Goal: Task Accomplishment & Management: Manage account settings

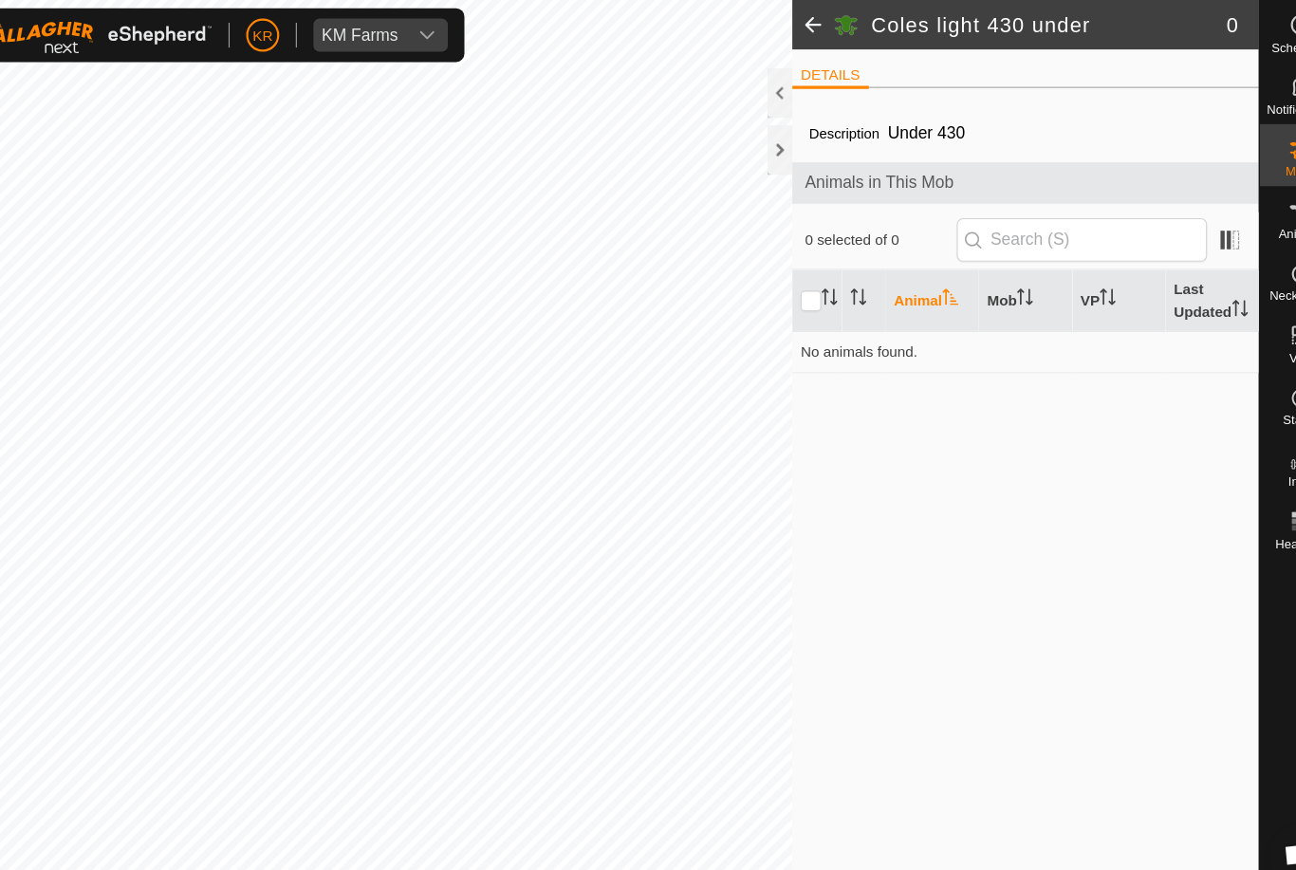
click at [792, 26] on span at bounding box center [811, 23] width 38 height 46
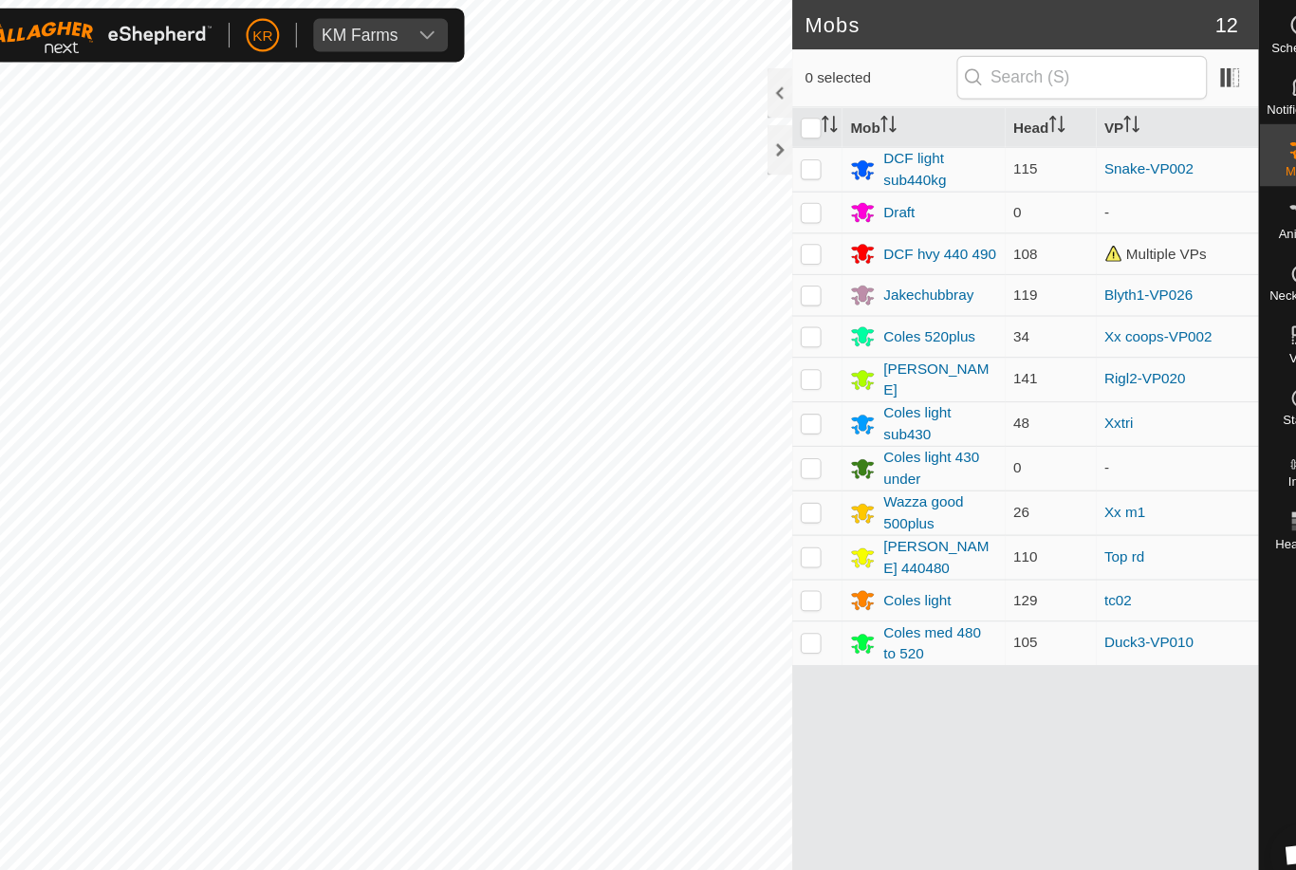
click at [800, 428] on p-checkbox at bounding box center [809, 428] width 19 height 15
checkbox input "true"
click at [875, 424] on div "Coles light 430 under" at bounding box center [926, 430] width 103 height 40
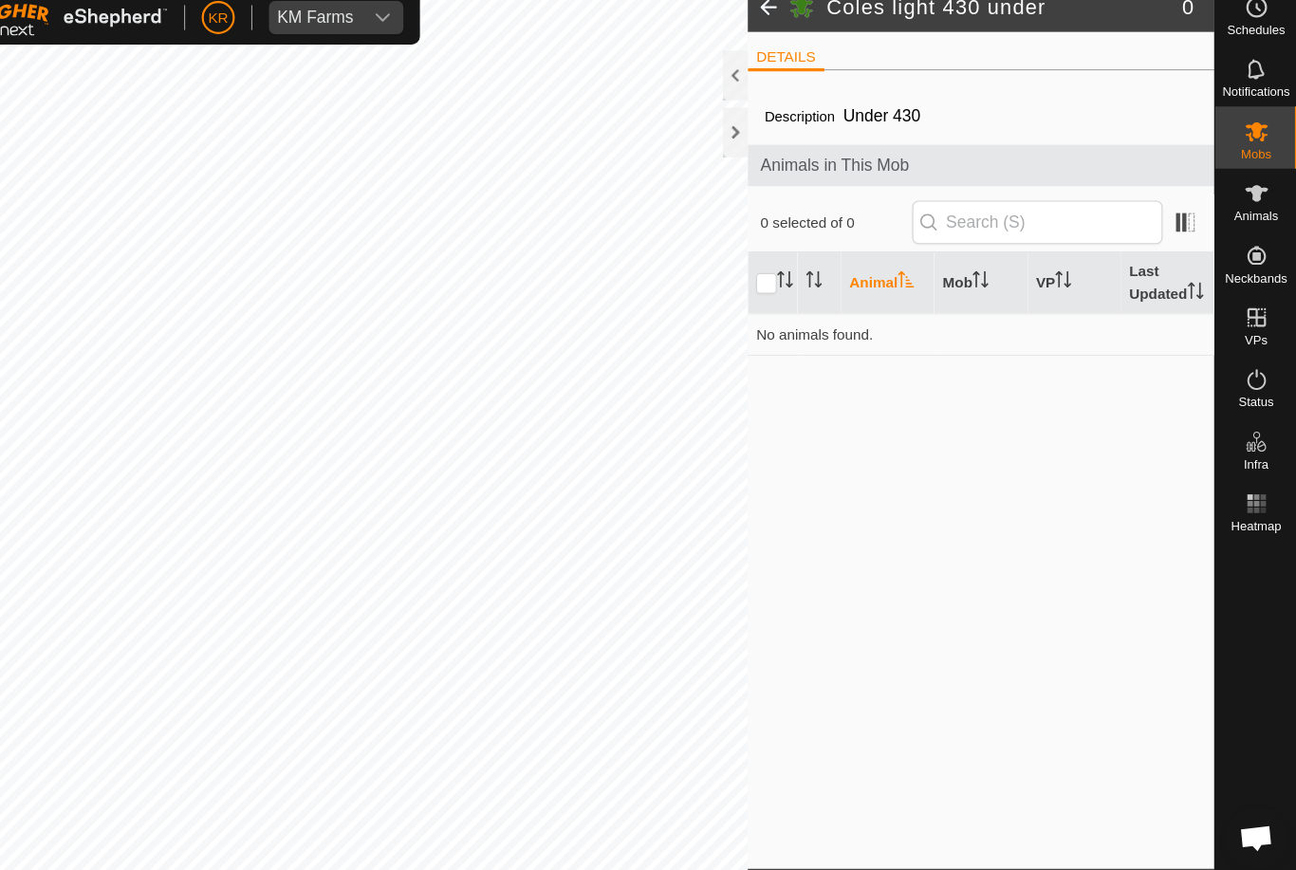
click at [1180, 837] on icon at bounding box center [1182, 839] width 4 height 4
click at [1057, 780] on span "Edit Mob Detail" at bounding box center [1108, 791] width 103 height 23
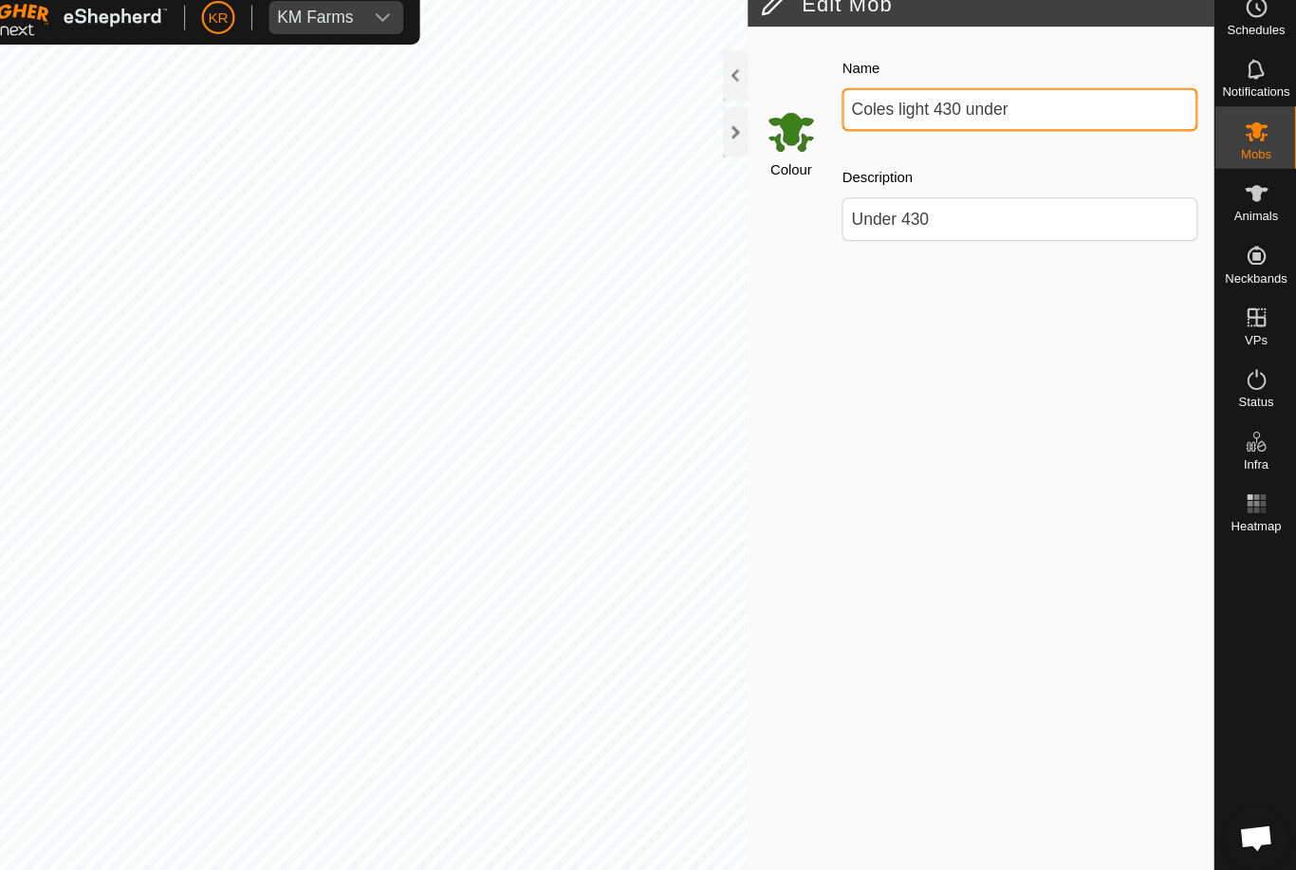
click at [974, 111] on input "Coles light 430 under" at bounding box center [1041, 117] width 326 height 40
type input "C"
type input "Draft5"
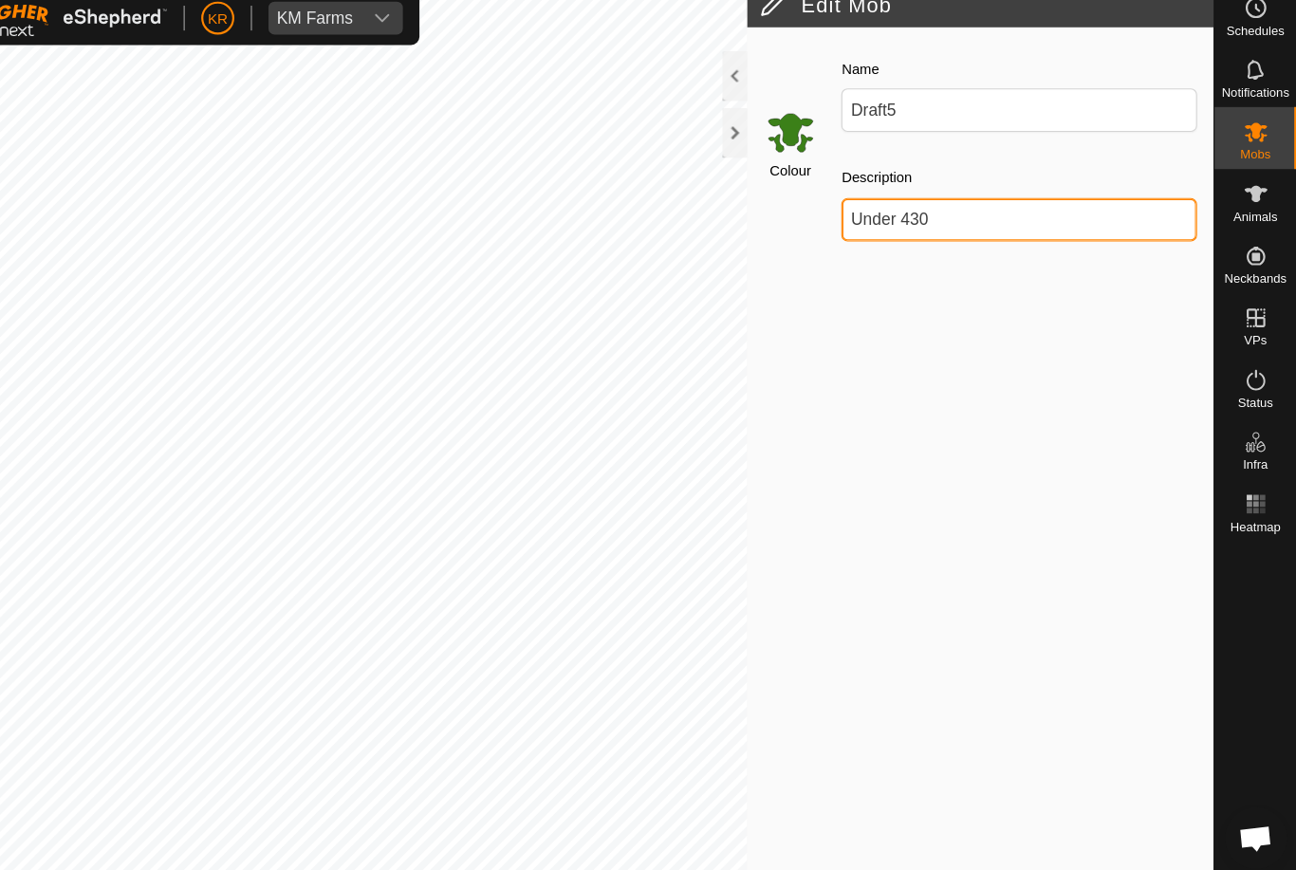
click at [923, 197] on input "Under 430" at bounding box center [1041, 217] width 326 height 40
type input "U"
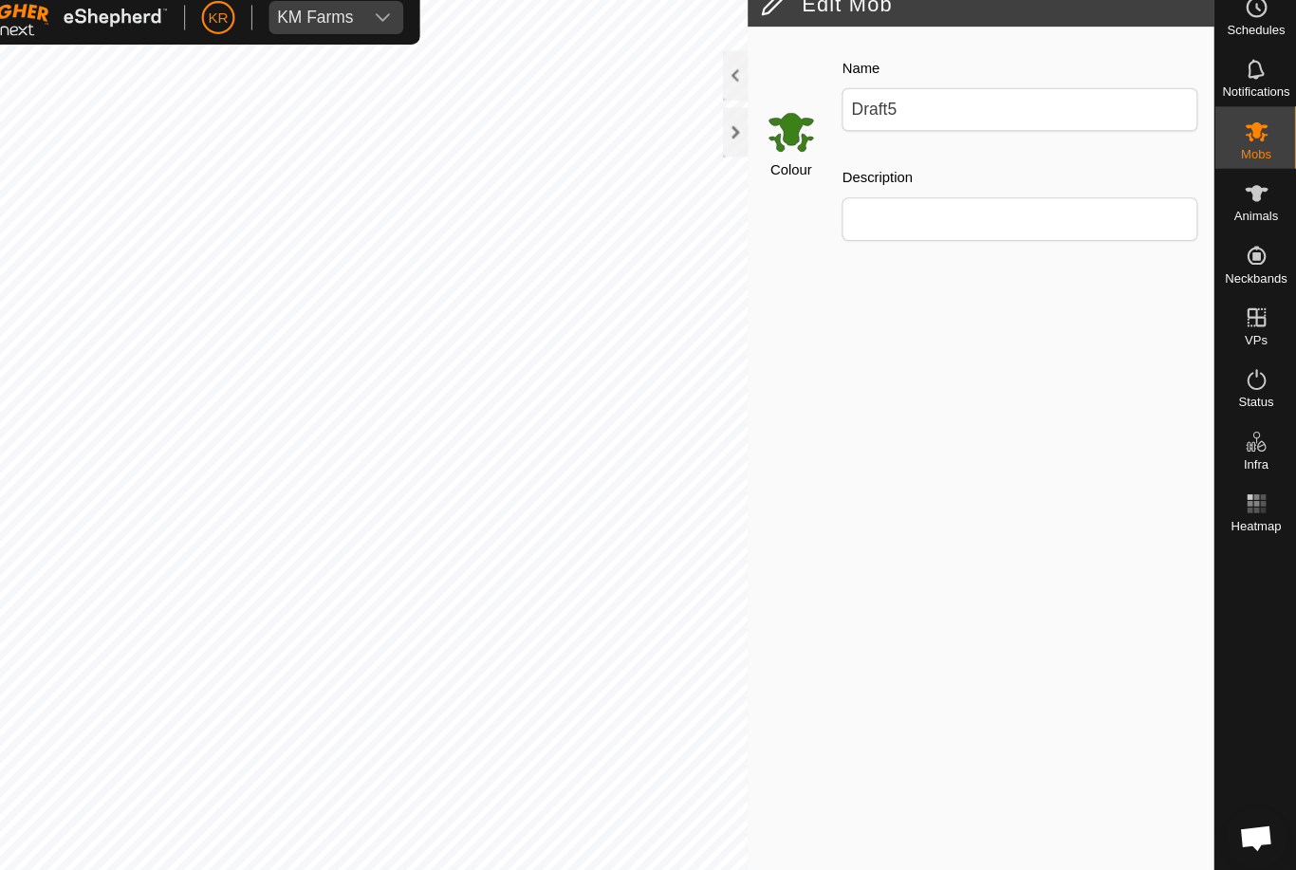
click at [1149, 837] on span "Save" at bounding box center [1165, 844] width 32 height 15
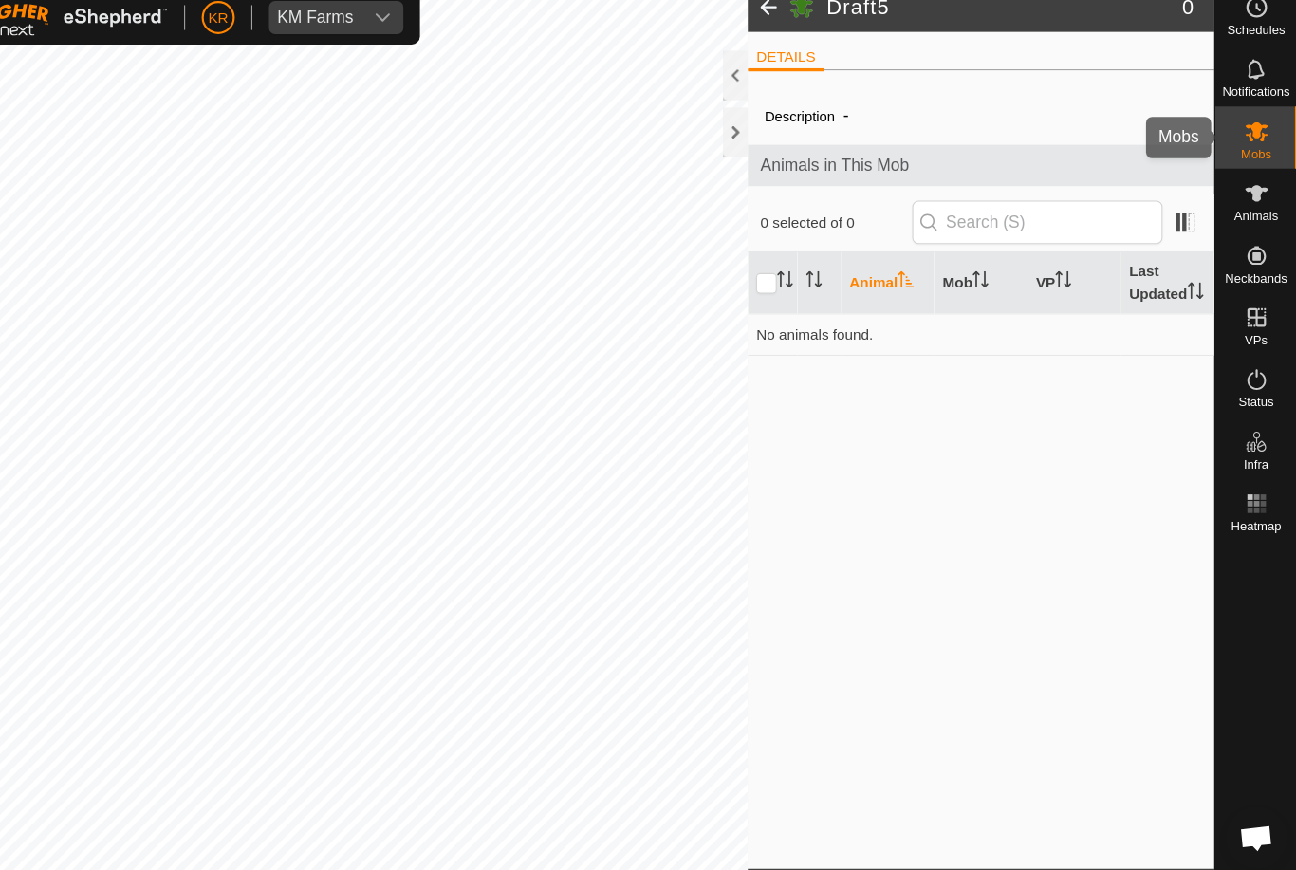
click at [1241, 127] on es-mob-svg-icon at bounding box center [1258, 136] width 34 height 30
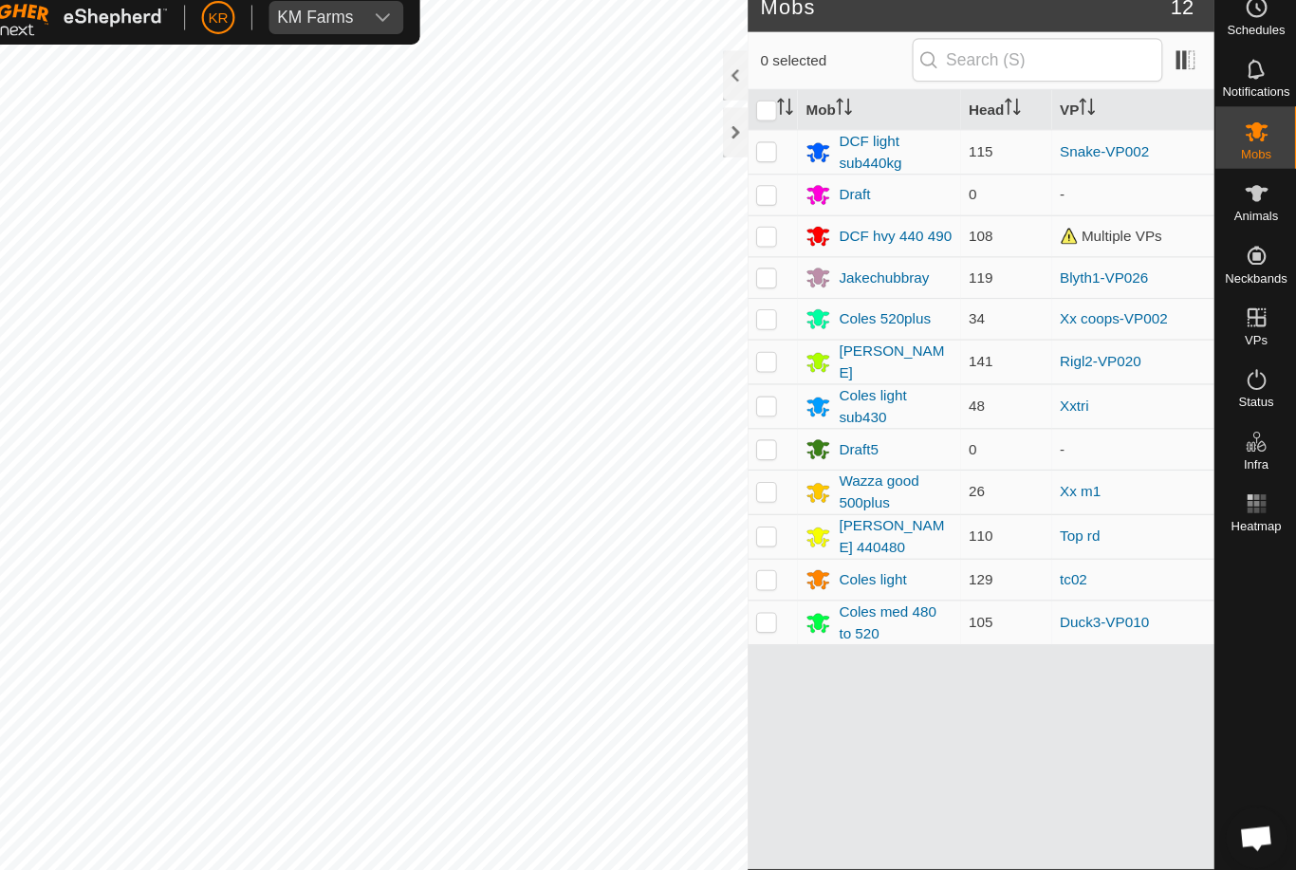
click at [875, 538] on div "Coles light" at bounding box center [906, 548] width 62 height 20
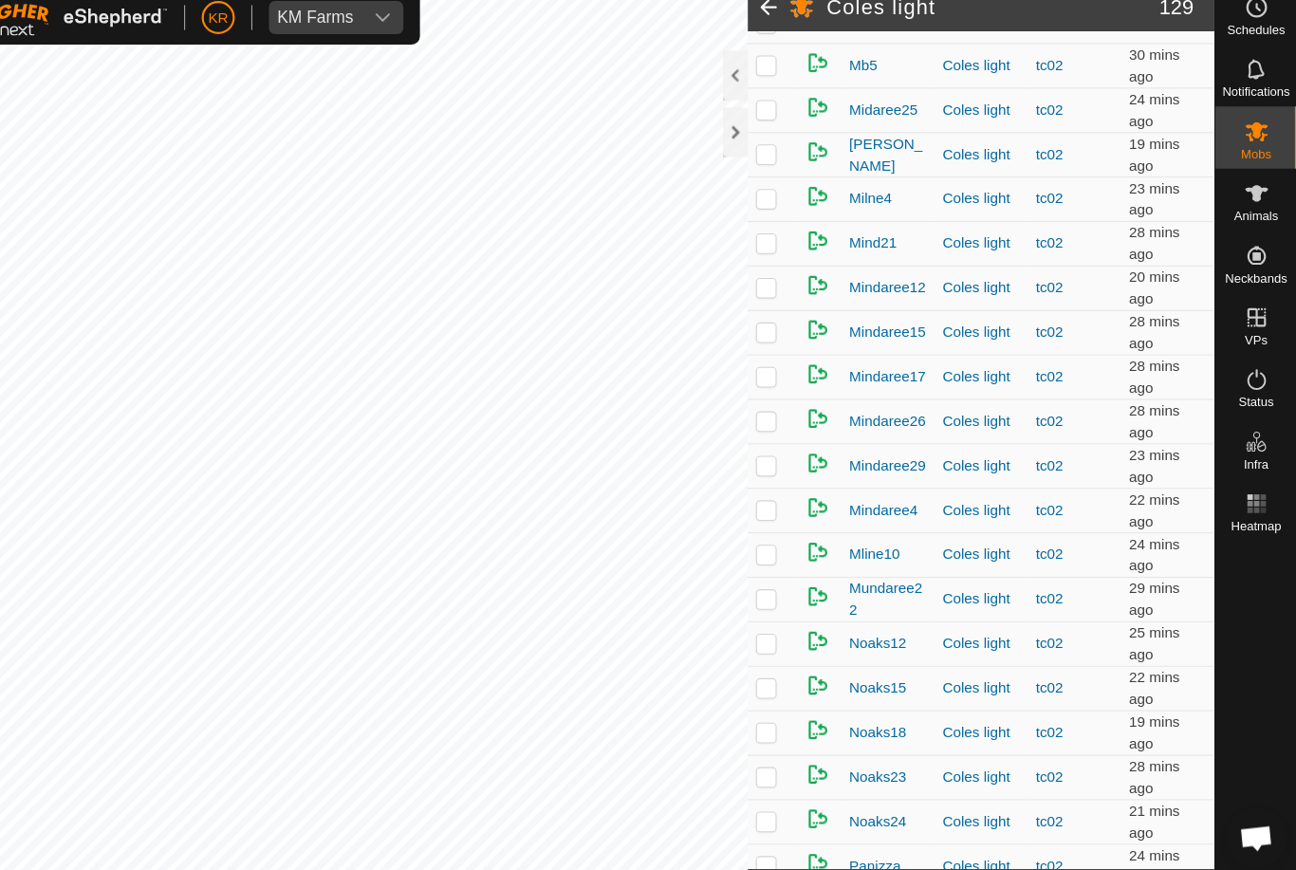
scroll to position [3342, 0]
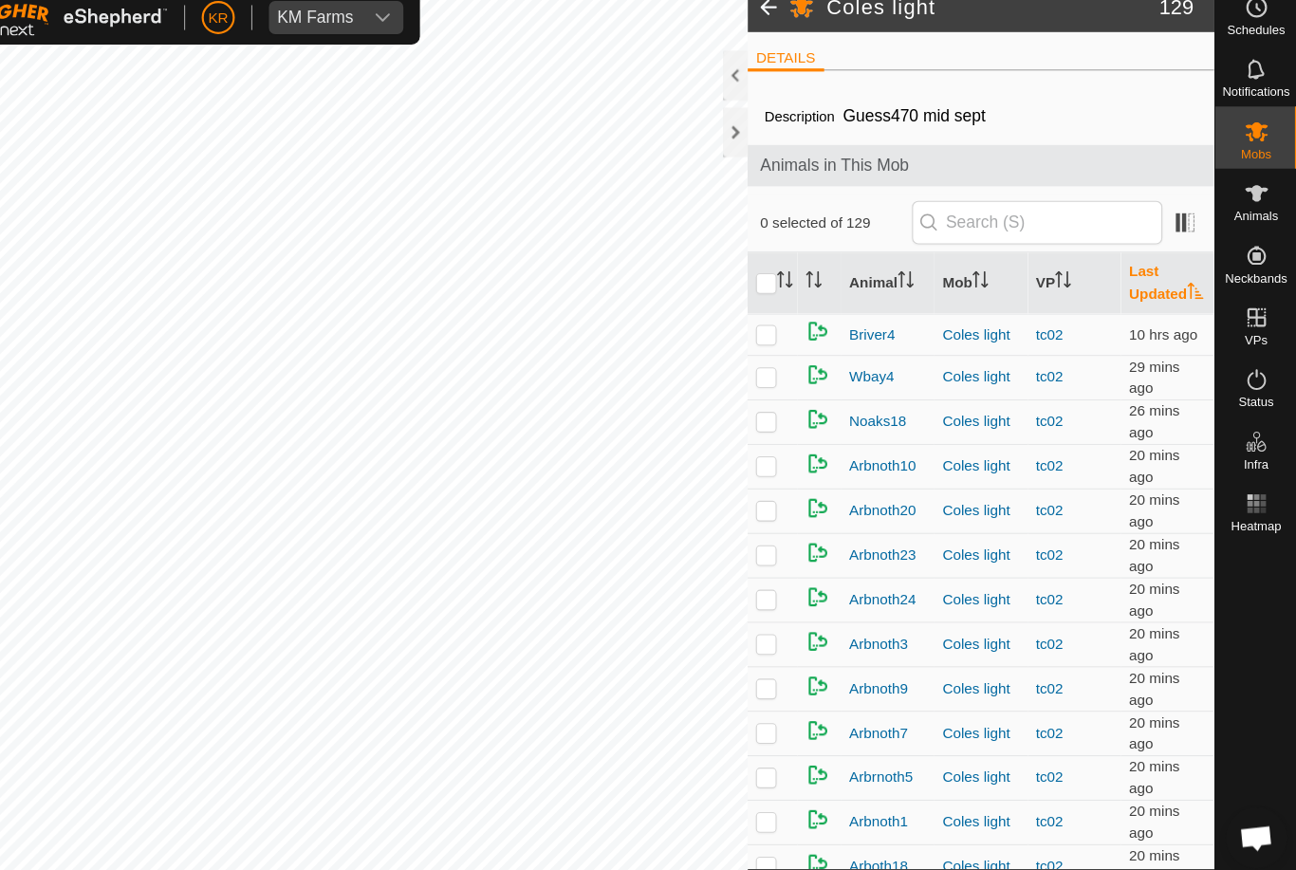
scroll to position [0, 0]
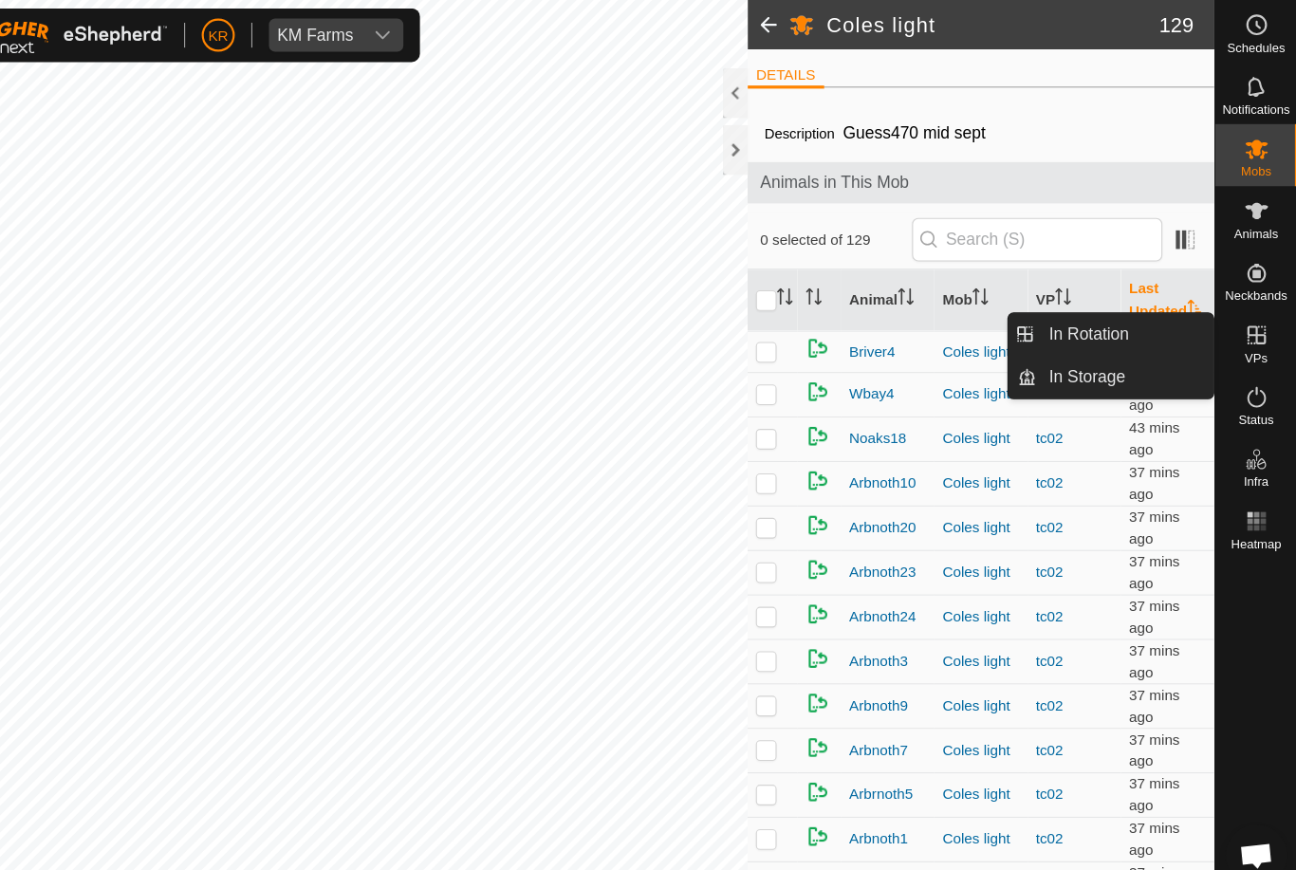
click at [1065, 314] on link "In Rotation" at bounding box center [1138, 306] width 162 height 38
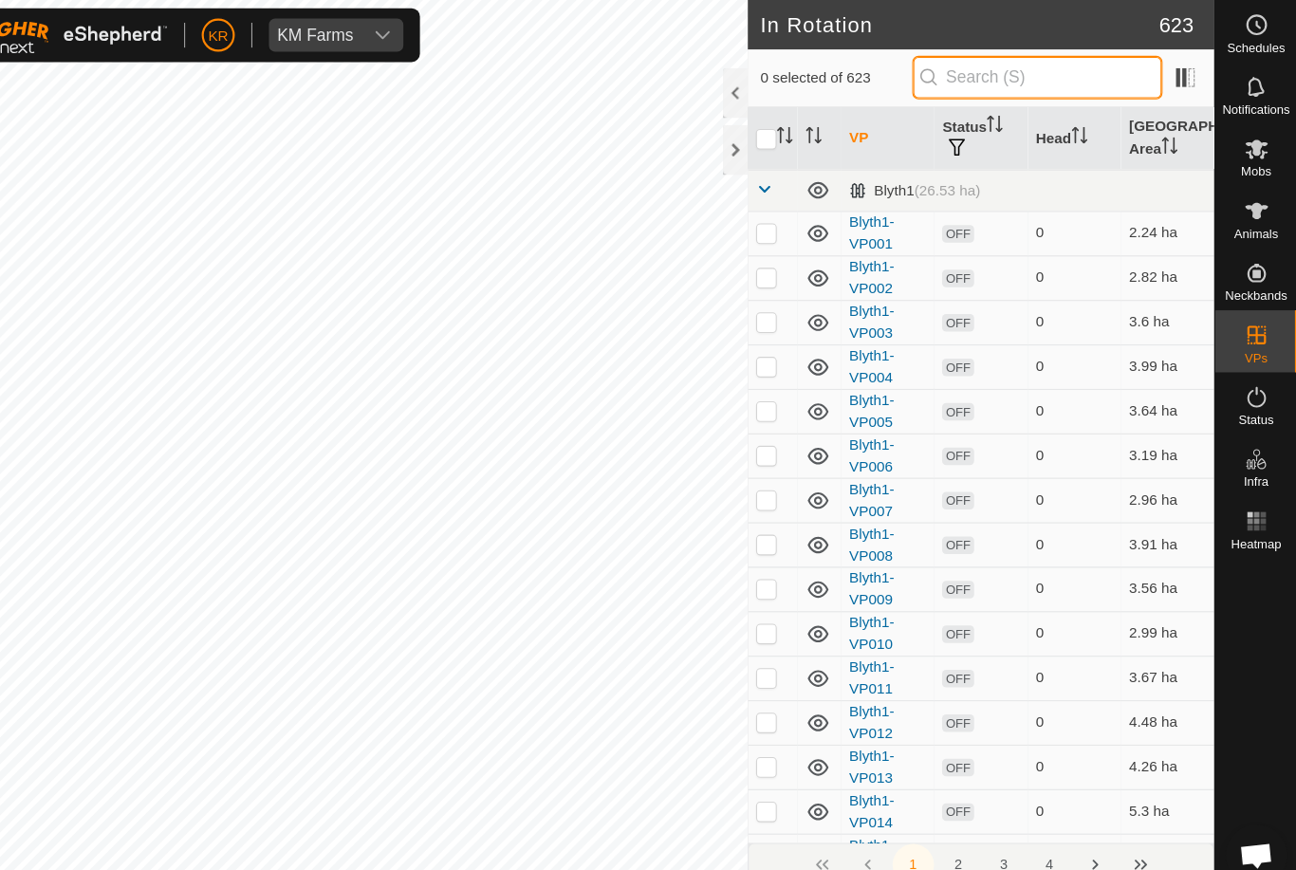
click at [1015, 64] on input "text" at bounding box center [1058, 71] width 230 height 40
click at [966, 76] on input "text" at bounding box center [1058, 71] width 230 height 40
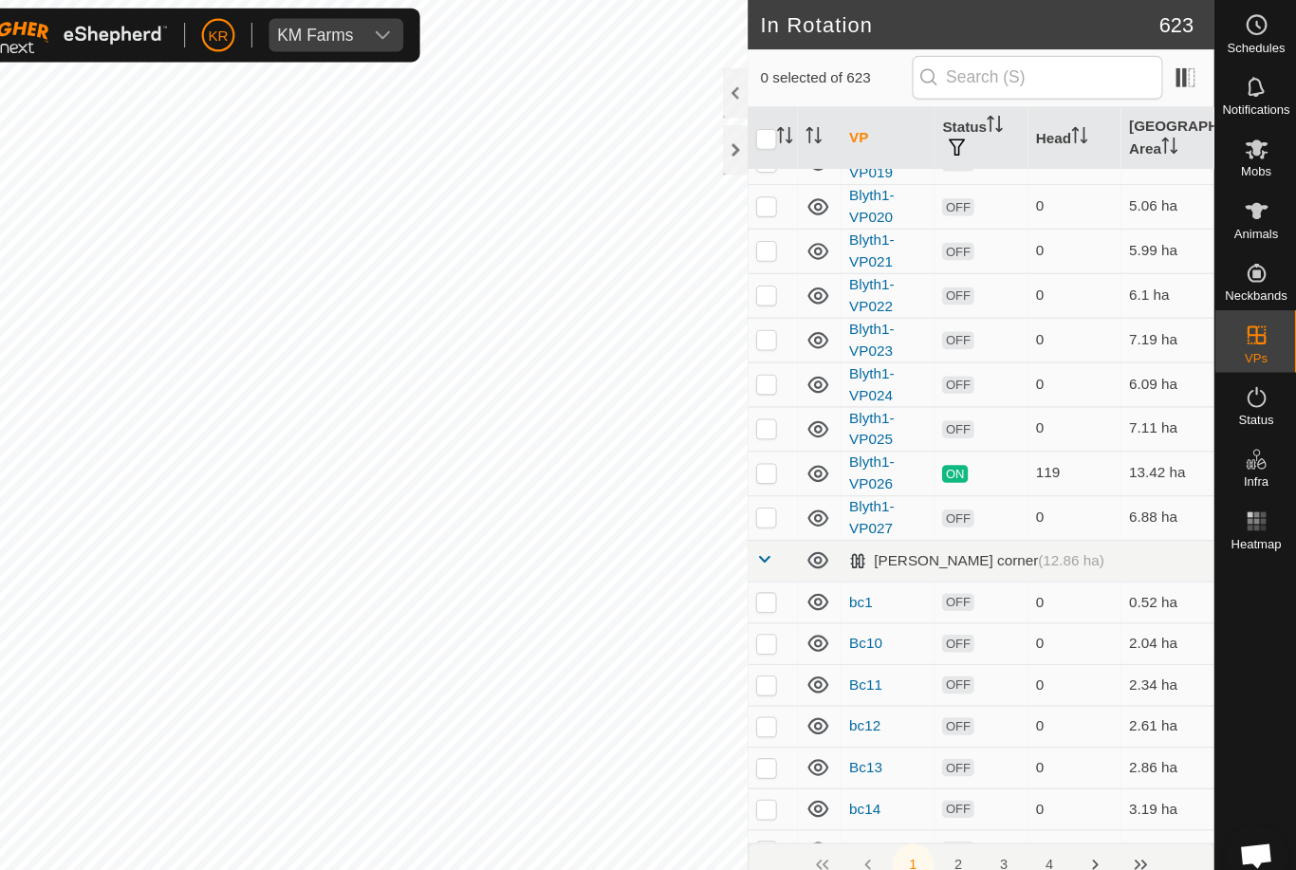
scroll to position [800, 0]
click at [800, 435] on p-checkbox at bounding box center [809, 433] width 19 height 15
checkbox input "true"
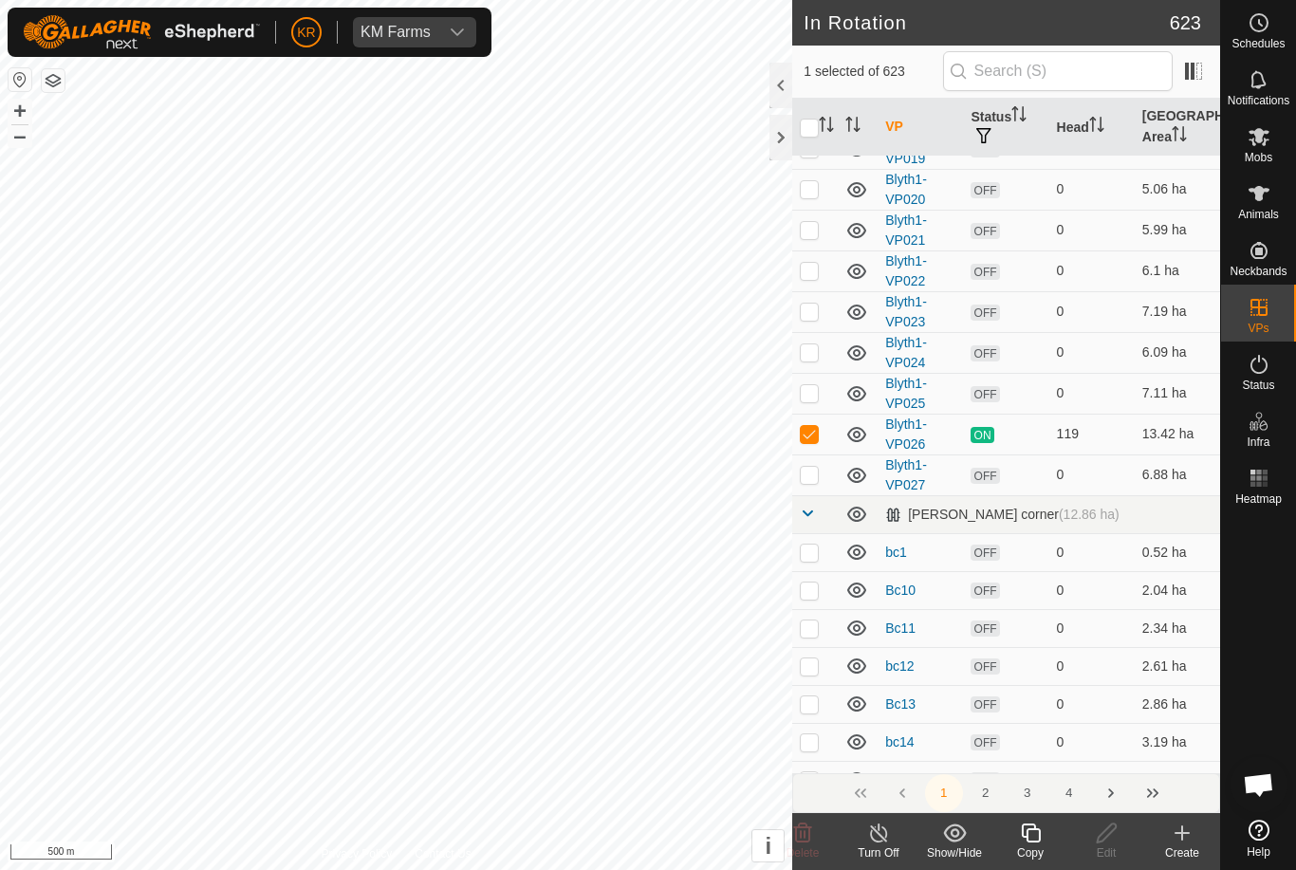
click at [1033, 834] on icon at bounding box center [1031, 832] width 24 height 23
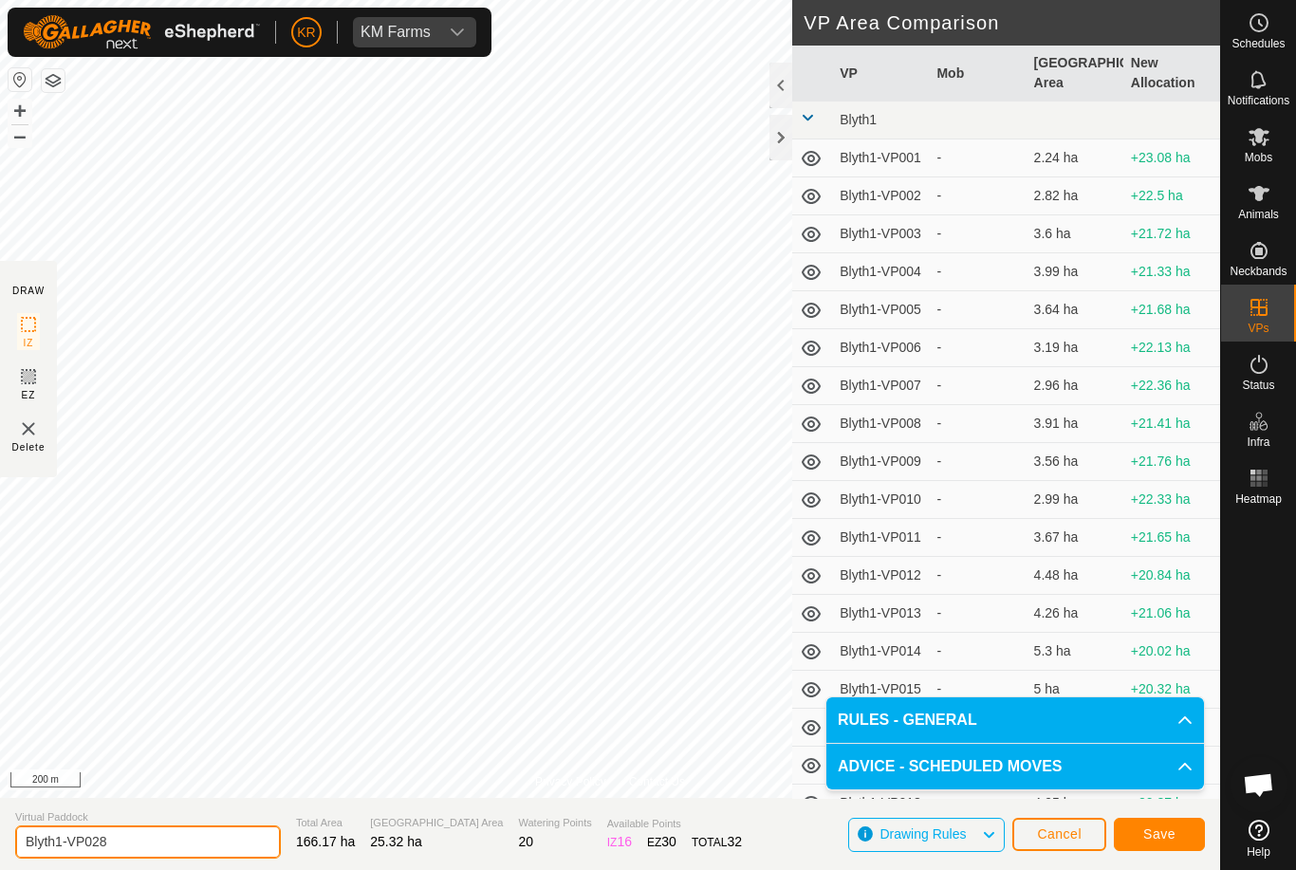
click at [146, 843] on input "Blyth1-VP028" at bounding box center [148, 841] width 266 height 33
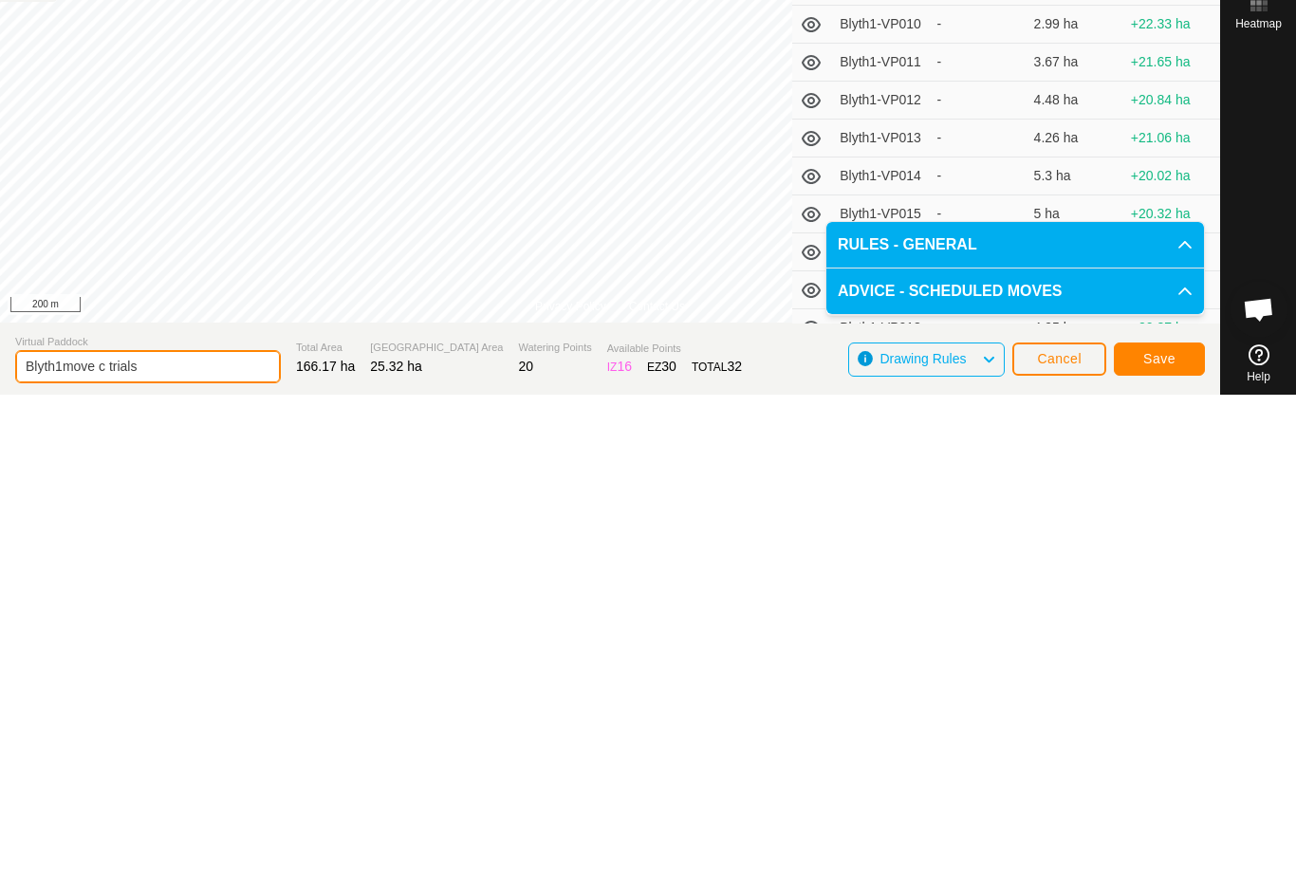
type input "Blyth1move c trials"
click at [1192, 818] on button "Save" at bounding box center [1158, 834] width 91 height 33
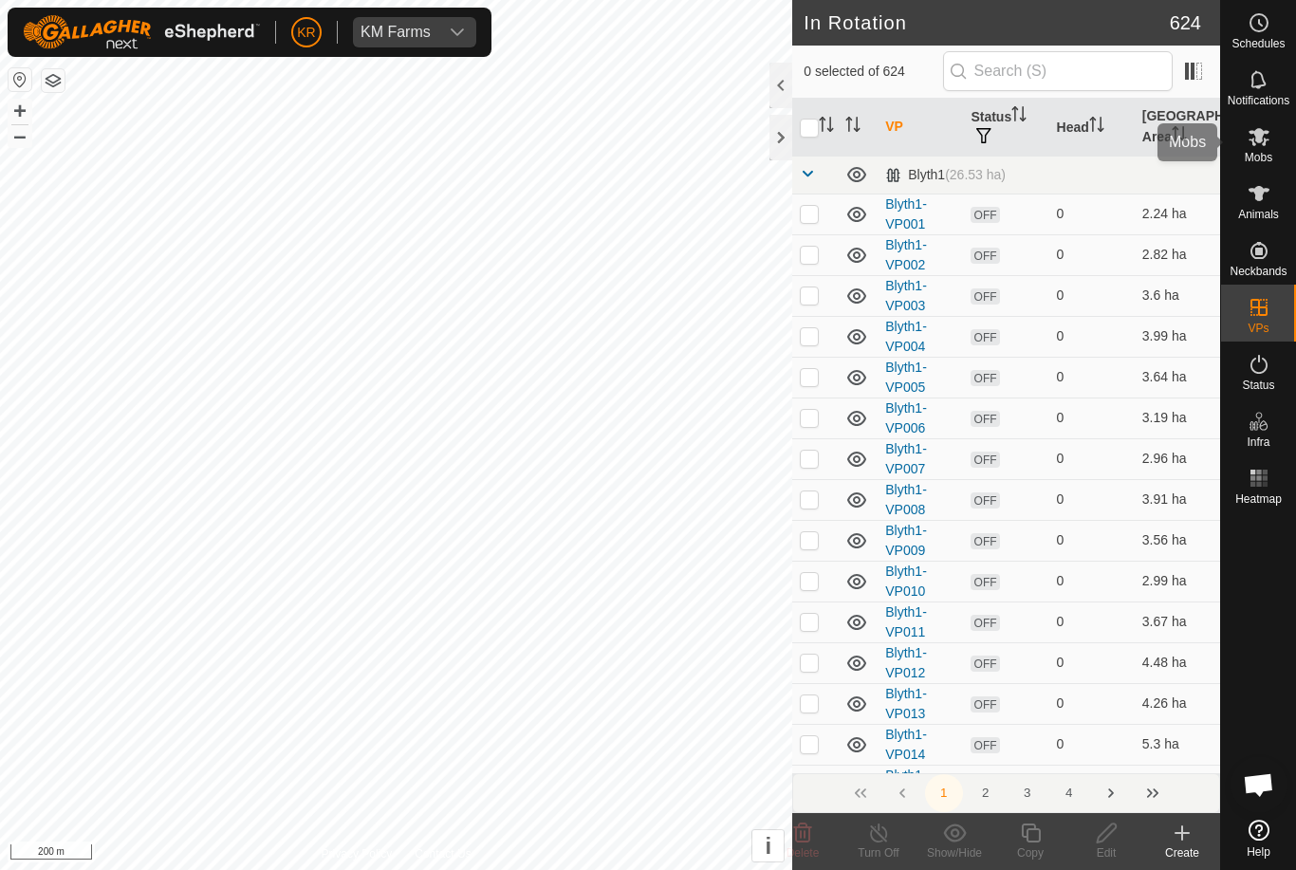
click at [1270, 144] on es-mob-svg-icon at bounding box center [1258, 136] width 34 height 30
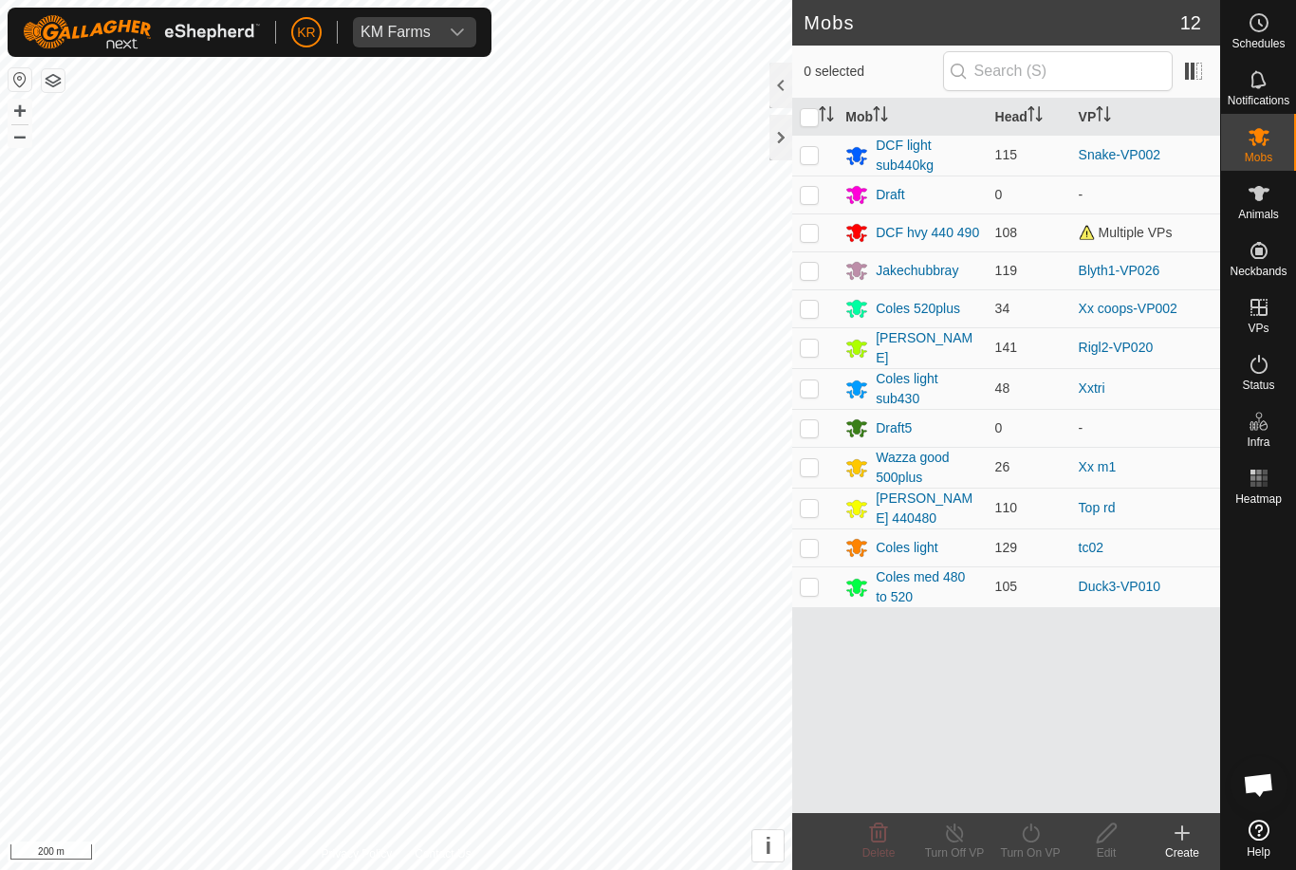
click at [939, 270] on div "Jakechubbray" at bounding box center [916, 271] width 83 height 20
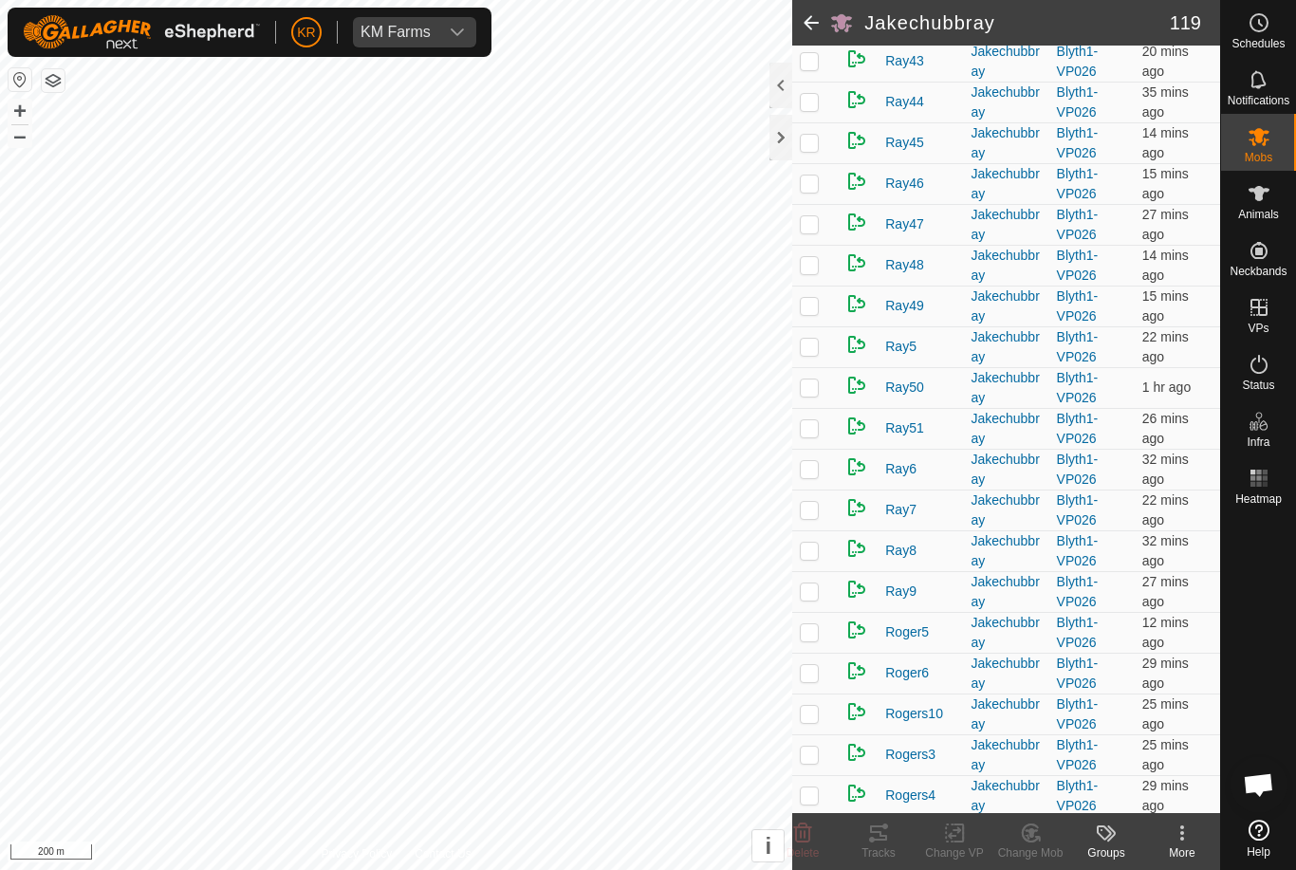
scroll to position [3361, 0]
click at [1270, 141] on es-mob-svg-icon at bounding box center [1258, 136] width 34 height 30
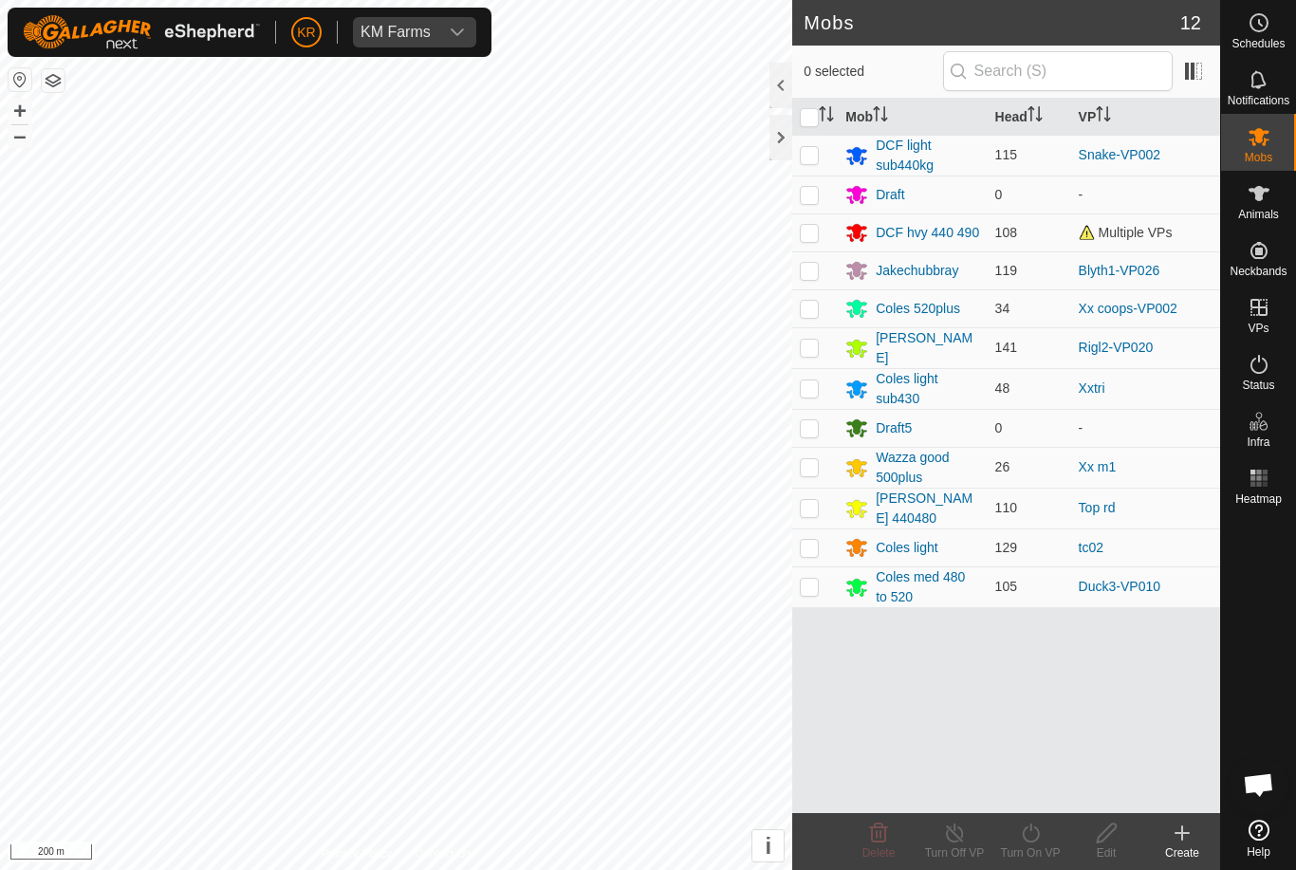
click at [813, 277] on p-checkbox at bounding box center [809, 270] width 19 height 15
checkbox input "true"
click at [1031, 843] on icon at bounding box center [1031, 832] width 24 height 23
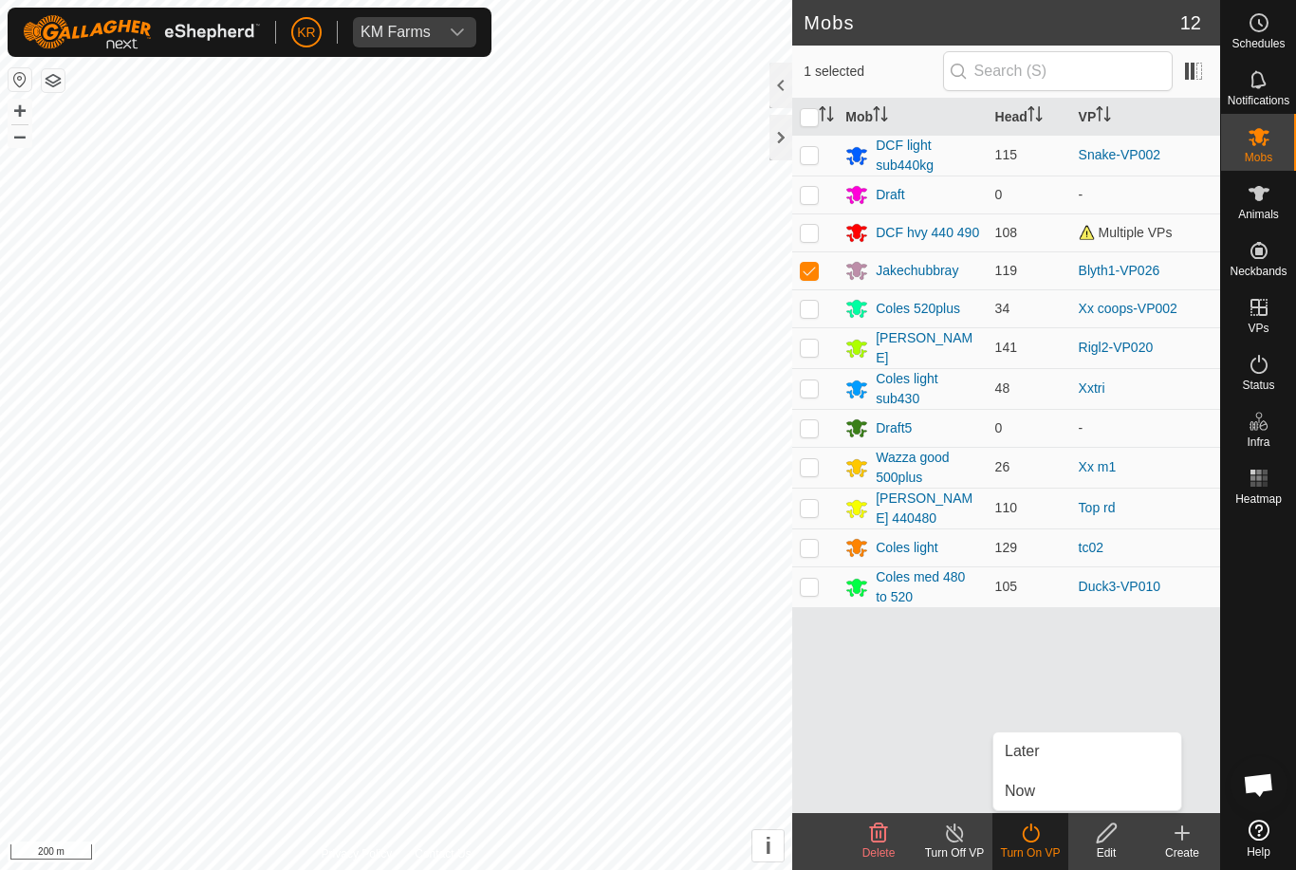
click at [1039, 794] on link "Now" at bounding box center [1087, 791] width 188 height 38
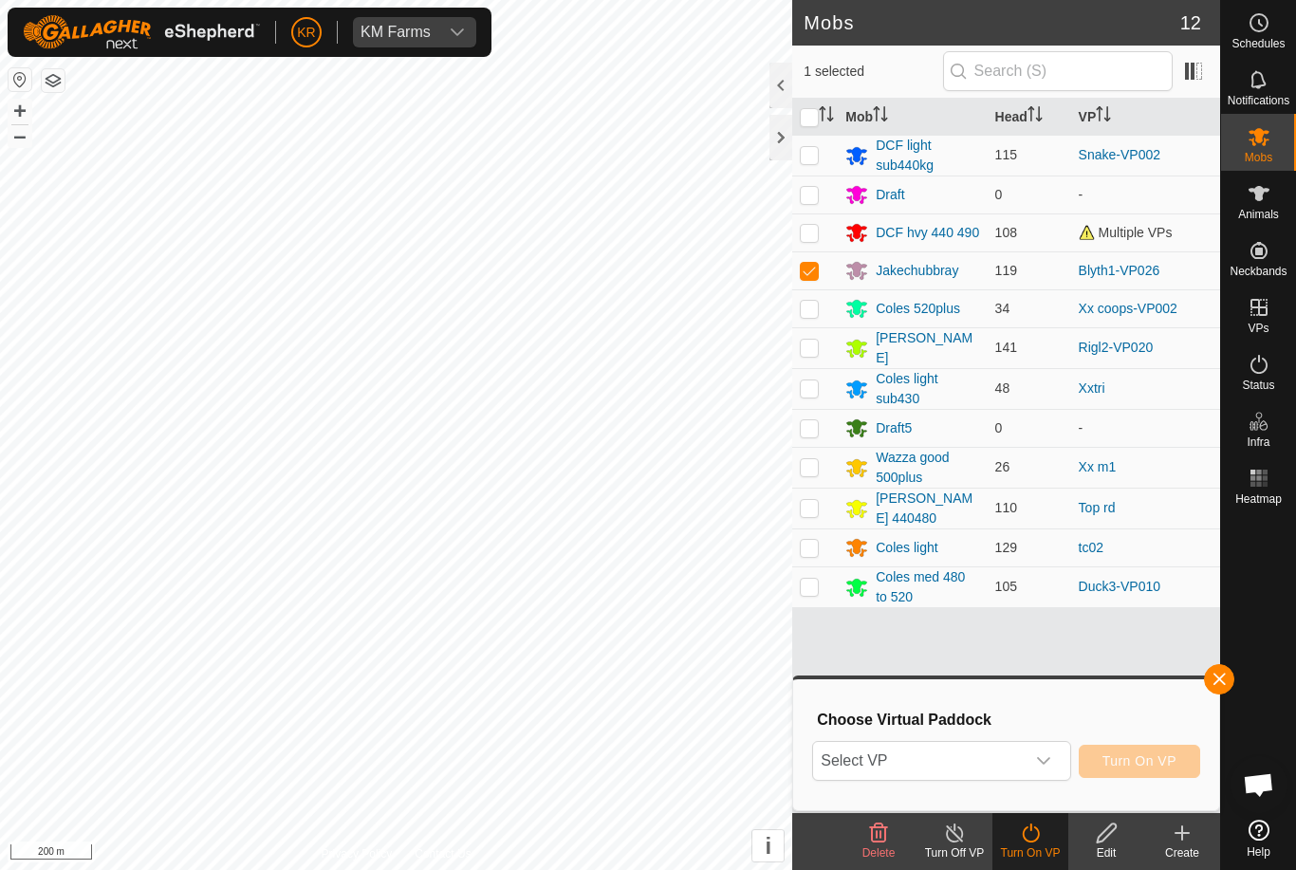
click at [966, 762] on span "Select VP" at bounding box center [918, 761] width 211 height 38
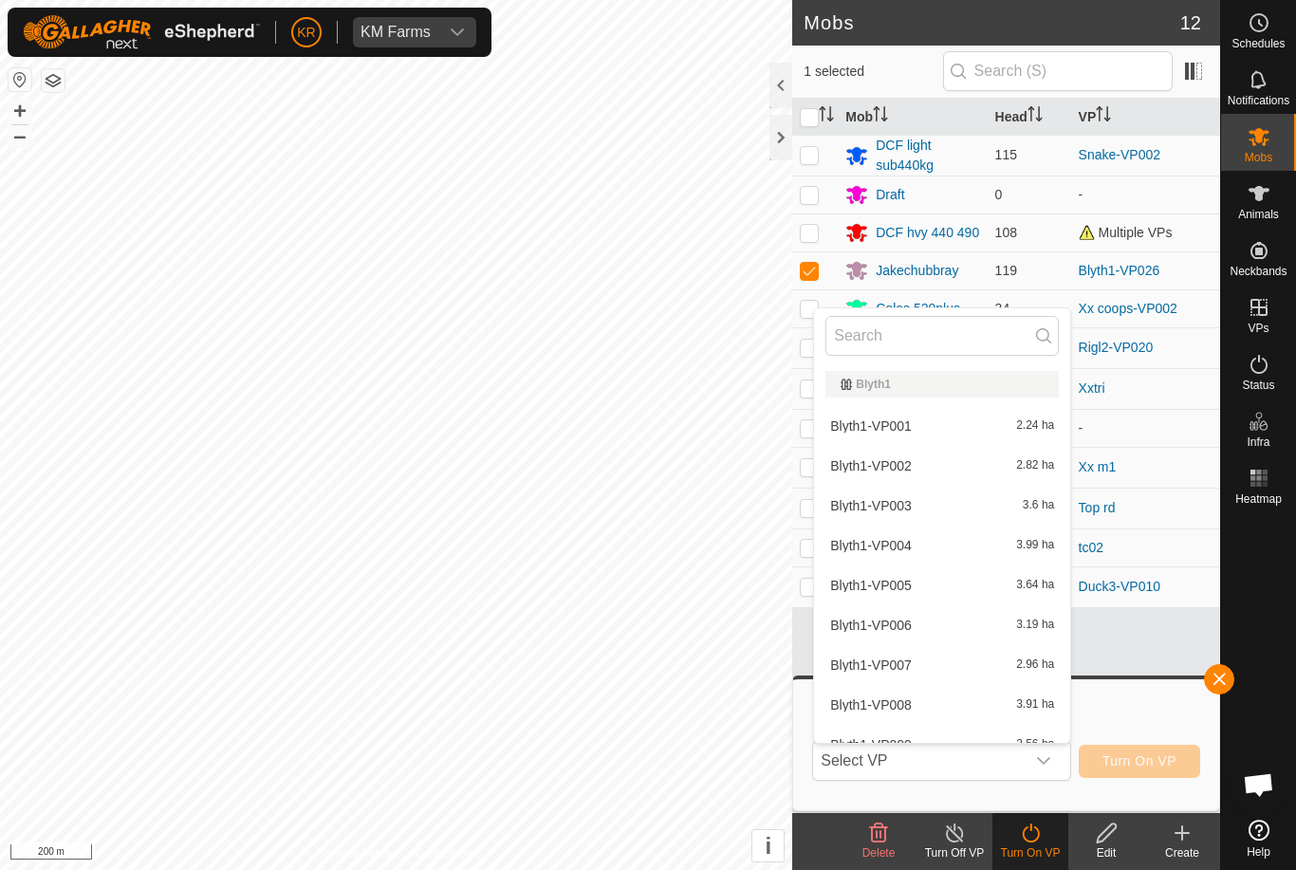
type input "."
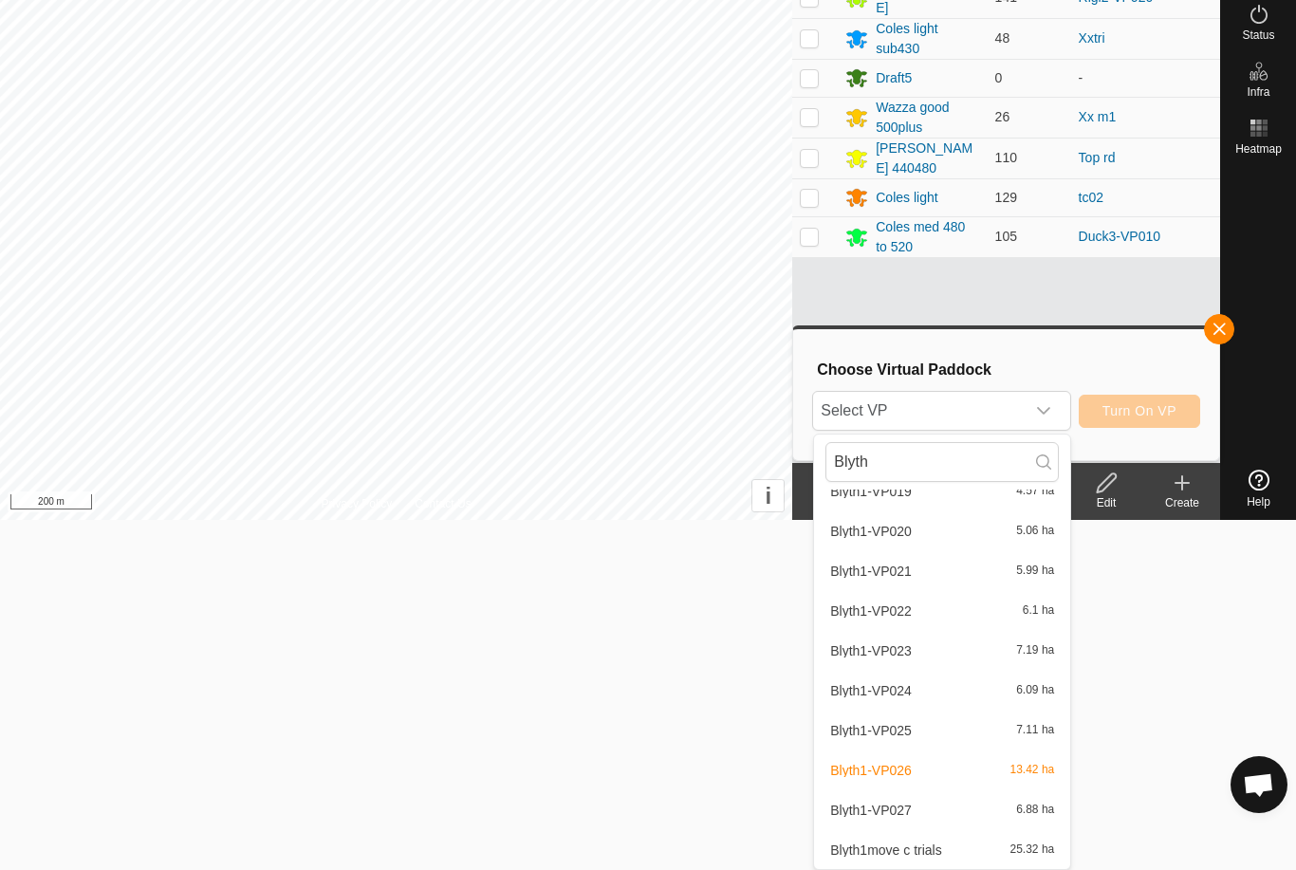
scroll to position [778, 0]
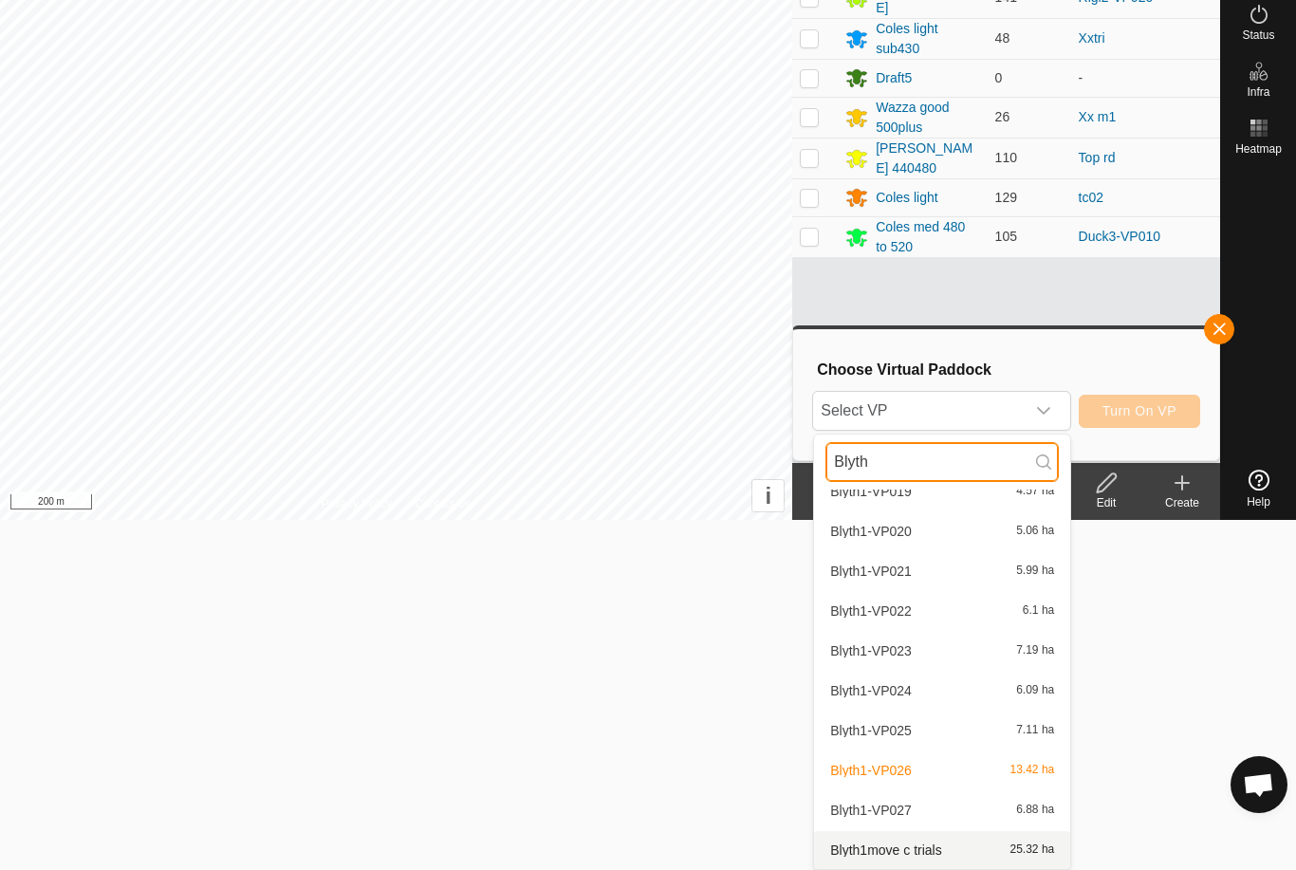
type input "Blyth"
click at [958, 853] on div "Blyth1move c trials 25.32 ha" at bounding box center [941, 849] width 233 height 23
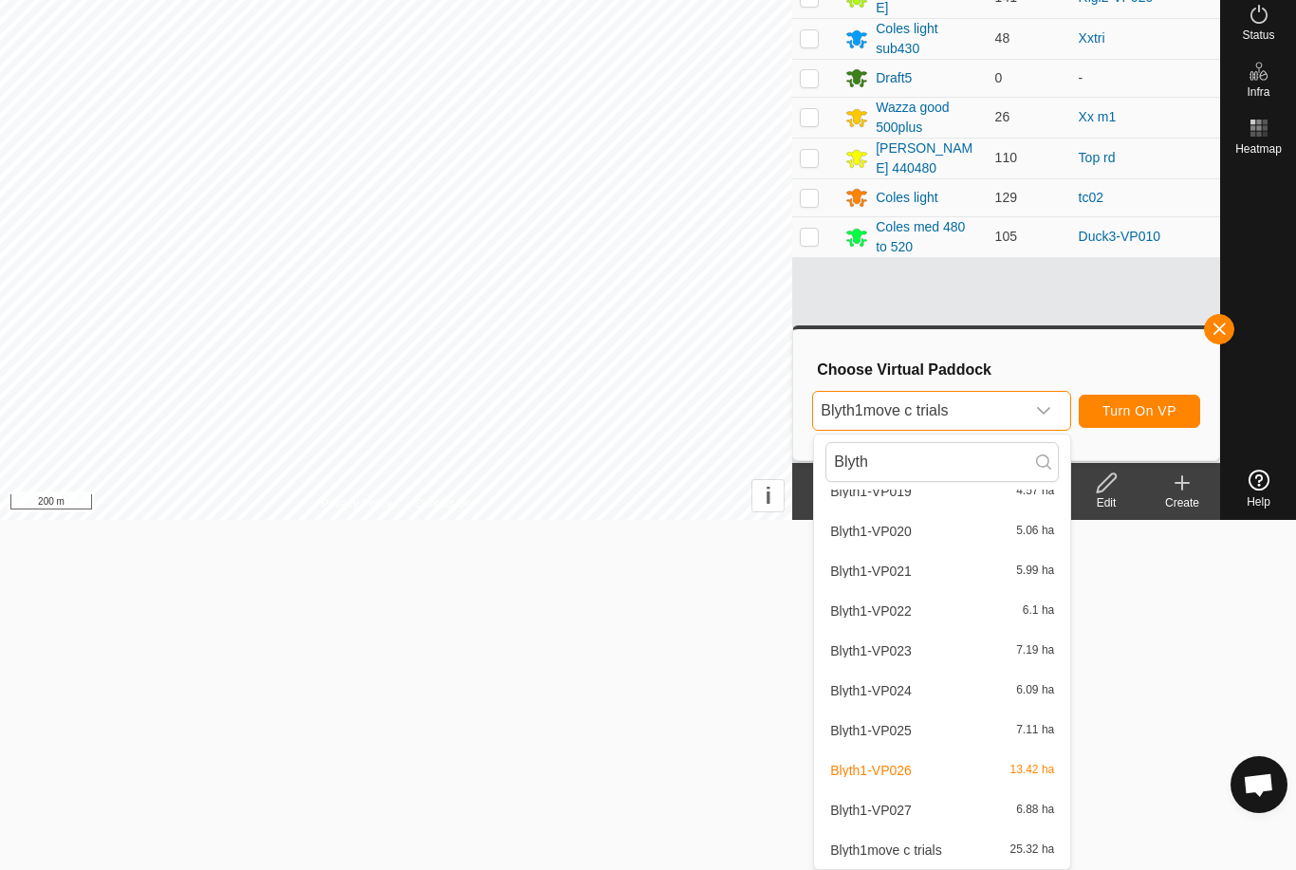
scroll to position [0, 0]
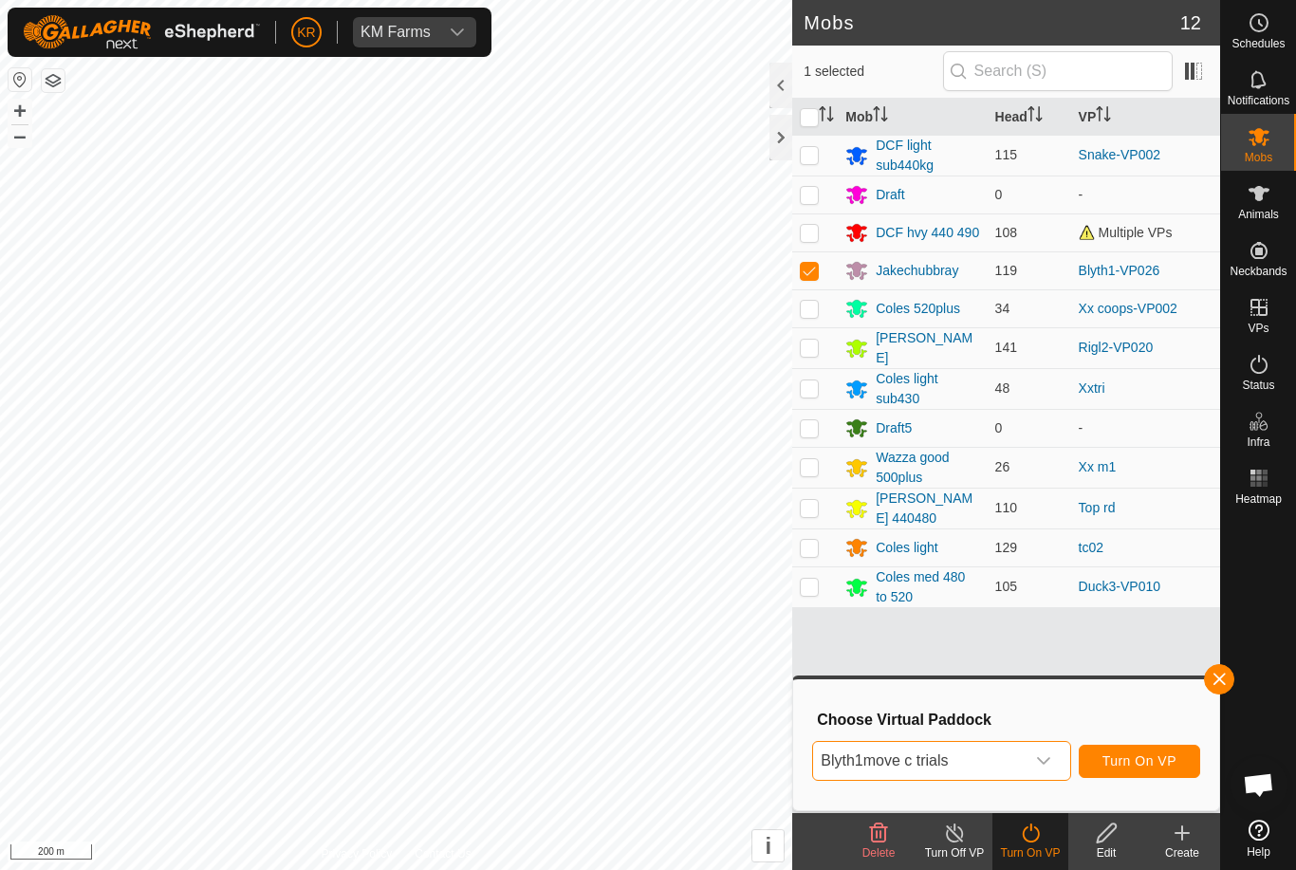
click at [1166, 761] on span "Turn On VP" at bounding box center [1139, 760] width 74 height 15
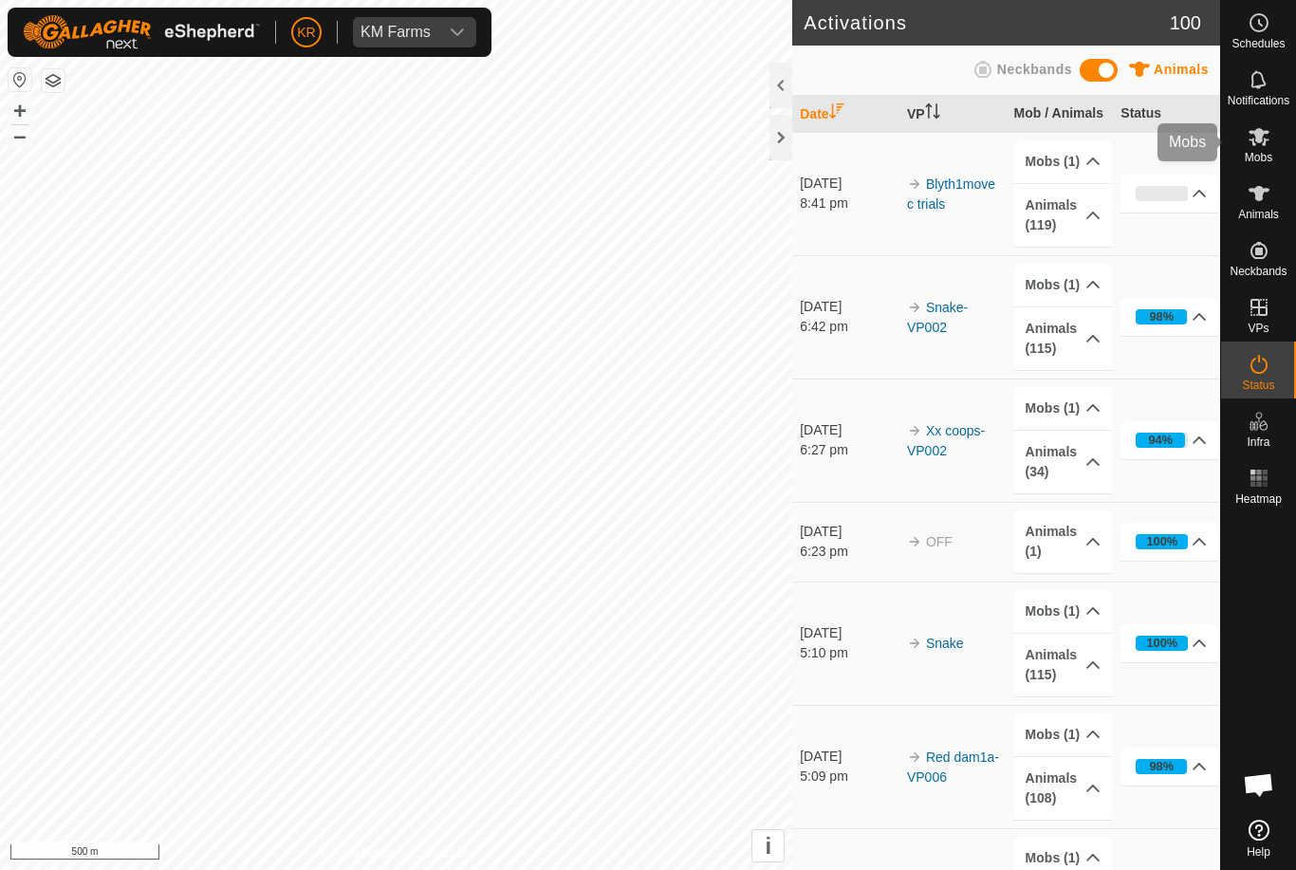
click at [1271, 141] on es-mob-svg-icon at bounding box center [1258, 136] width 34 height 30
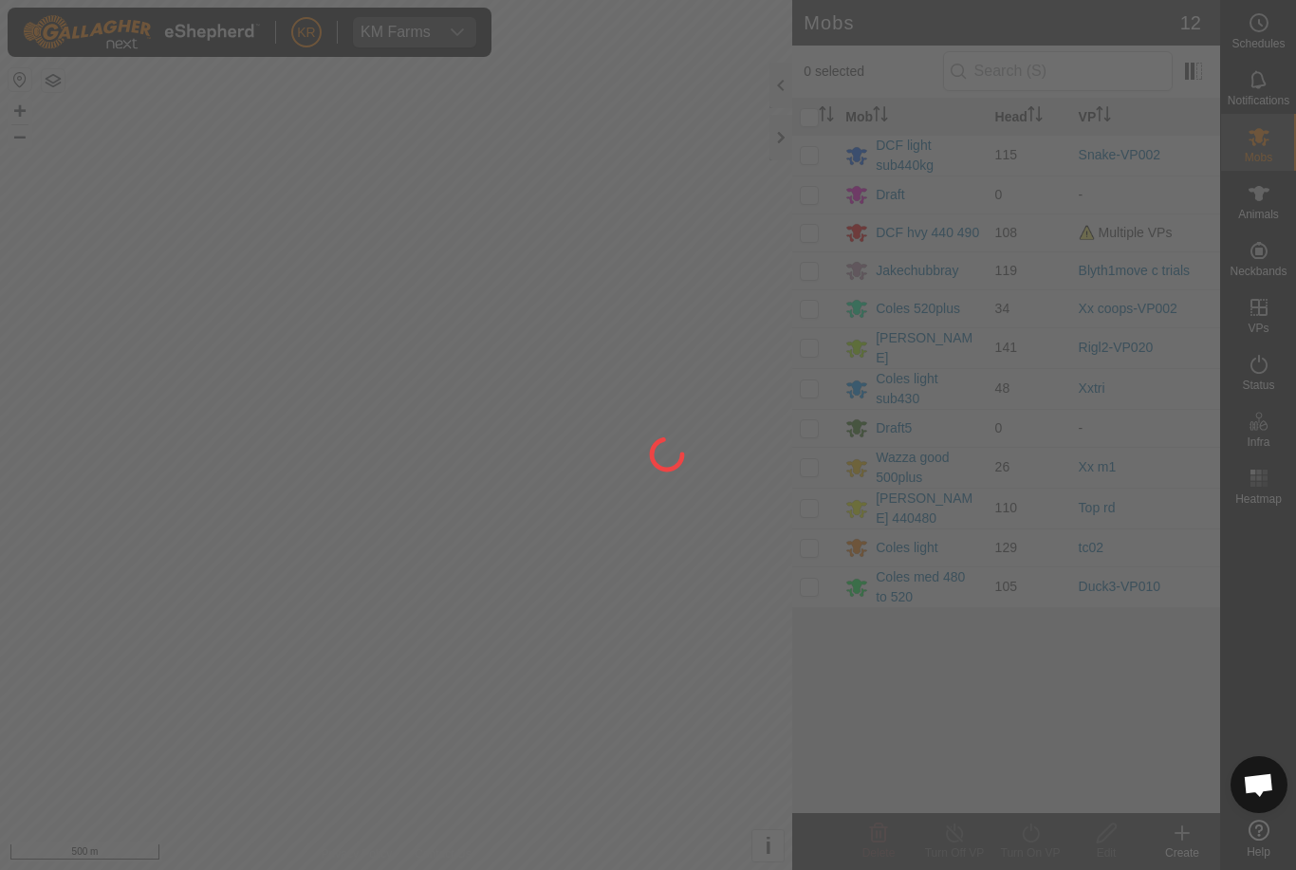
click at [930, 541] on div at bounding box center [648, 435] width 1296 height 870
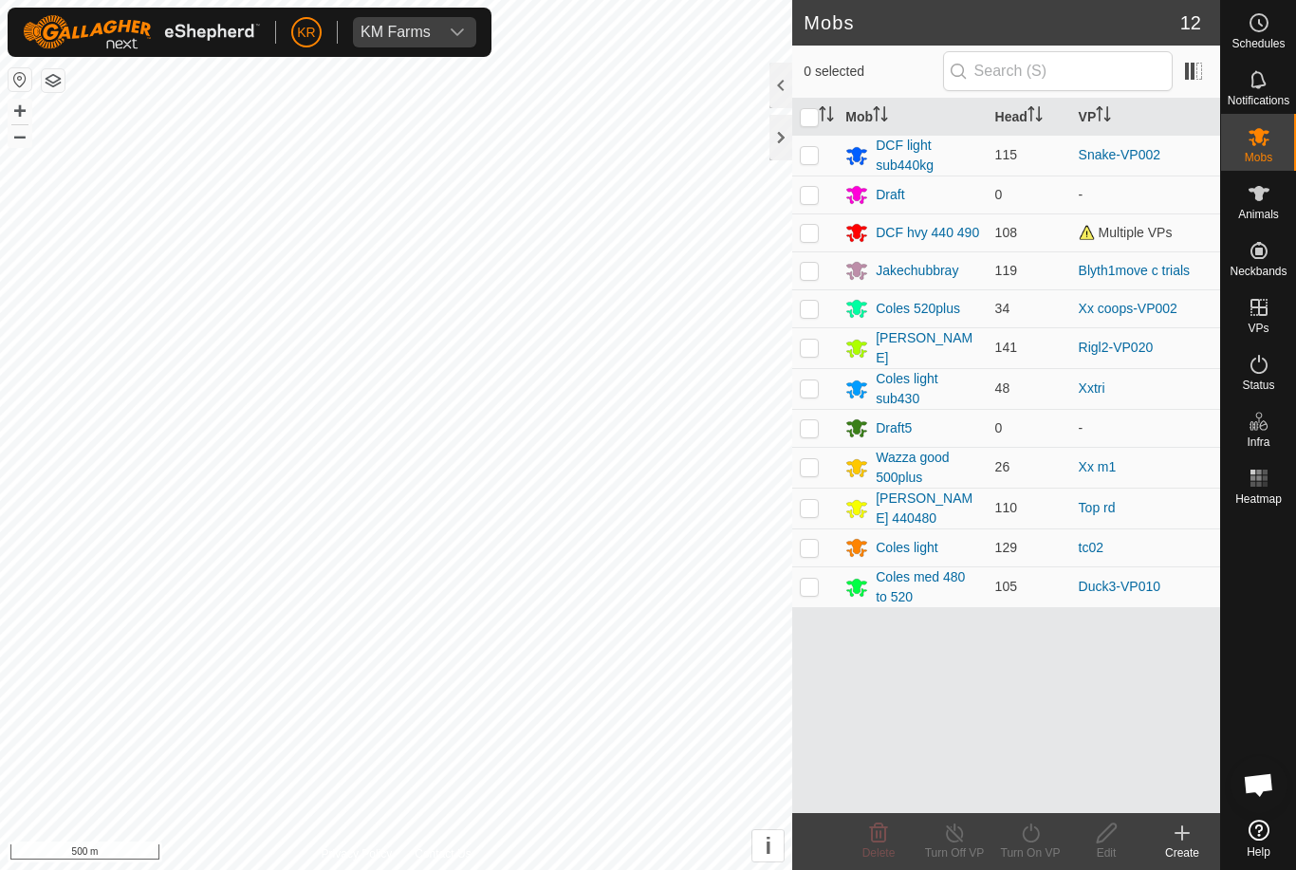
click at [929, 545] on div "Coles light" at bounding box center [906, 548] width 62 height 20
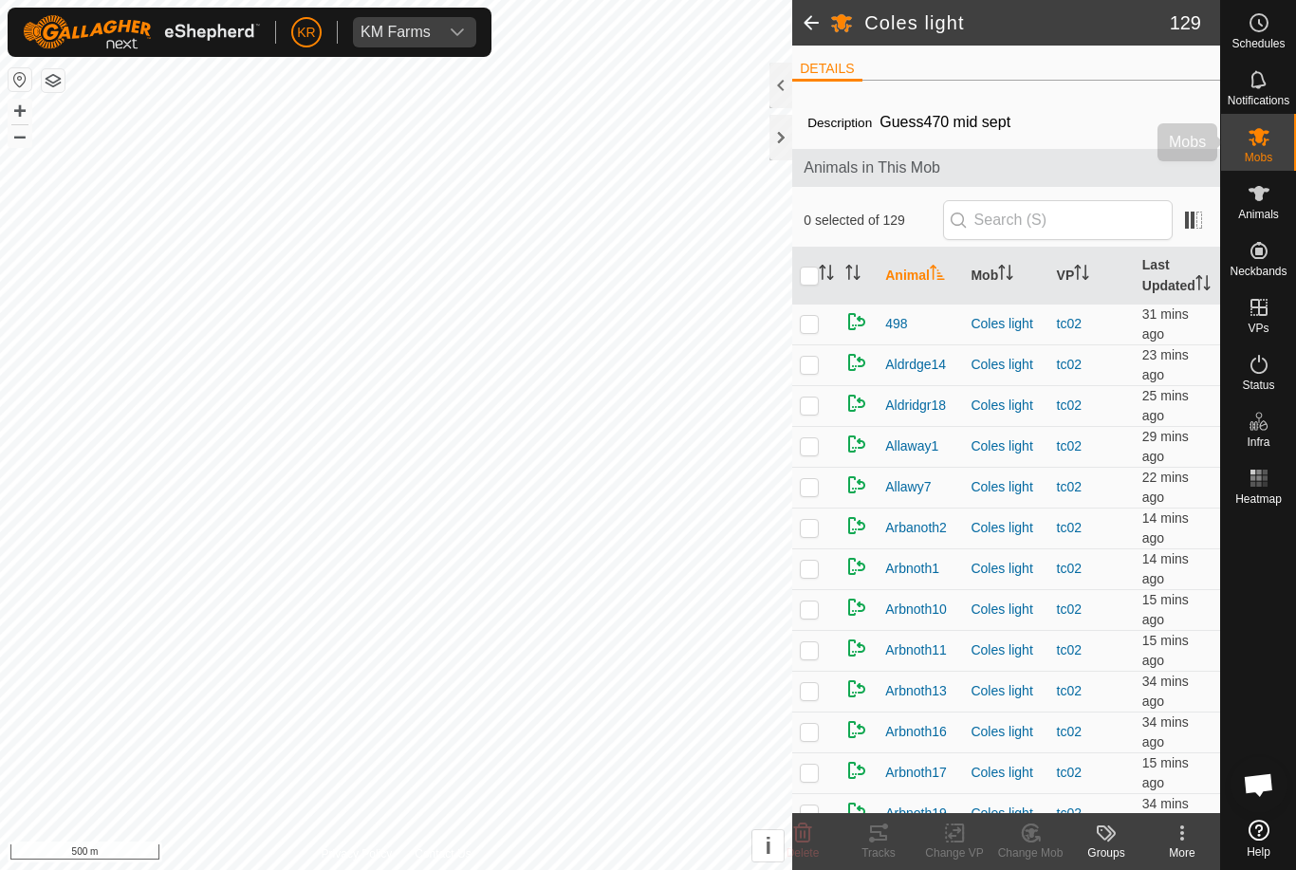
click at [1263, 147] on icon at bounding box center [1258, 136] width 23 height 23
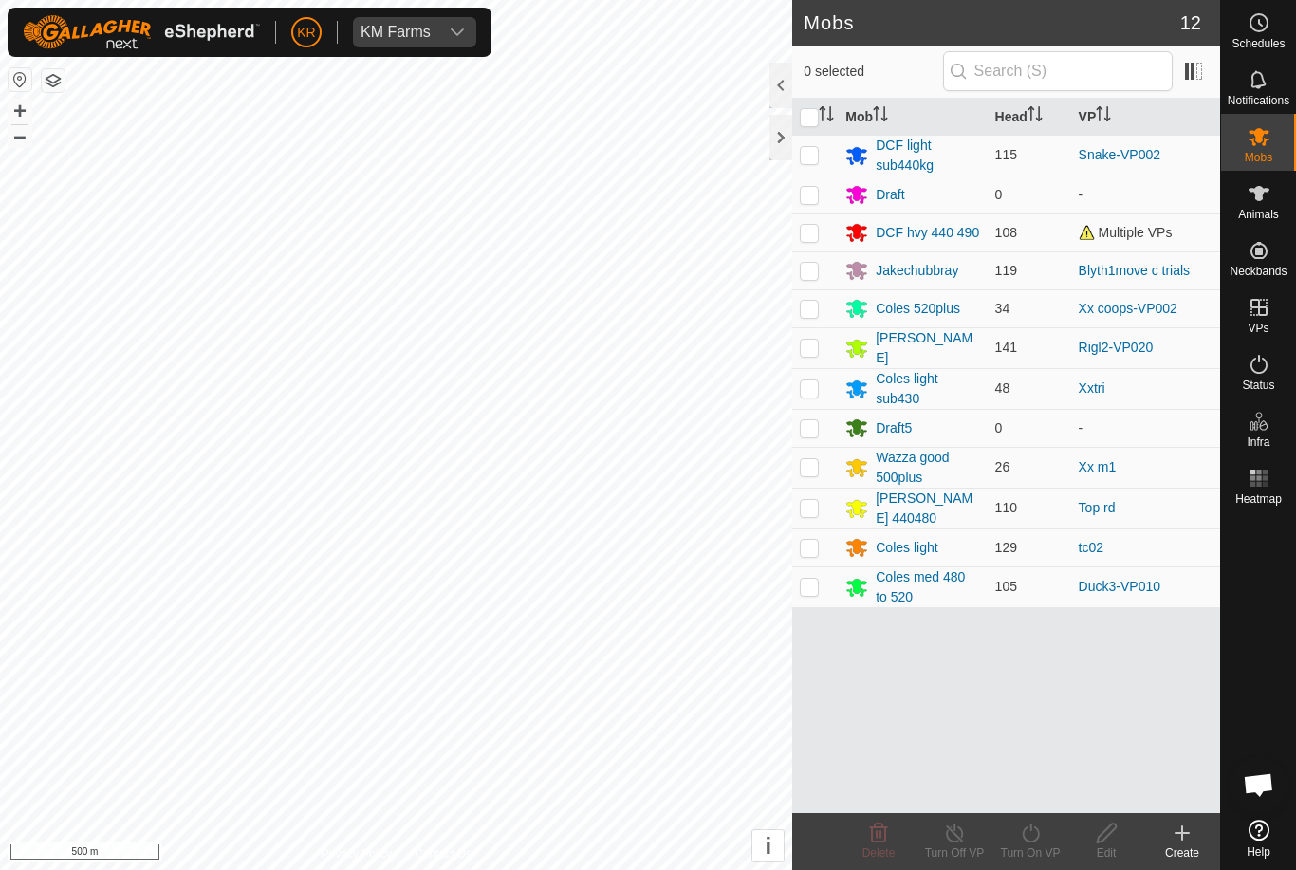
click at [909, 541] on div "Coles light" at bounding box center [906, 548] width 62 height 20
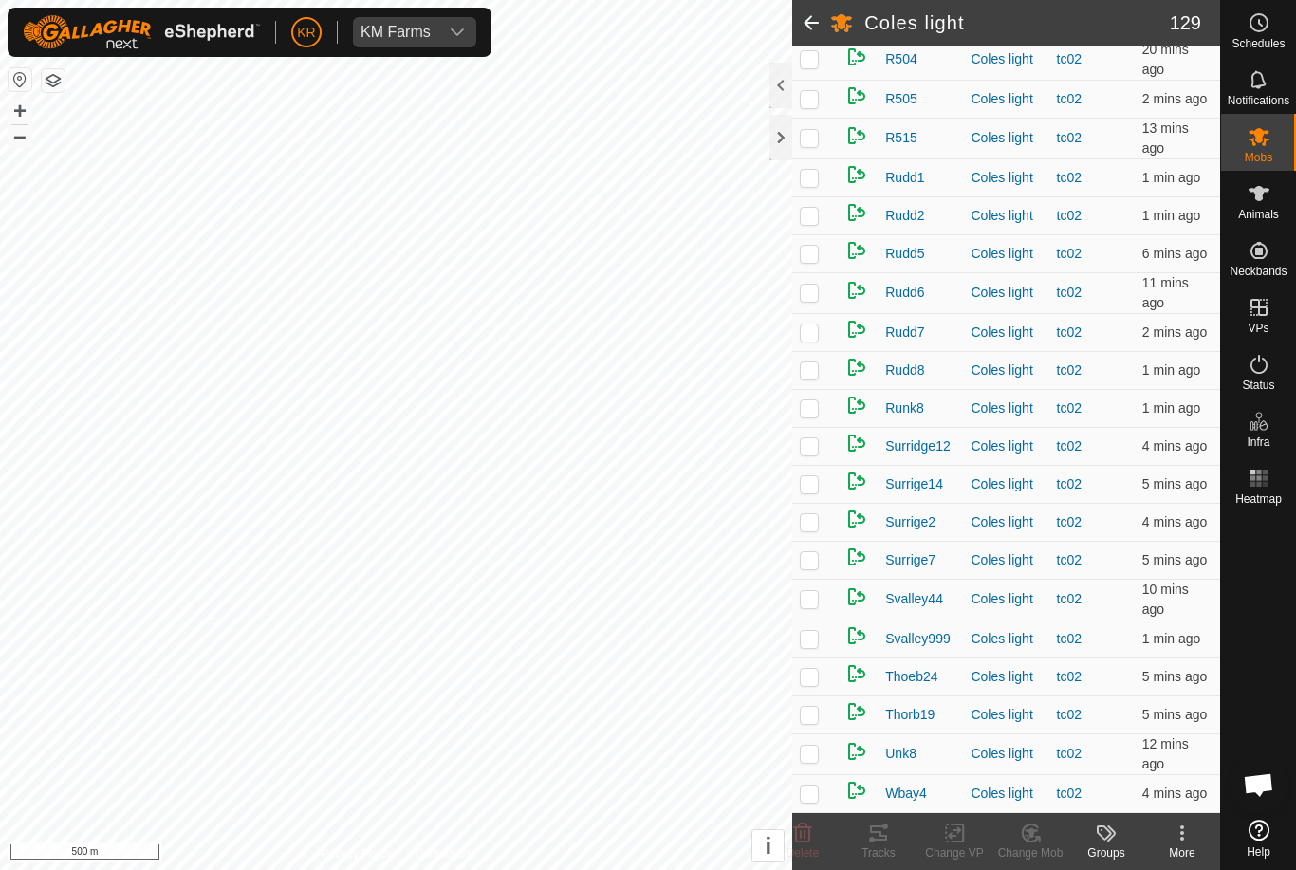
scroll to position [4580, 0]
click at [1268, 141] on icon at bounding box center [1258, 136] width 23 height 23
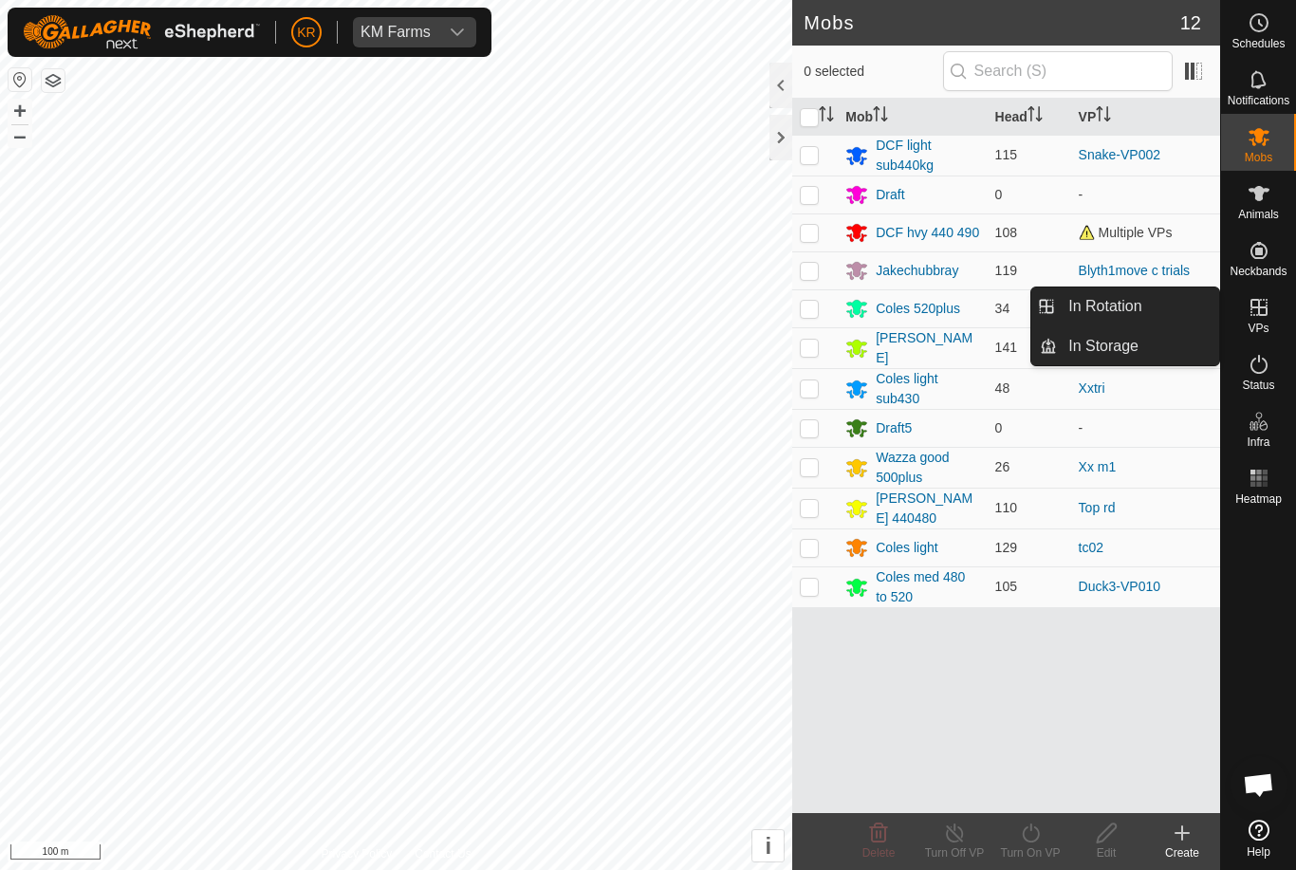
click at [1156, 303] on link "In Rotation" at bounding box center [1138, 306] width 162 height 38
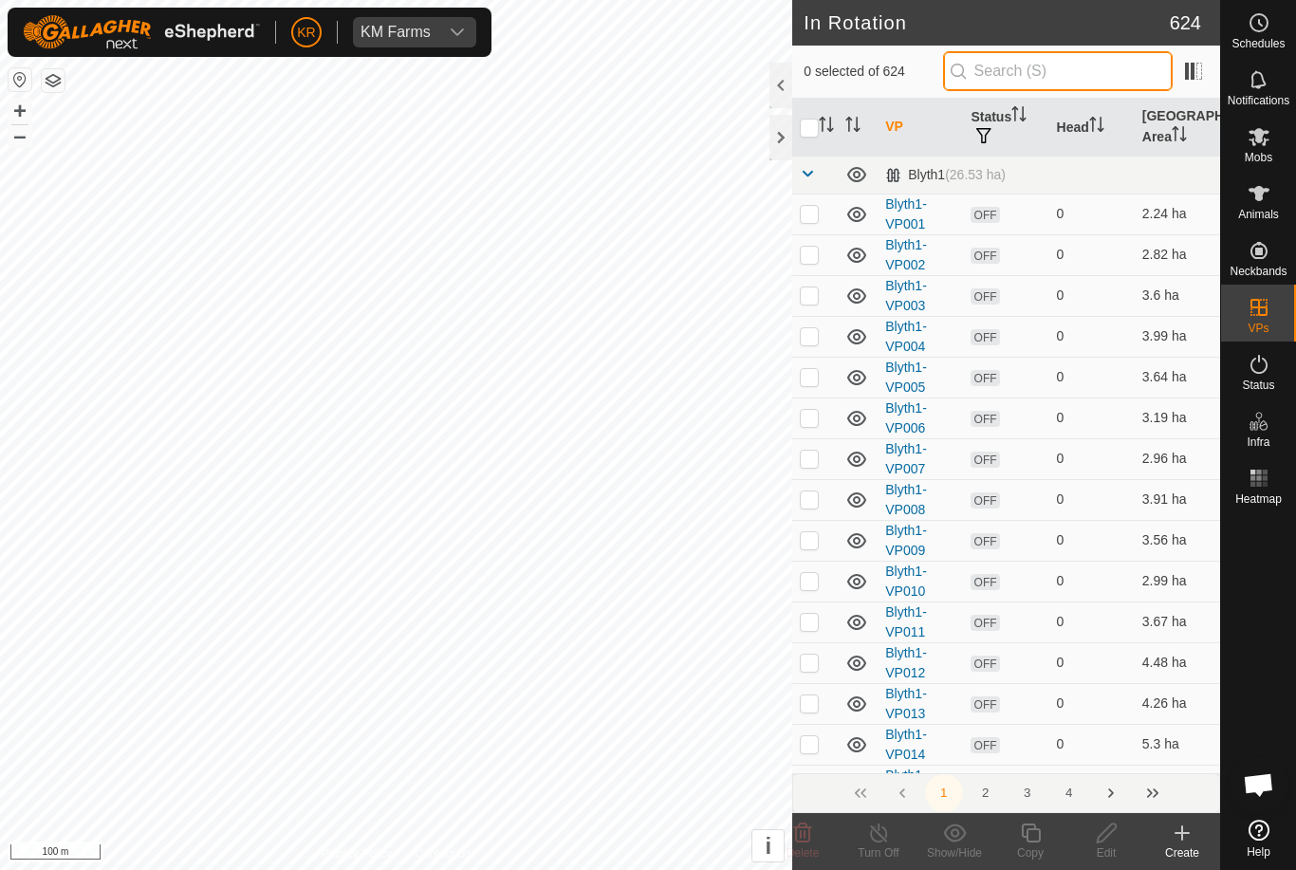
click at [1072, 82] on input "text" at bounding box center [1058, 71] width 230 height 40
type input "Tc"
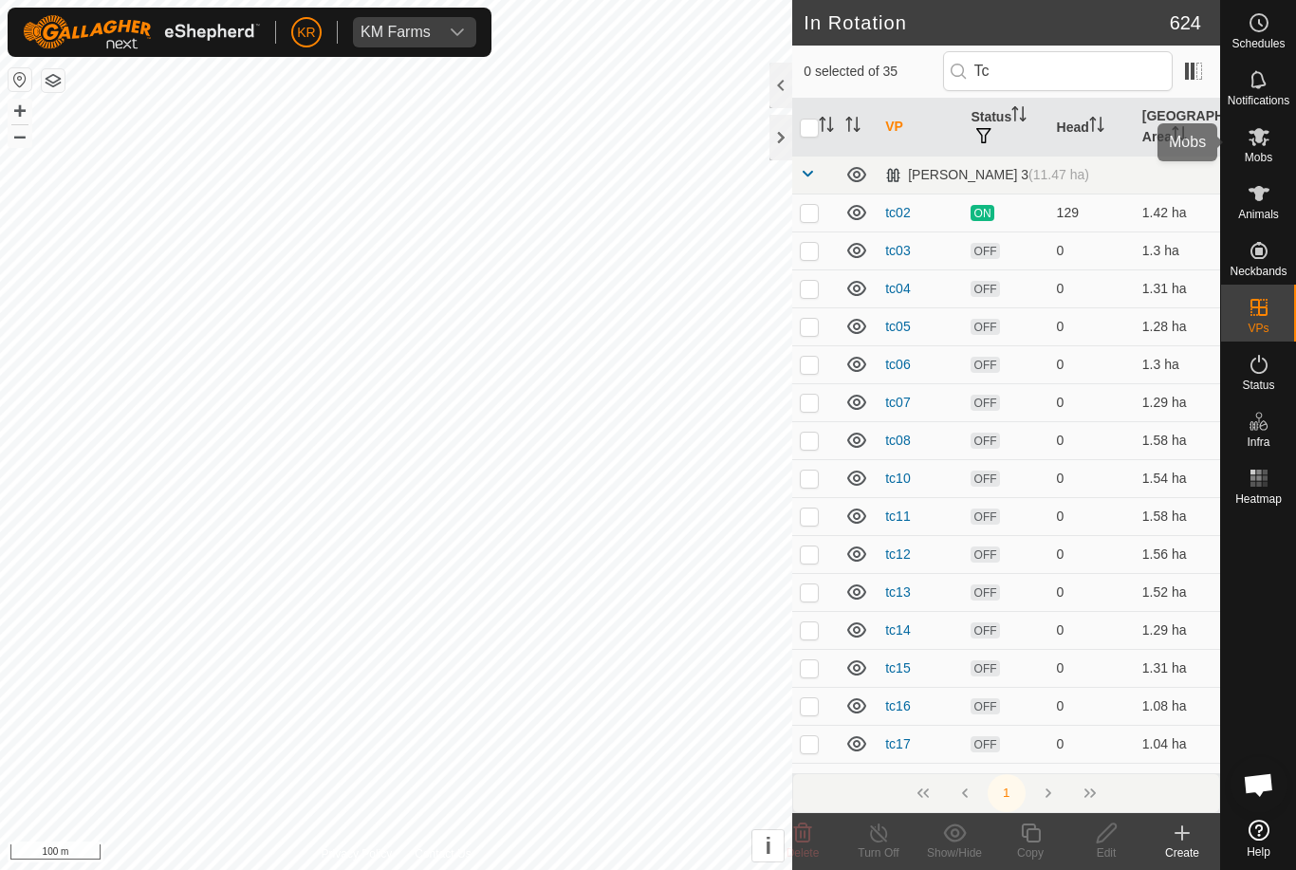
click at [1263, 143] on icon at bounding box center [1258, 137] width 21 height 18
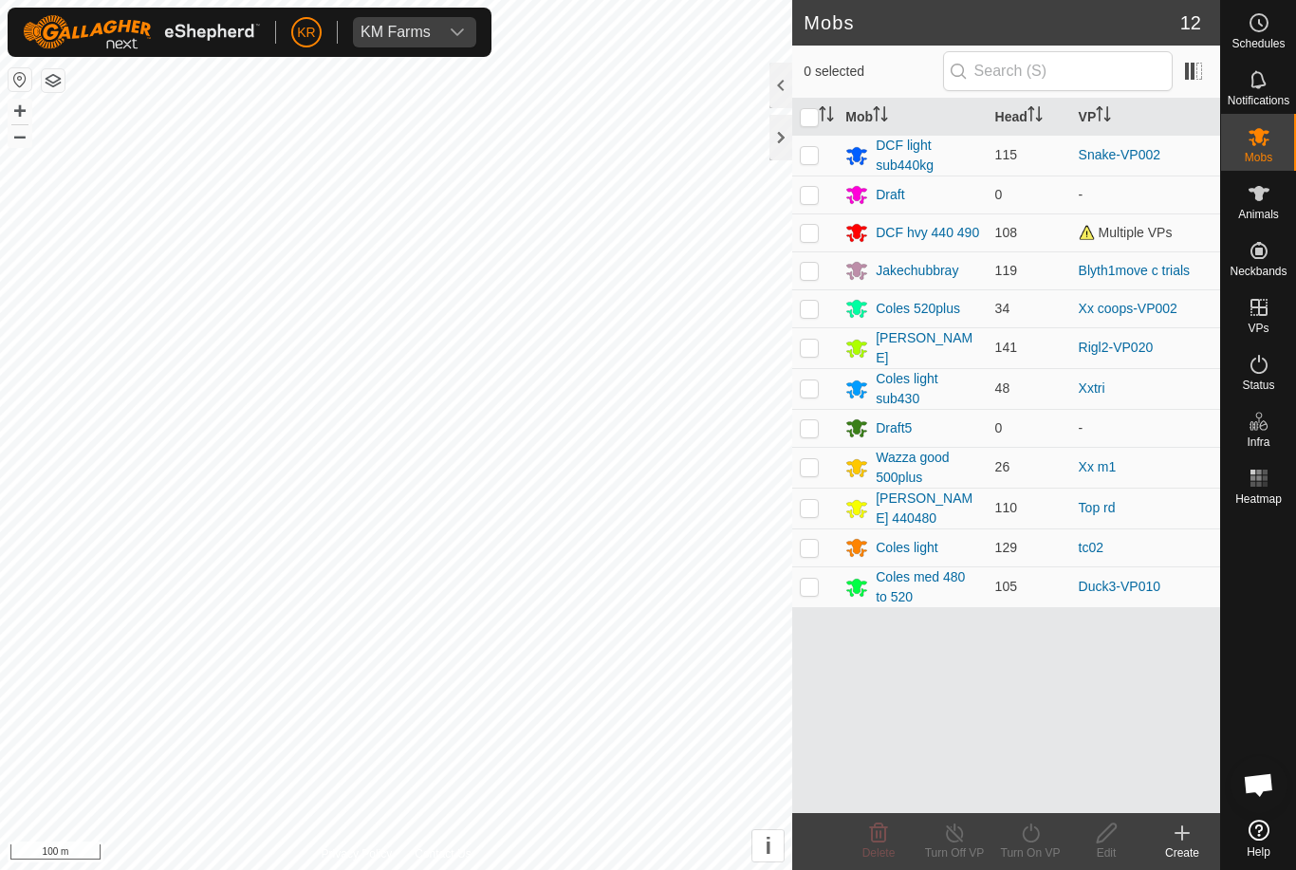
click at [820, 541] on td at bounding box center [815, 547] width 46 height 38
checkbox input "true"
click at [1039, 837] on icon at bounding box center [1031, 832] width 24 height 23
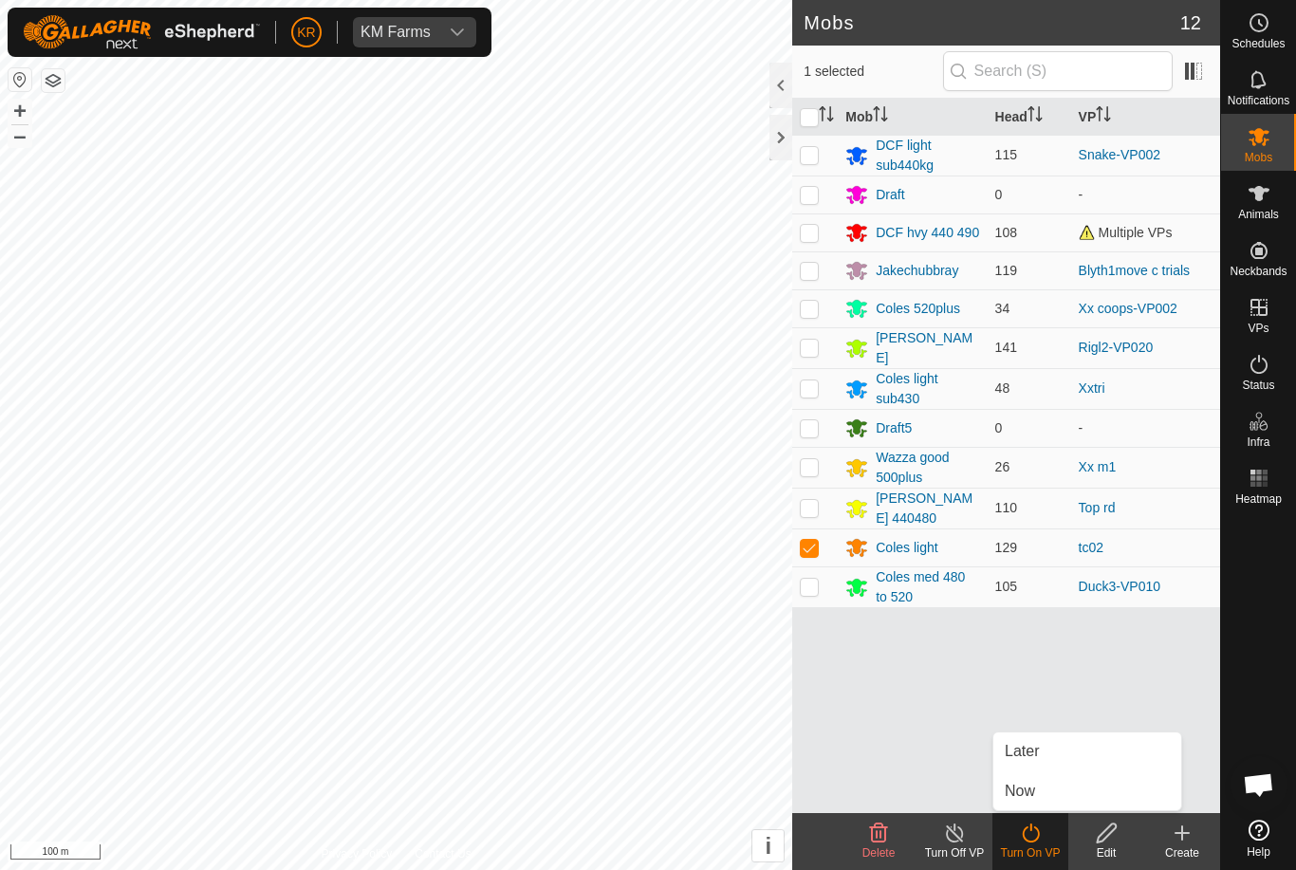
click at [1048, 837] on turn-on-svg-icon at bounding box center [1030, 832] width 76 height 23
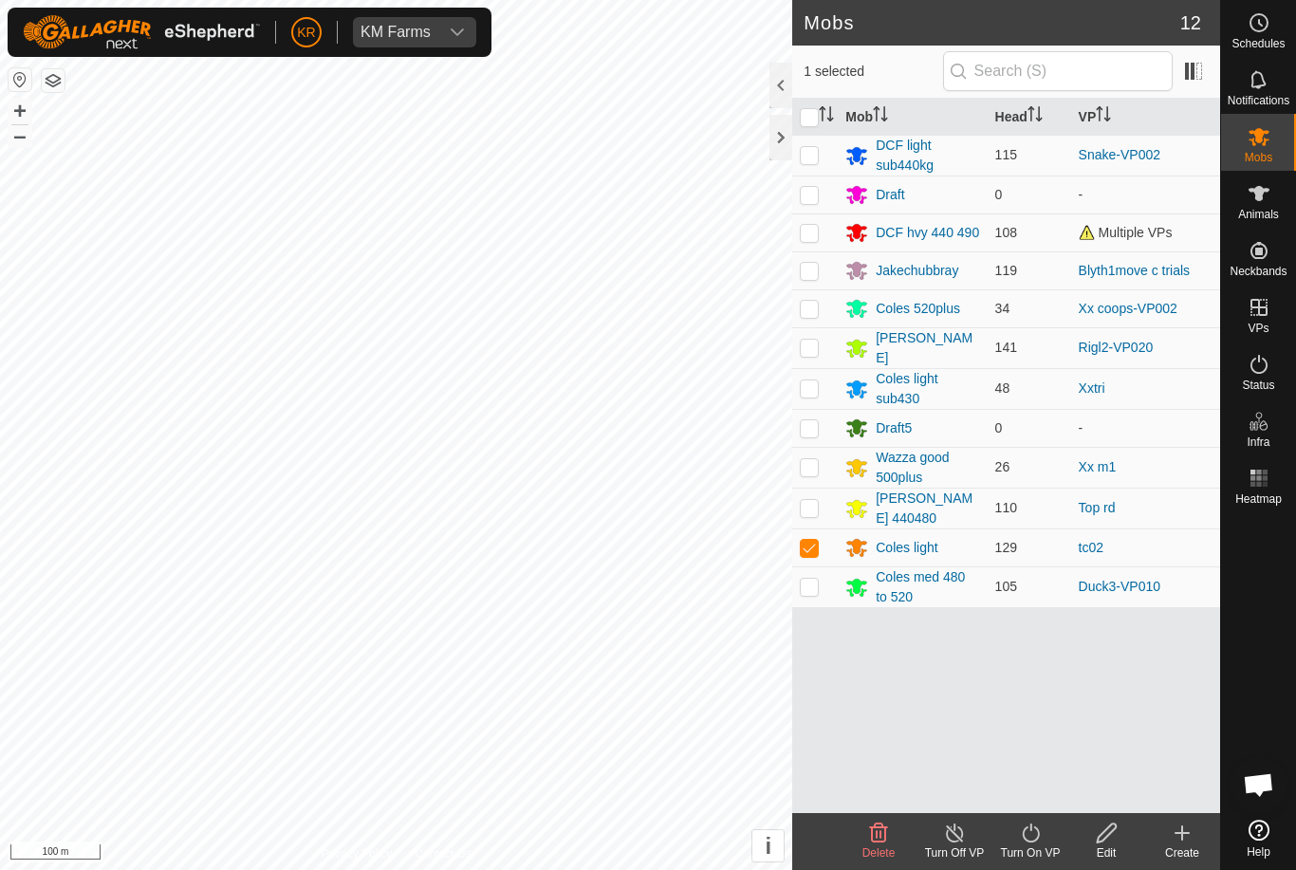
click at [1028, 838] on icon at bounding box center [1031, 832] width 24 height 23
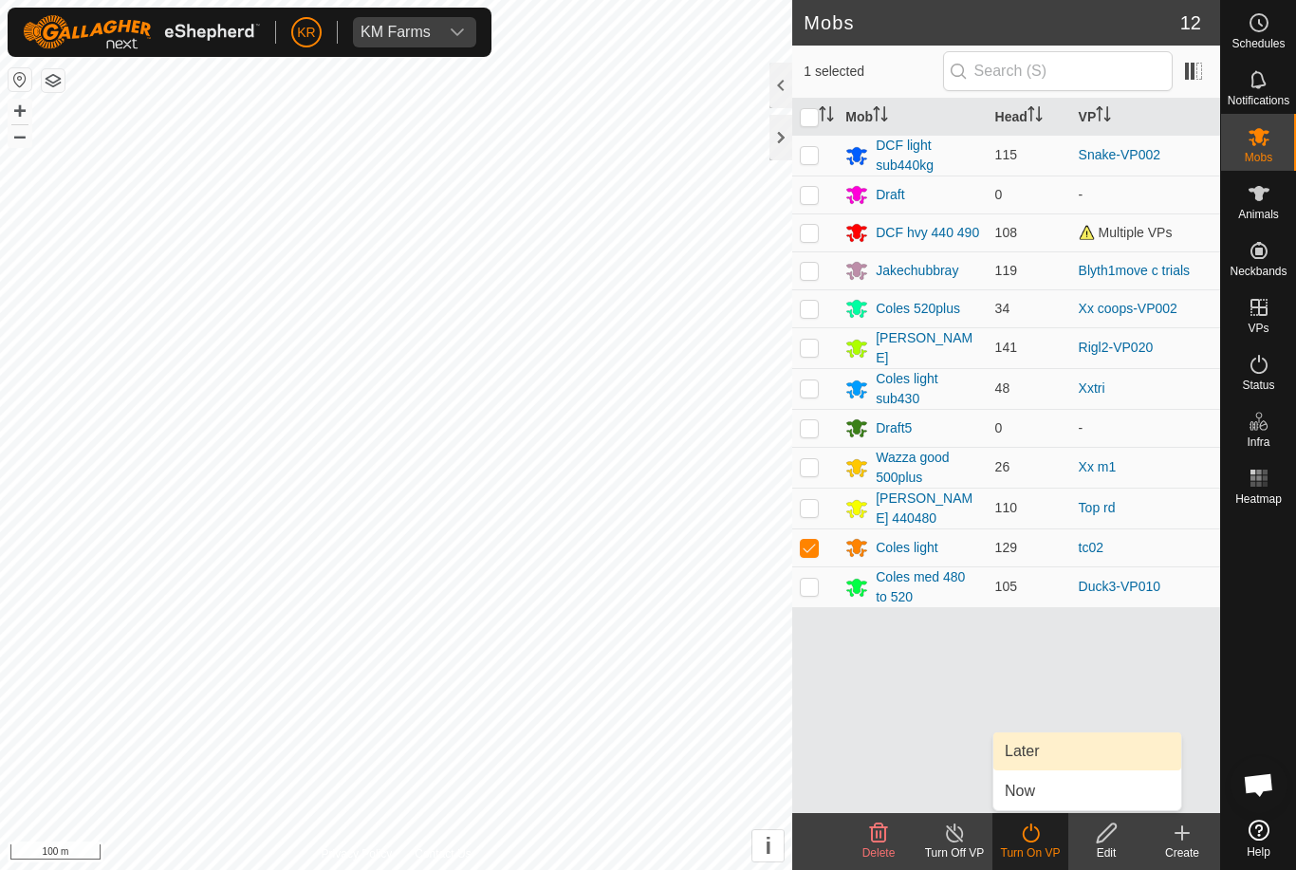
click at [1051, 752] on link "Later" at bounding box center [1087, 751] width 188 height 38
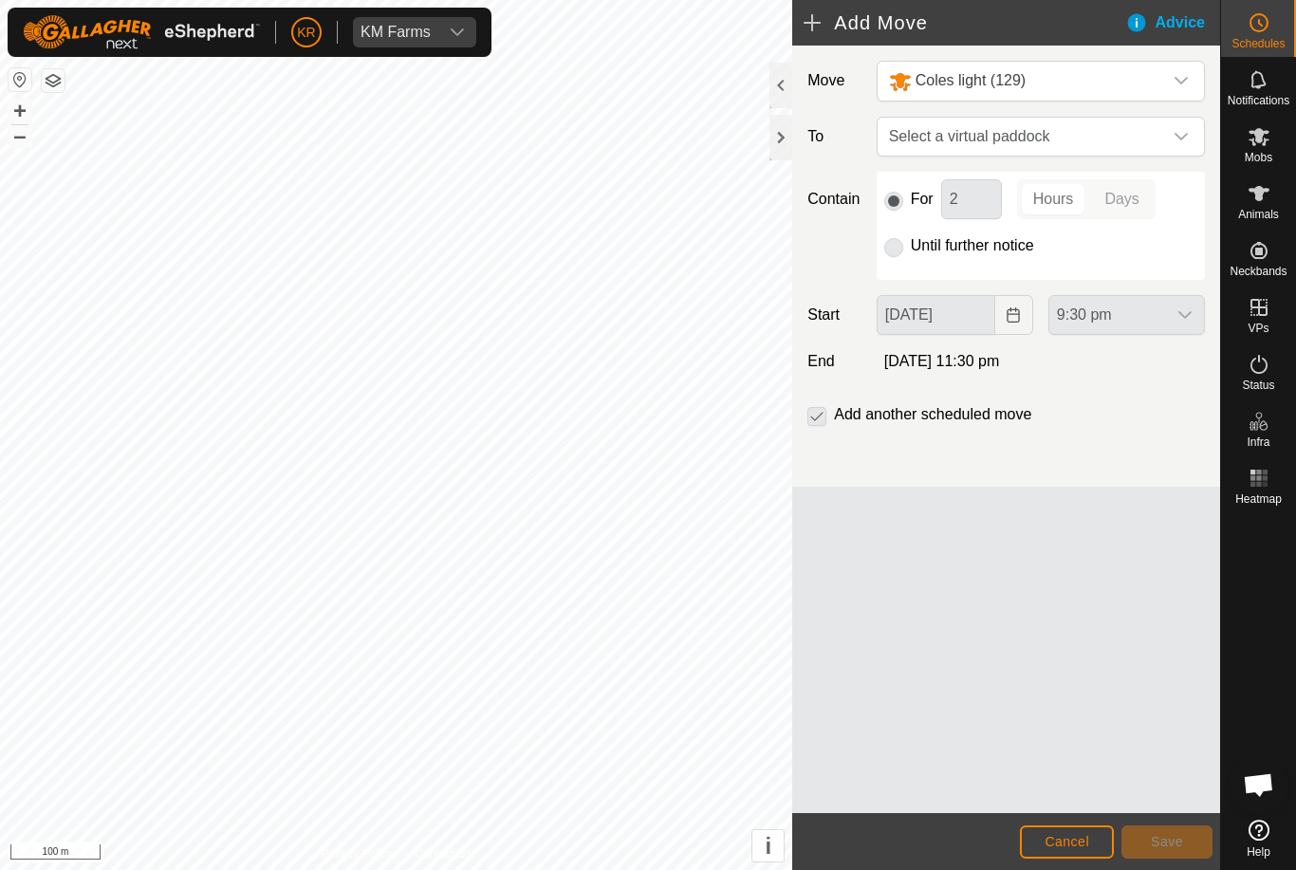
click at [1153, 133] on span "Select a virtual paddock" at bounding box center [1021, 137] width 281 height 38
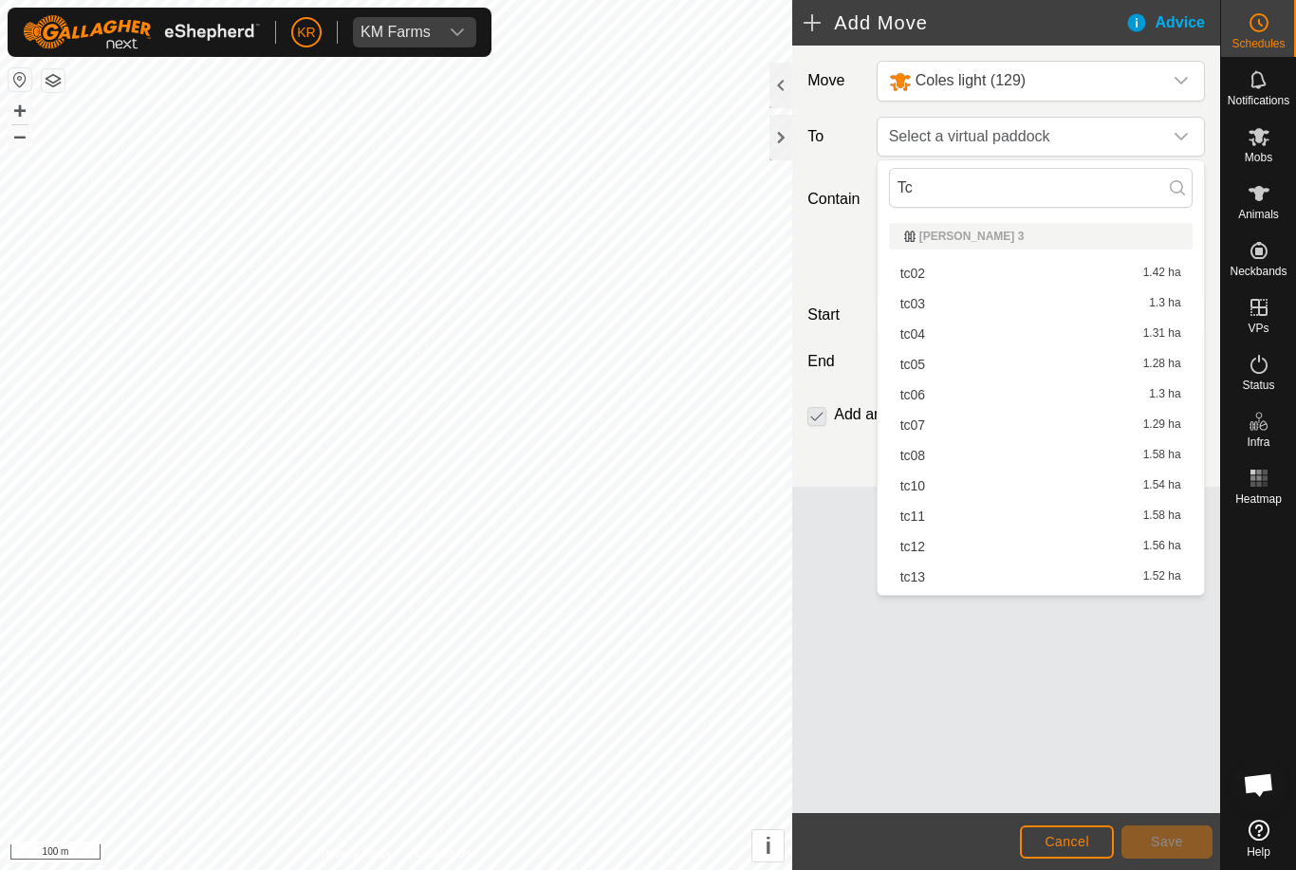
type input "Tc"
click at [1010, 301] on div "tc03 1.3 ha" at bounding box center [1040, 303] width 281 height 13
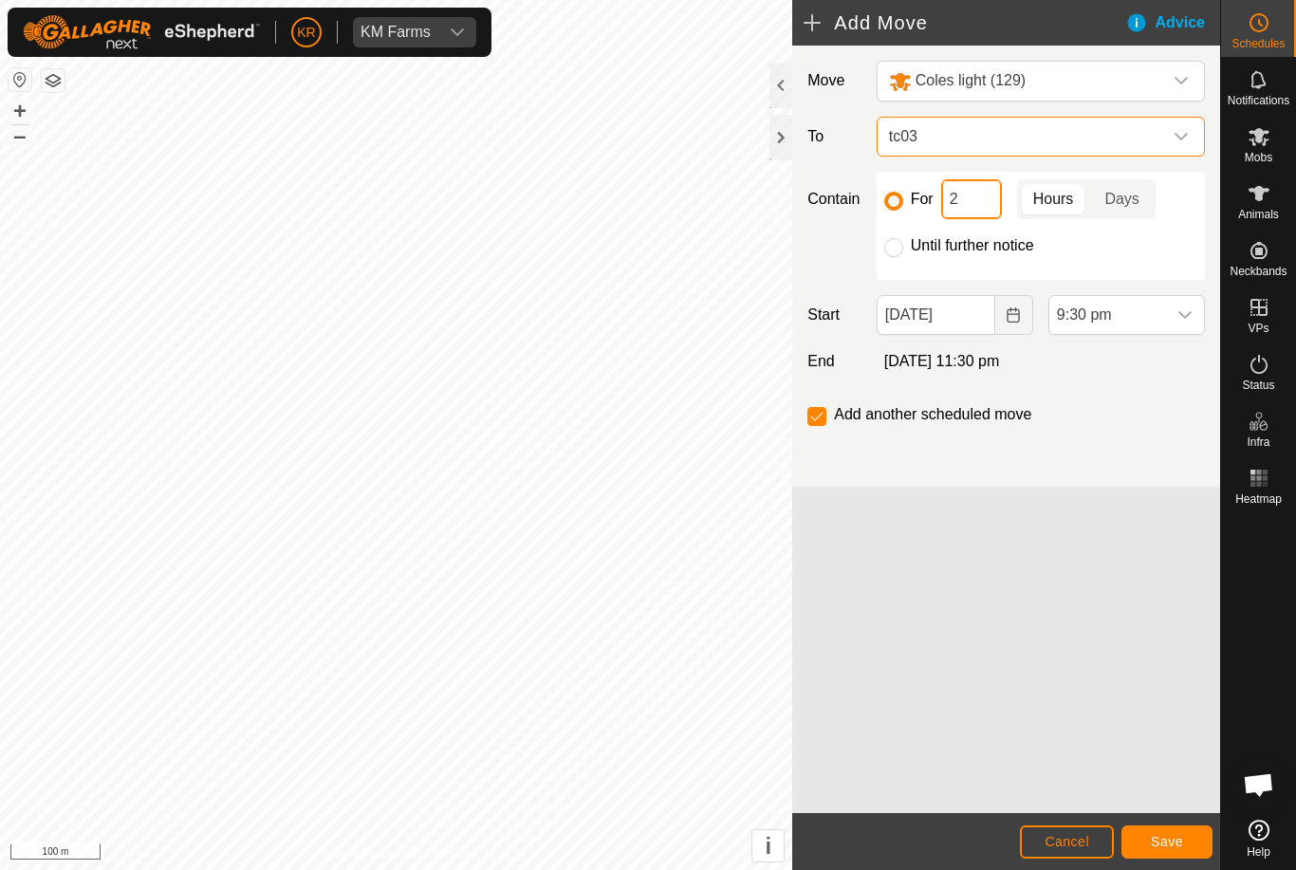
click at [983, 197] on input "2" at bounding box center [971, 199] width 61 height 40
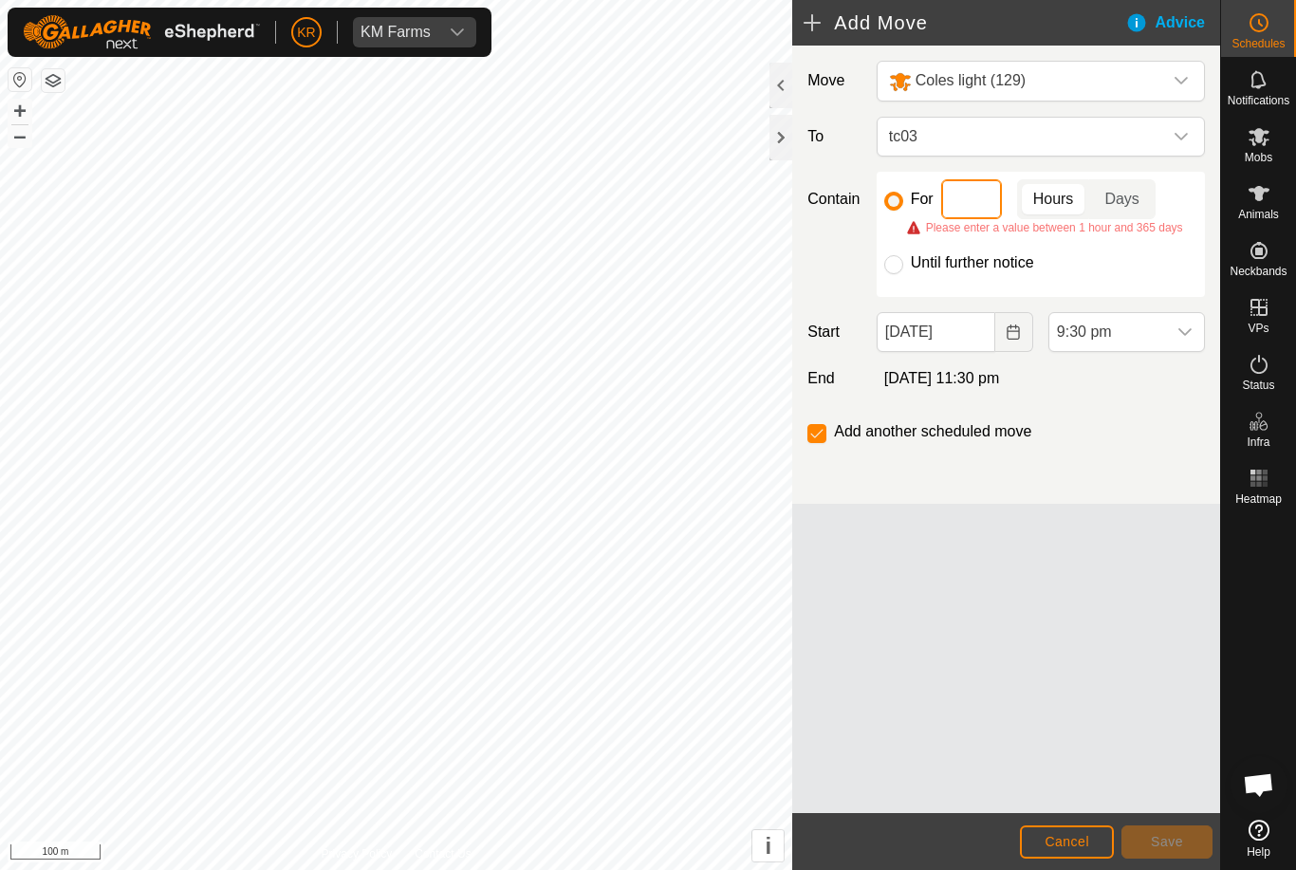
type input "3"
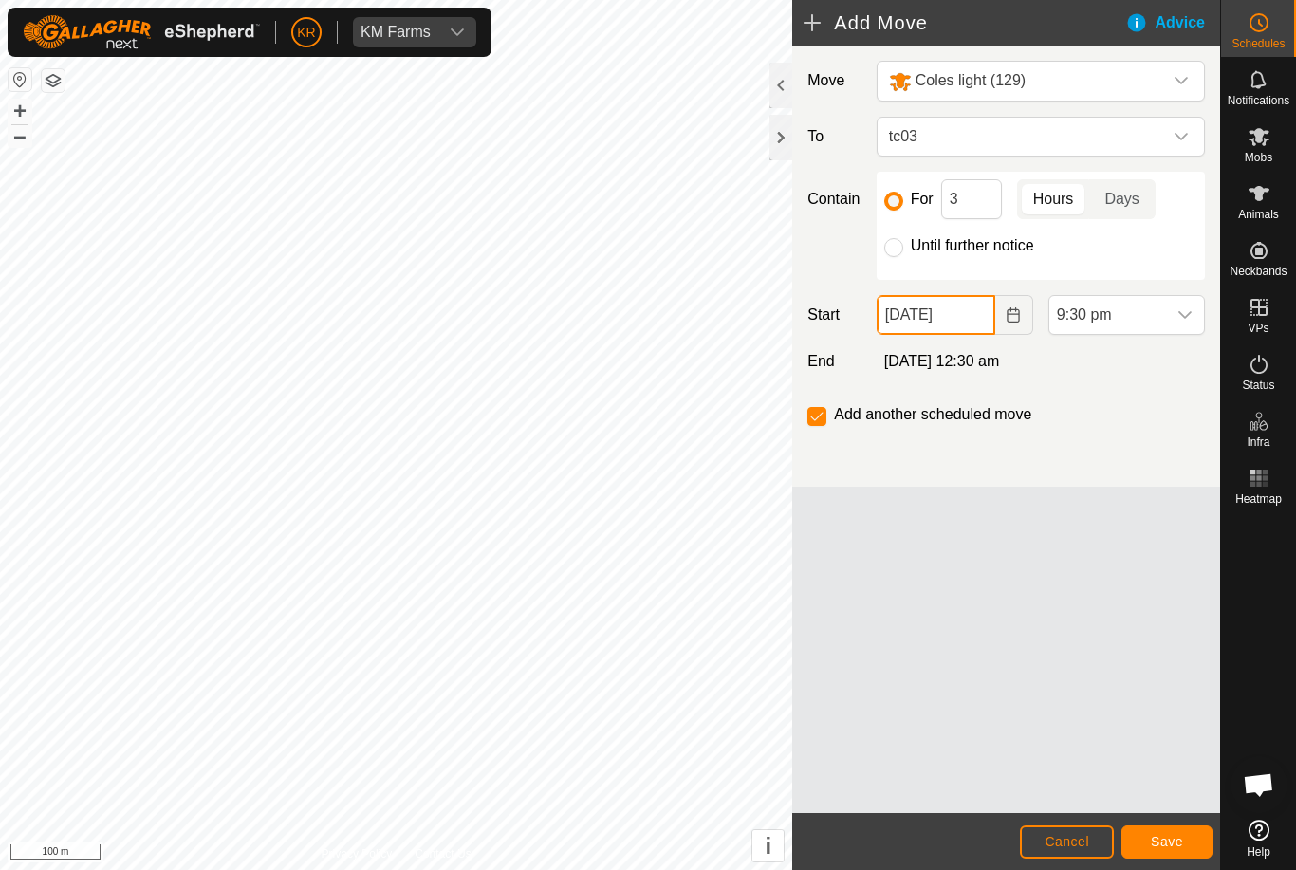
click at [973, 318] on input "22 Sep, 2025" at bounding box center [935, 315] width 119 height 40
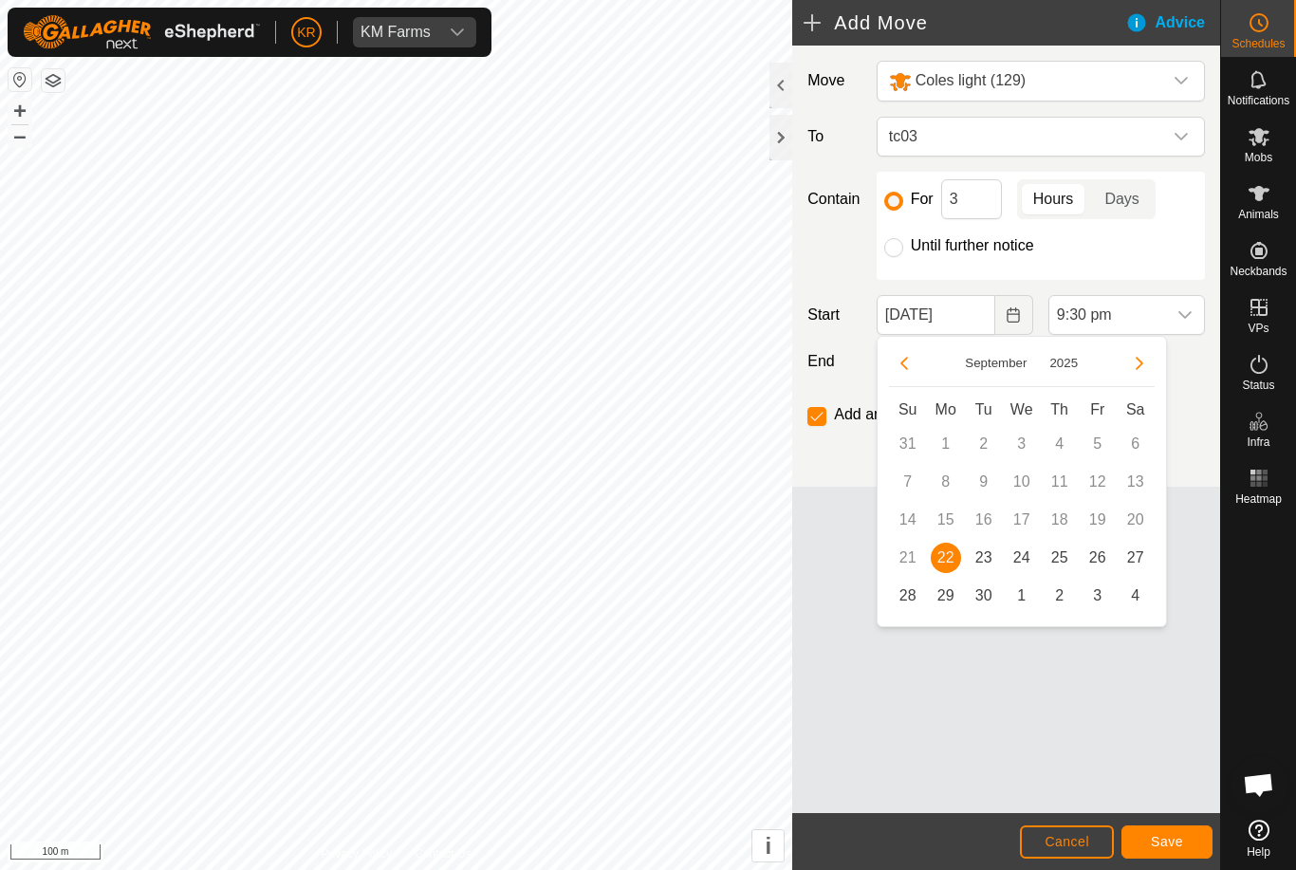
click at [992, 565] on span "23" at bounding box center [983, 557] width 30 height 30
type input "23 Sep, 2025"
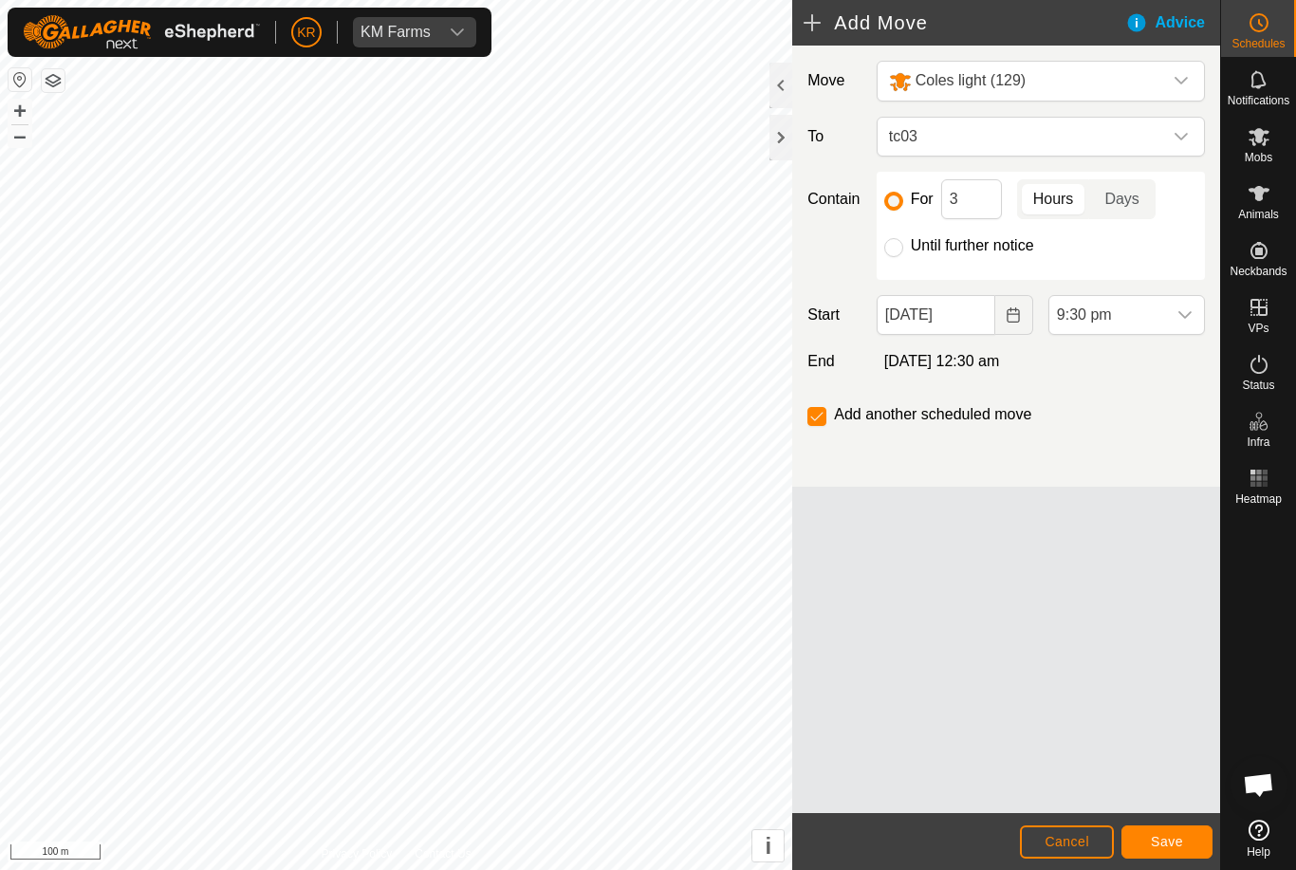
click at [1174, 322] on div "dropdown trigger" at bounding box center [1185, 315] width 38 height 38
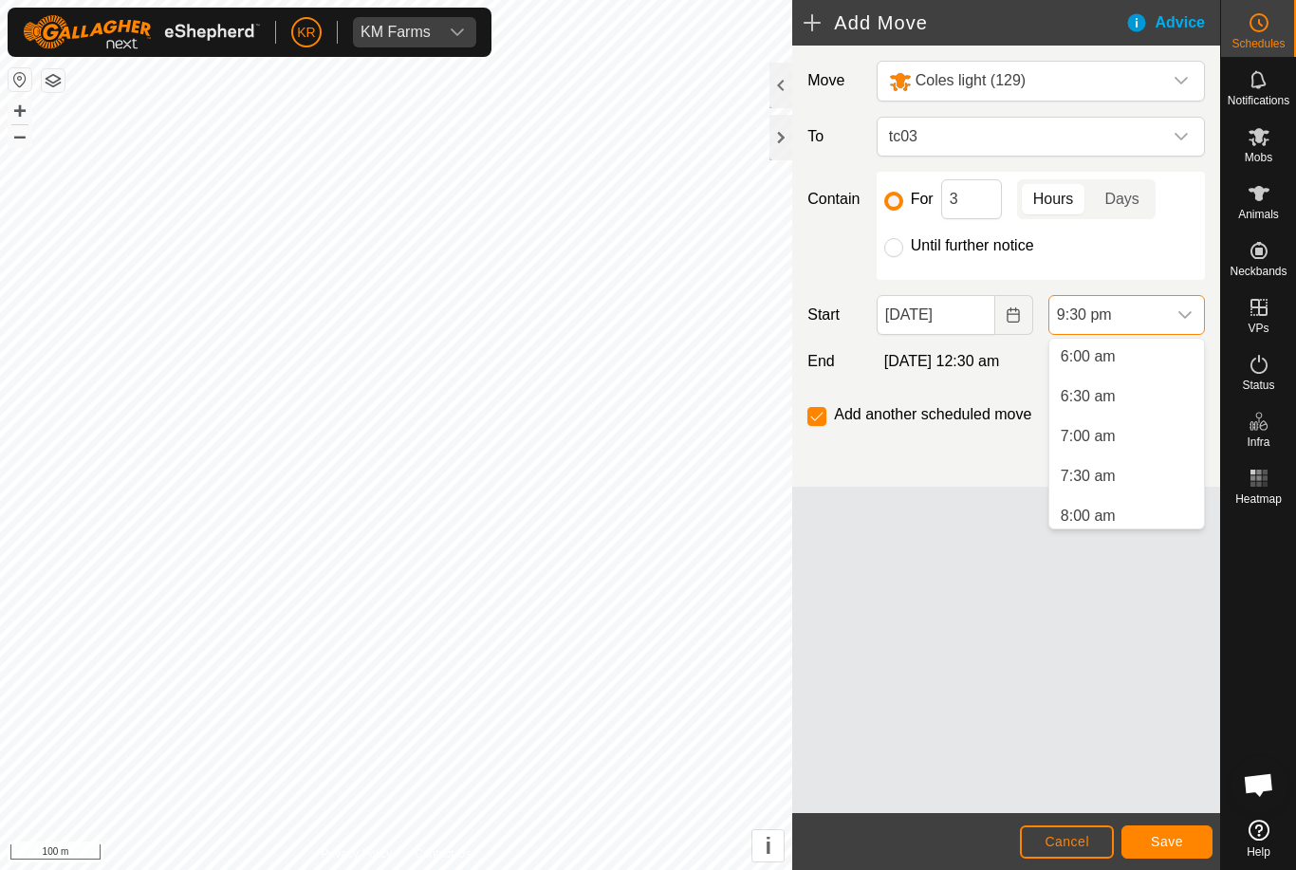
scroll to position [471, 0]
click at [1120, 407] on li "6:30 am" at bounding box center [1126, 404] width 155 height 38
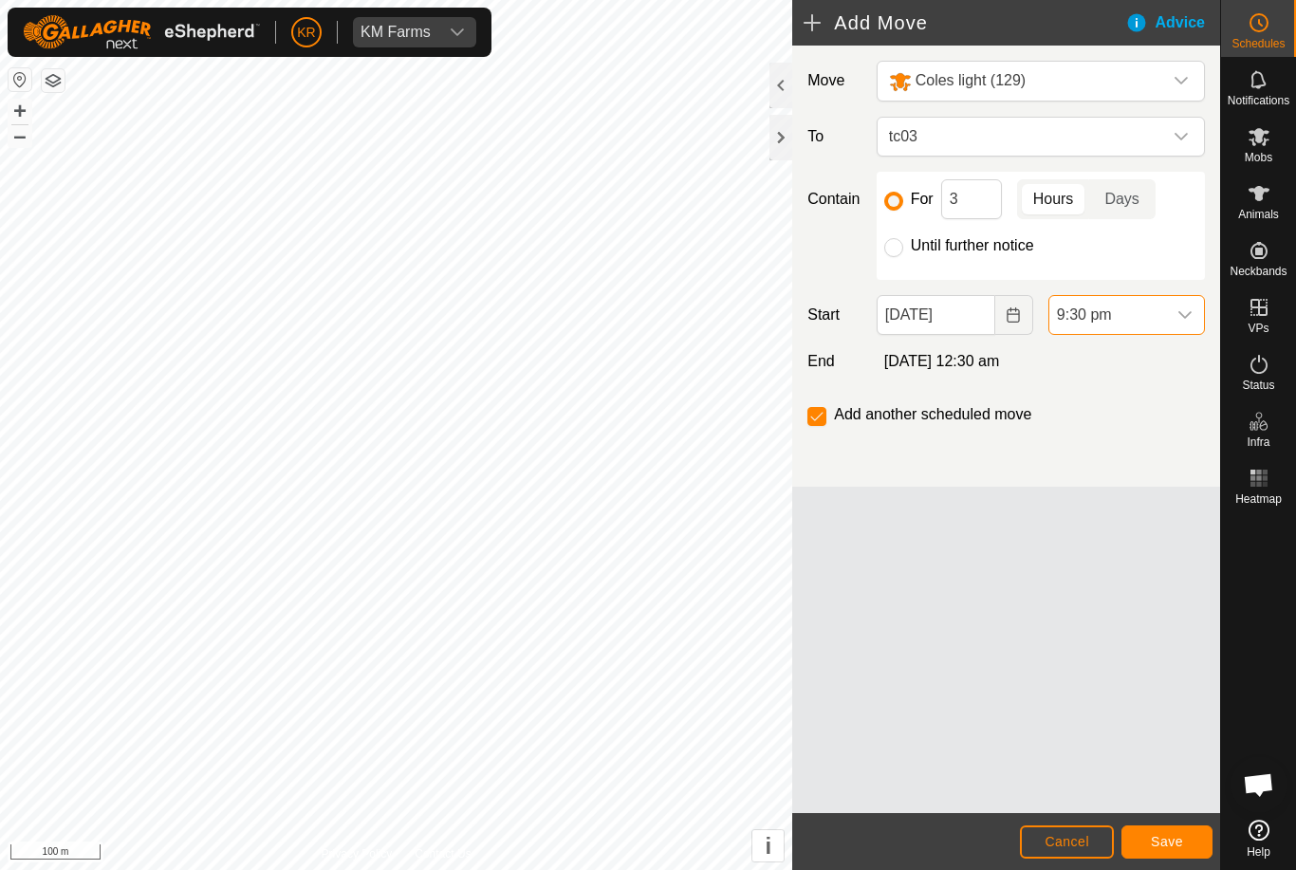
scroll to position [1561, 0]
click at [1169, 832] on button "Save" at bounding box center [1166, 841] width 91 height 33
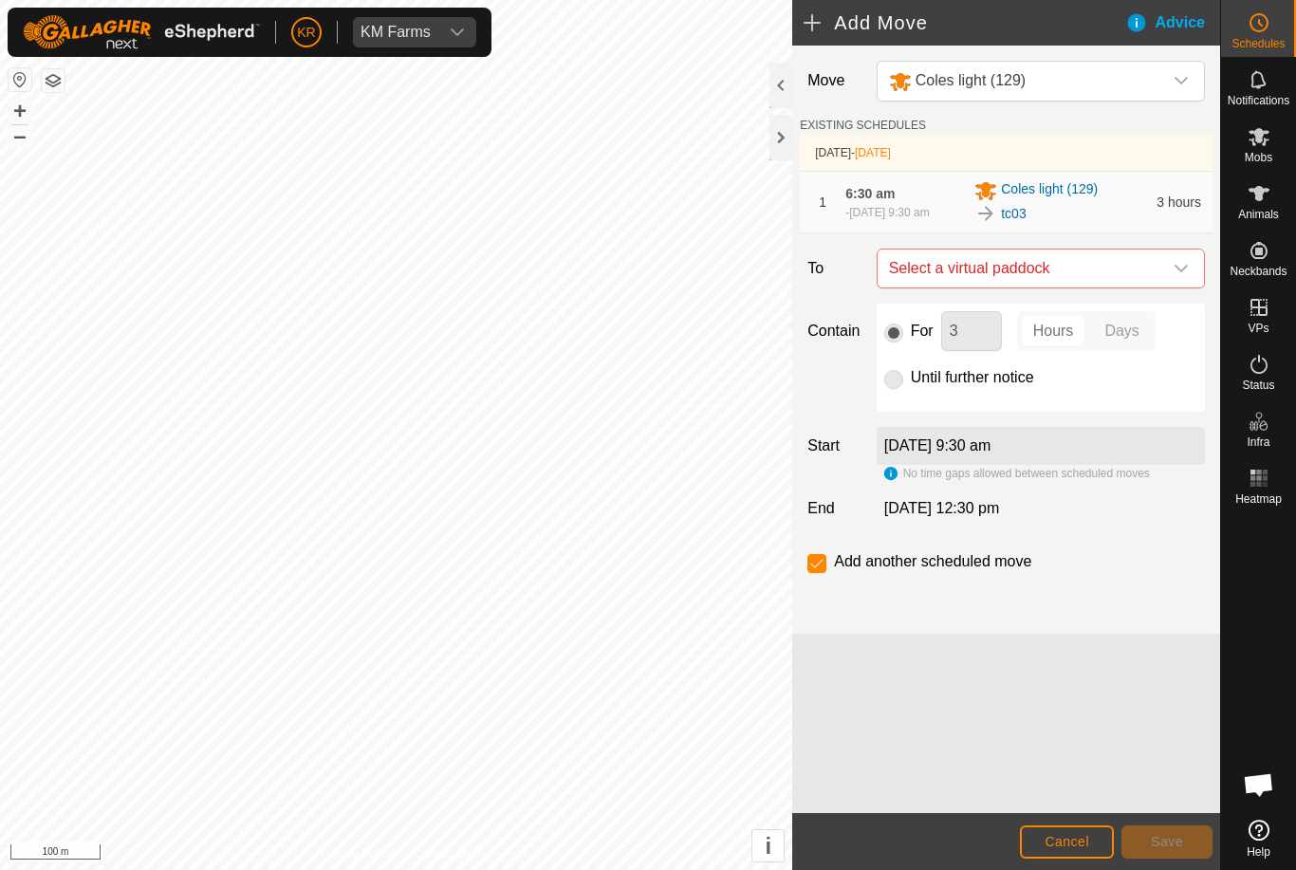
click at [1178, 276] on icon "dropdown trigger" at bounding box center [1180, 268] width 15 height 15
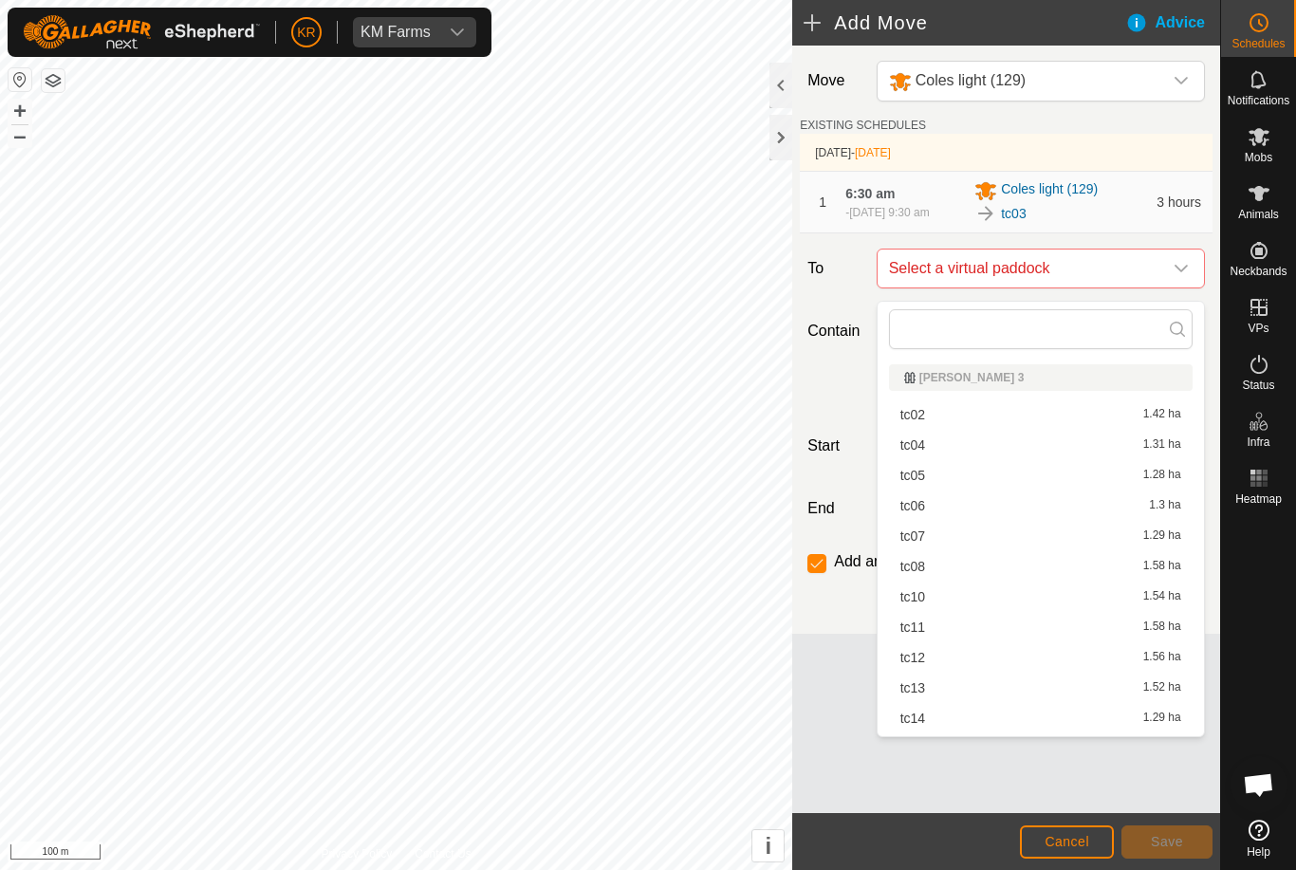
click at [936, 449] on div "tc04 1.31 ha" at bounding box center [1040, 444] width 281 height 13
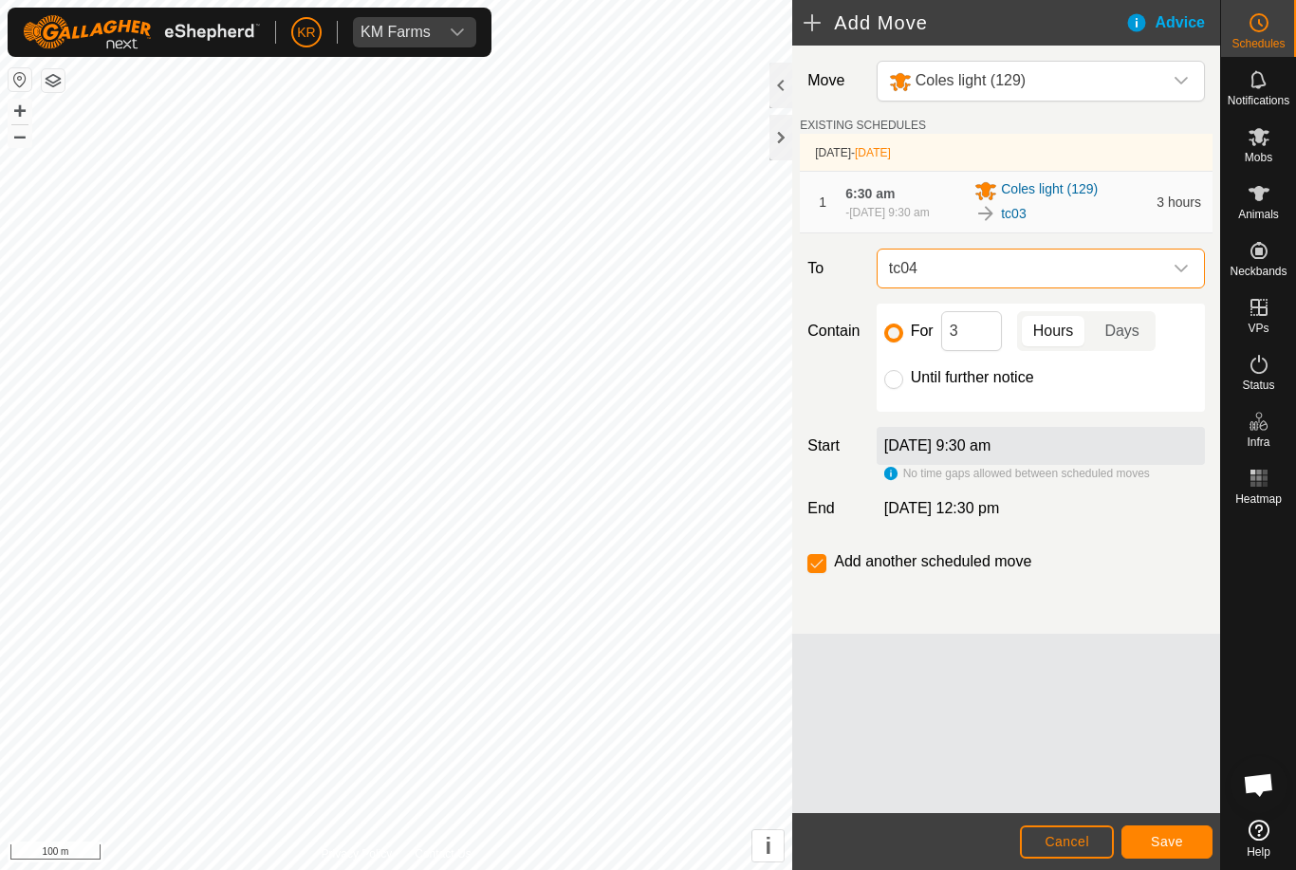
click at [1182, 839] on span "Save" at bounding box center [1166, 841] width 32 height 15
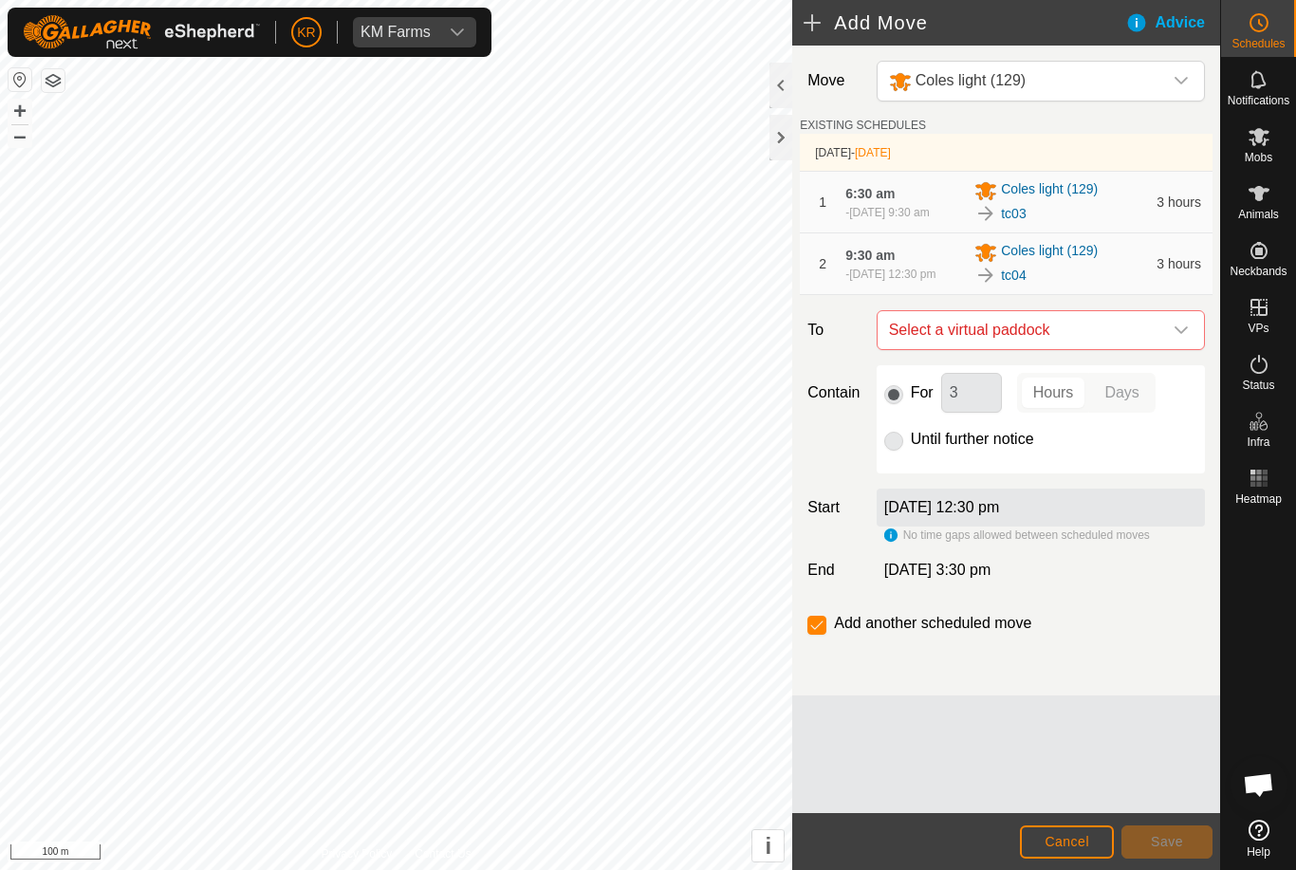
click at [1179, 338] on icon "dropdown trigger" at bounding box center [1180, 329] width 15 height 15
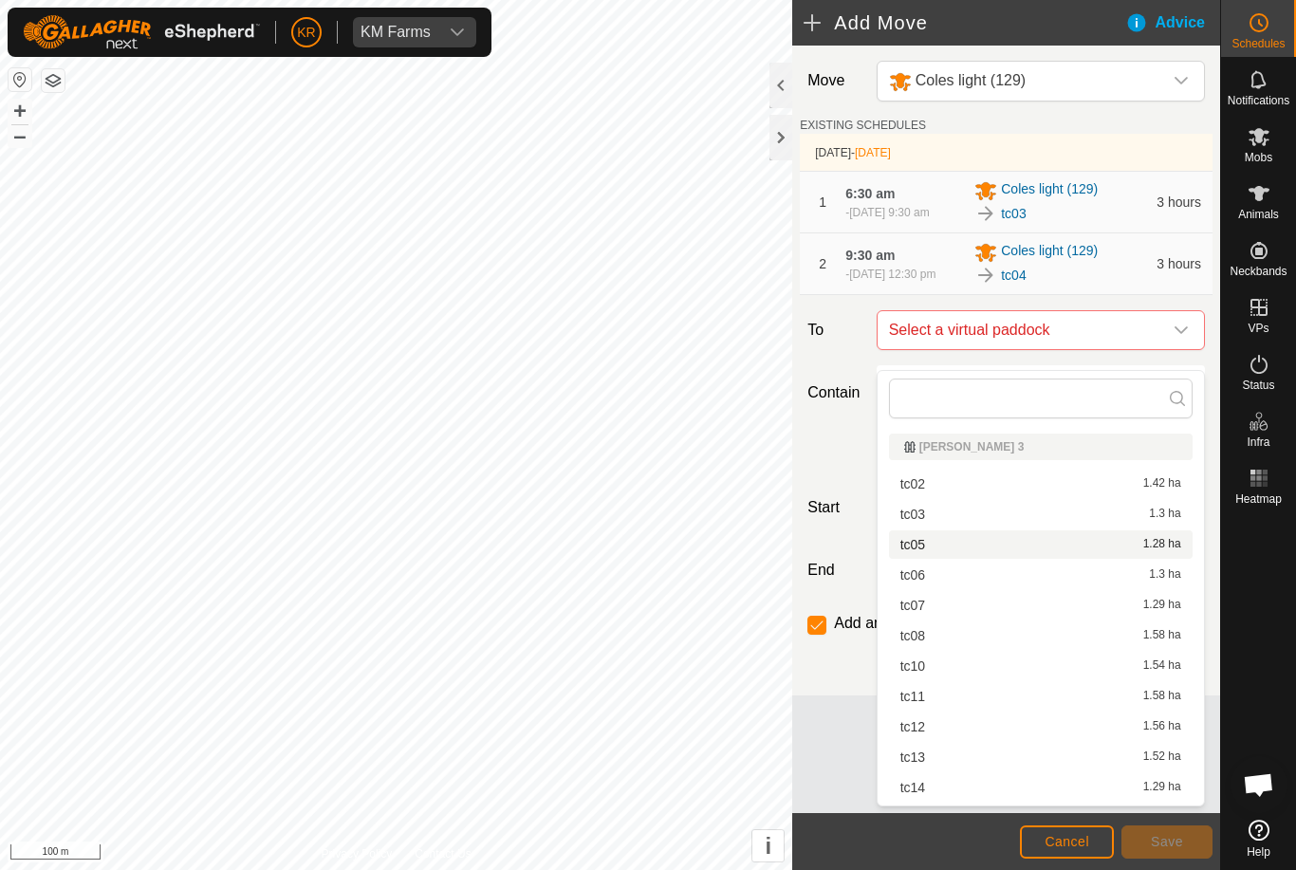
click at [936, 547] on div "tc05 1.28 ha" at bounding box center [1040, 544] width 281 height 13
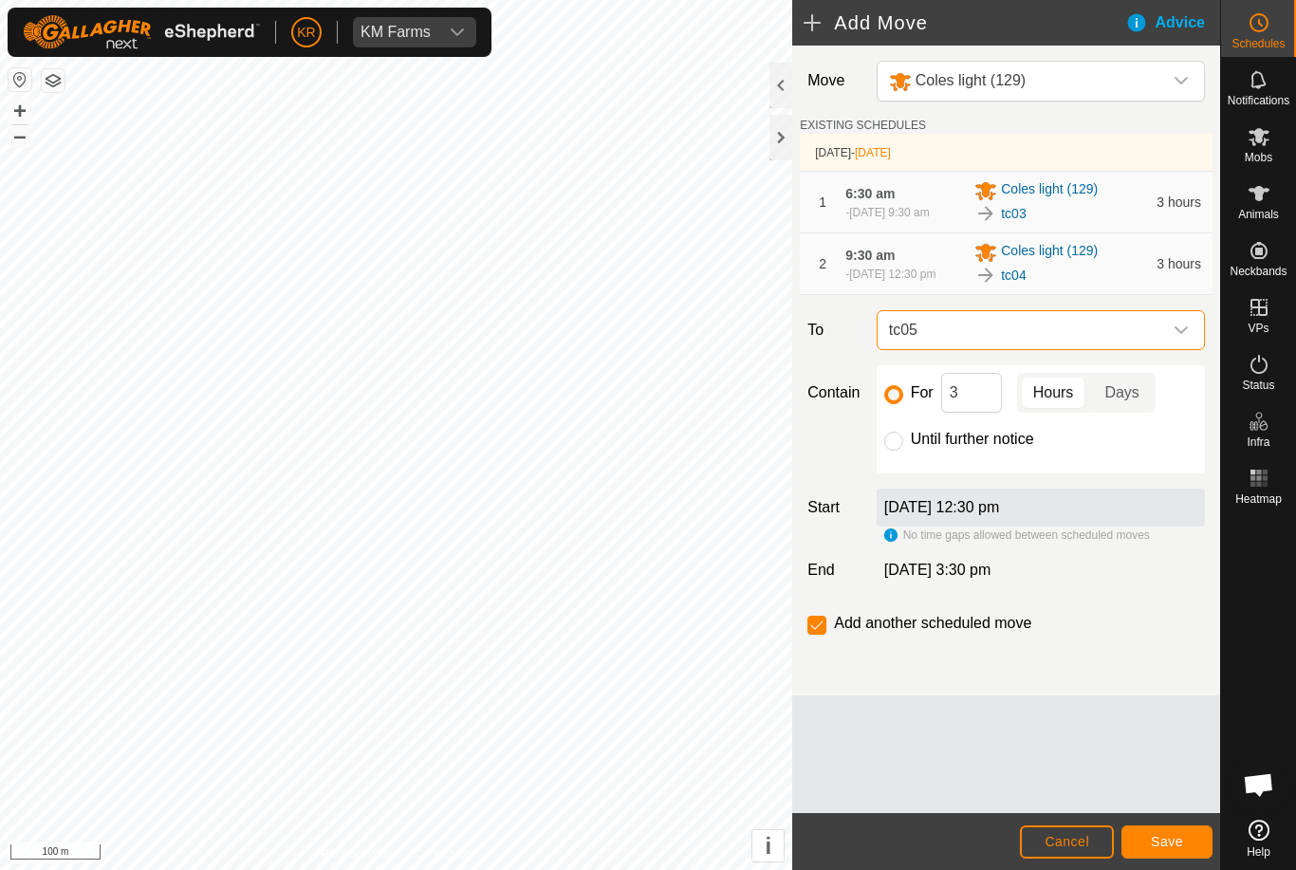
click at [1163, 837] on span "Save" at bounding box center [1166, 841] width 32 height 15
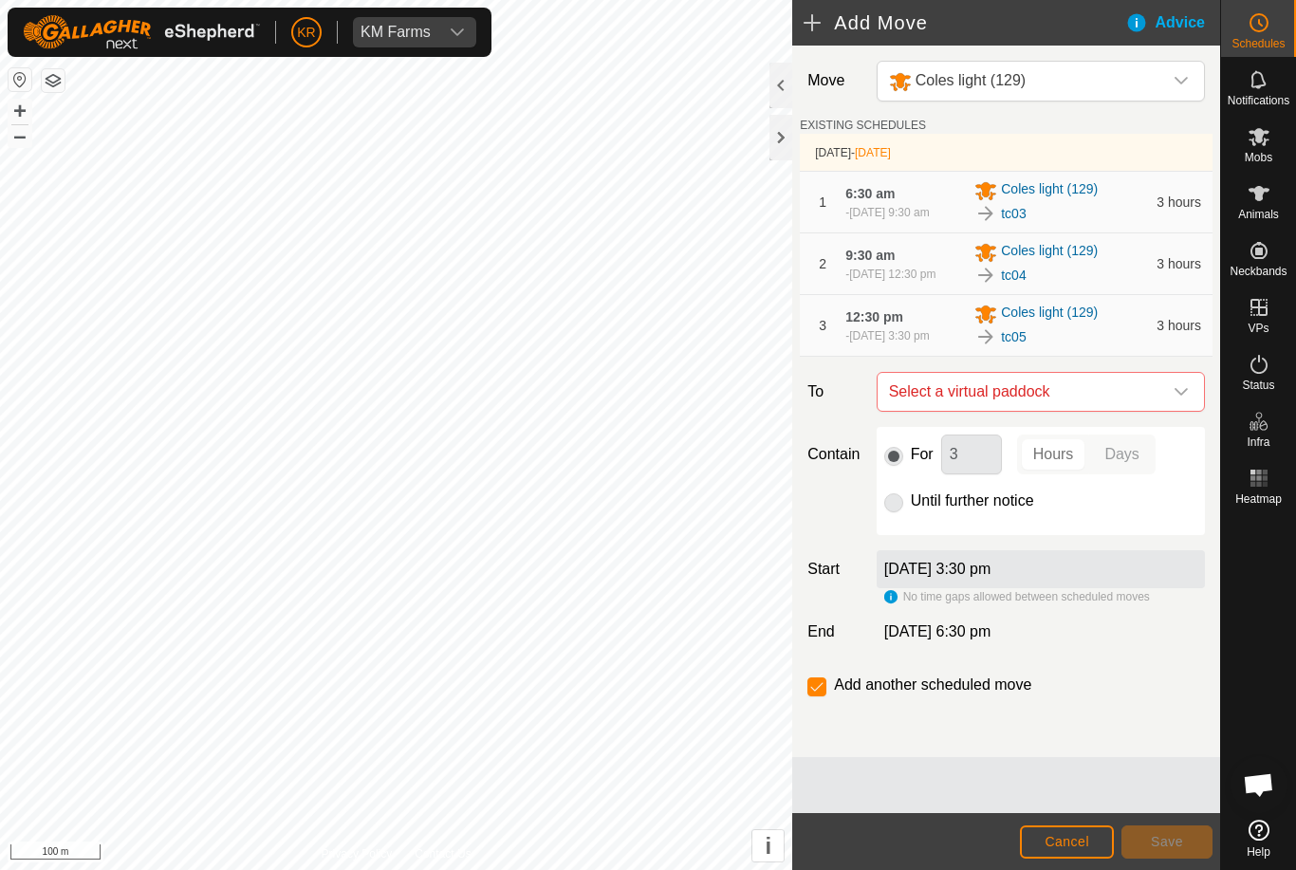
click at [1173, 399] on icon "dropdown trigger" at bounding box center [1180, 391] width 15 height 15
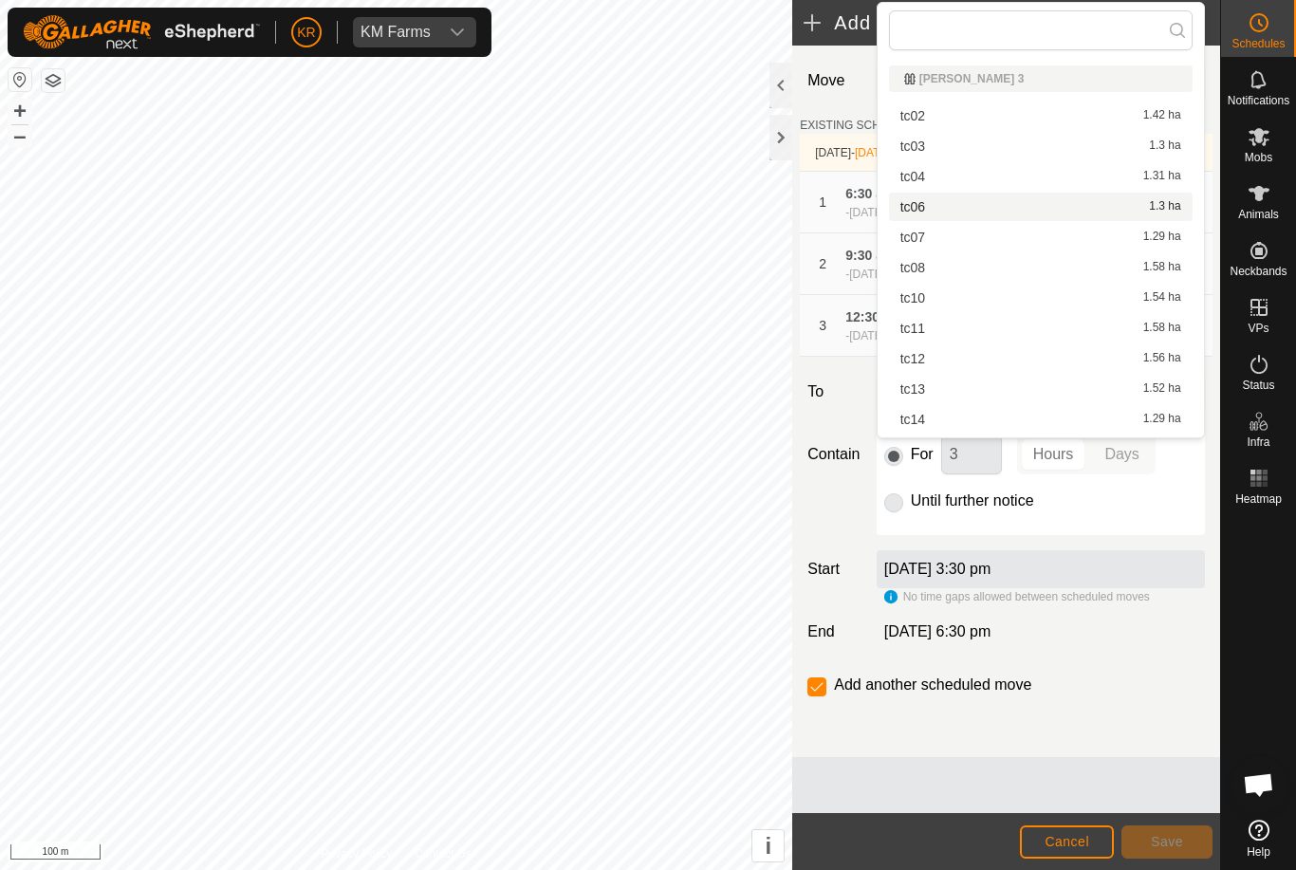
click at [932, 207] on div "tc06 1.3 ha" at bounding box center [1040, 206] width 281 height 13
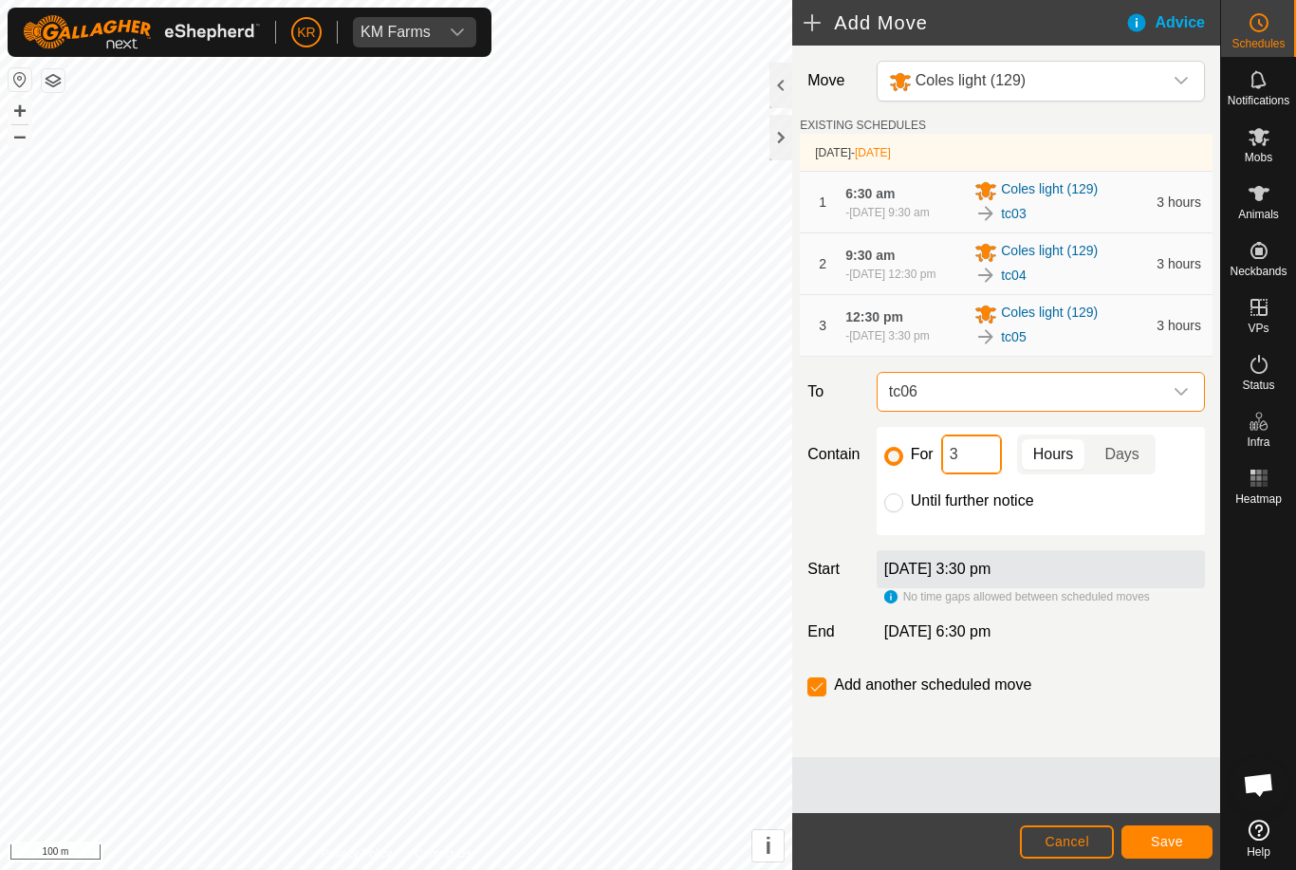
click at [965, 474] on input "3" at bounding box center [971, 454] width 61 height 40
click at [1178, 842] on span "Save" at bounding box center [1166, 841] width 32 height 15
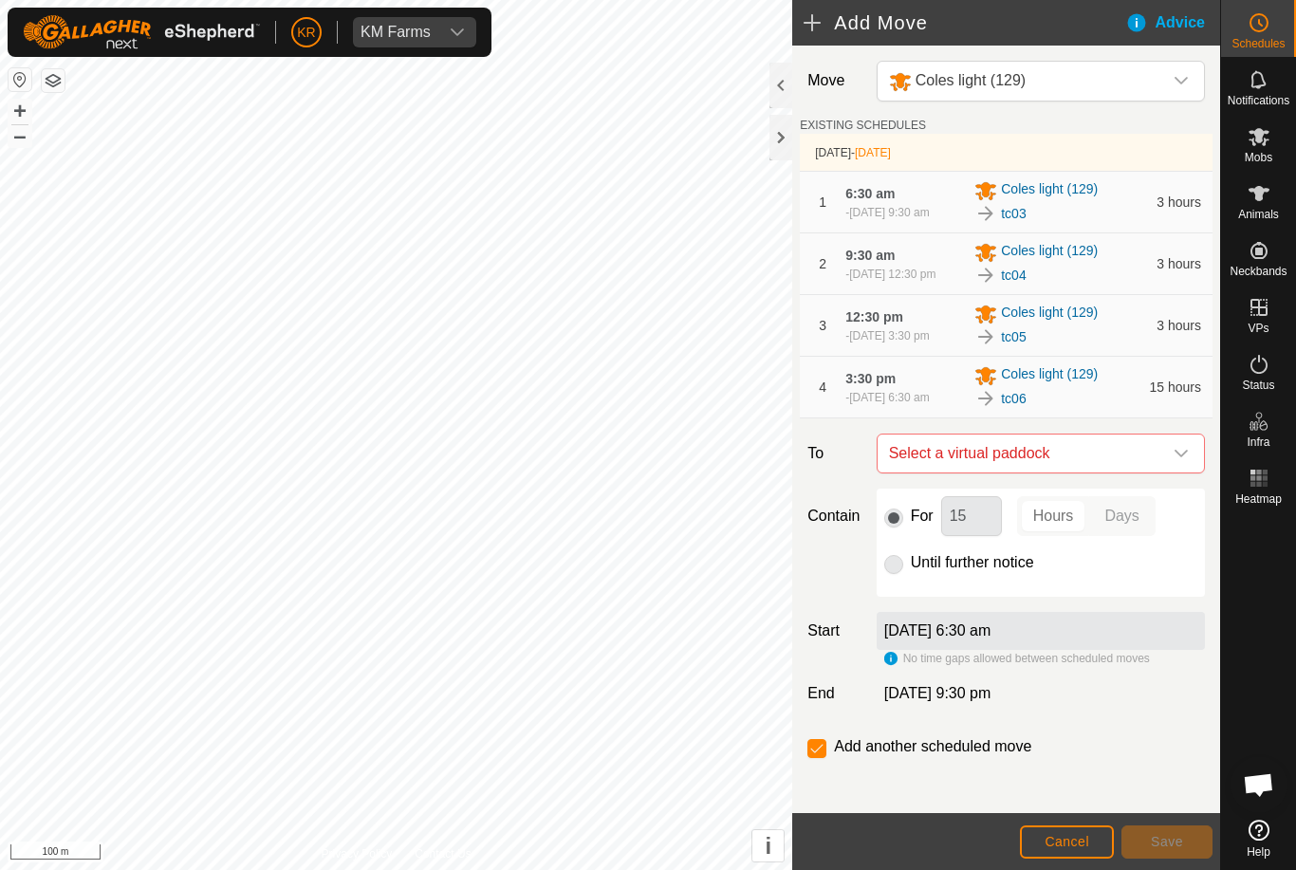
click at [1179, 461] on icon "dropdown trigger" at bounding box center [1180, 453] width 15 height 15
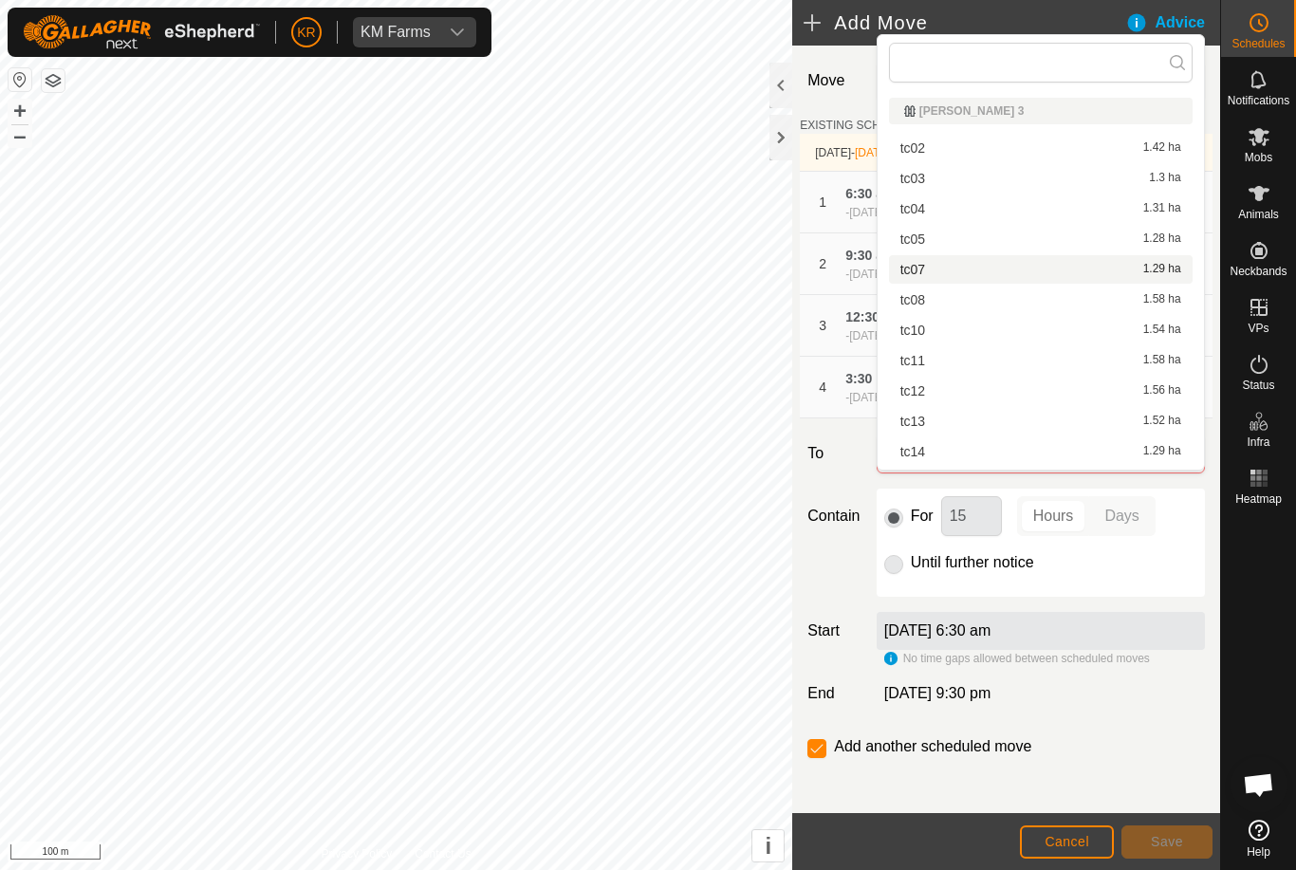
click at [991, 267] on div "tc07 1.29 ha" at bounding box center [1040, 269] width 281 height 13
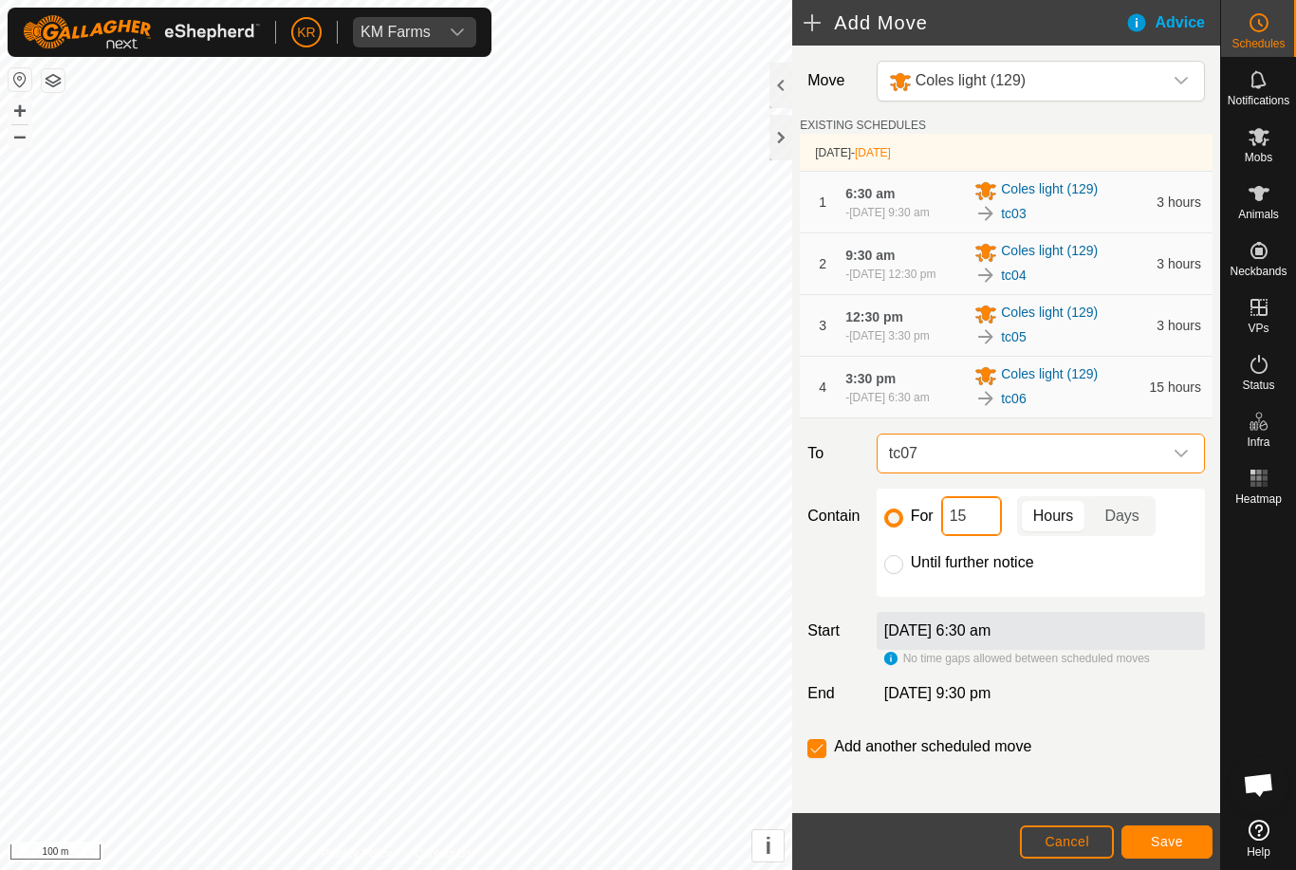
click at [986, 536] on input "15" at bounding box center [971, 516] width 61 height 40
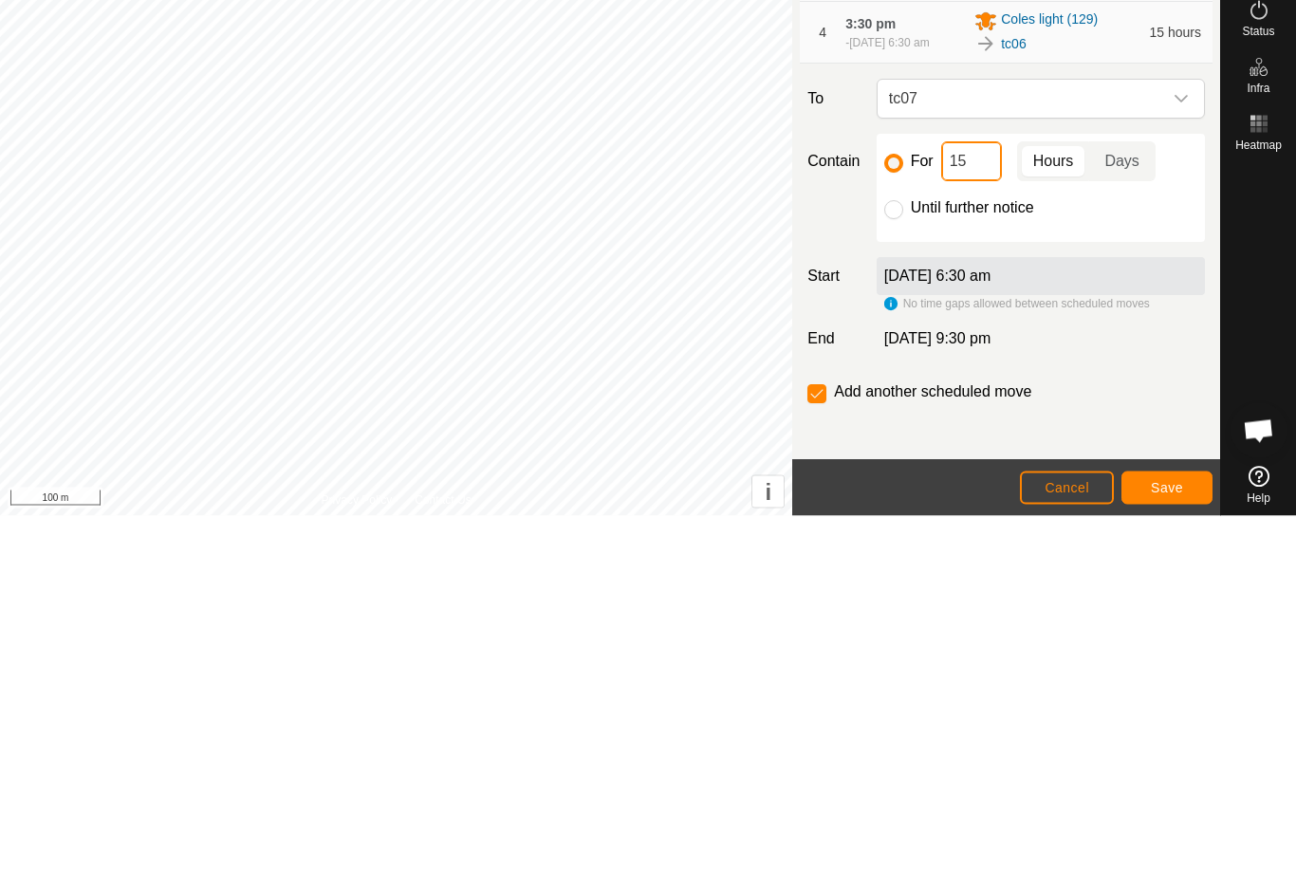
type input "1"
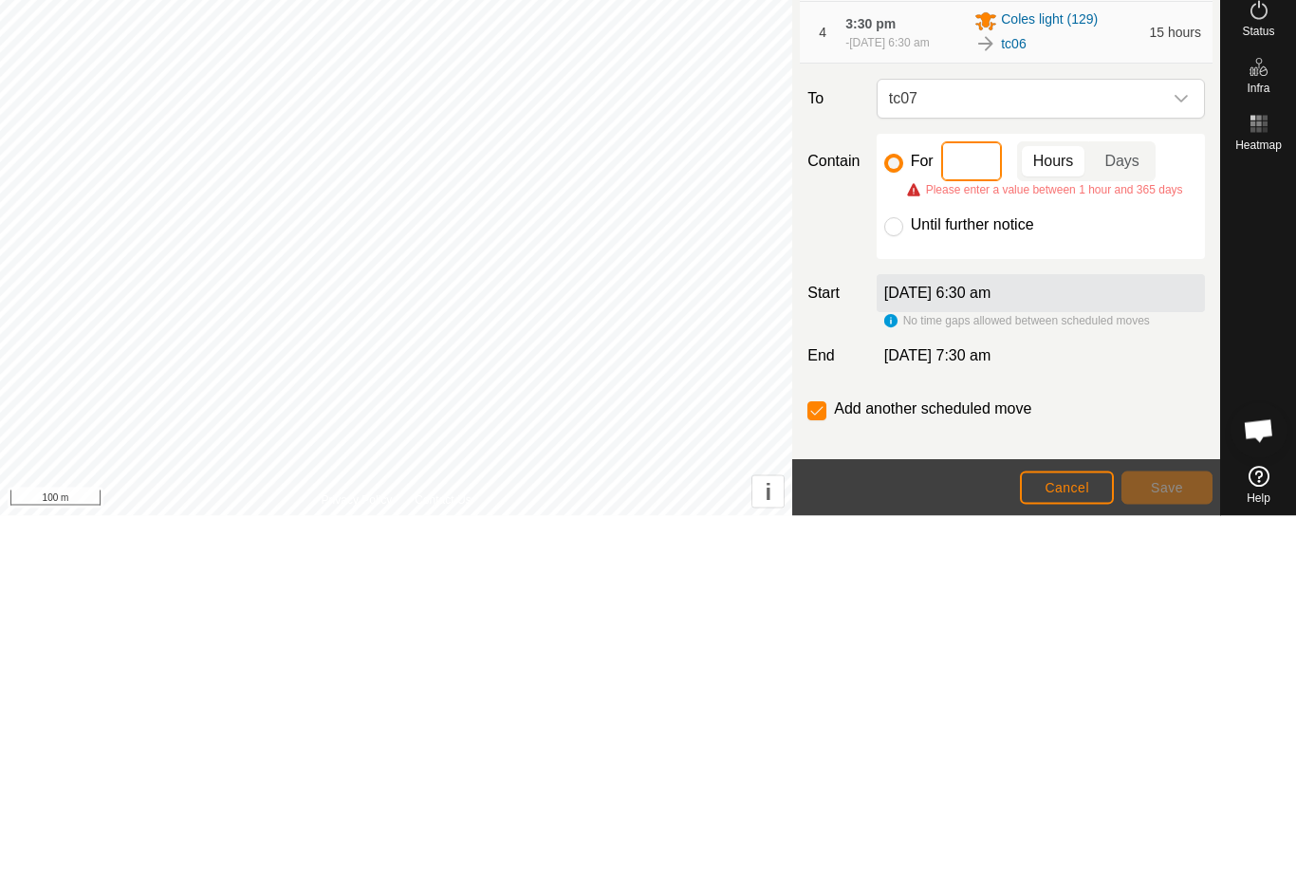
type input "3"
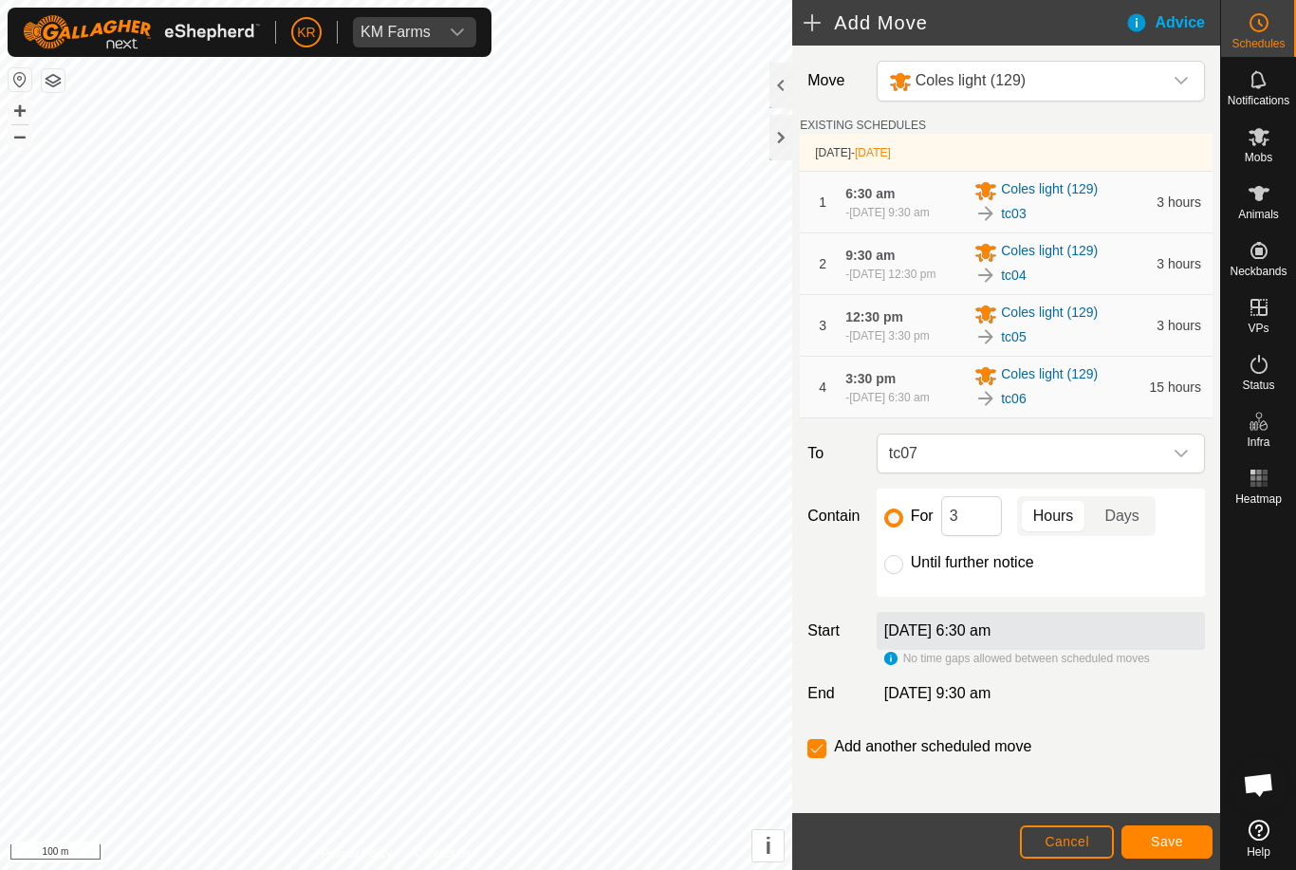
click at [1171, 834] on span "Save" at bounding box center [1166, 841] width 32 height 15
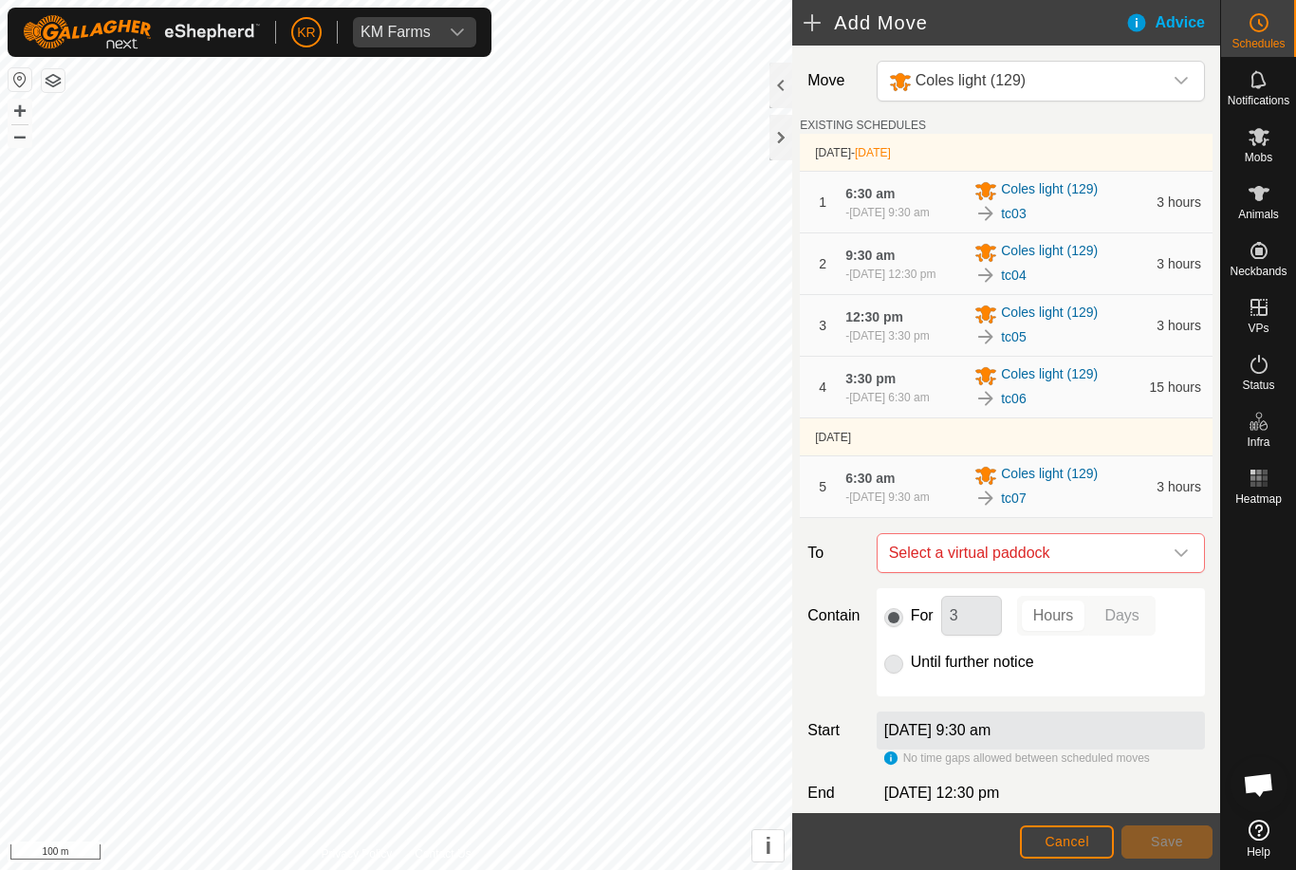
click at [1180, 572] on div "dropdown trigger" at bounding box center [1181, 553] width 38 height 38
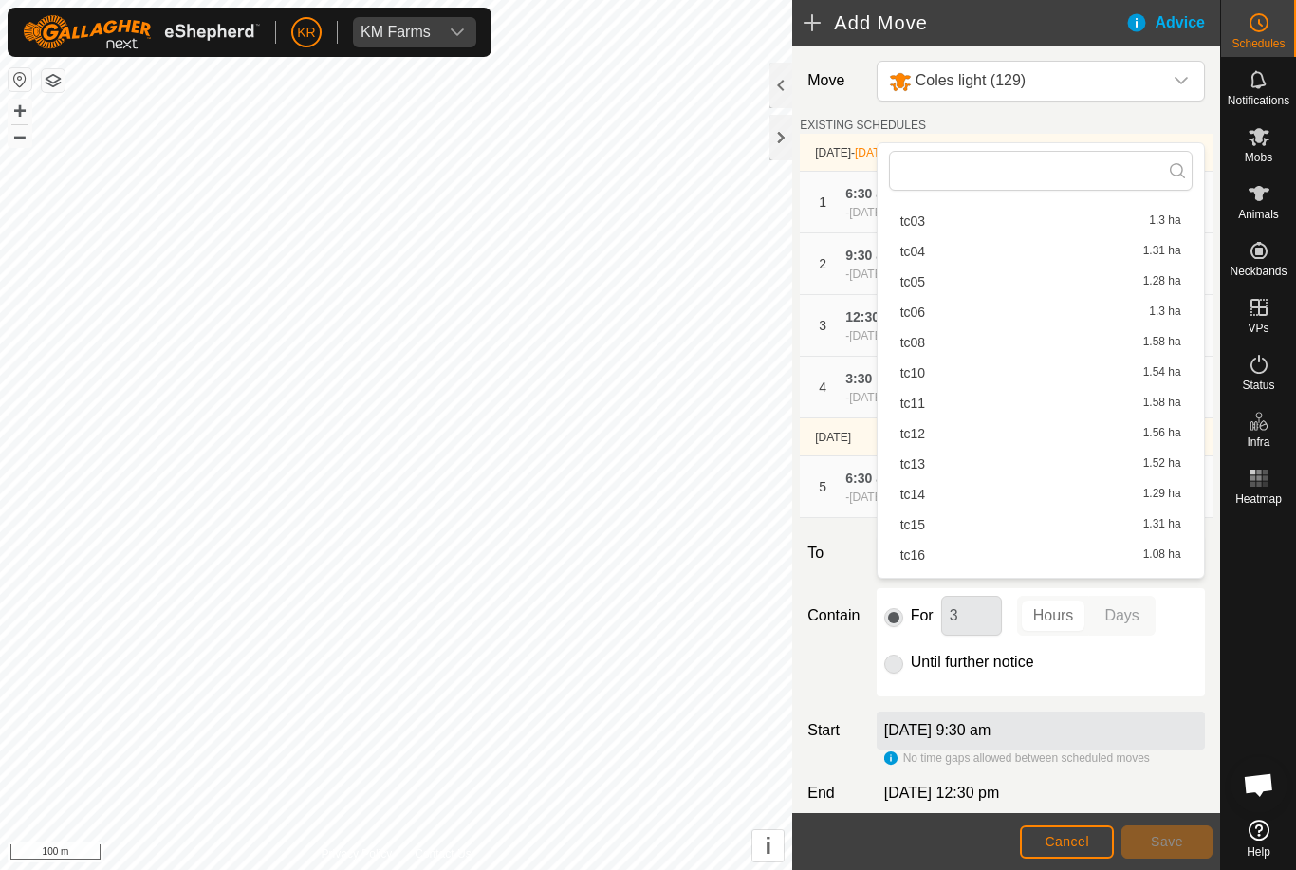
scroll to position [73, 0]
click at [932, 339] on div "tc08 1.58 ha" at bounding box center [1040, 334] width 281 height 13
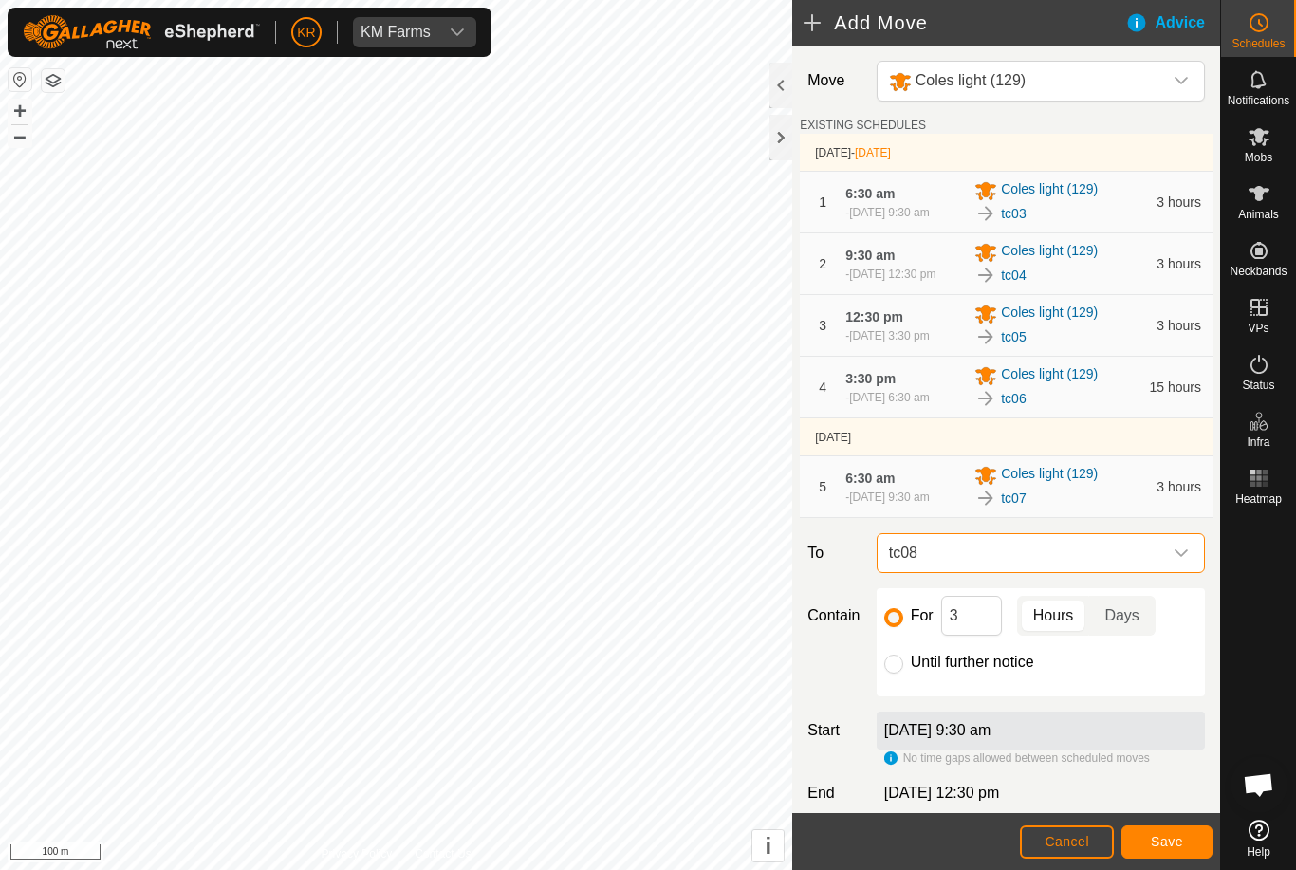
click at [1175, 837] on span "Save" at bounding box center [1166, 841] width 32 height 15
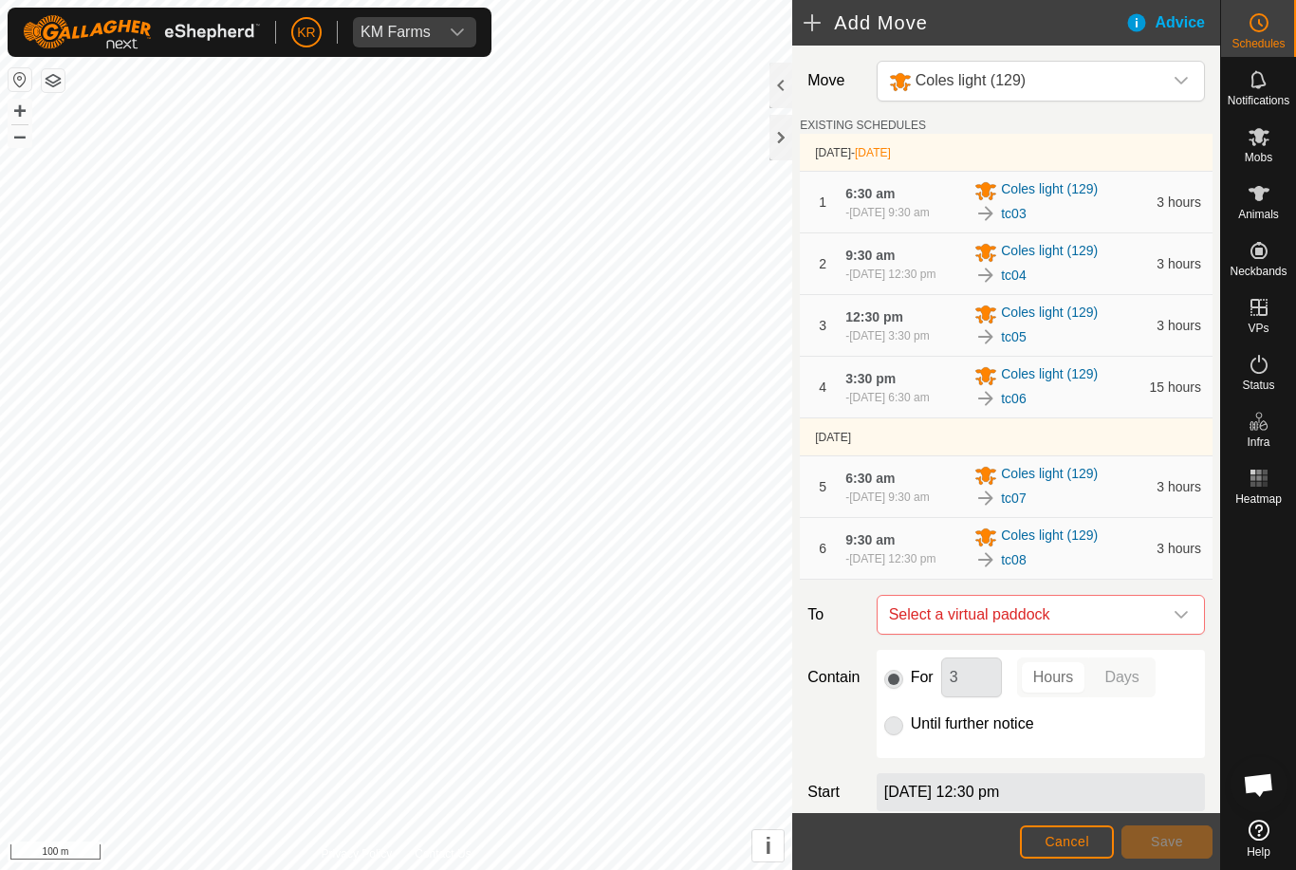
click at [1176, 618] on icon "dropdown trigger" at bounding box center [1180, 615] width 13 height 8
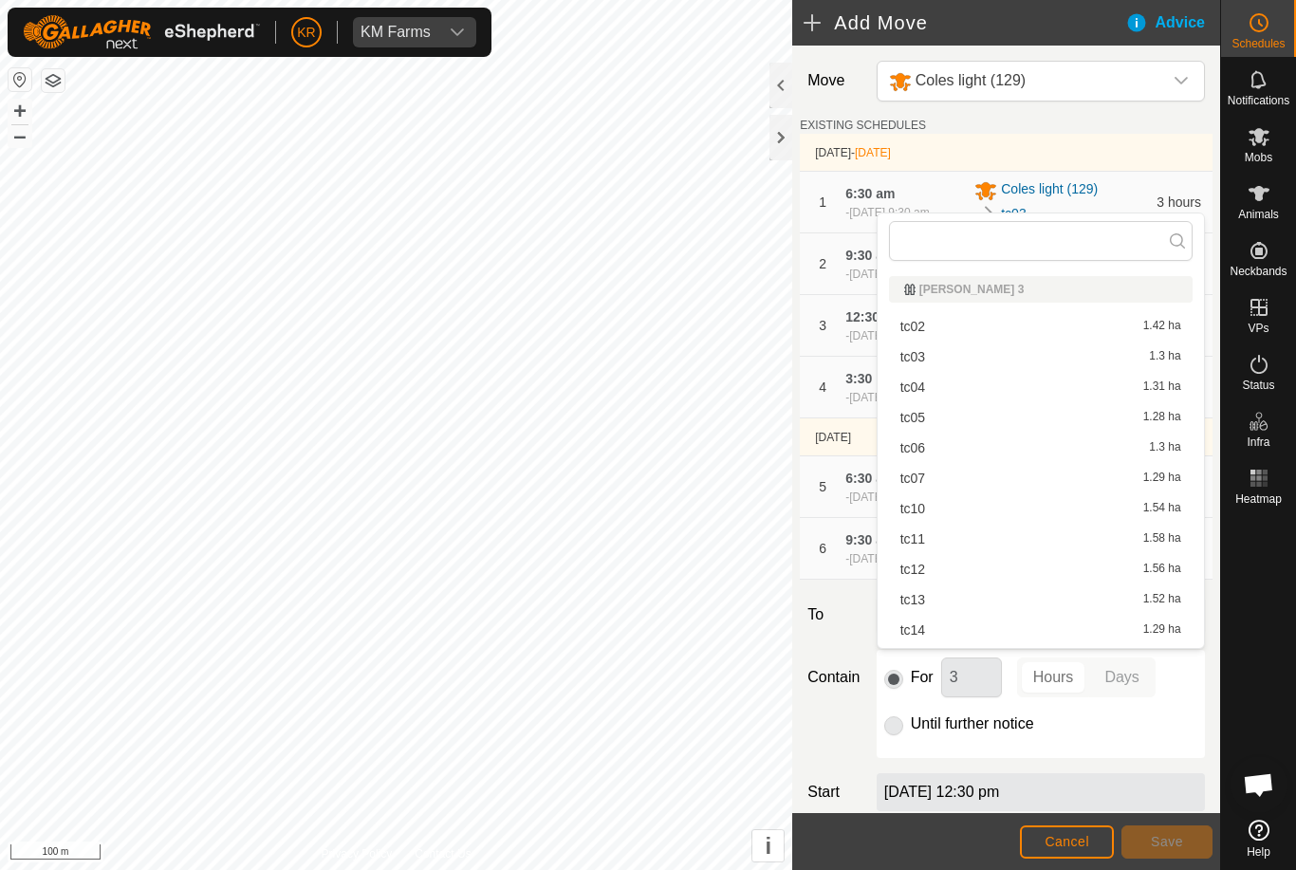
click at [927, 505] on div "tc10 1.54 ha" at bounding box center [1040, 508] width 281 height 13
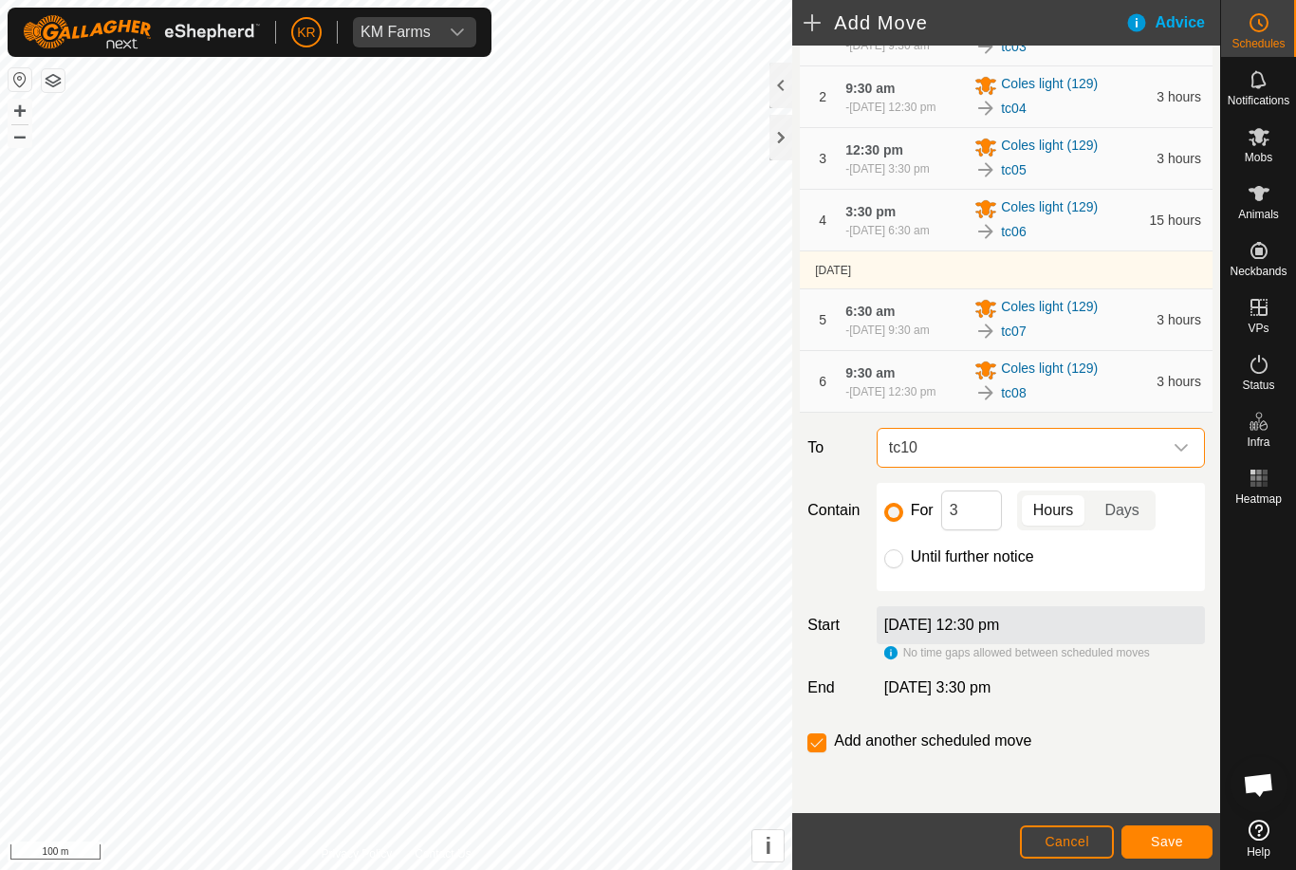
scroll to position [219, 0]
click at [1172, 837] on span "Save" at bounding box center [1166, 841] width 32 height 15
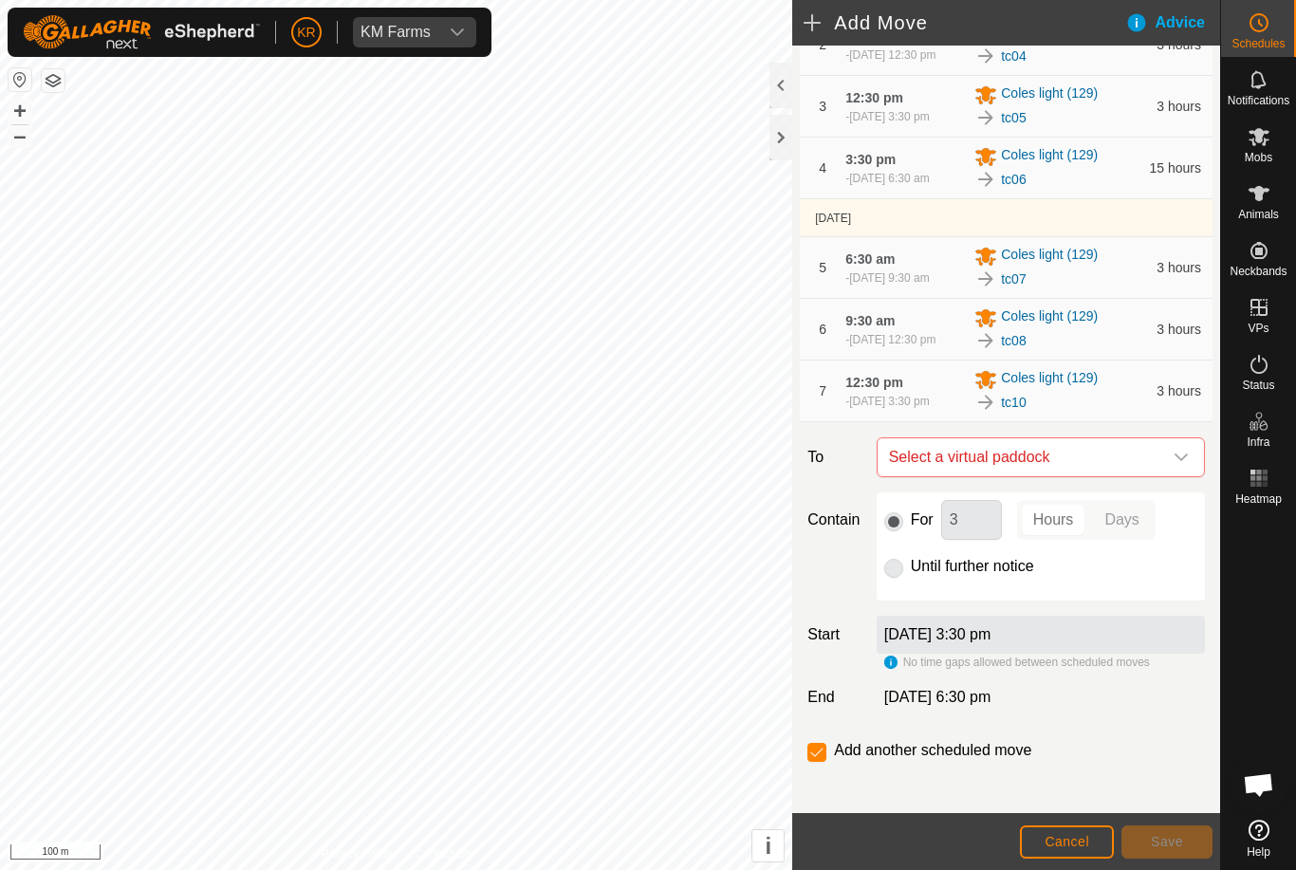
click at [1178, 465] on icon "dropdown trigger" at bounding box center [1180, 457] width 15 height 15
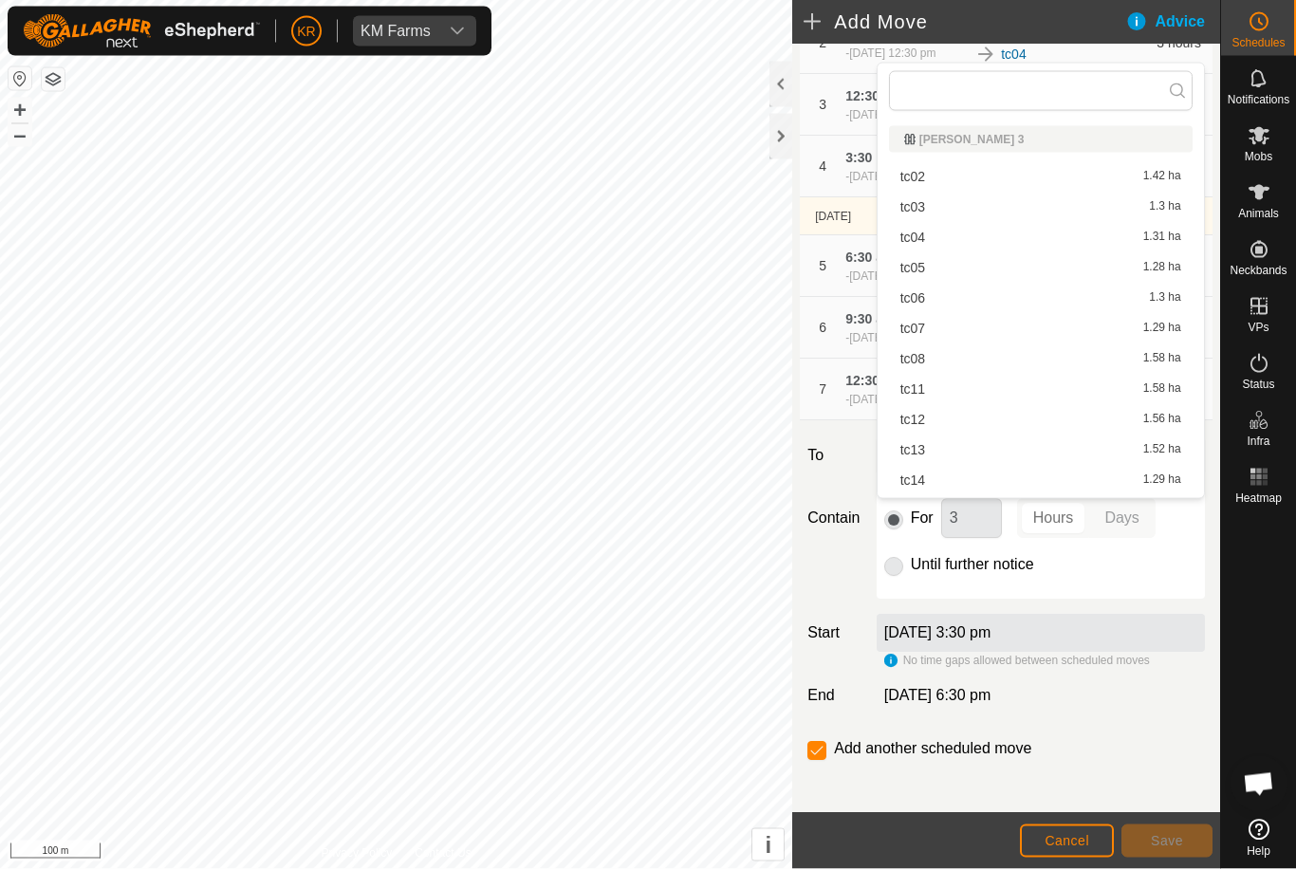
click at [924, 383] on span "tc11" at bounding box center [912, 389] width 25 height 13
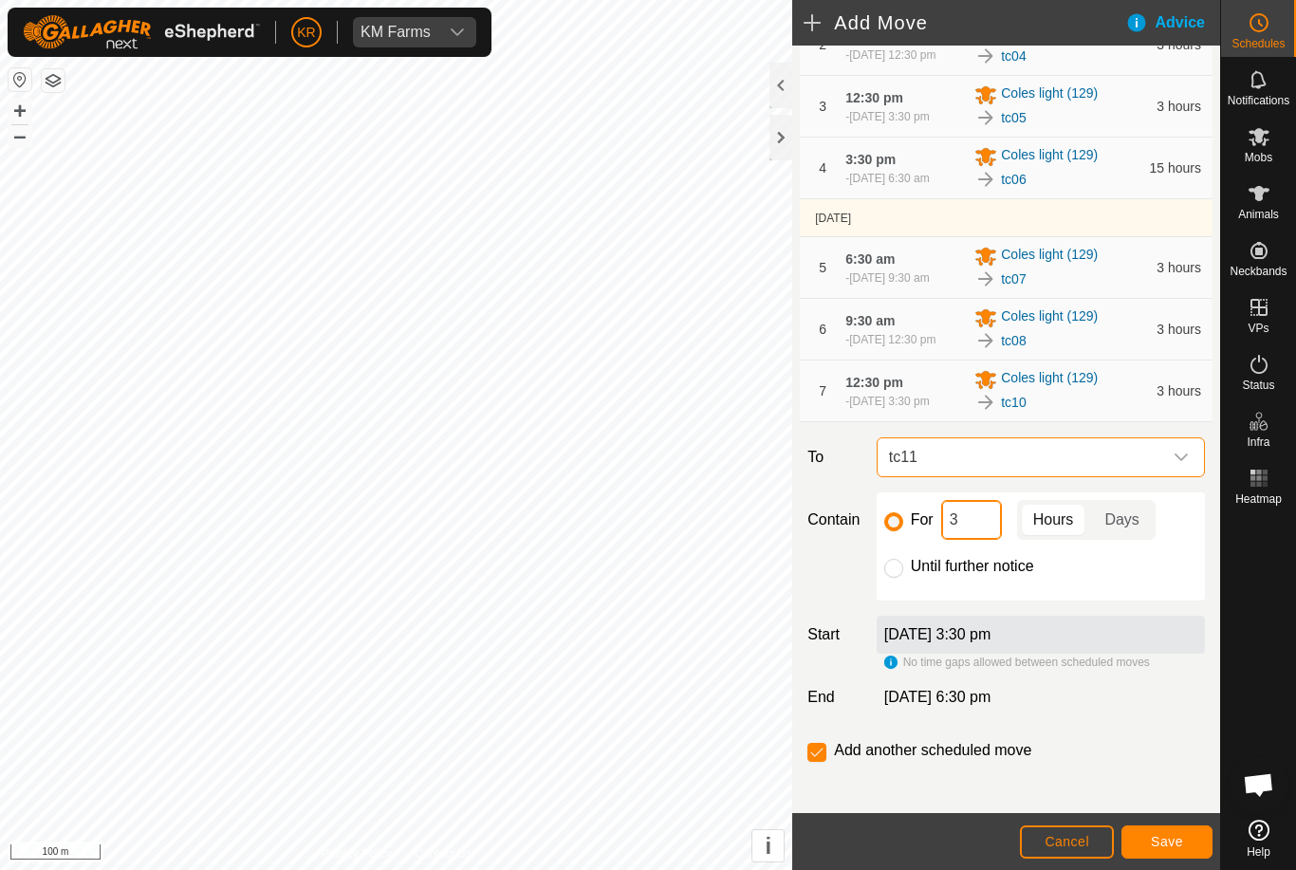
click at [974, 540] on input "3" at bounding box center [971, 520] width 61 height 40
click at [1173, 837] on span "Save" at bounding box center [1166, 841] width 32 height 15
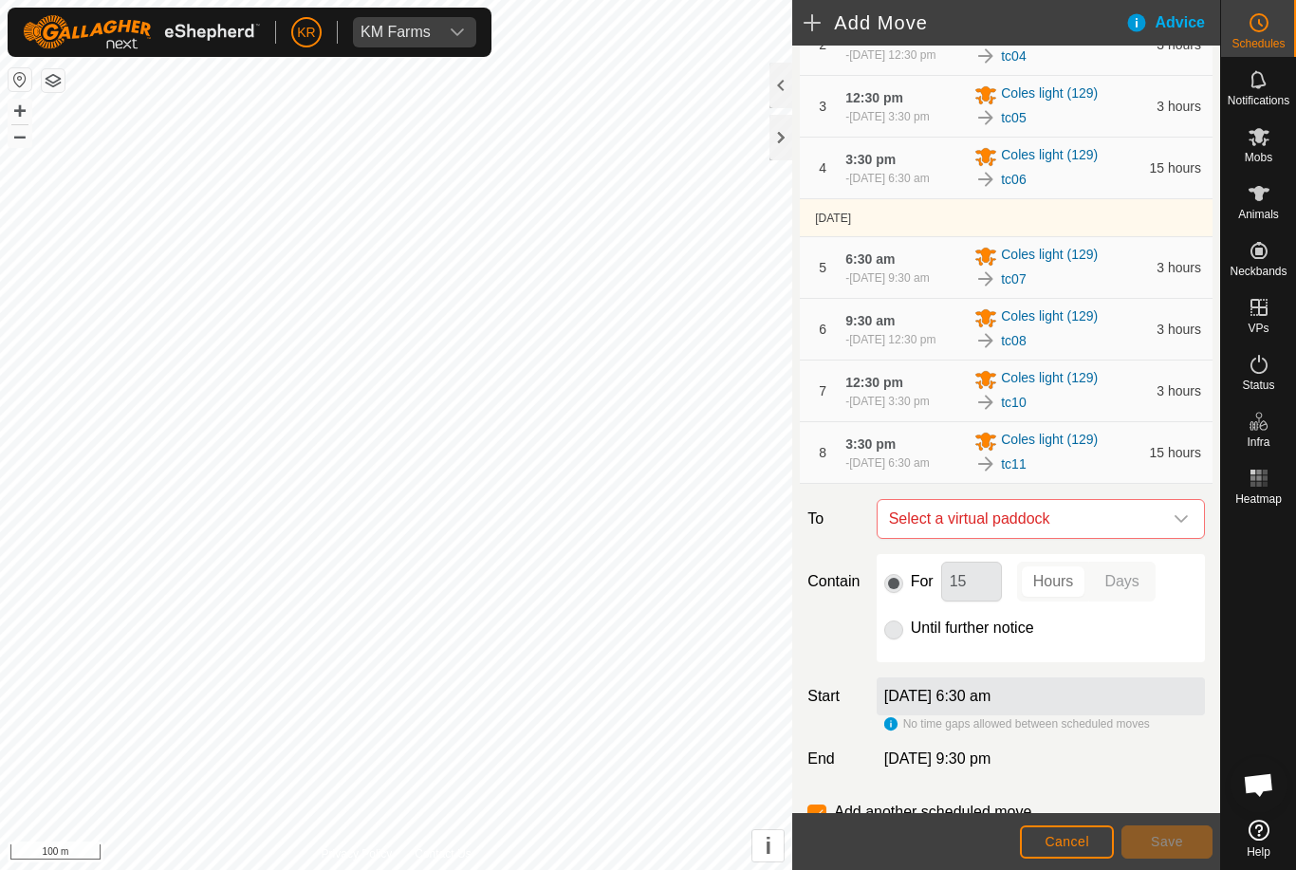
click at [1182, 526] on icon "dropdown trigger" at bounding box center [1180, 518] width 15 height 15
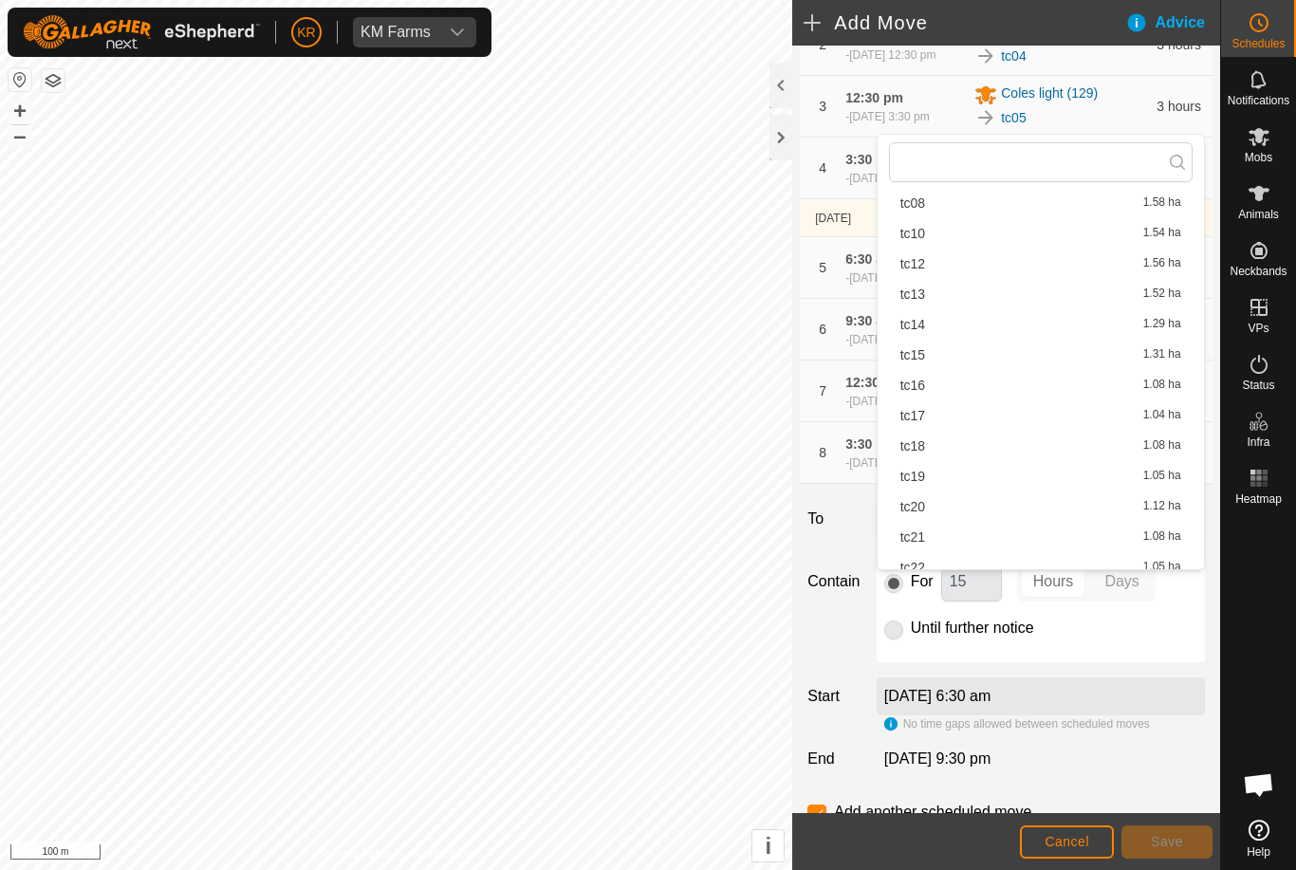
scroll to position [229, 0]
click at [920, 260] on span "tc12" at bounding box center [912, 261] width 25 height 13
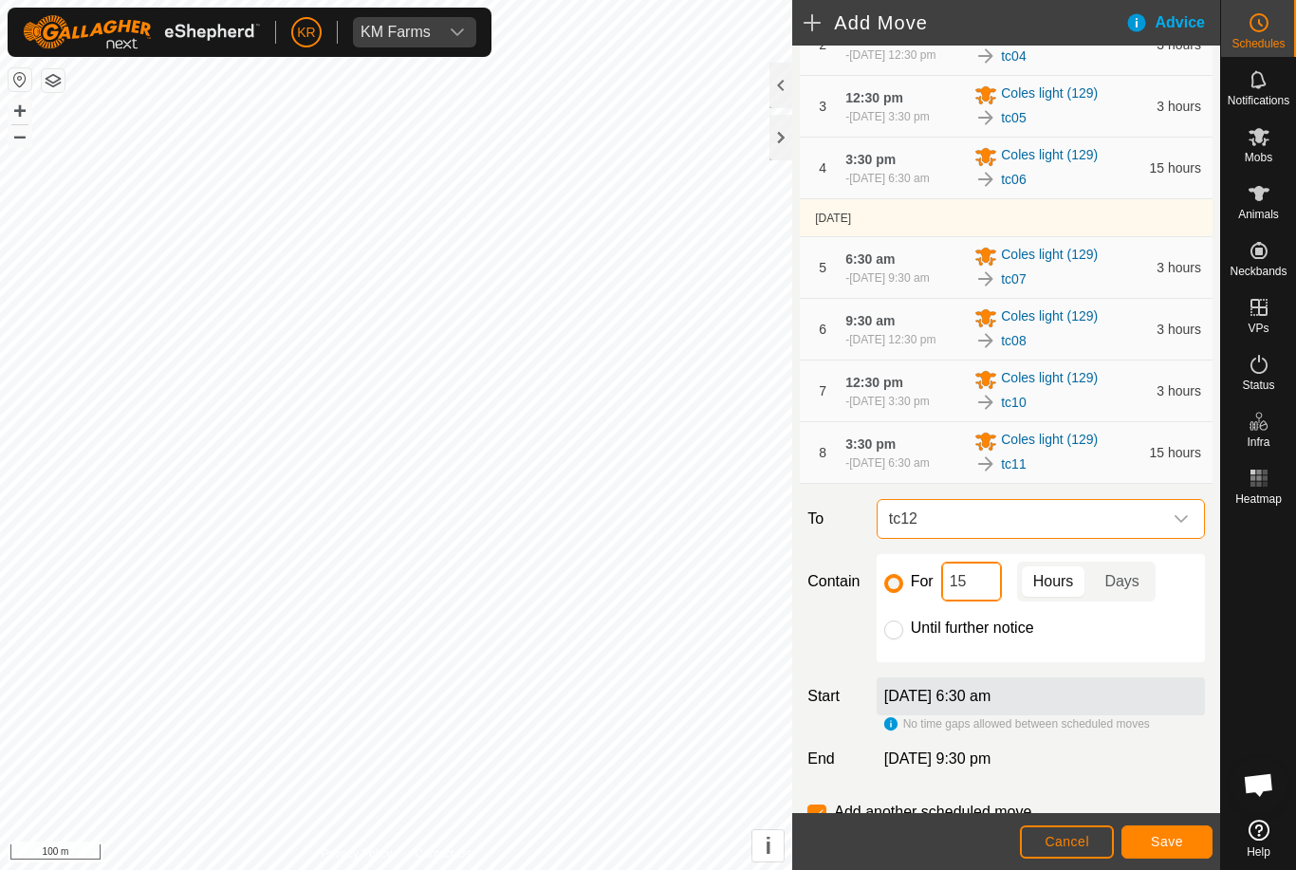
click at [985, 601] on input "15" at bounding box center [971, 581] width 61 height 40
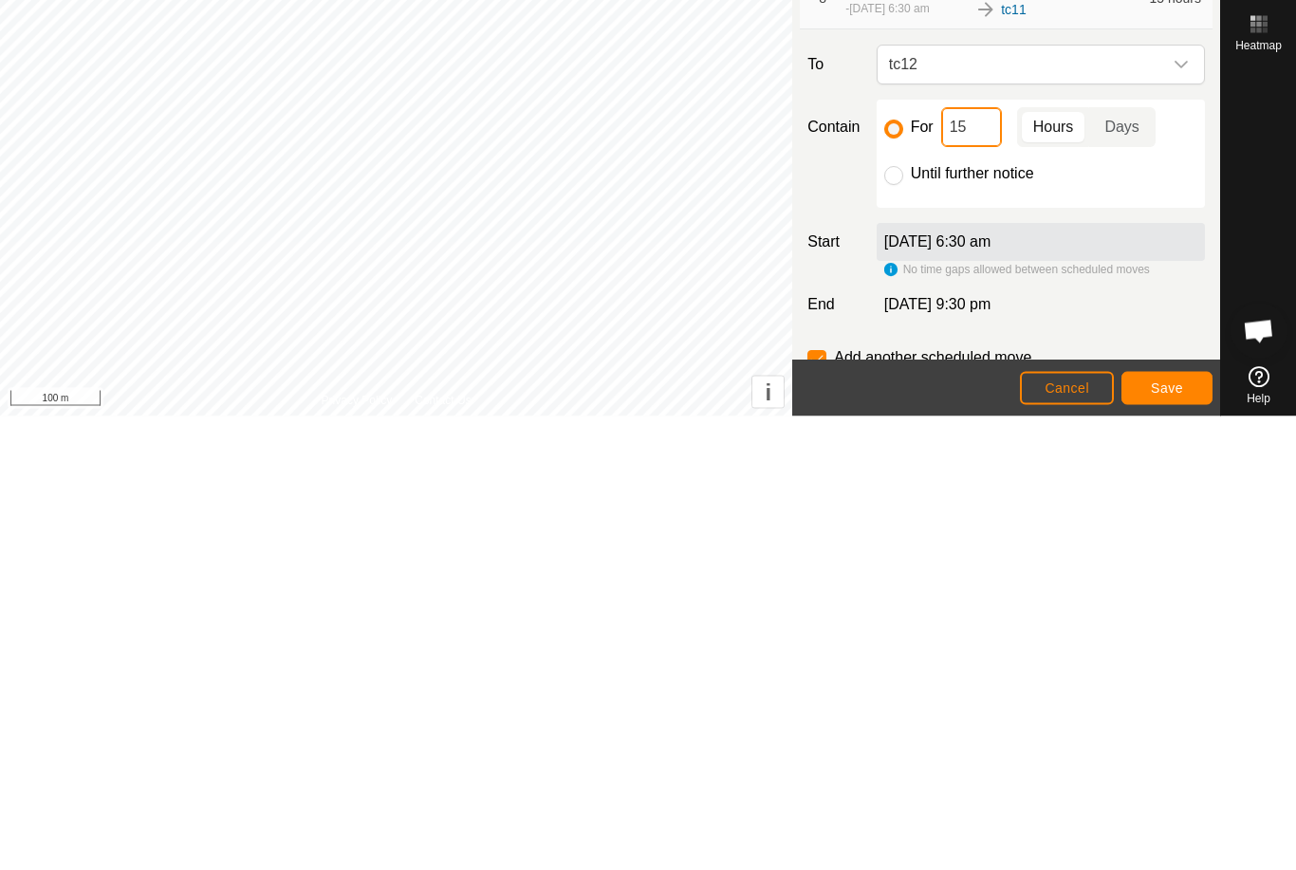
type input "1"
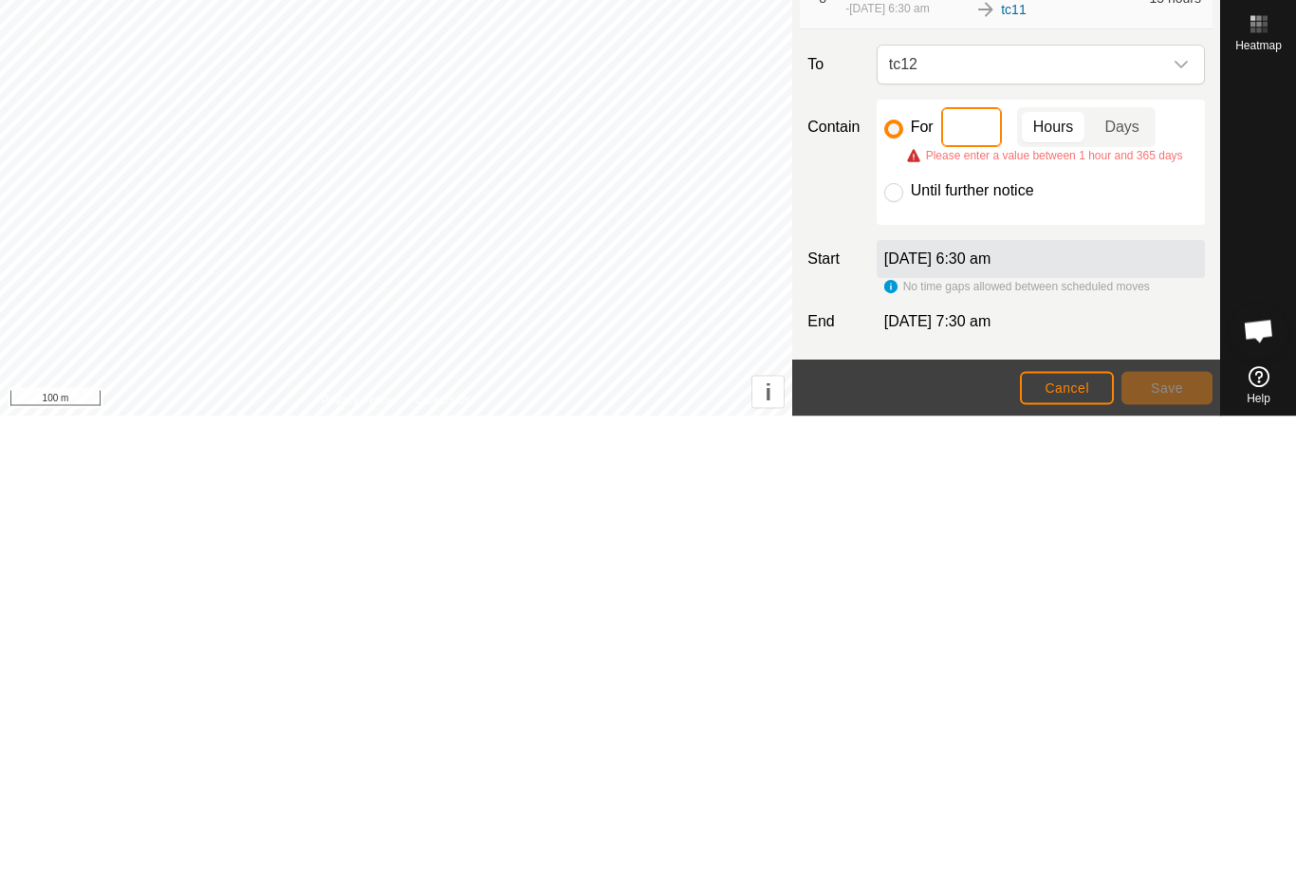
type input "3"
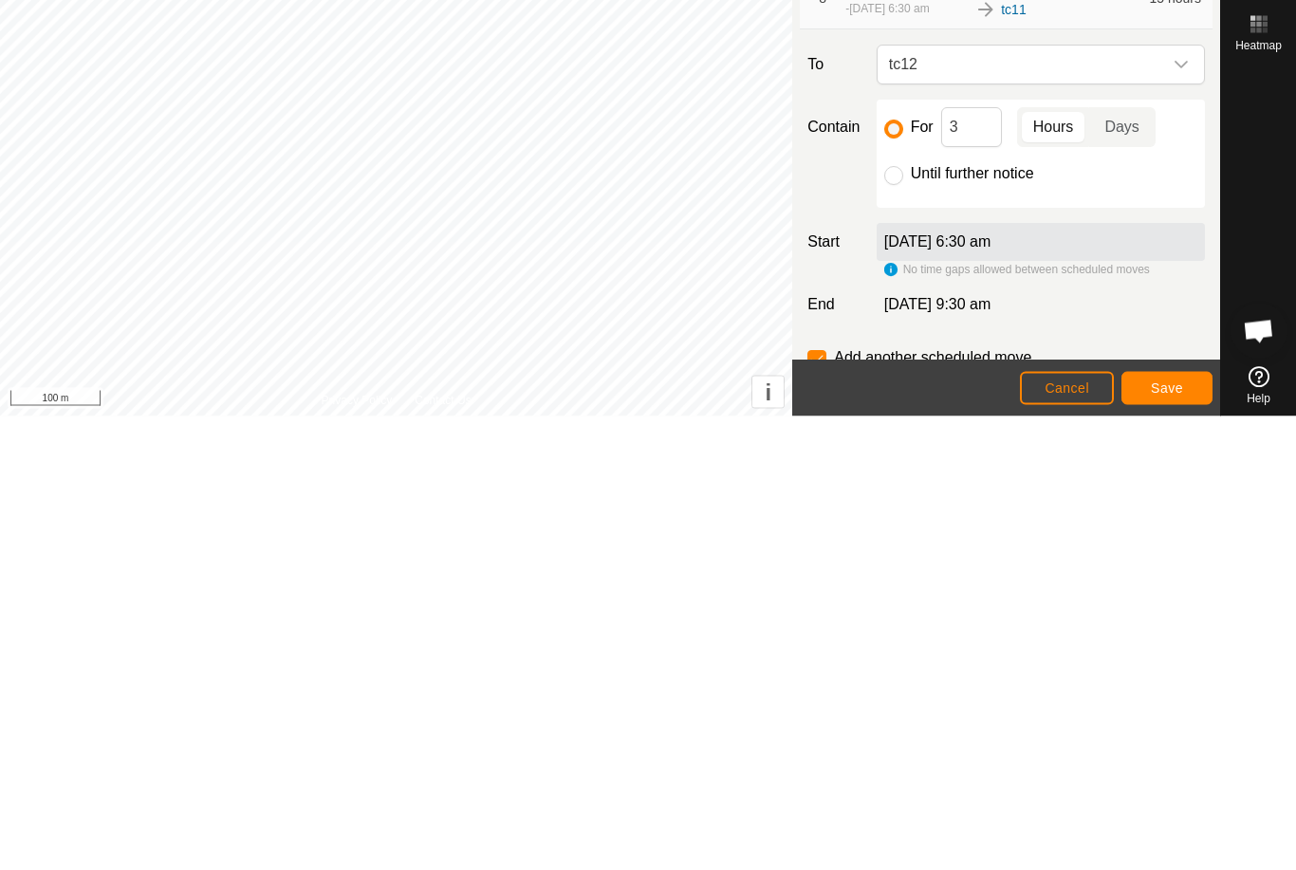
click at [1169, 825] on button "Save" at bounding box center [1166, 841] width 91 height 33
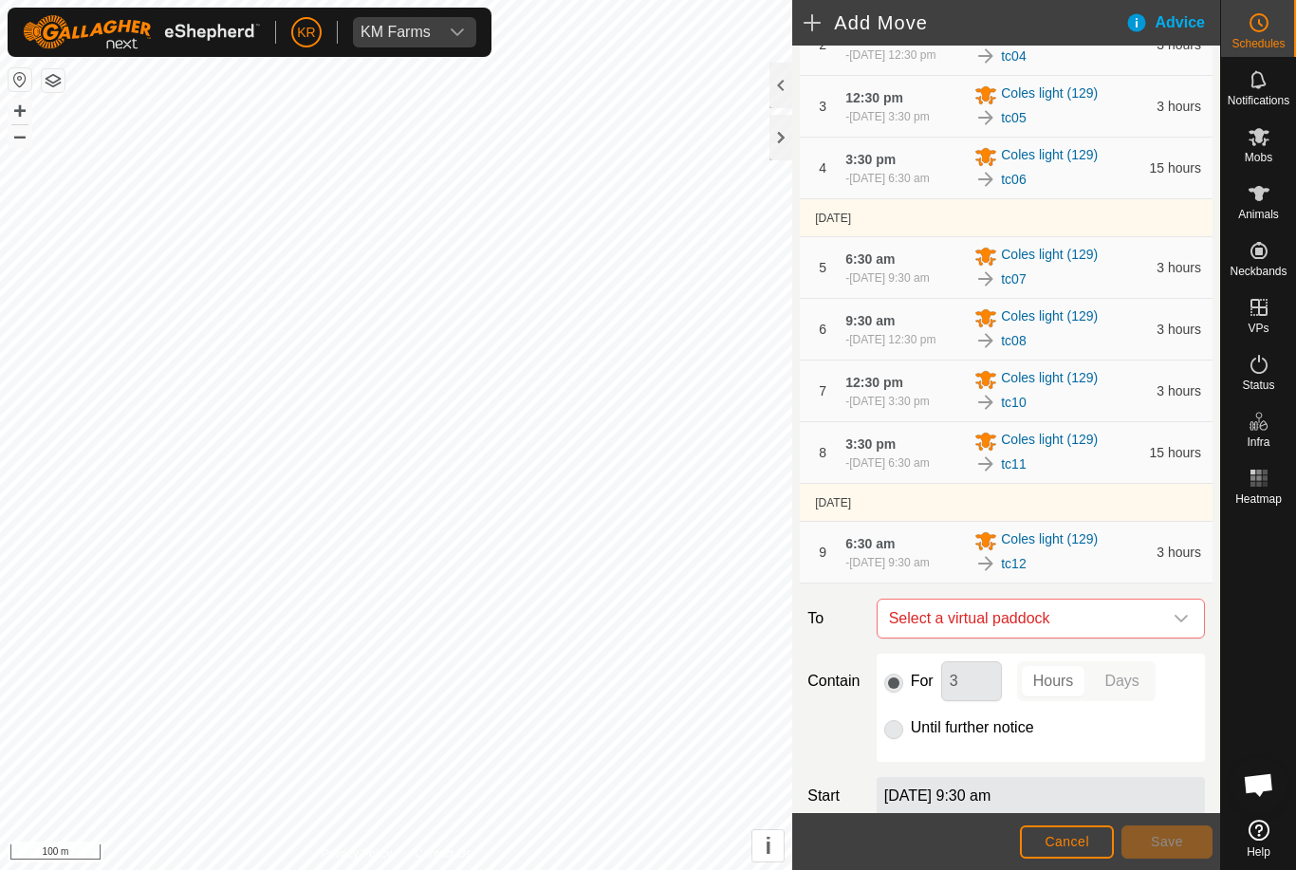
click at [1173, 626] on icon "dropdown trigger" at bounding box center [1180, 618] width 15 height 15
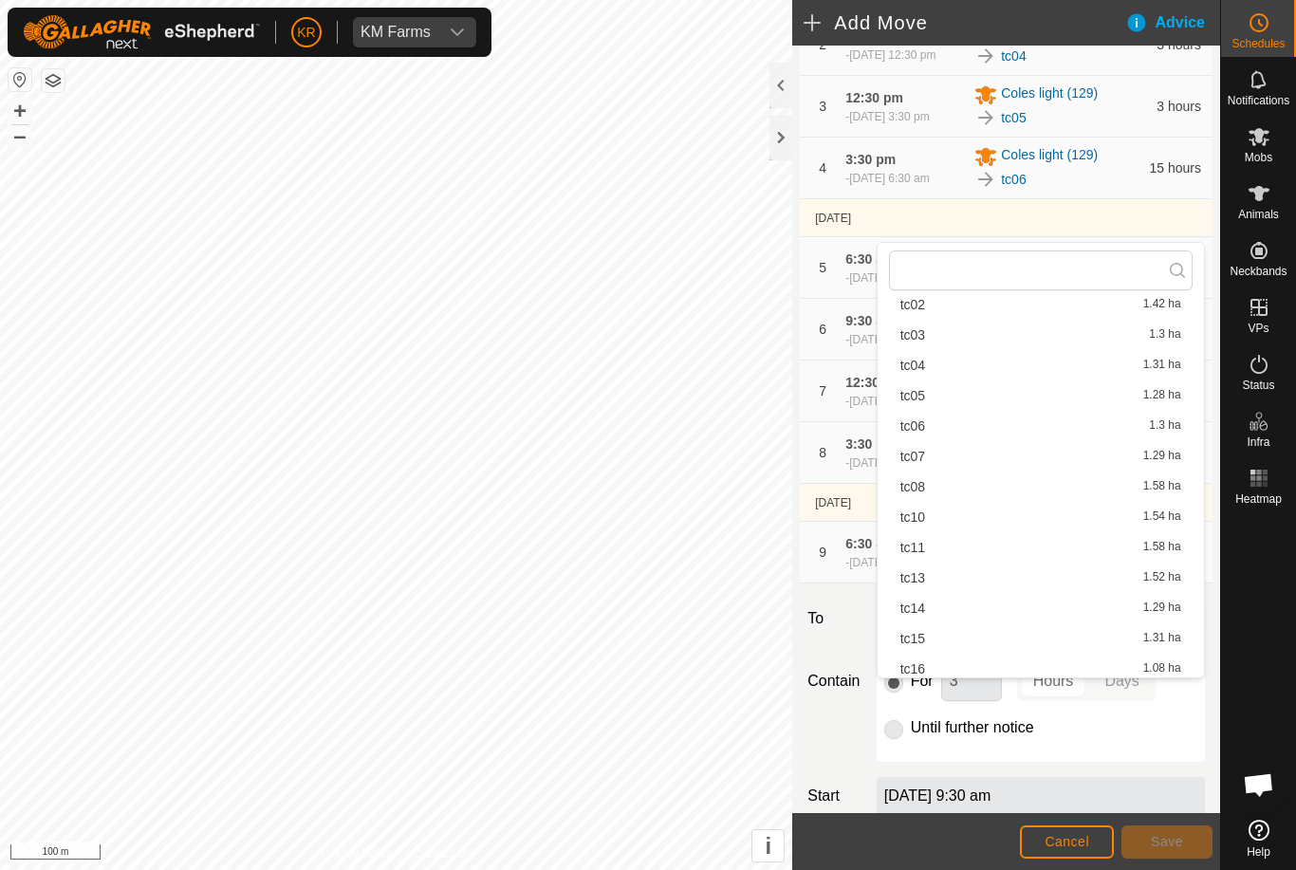
scroll to position [58, 0]
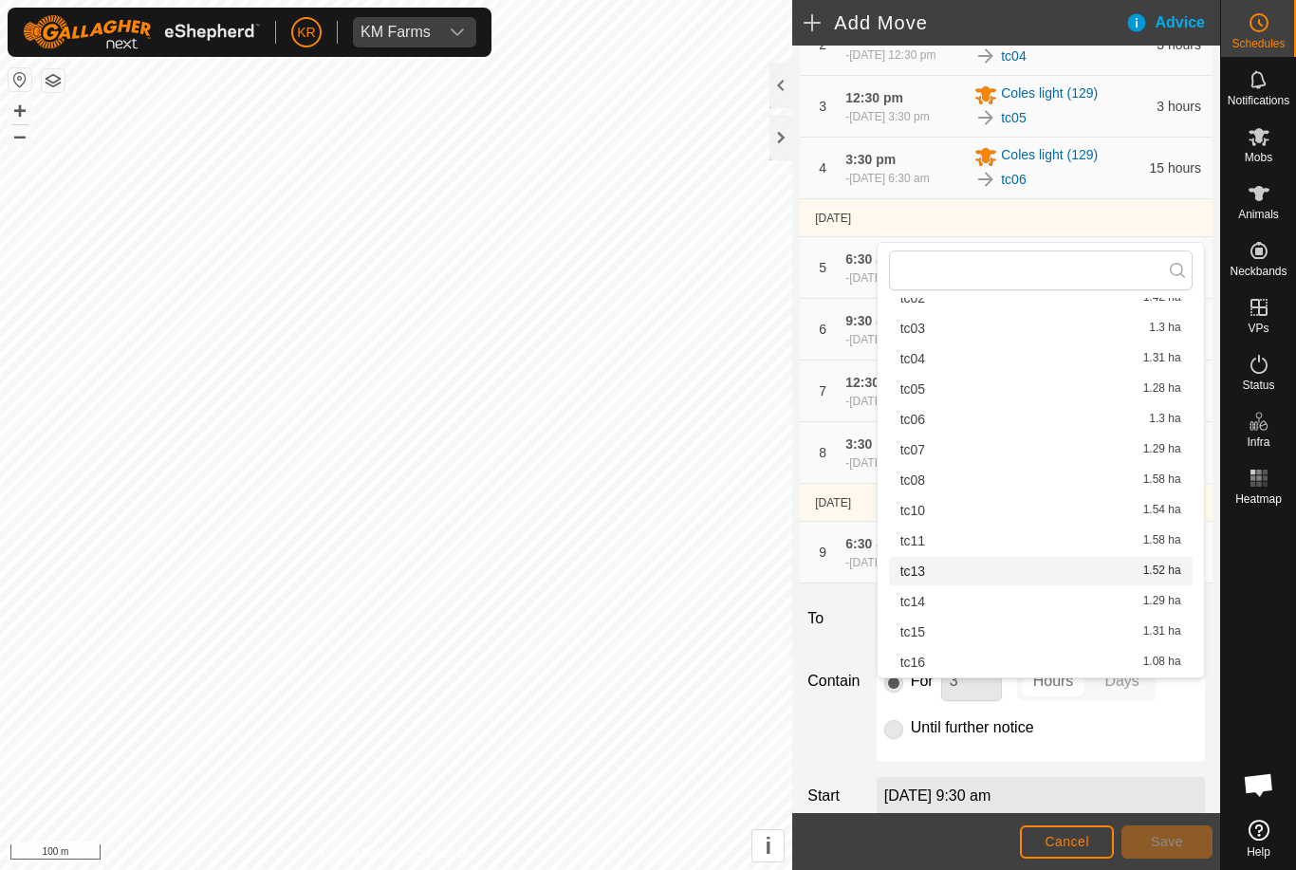
click at [927, 575] on div "tc13 1.52 ha" at bounding box center [1040, 570] width 281 height 13
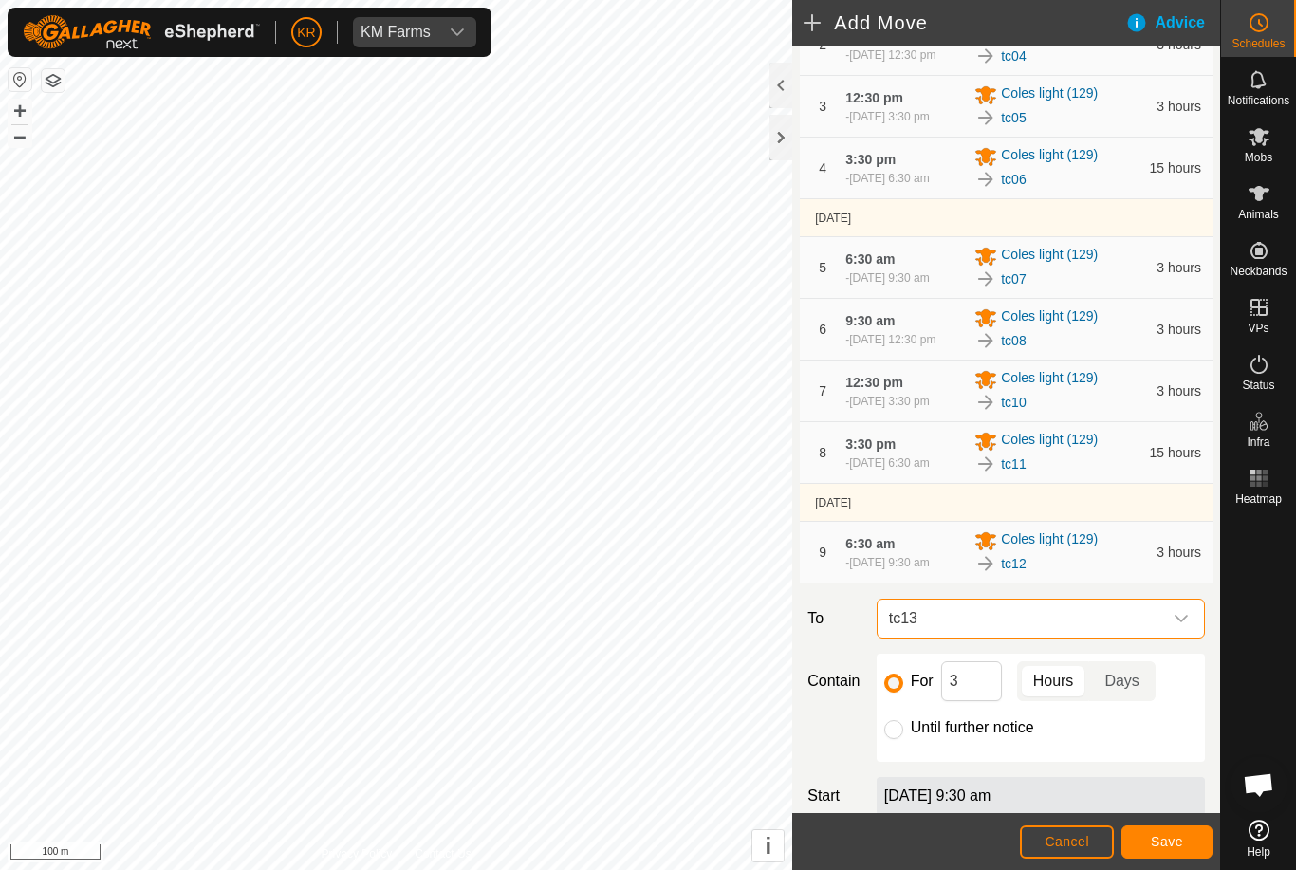
click at [1170, 838] on span "Save" at bounding box center [1166, 841] width 32 height 15
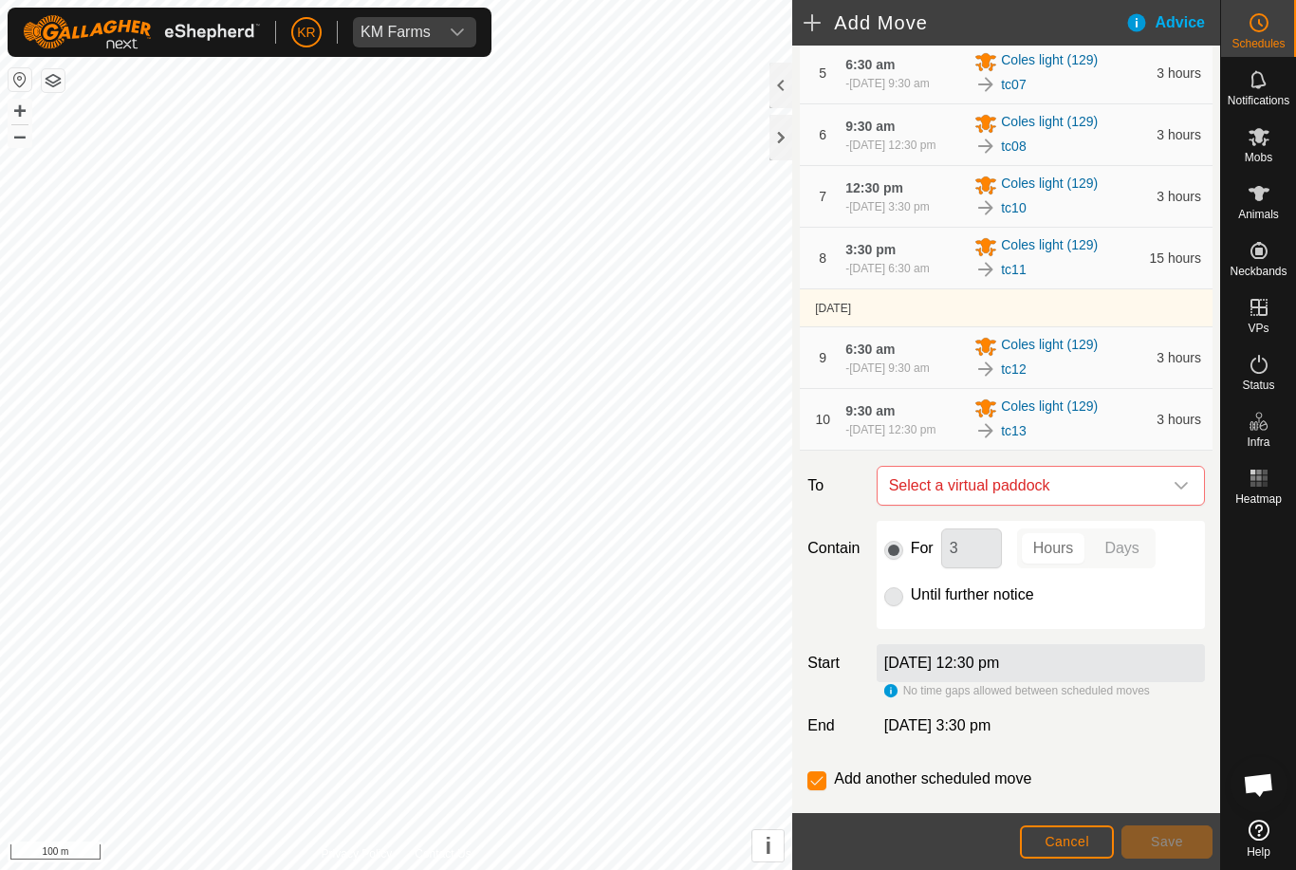
scroll to position [422, 0]
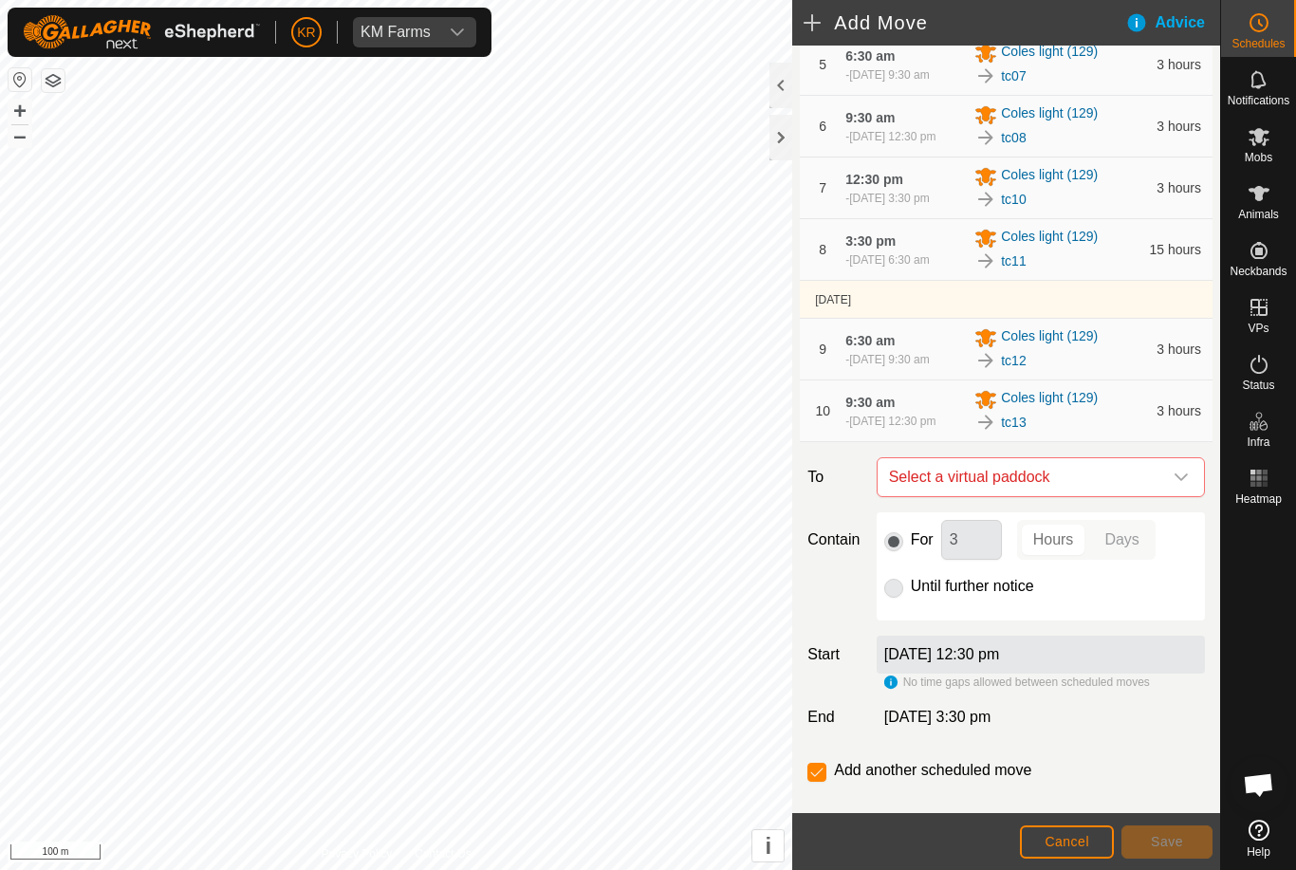
click at [1176, 485] on icon "dropdown trigger" at bounding box center [1180, 476] width 15 height 15
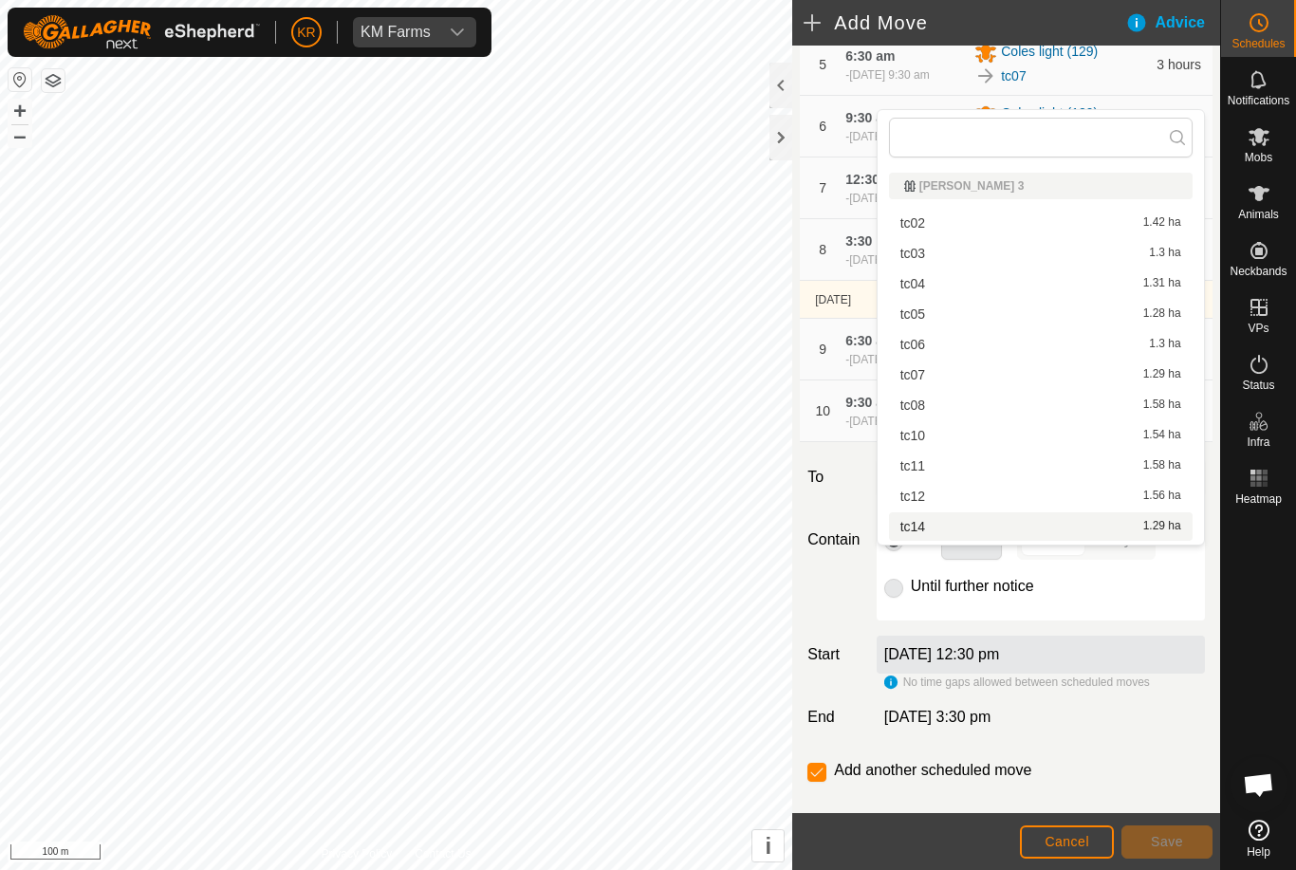
click at [946, 521] on div "tc14 1.29 ha" at bounding box center [1040, 526] width 281 height 13
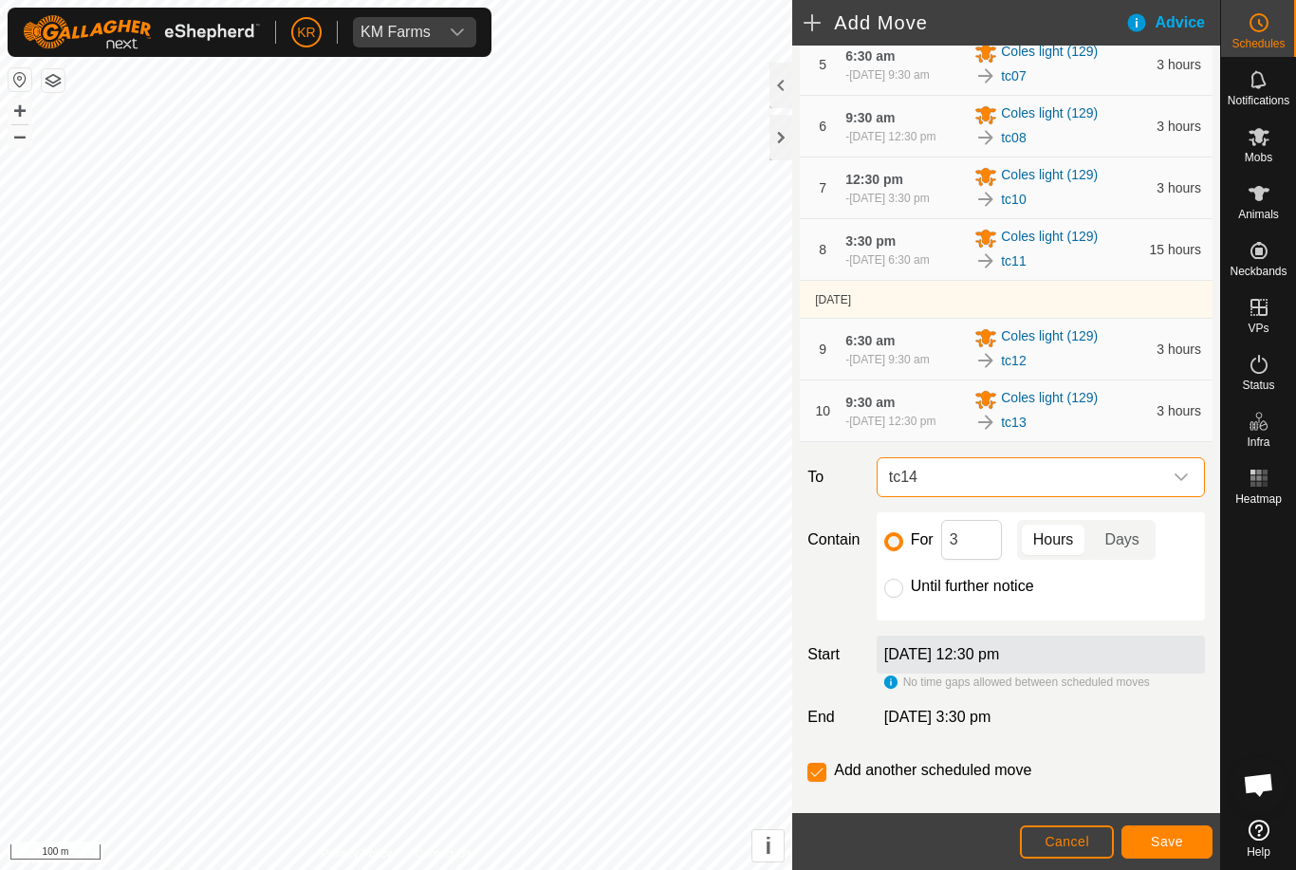
click at [1168, 825] on button "Save" at bounding box center [1166, 841] width 91 height 33
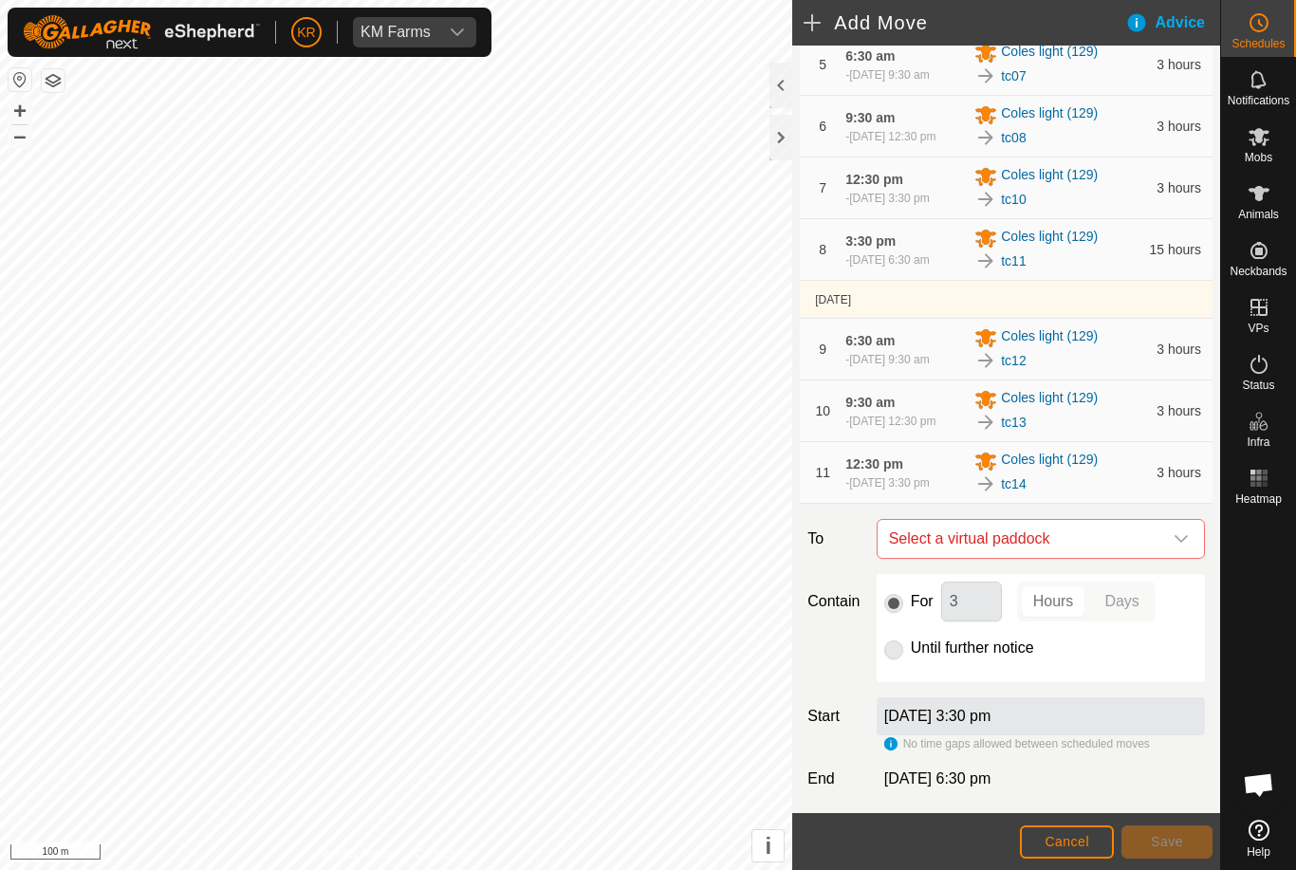
click at [1160, 558] on span "Select a virtual paddock" at bounding box center [1021, 539] width 281 height 38
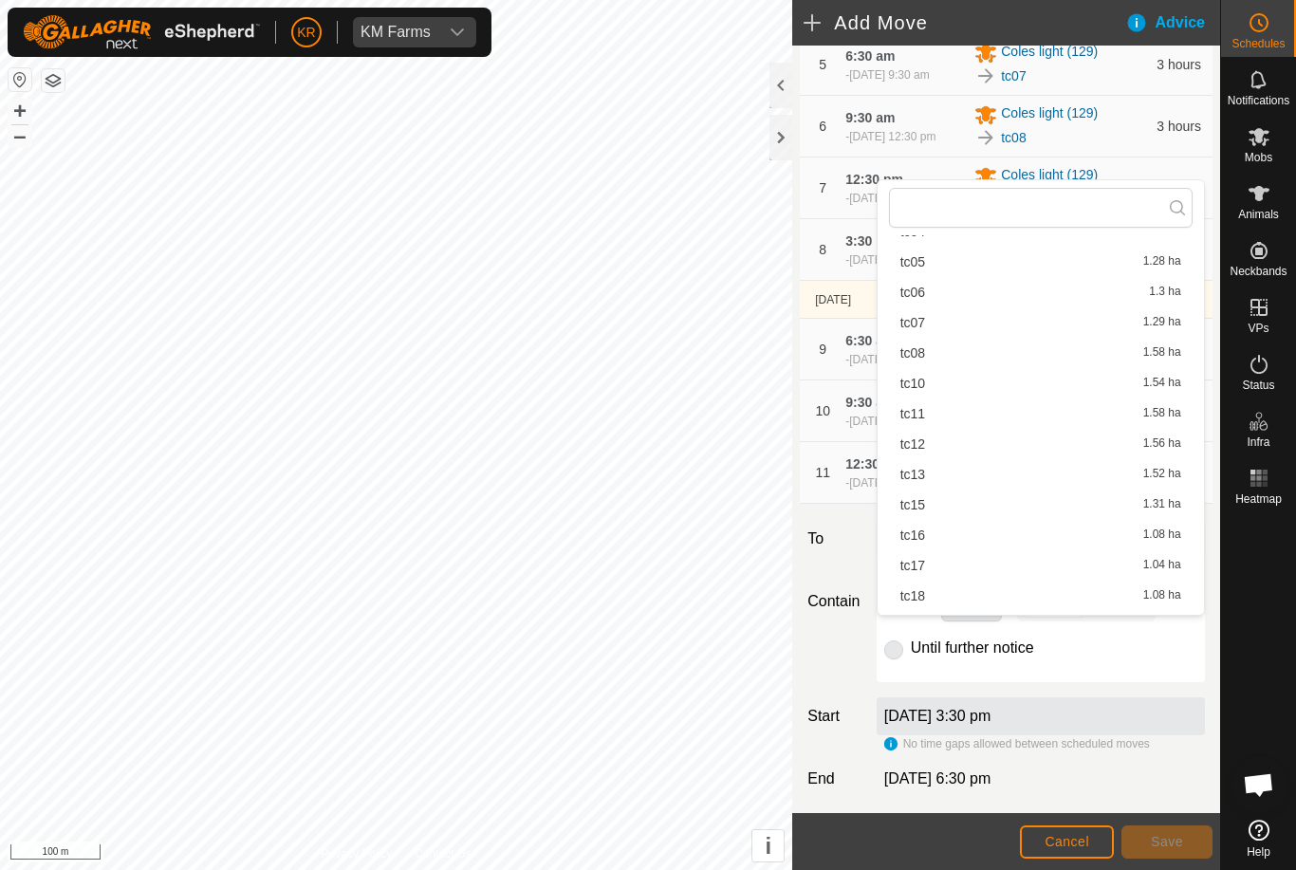
scroll to position [135, 0]
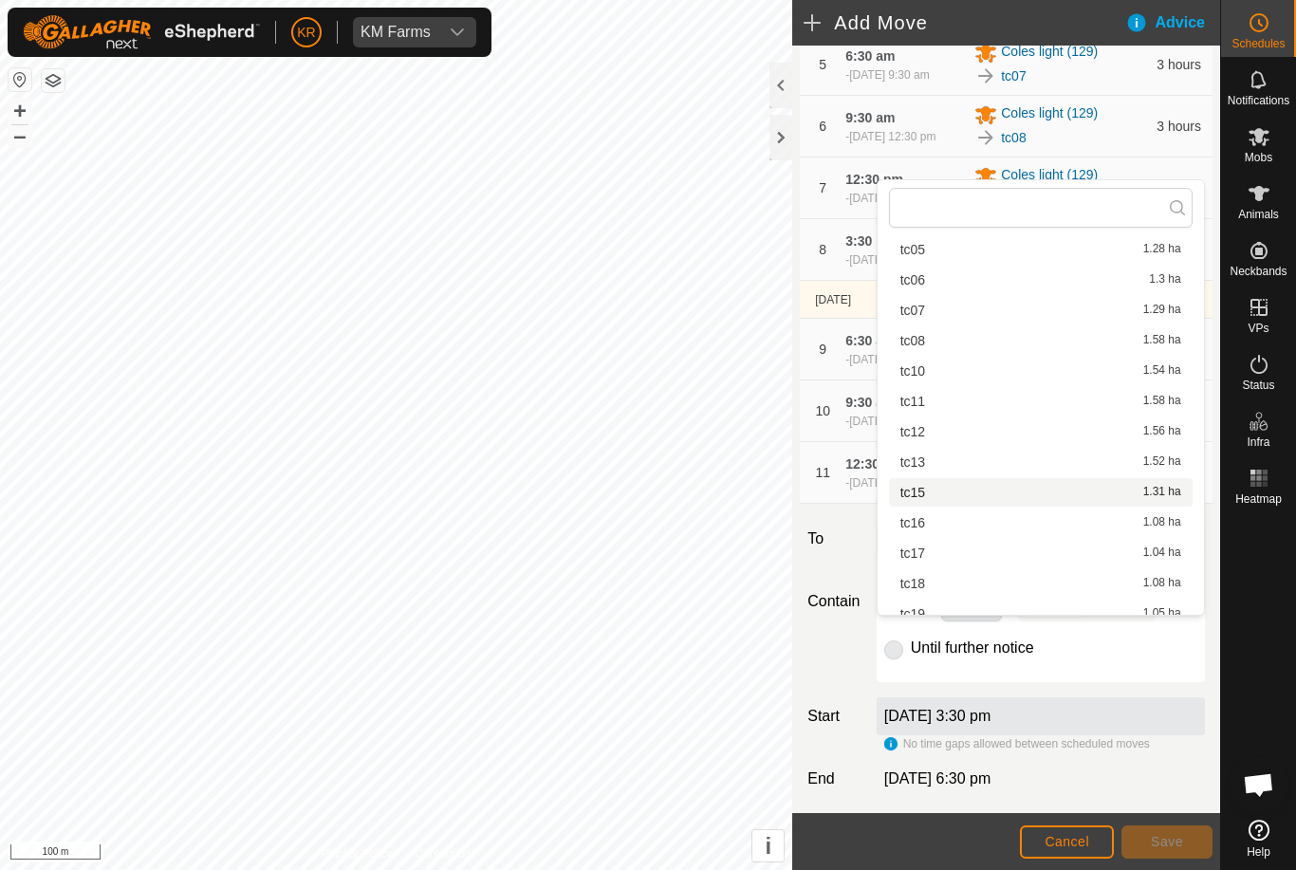
click at [911, 499] on span "tc15" at bounding box center [912, 492] width 25 height 13
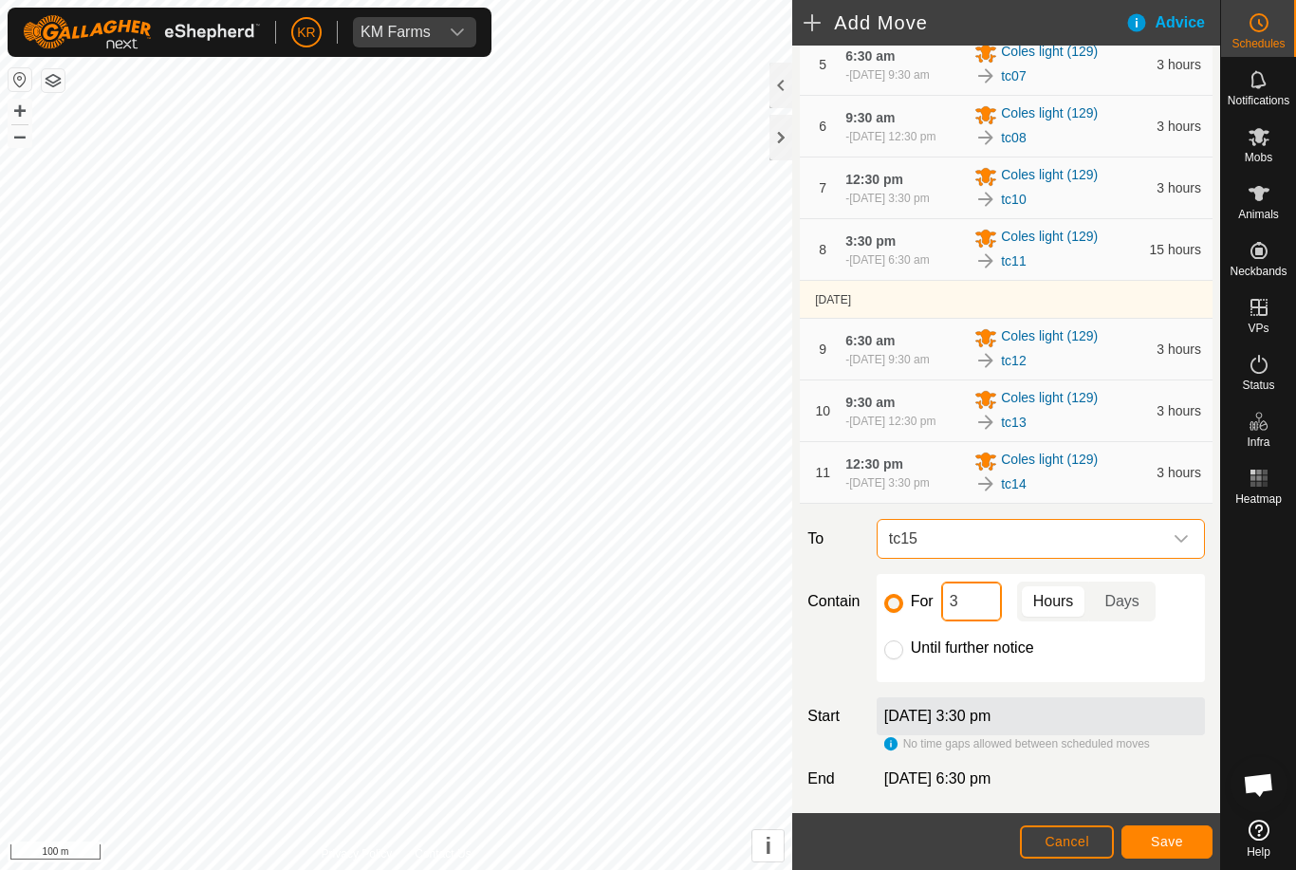
click at [981, 621] on input "3" at bounding box center [971, 601] width 61 height 40
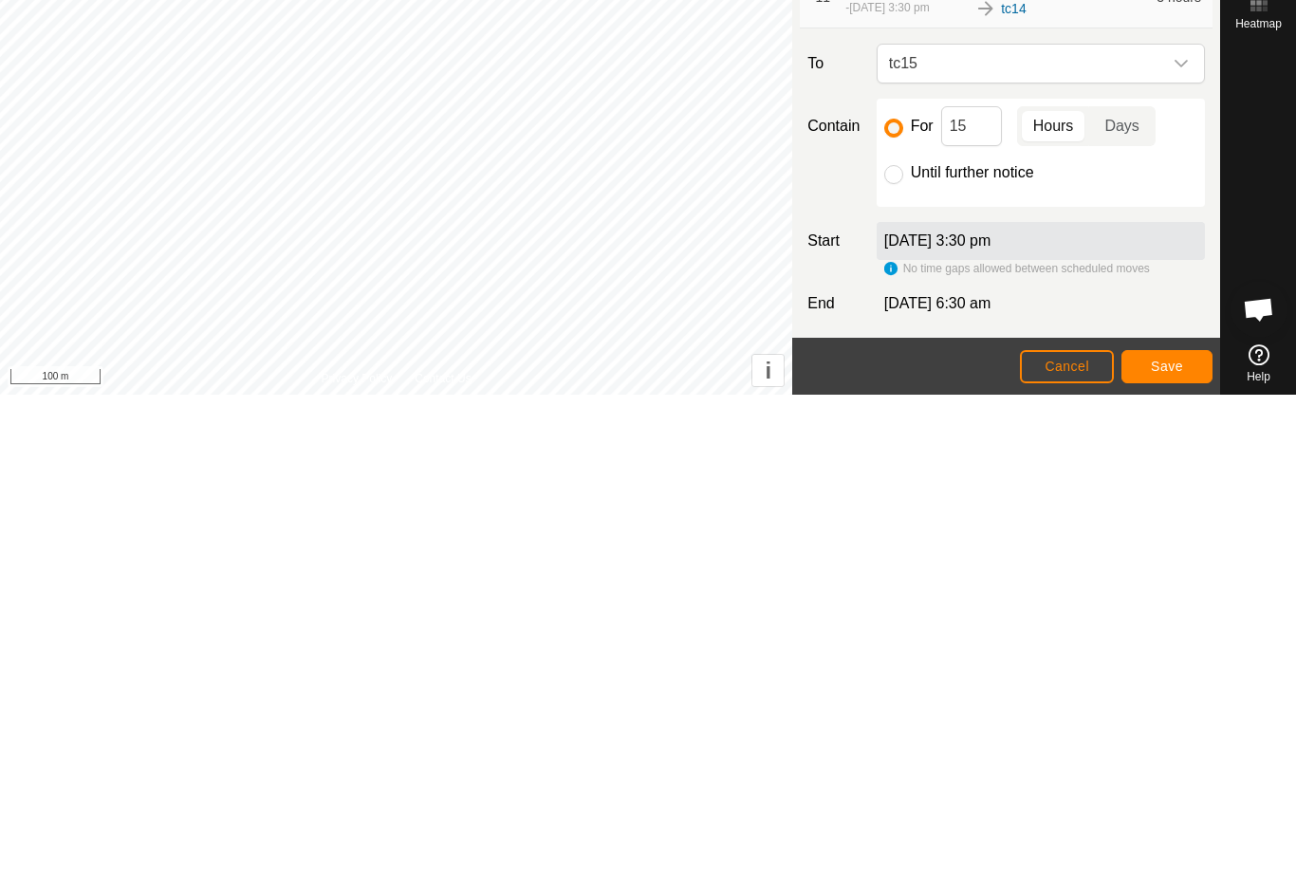
click at [1185, 825] on button "Save" at bounding box center [1166, 841] width 91 height 33
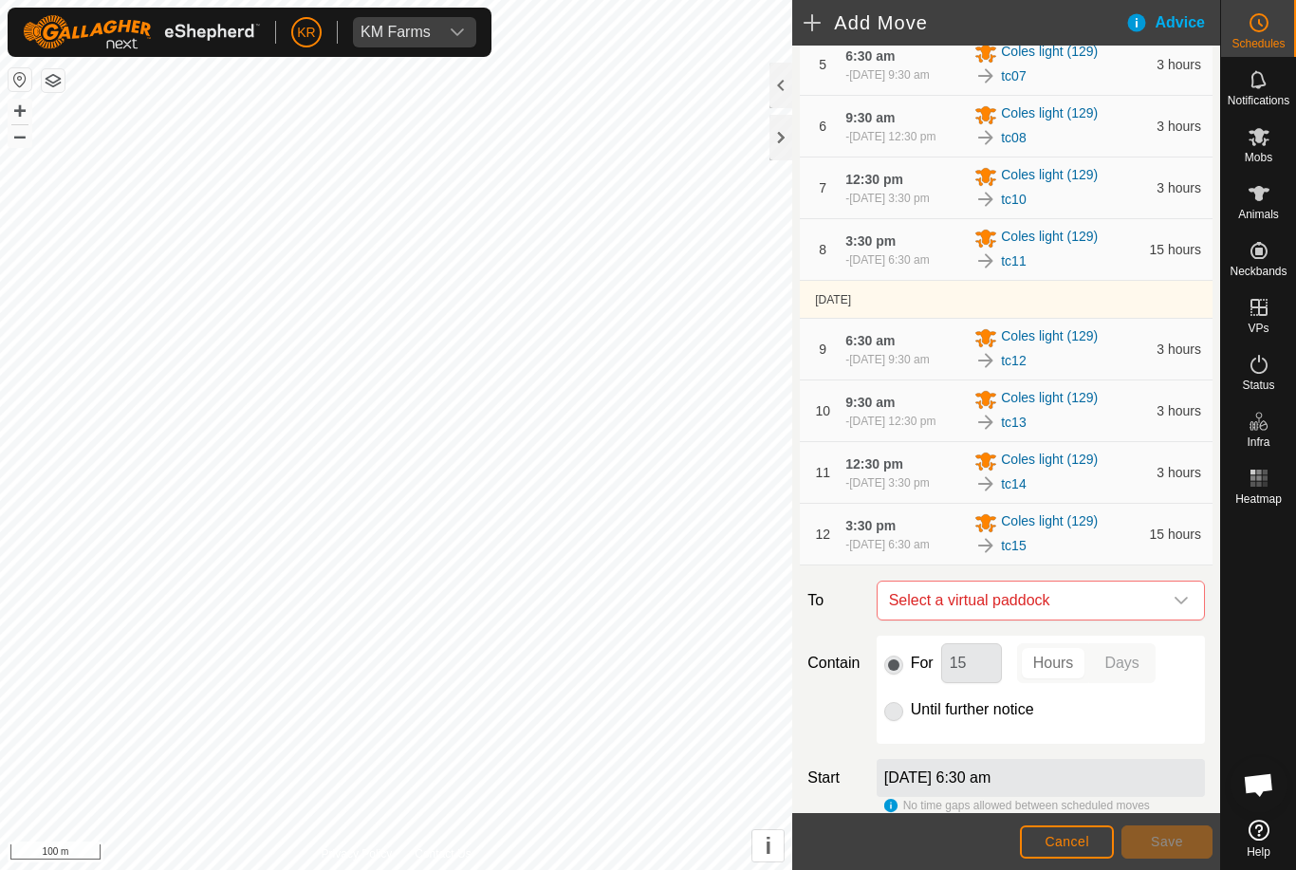
click at [1184, 608] on icon "dropdown trigger" at bounding box center [1180, 600] width 15 height 15
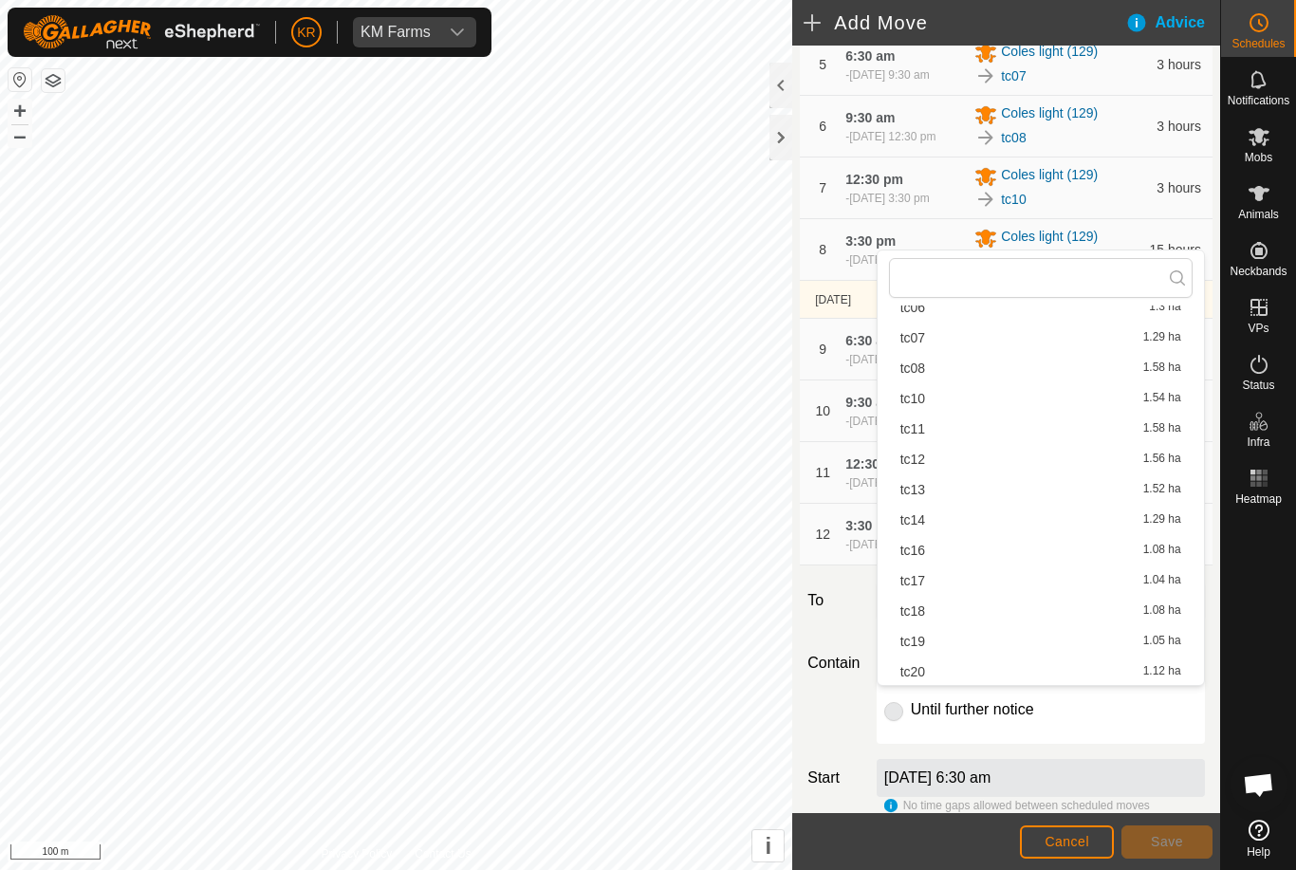
scroll to position [221, 0]
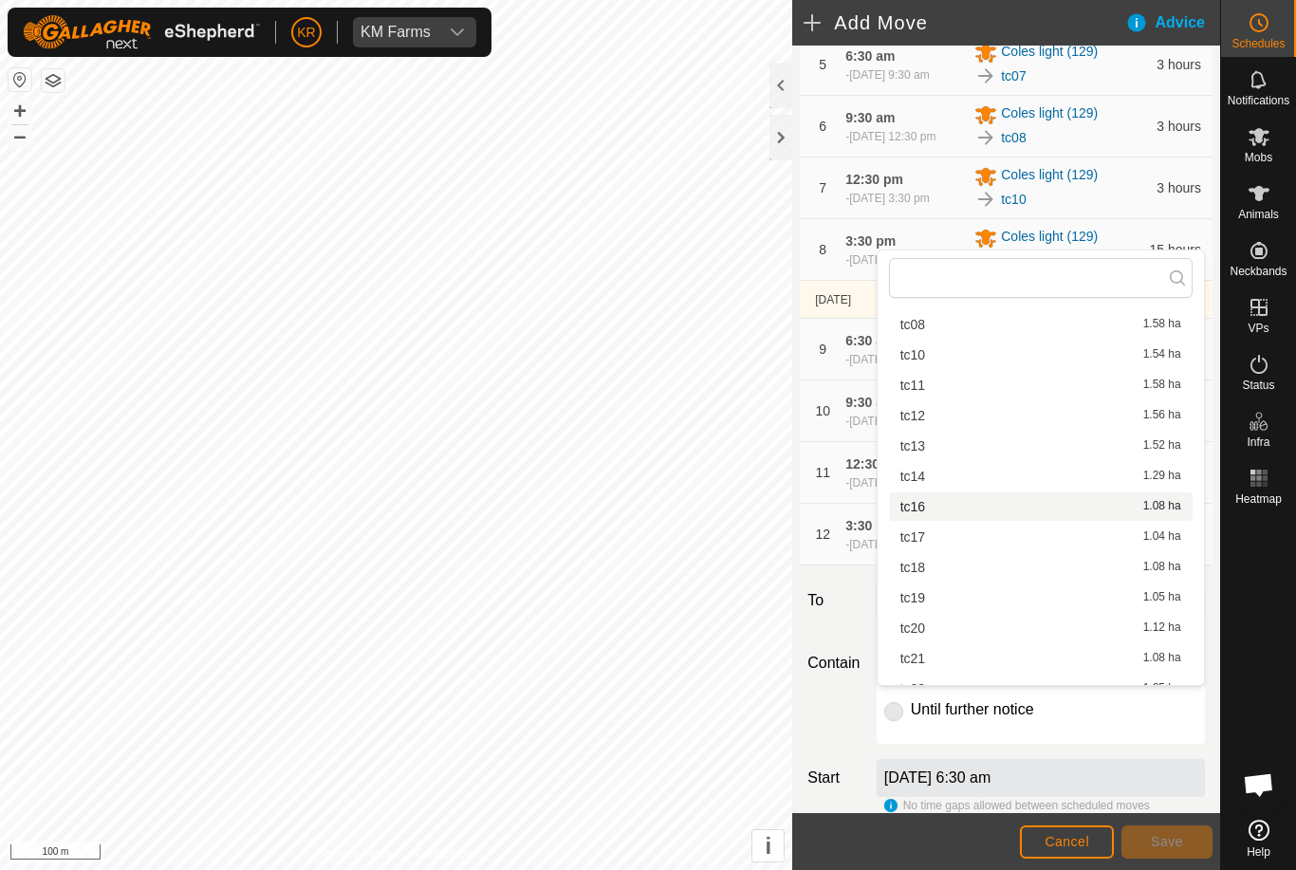
click at [930, 508] on div "tc16 1.08 ha" at bounding box center [1040, 506] width 281 height 13
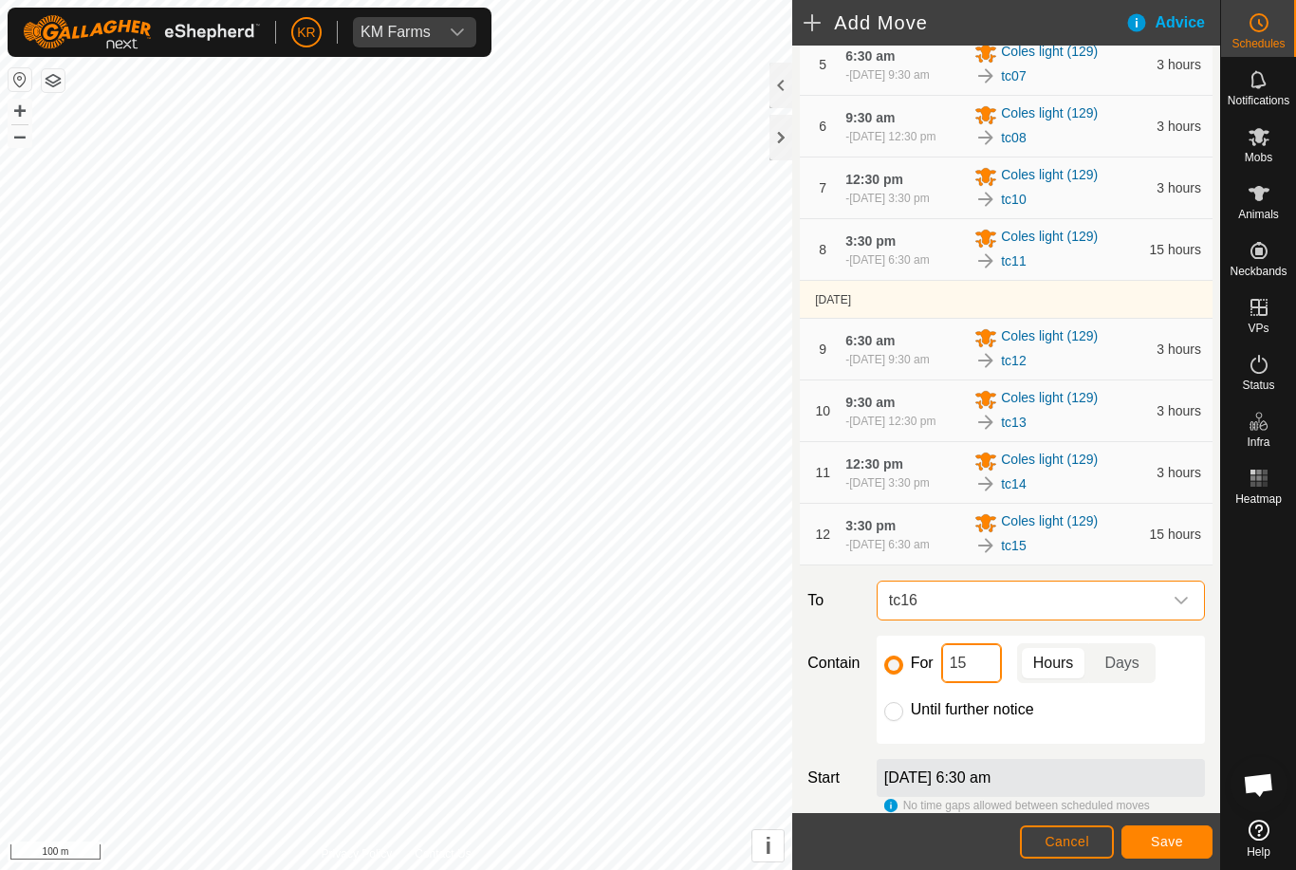
click at [978, 683] on input "15" at bounding box center [971, 663] width 61 height 40
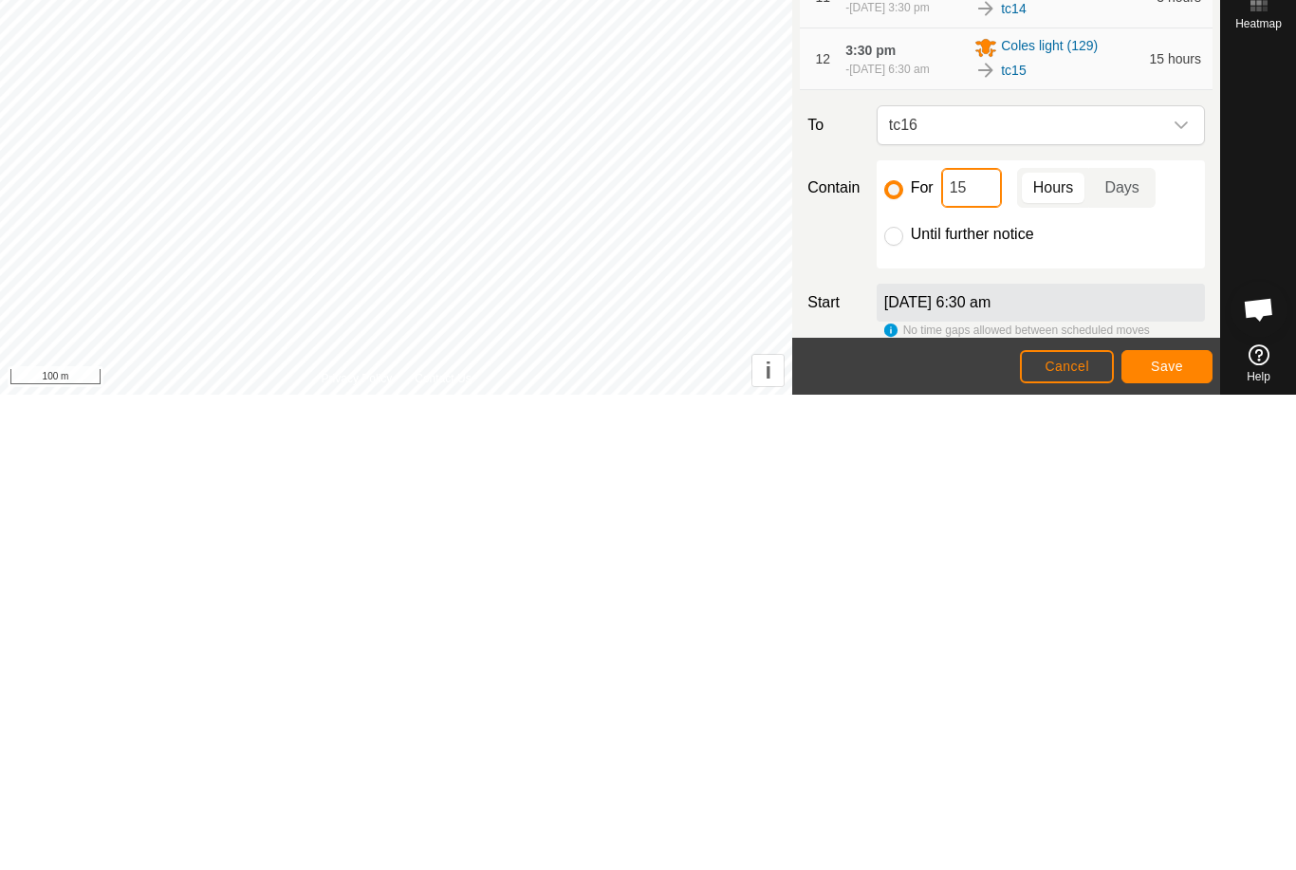
type input "1"
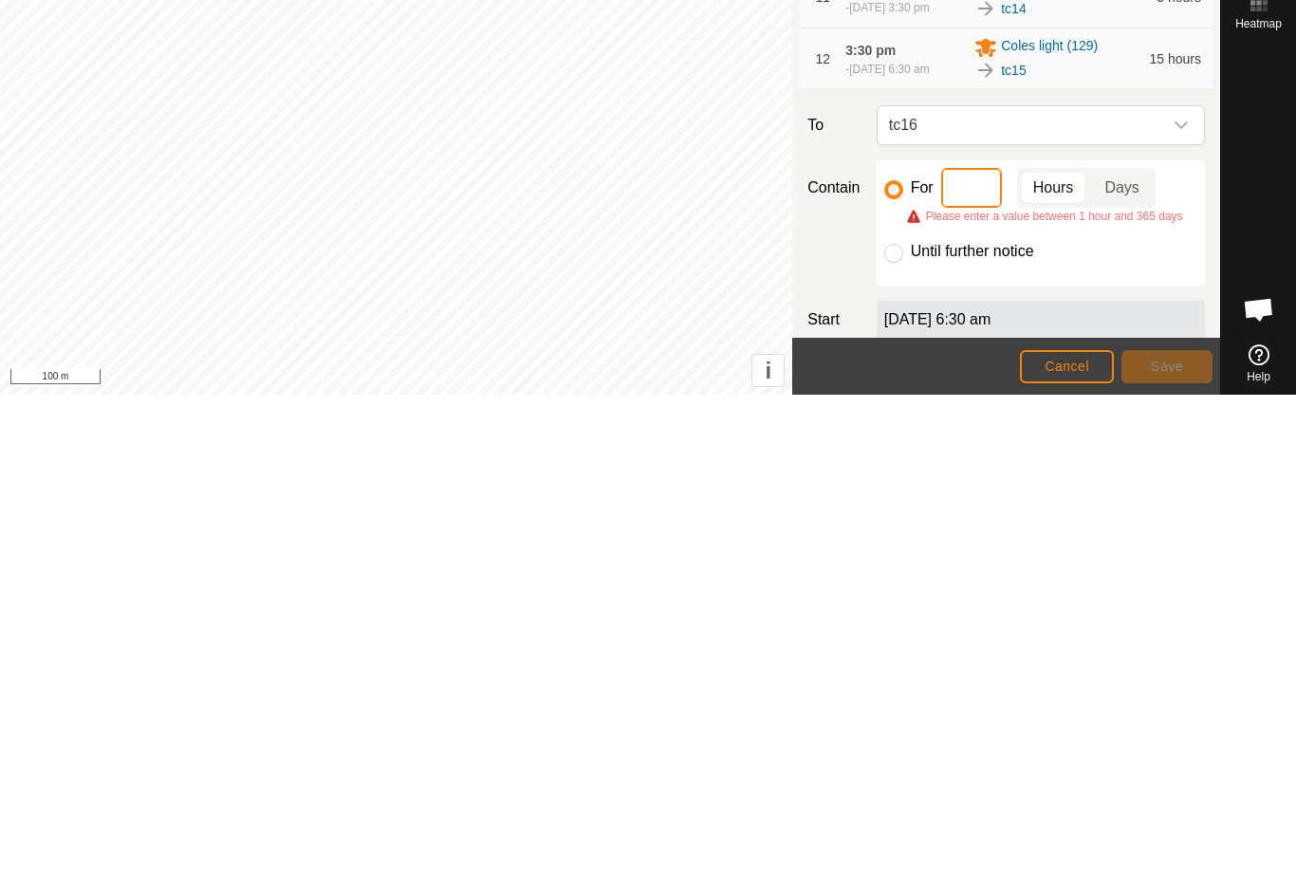
type input "3"
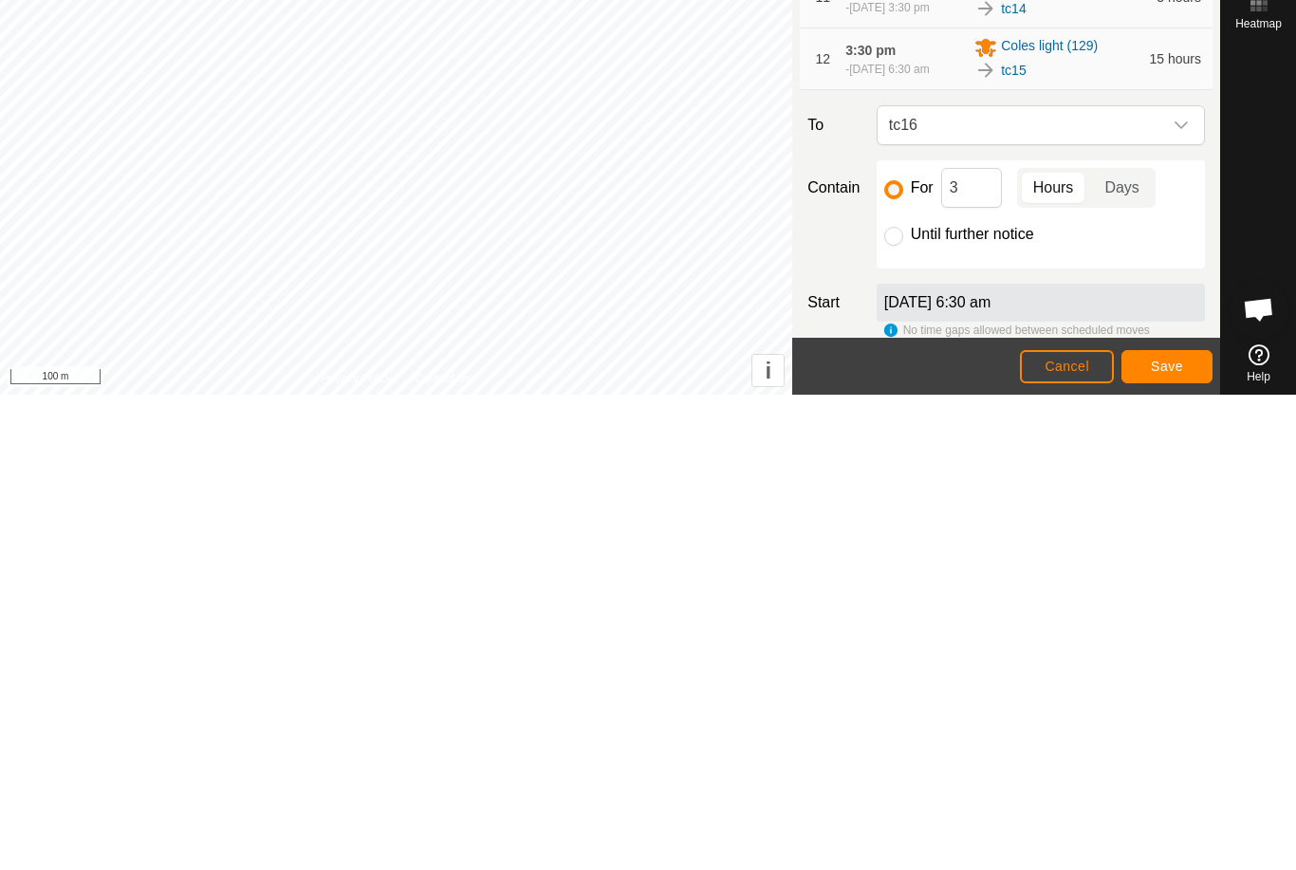
click at [1172, 834] on span "Save" at bounding box center [1166, 841] width 32 height 15
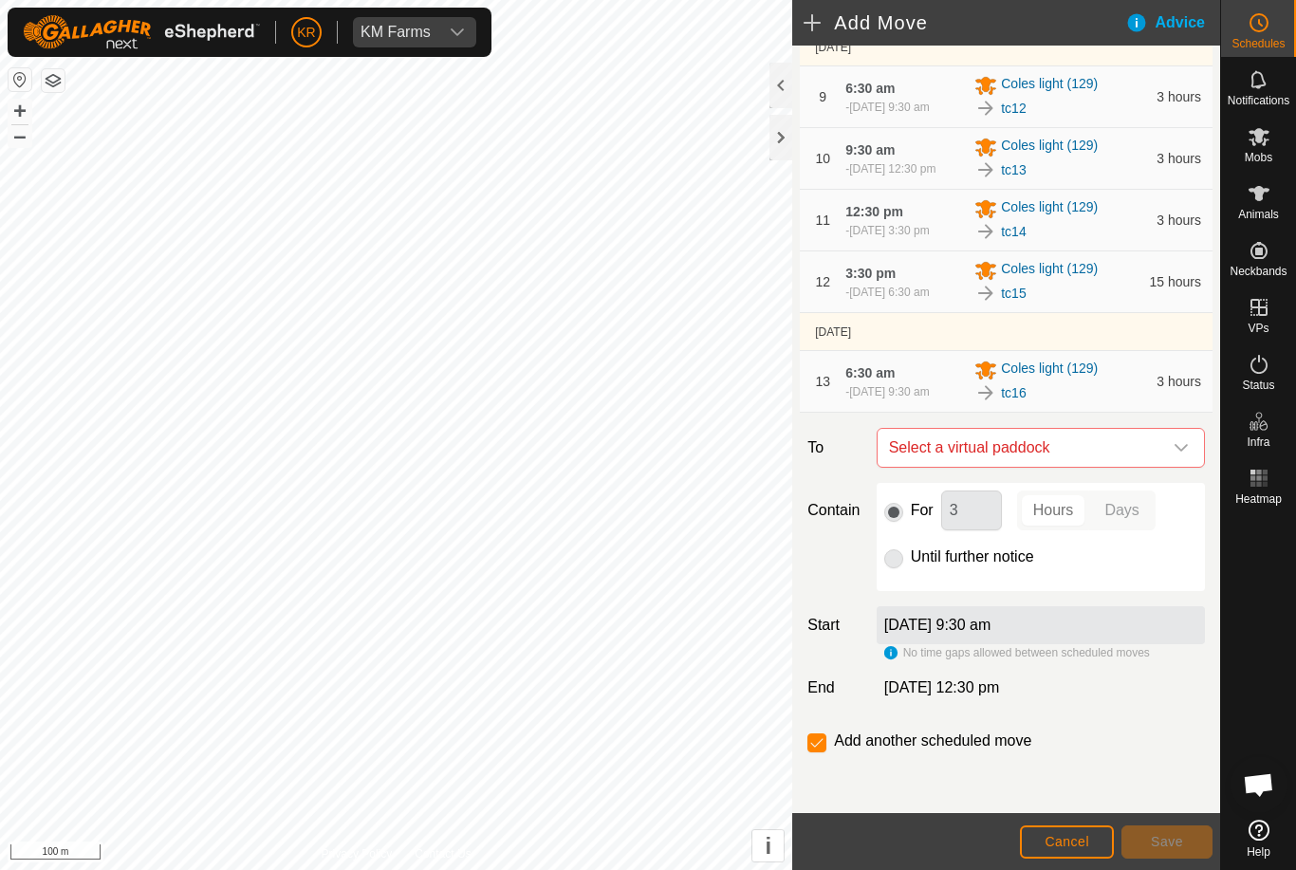
scroll to position [786, 0]
click at [1176, 448] on icon "dropdown trigger" at bounding box center [1180, 447] width 15 height 15
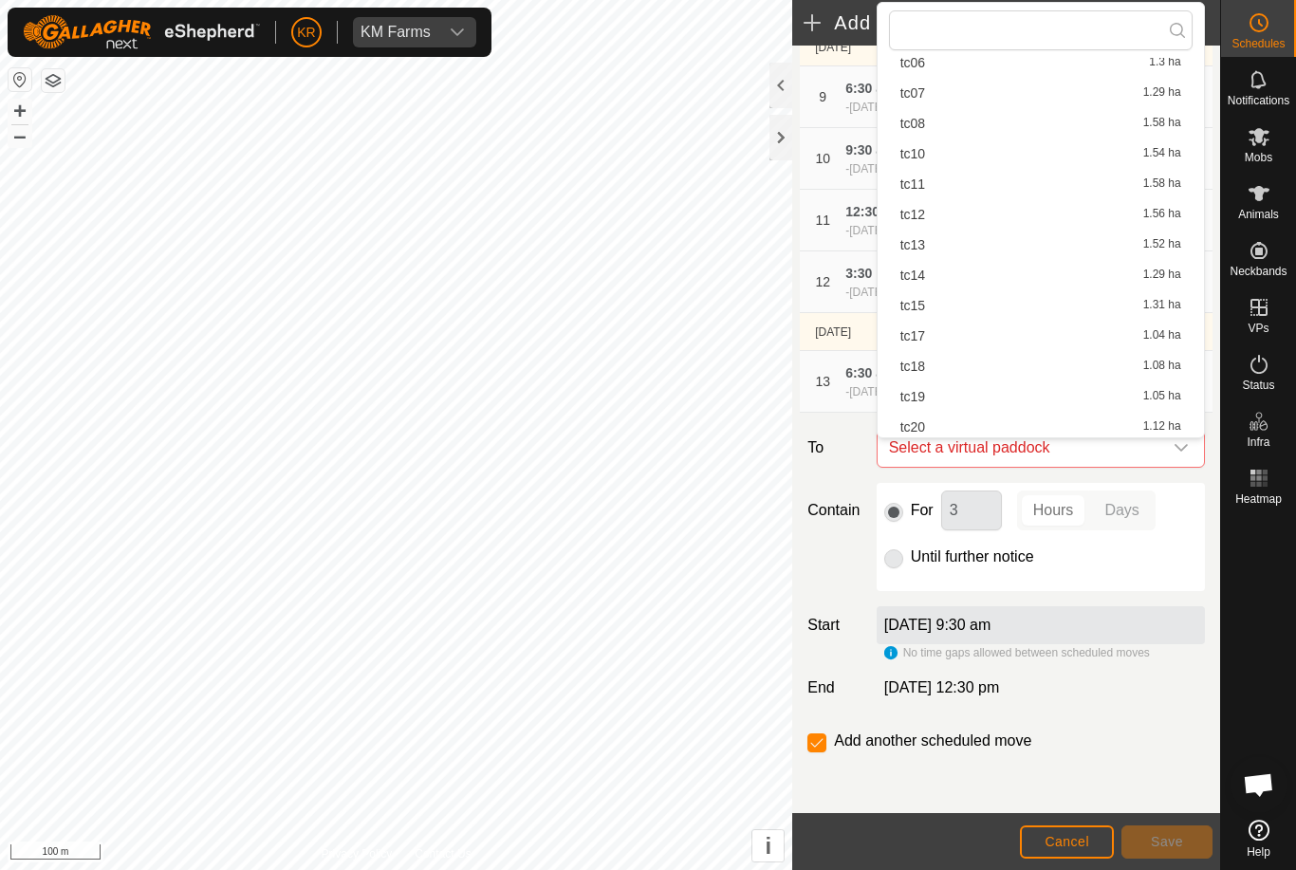
scroll to position [236, 0]
click at [920, 274] on span "tc17" at bounding box center [912, 273] width 25 height 13
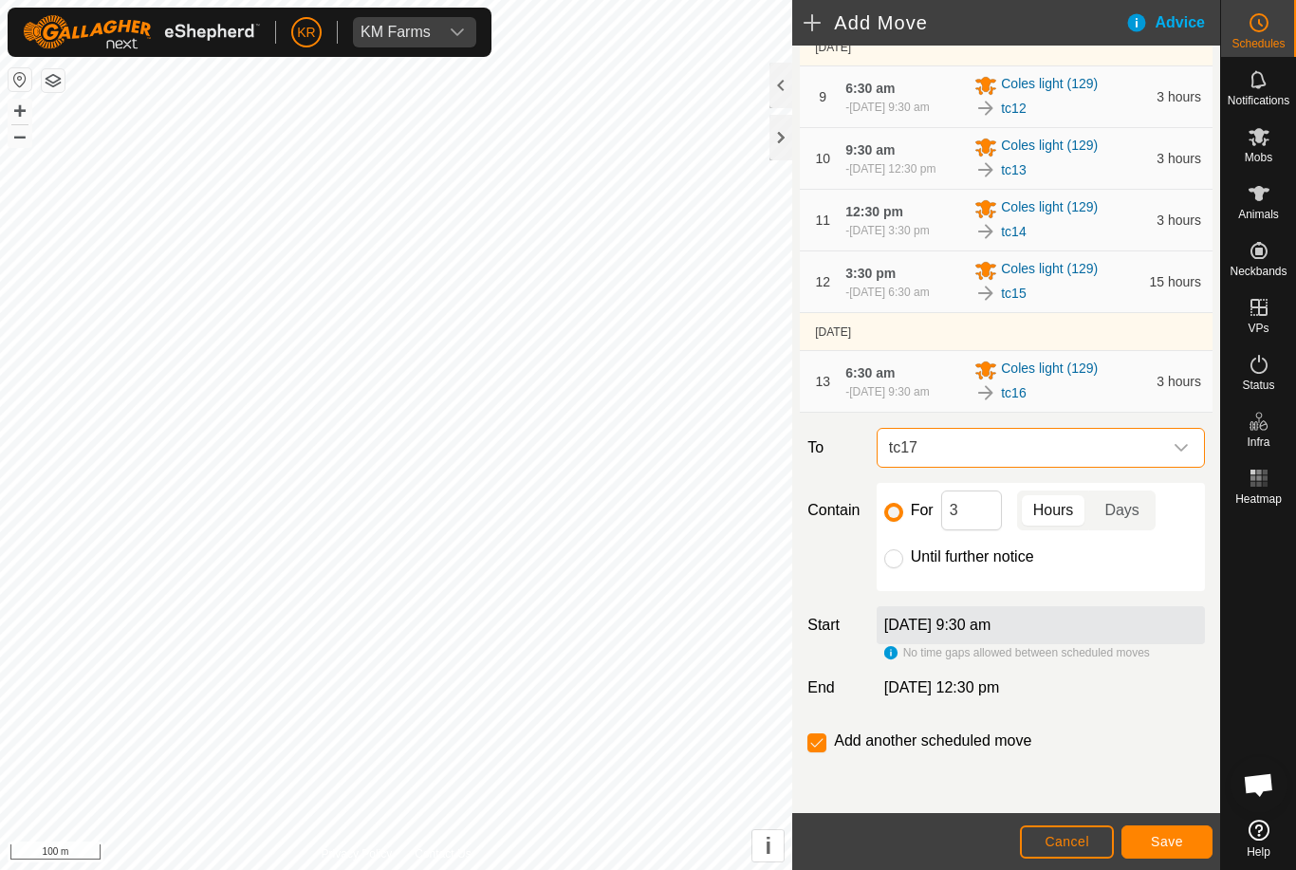
click at [1162, 841] on span "Save" at bounding box center [1166, 841] width 32 height 15
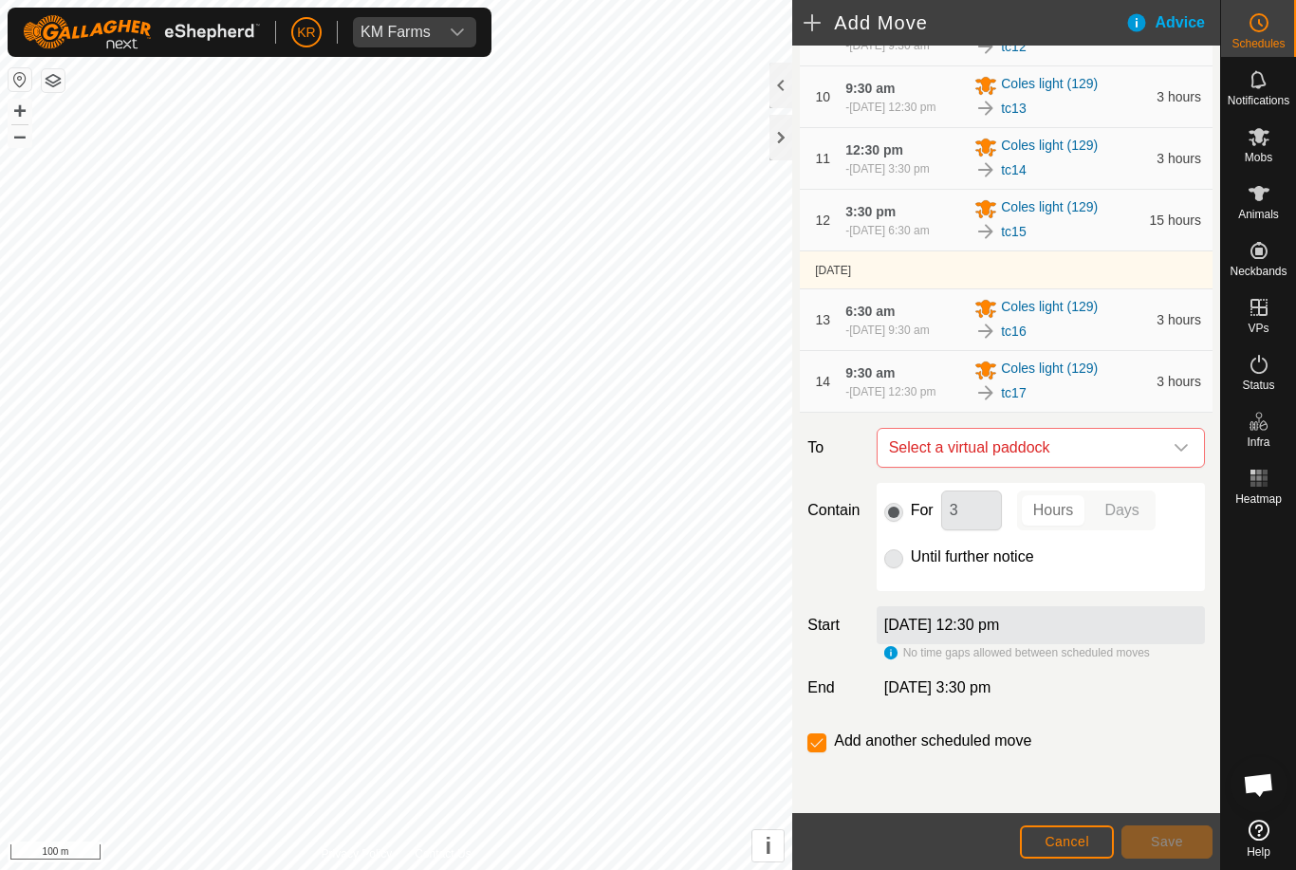
click at [1185, 455] on icon "dropdown trigger" at bounding box center [1180, 447] width 15 height 15
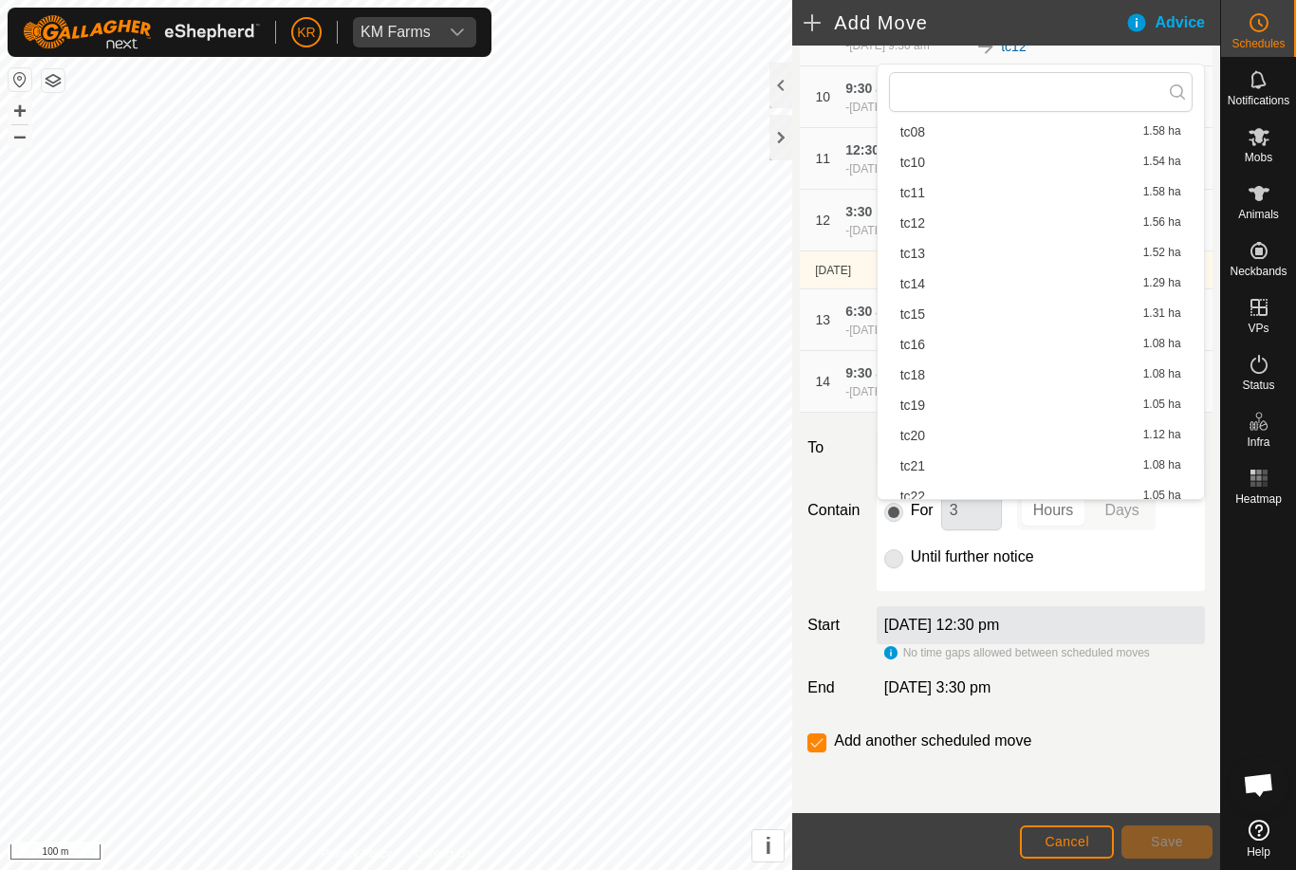
scroll to position [247, 0]
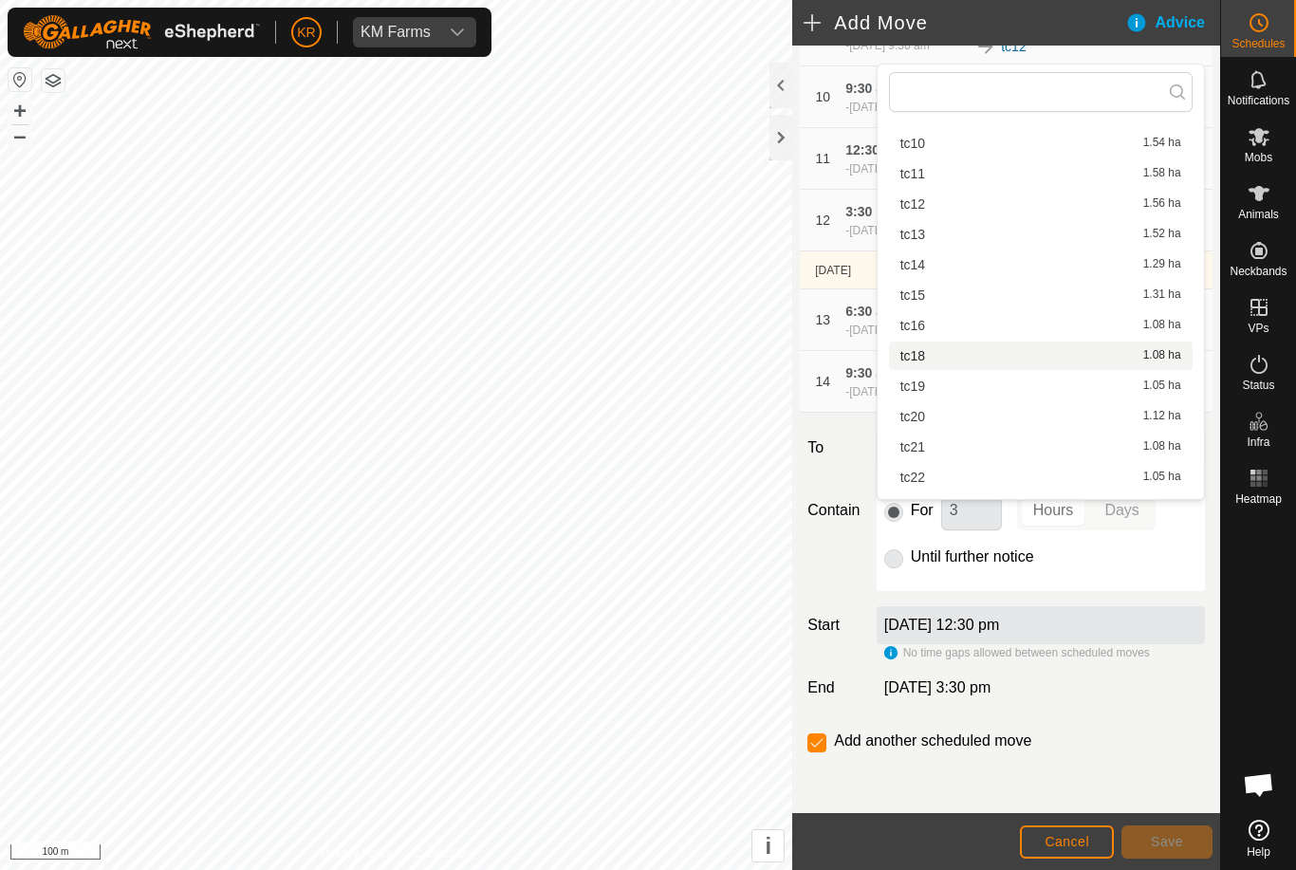
click at [924, 355] on span "tc18" at bounding box center [912, 355] width 25 height 13
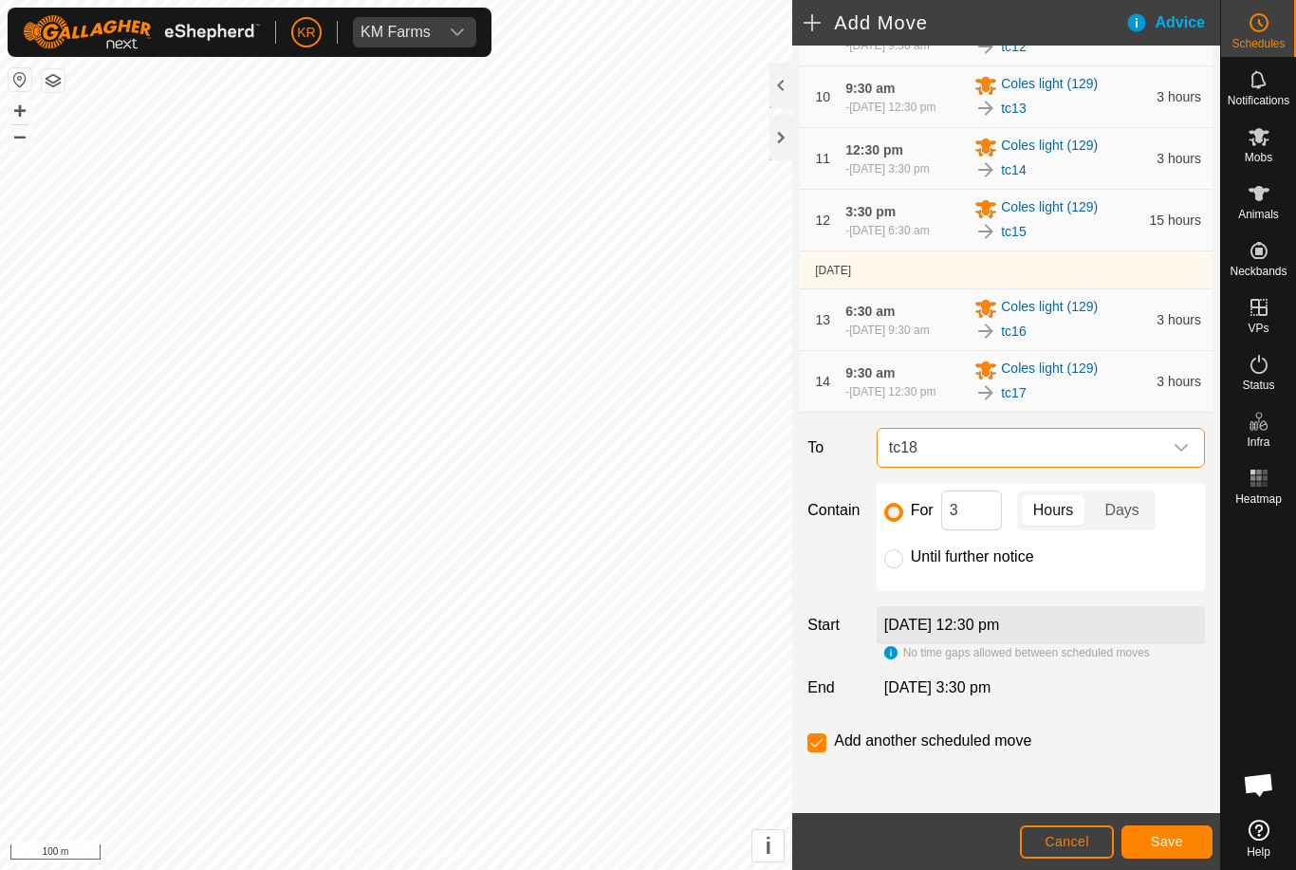
click at [1176, 830] on button "Save" at bounding box center [1166, 841] width 91 height 33
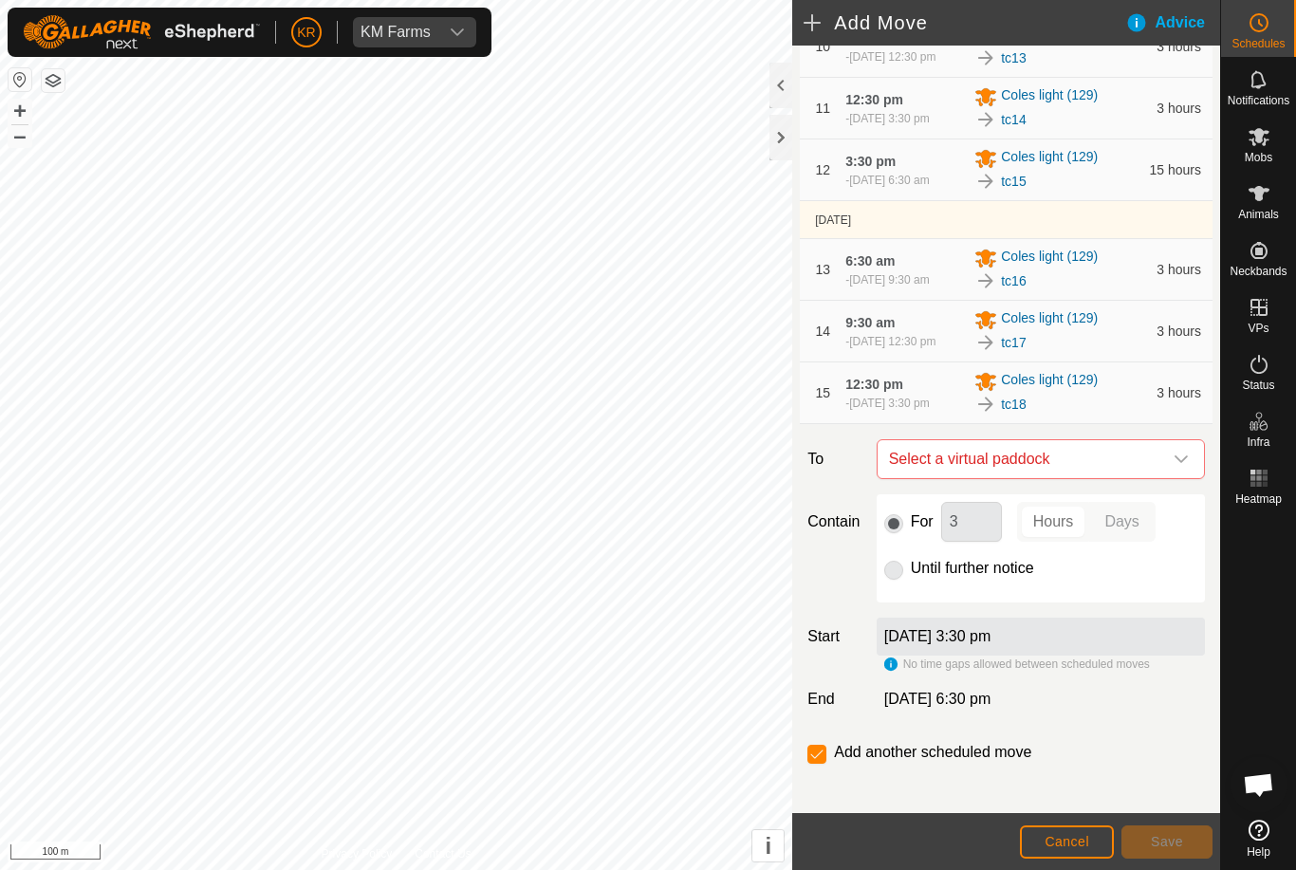
click at [1171, 478] on div "dropdown trigger" at bounding box center [1181, 459] width 38 height 38
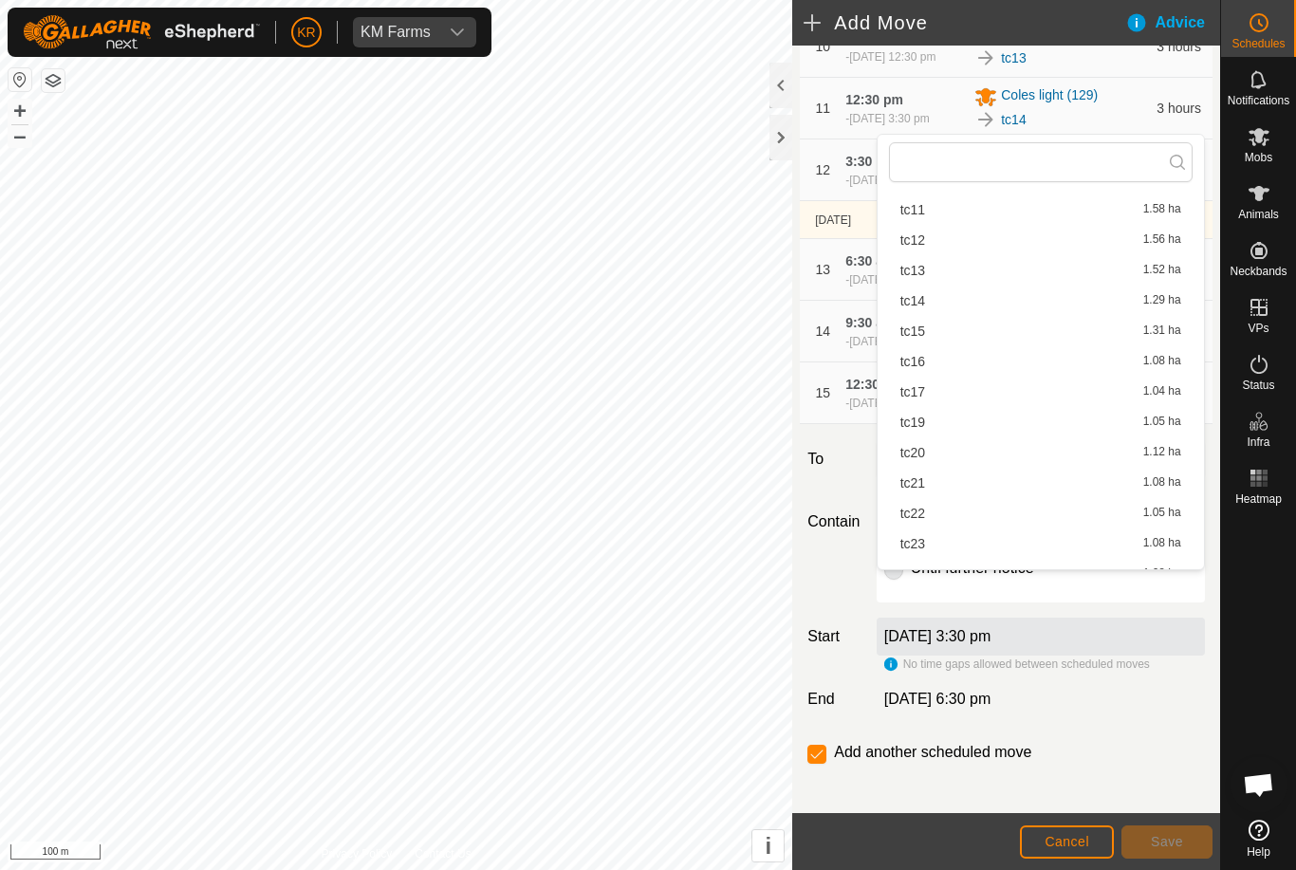
scroll to position [283, 0]
click at [939, 415] on div "tc19 1.05 ha" at bounding box center [1040, 420] width 281 height 13
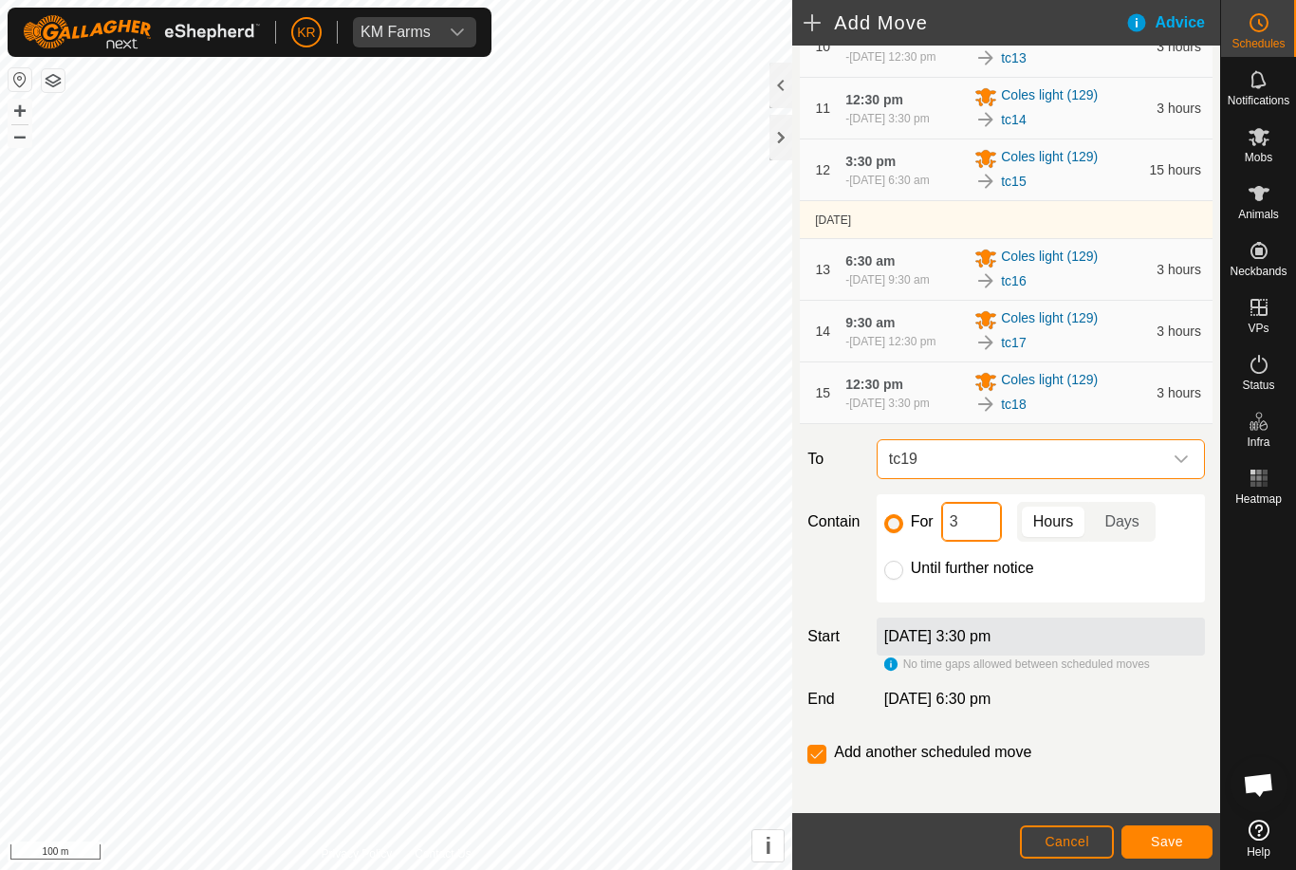
click at [971, 542] on input "3" at bounding box center [971, 522] width 61 height 40
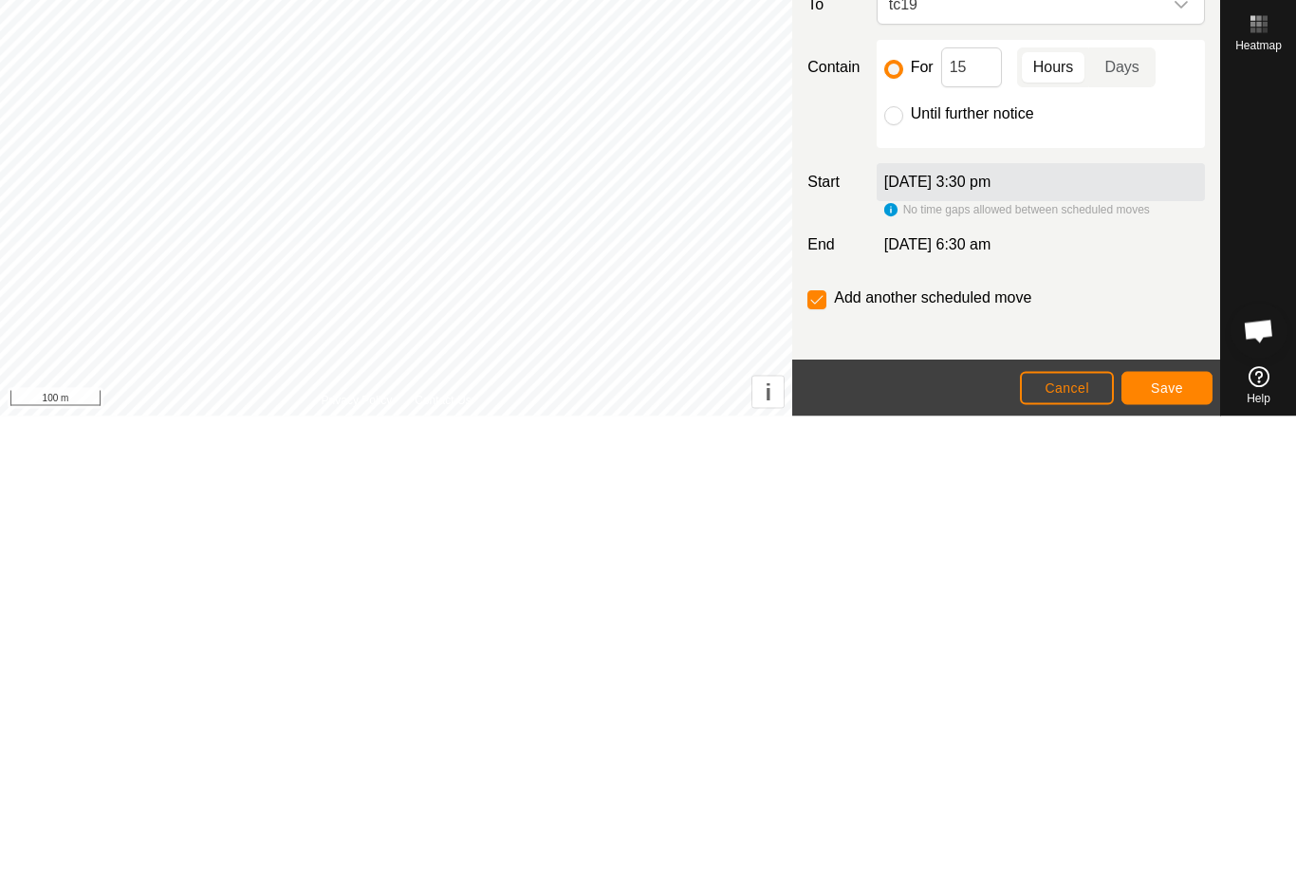
click at [1174, 825] on button "Save" at bounding box center [1166, 841] width 91 height 33
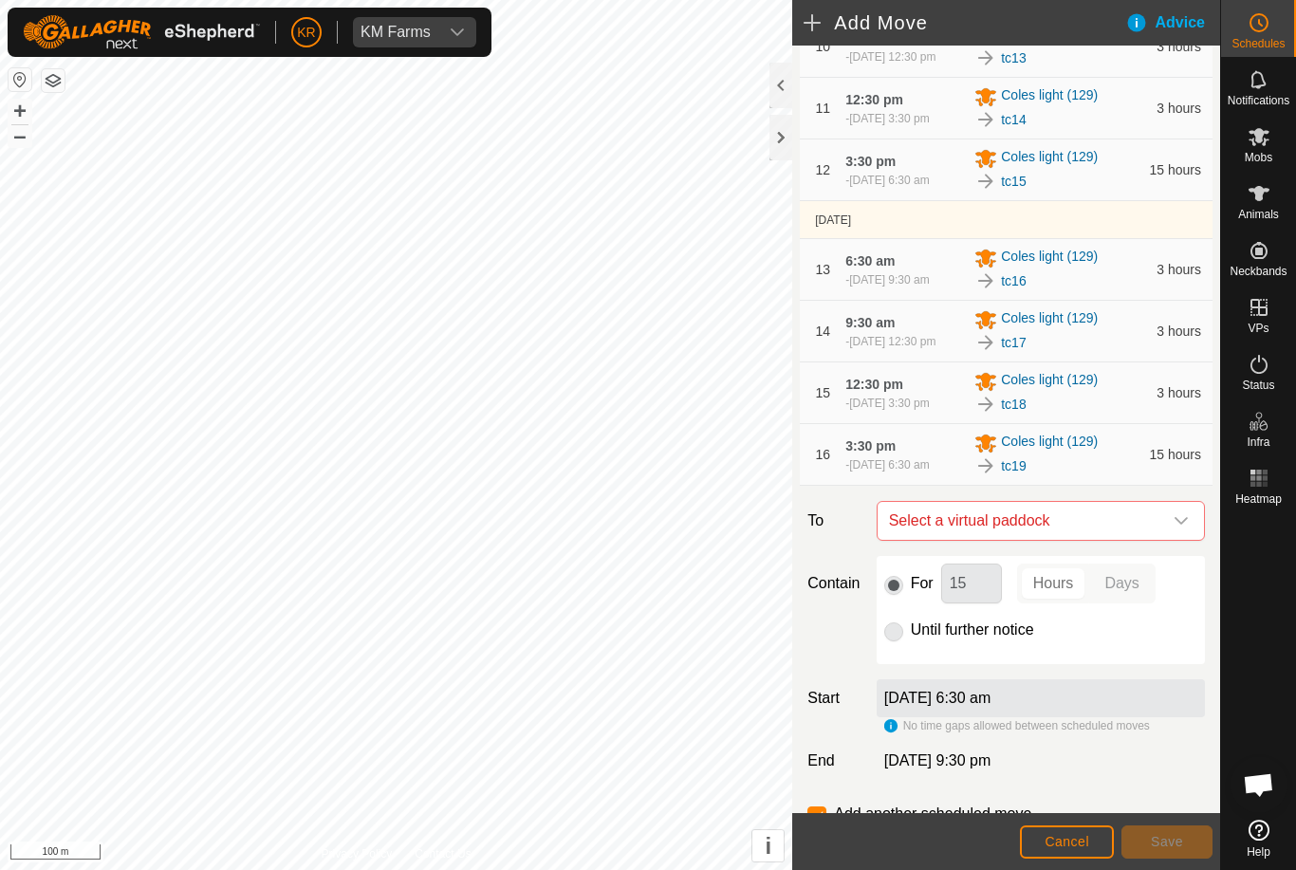
click at [1174, 528] on icon "dropdown trigger" at bounding box center [1180, 520] width 15 height 15
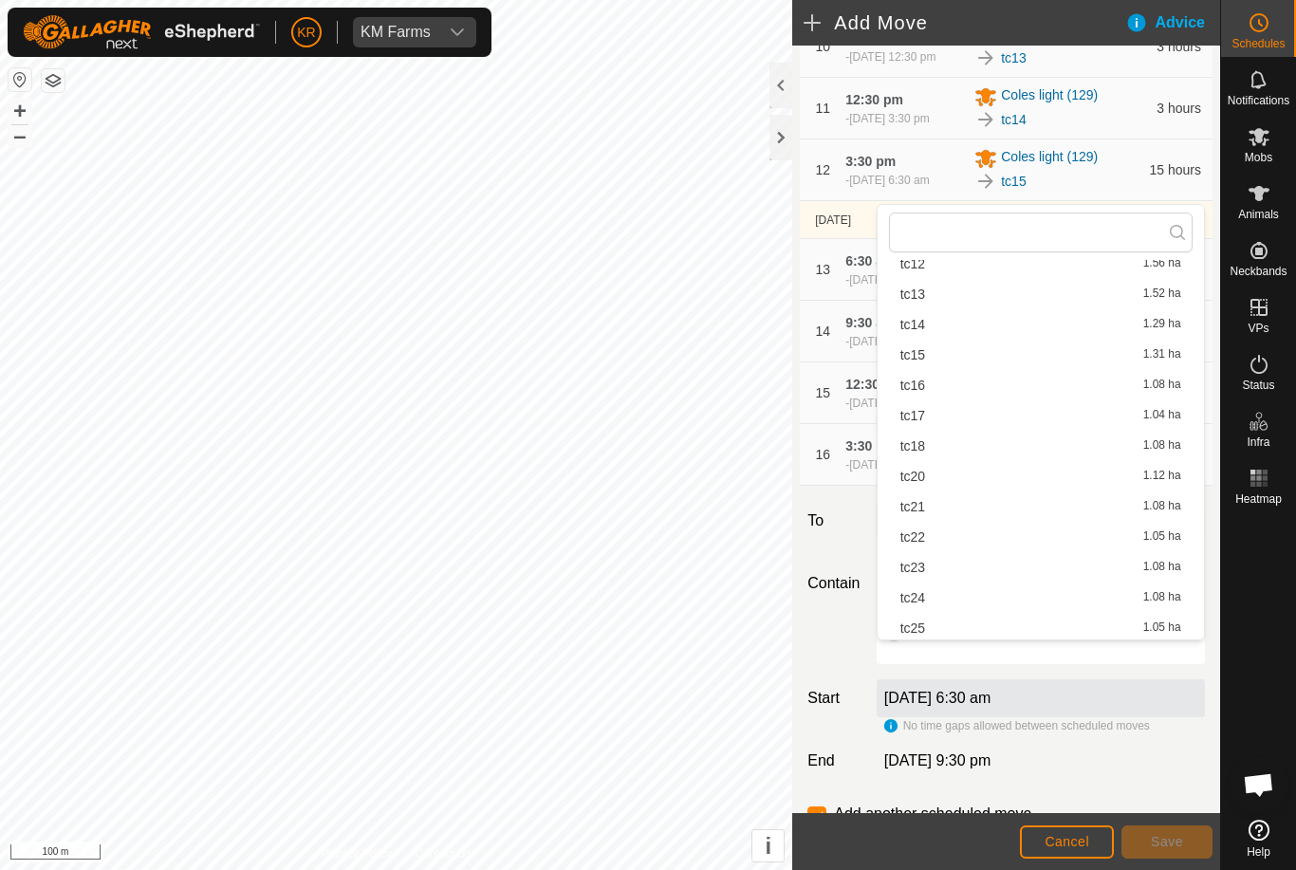
scroll to position [351, 0]
click at [925, 447] on span "tc20" at bounding box center [912, 452] width 25 height 13
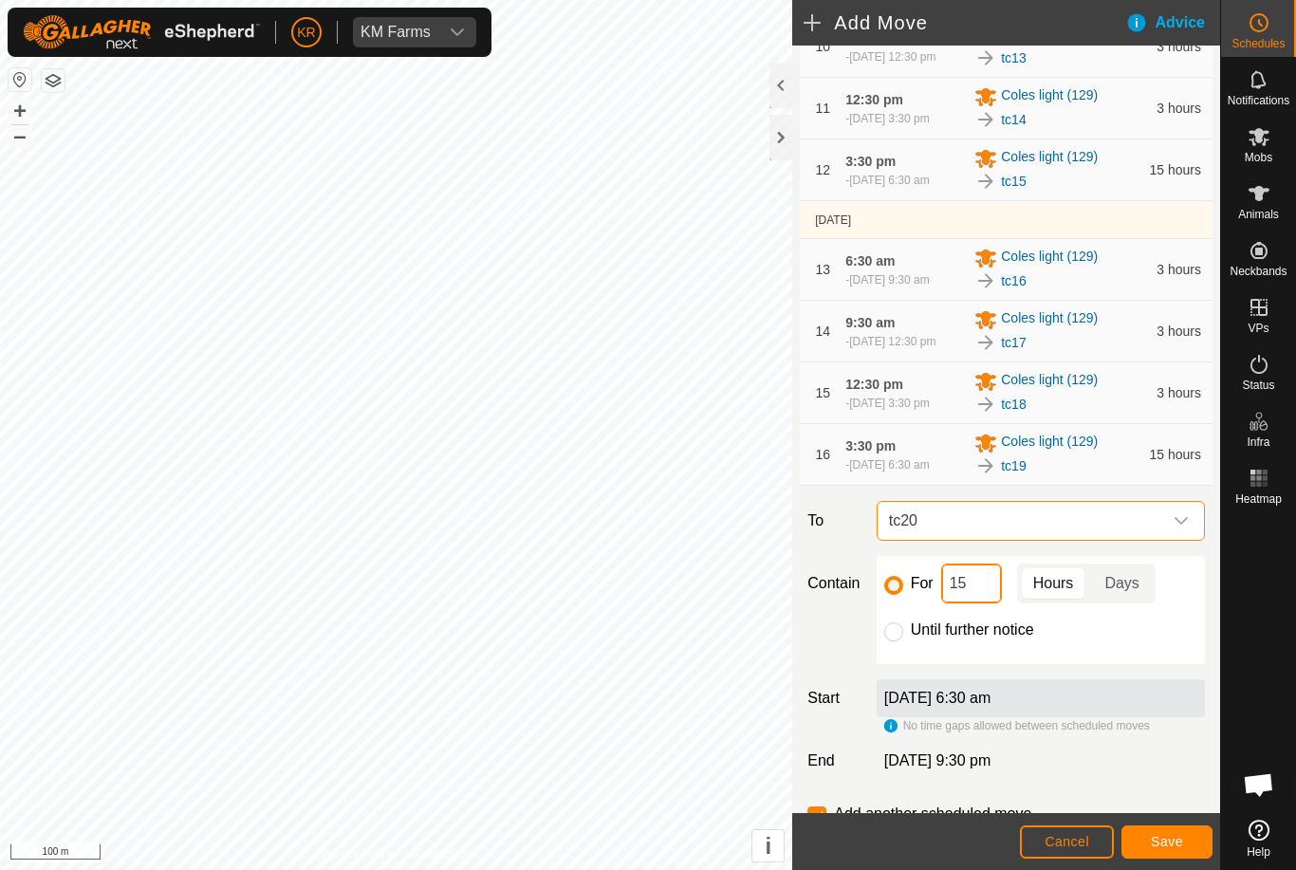
click at [981, 603] on input "15" at bounding box center [971, 583] width 61 height 40
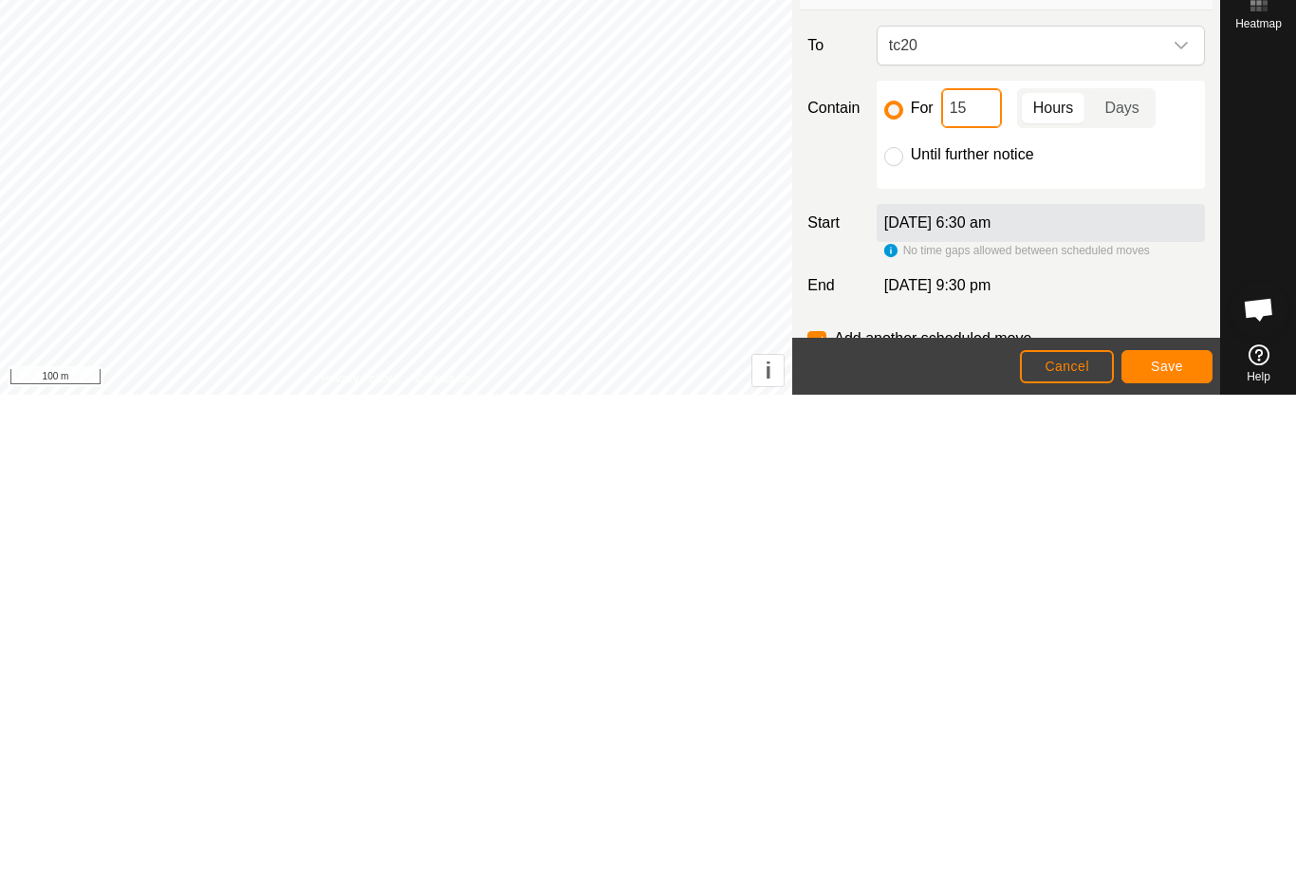
type input "1"
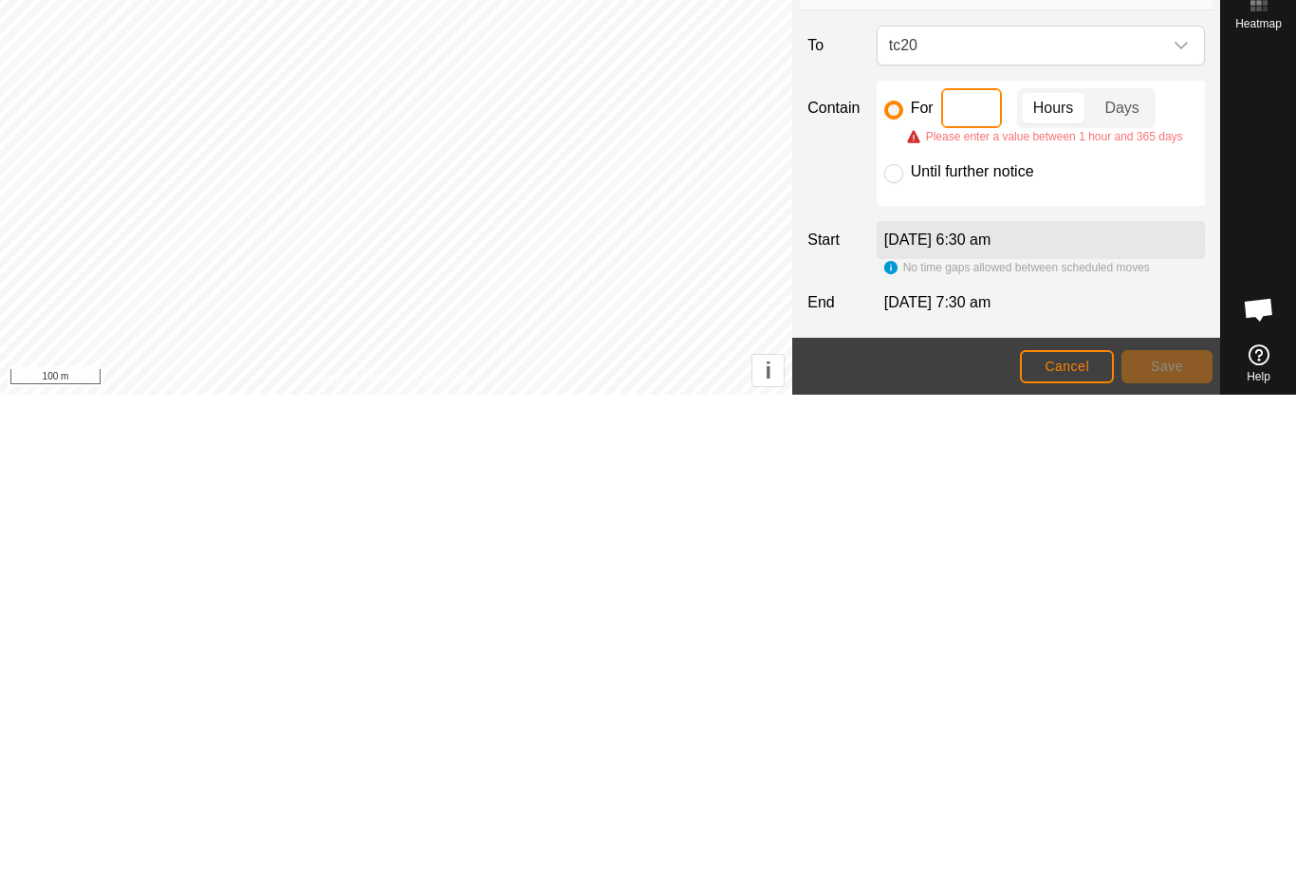
type input "3"
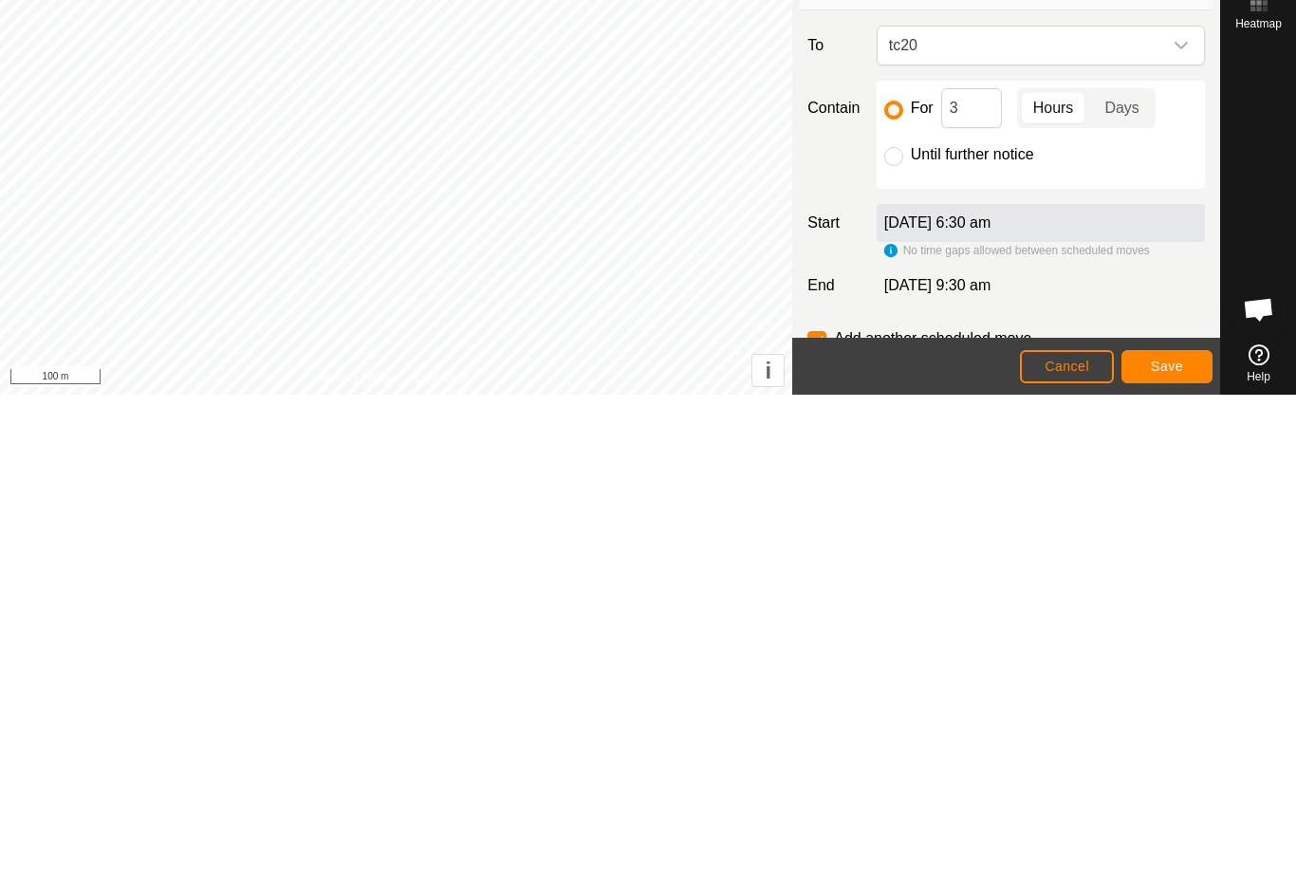
click at [1166, 825] on button "Save" at bounding box center [1166, 841] width 91 height 33
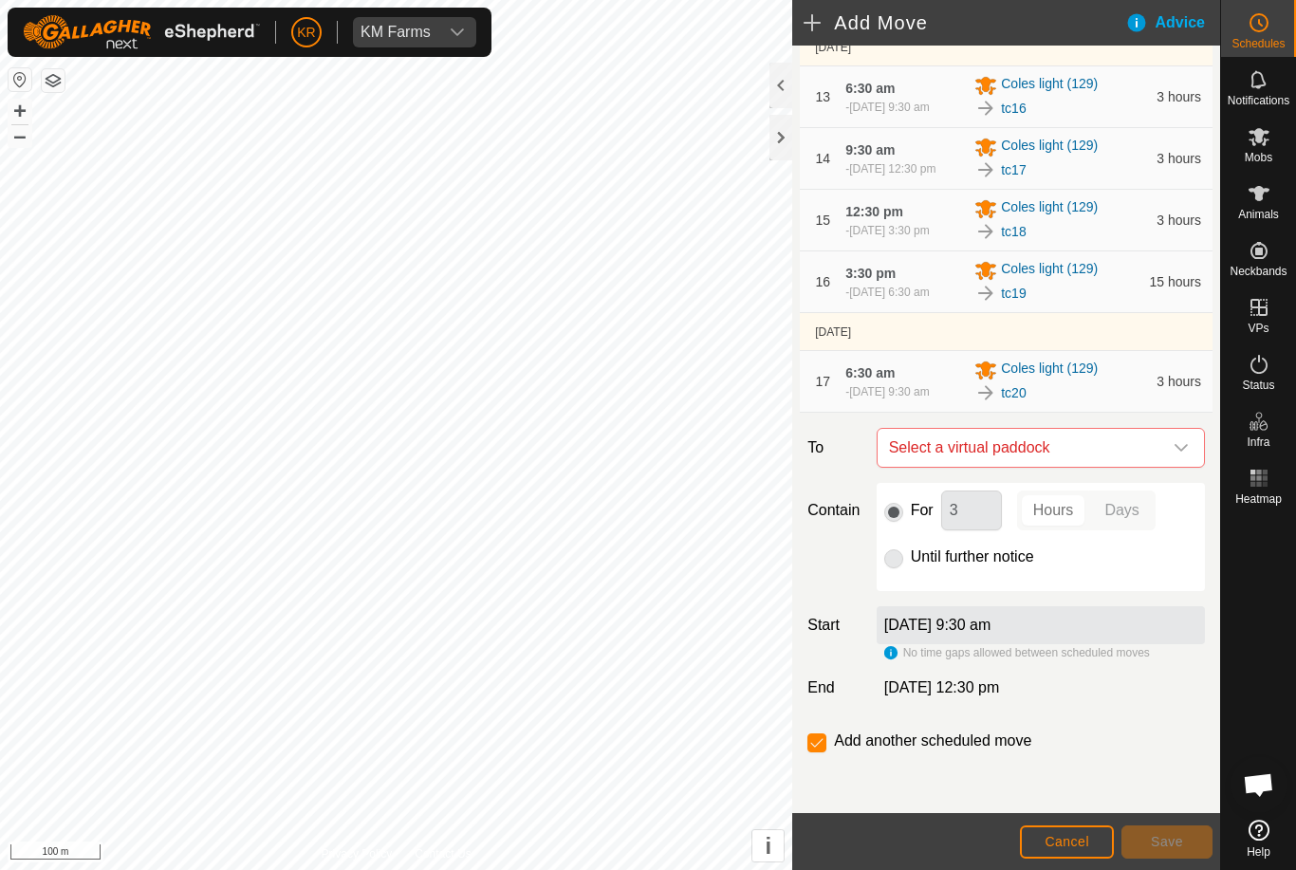
scroll to position [980, 0]
click at [1158, 467] on span "Select a virtual paddock" at bounding box center [1021, 448] width 281 height 38
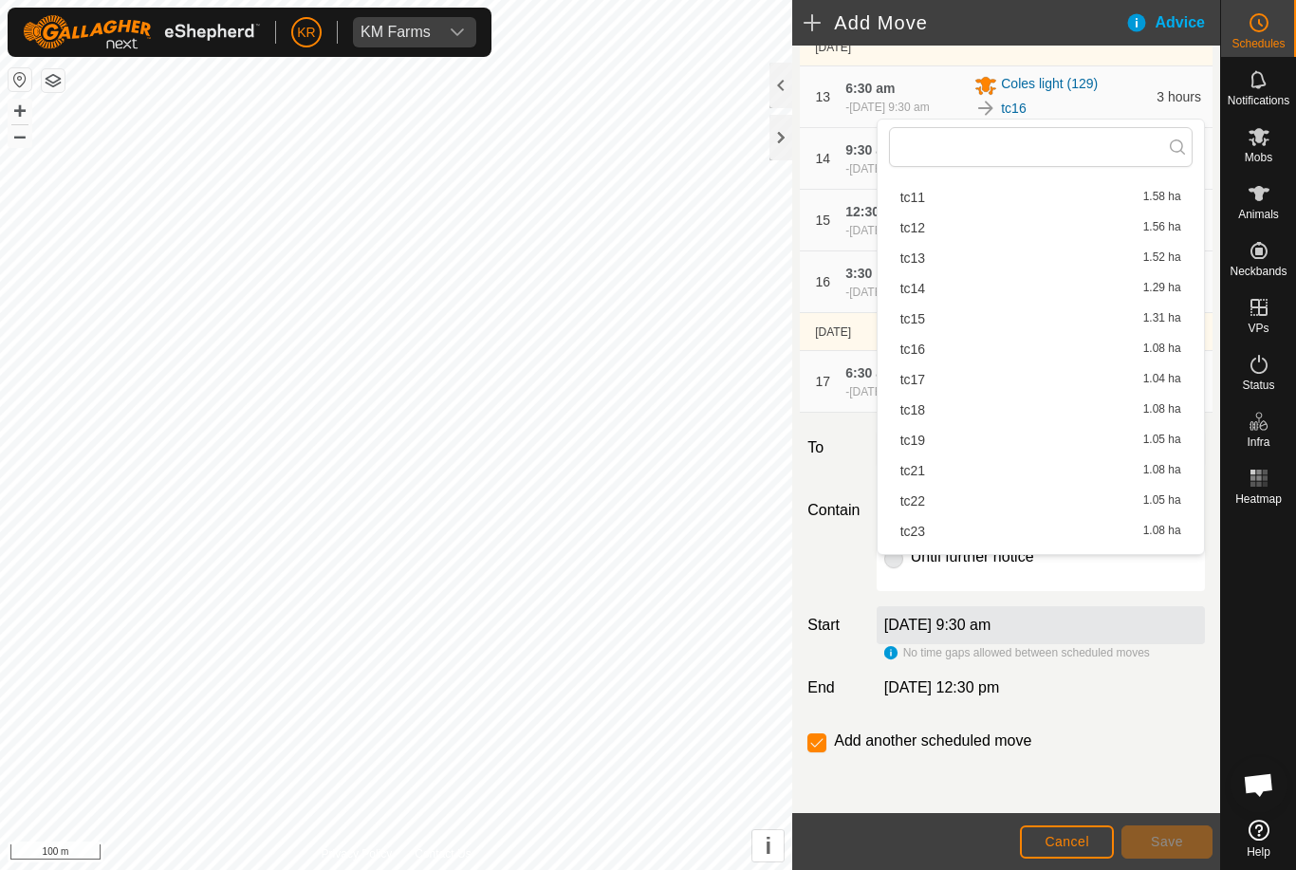
scroll to position [279, 0]
click at [923, 471] on span "tc21" at bounding box center [912, 469] width 25 height 13
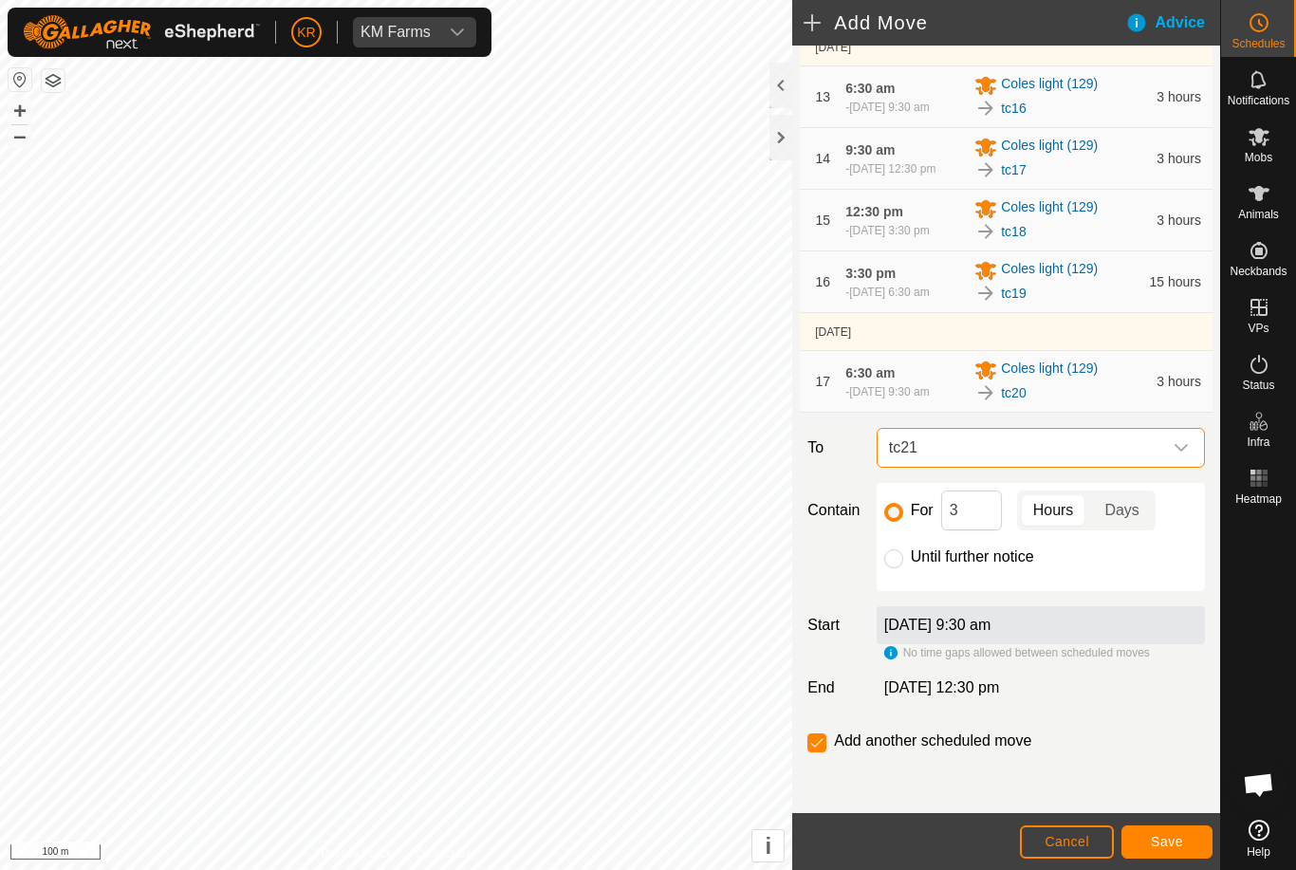
click at [1162, 839] on span "Save" at bounding box center [1166, 841] width 32 height 15
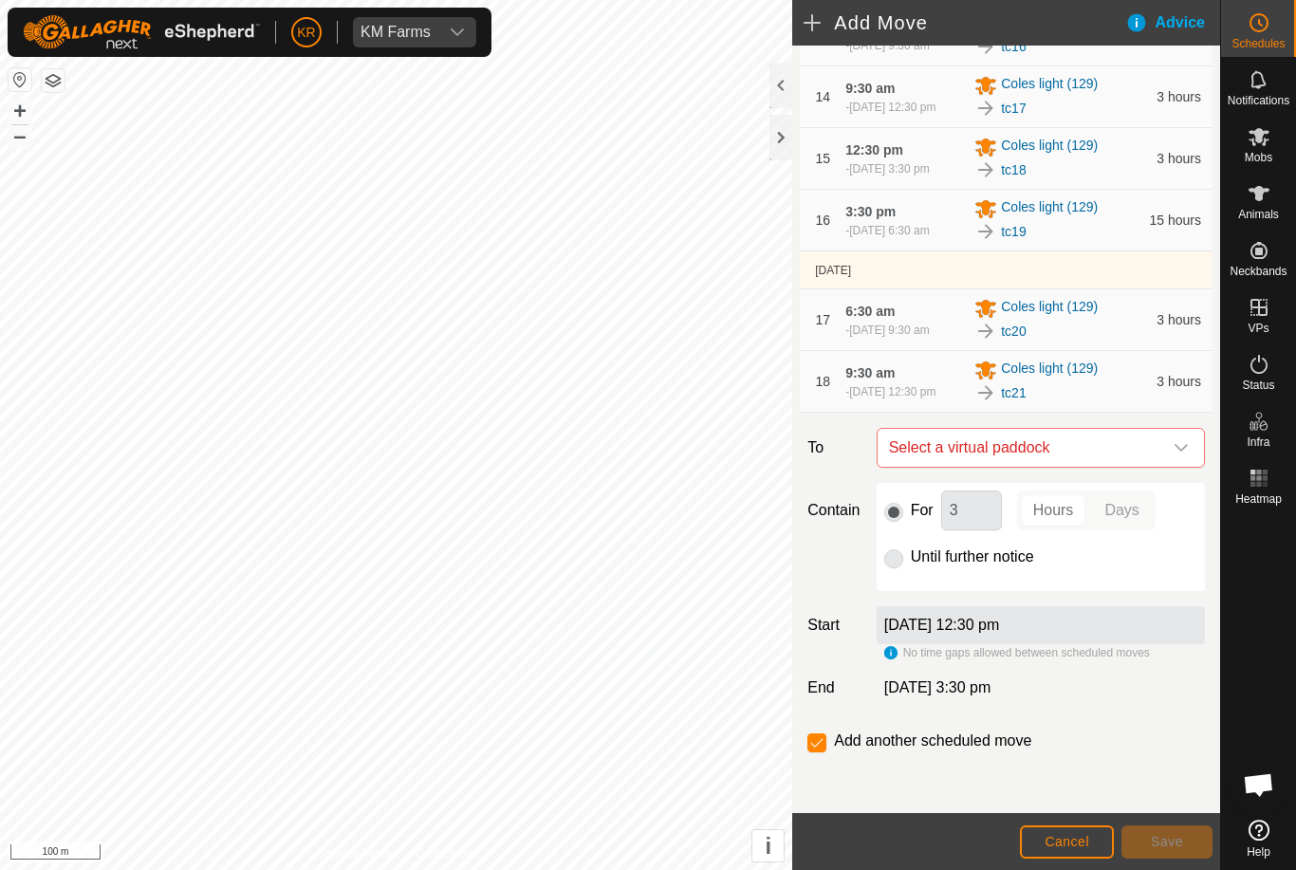
scroll to position [1175, 0]
click at [1186, 454] on icon "dropdown trigger" at bounding box center [1180, 447] width 15 height 15
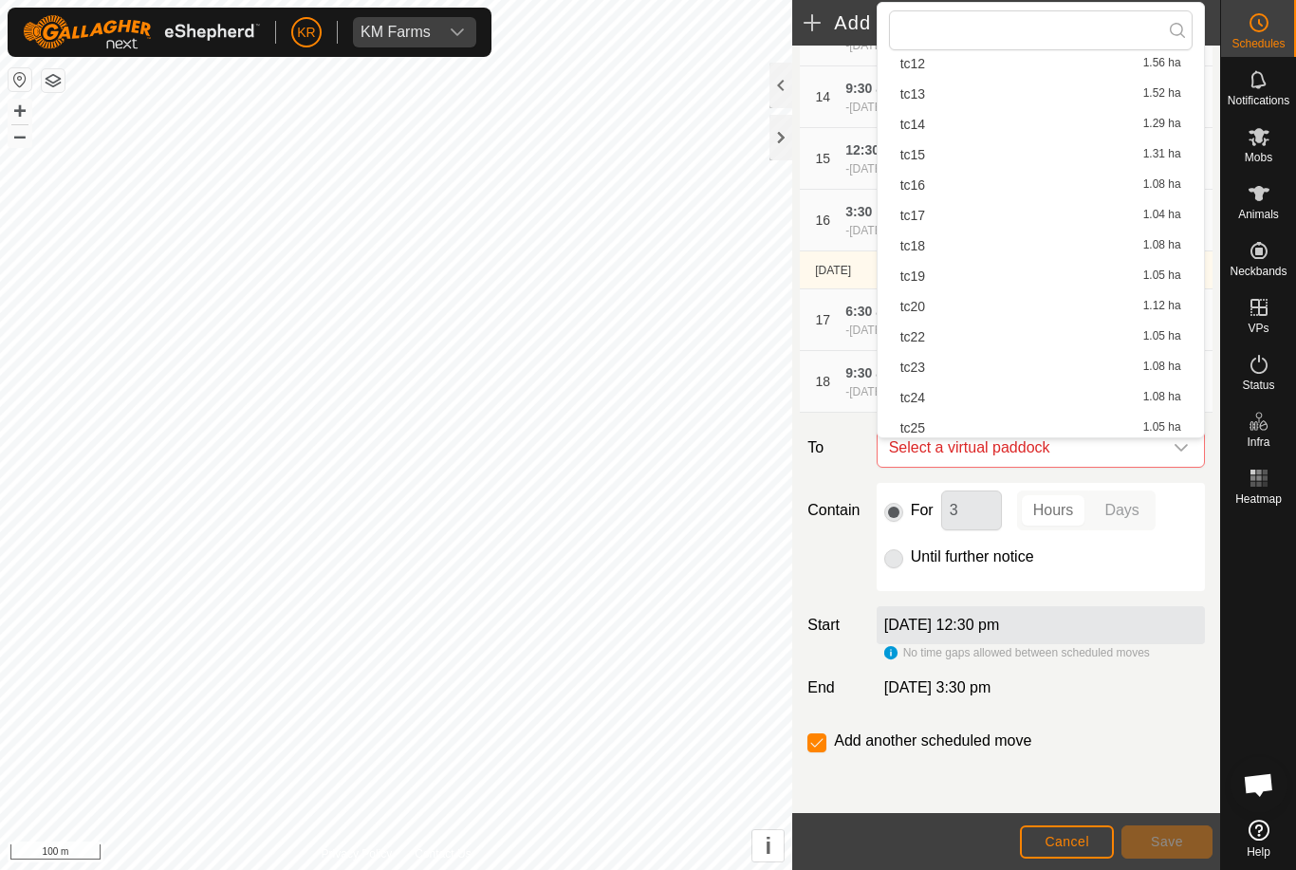
scroll to position [327, 0]
click at [930, 339] on div "tc22 1.05 ha" at bounding box center [1040, 334] width 281 height 13
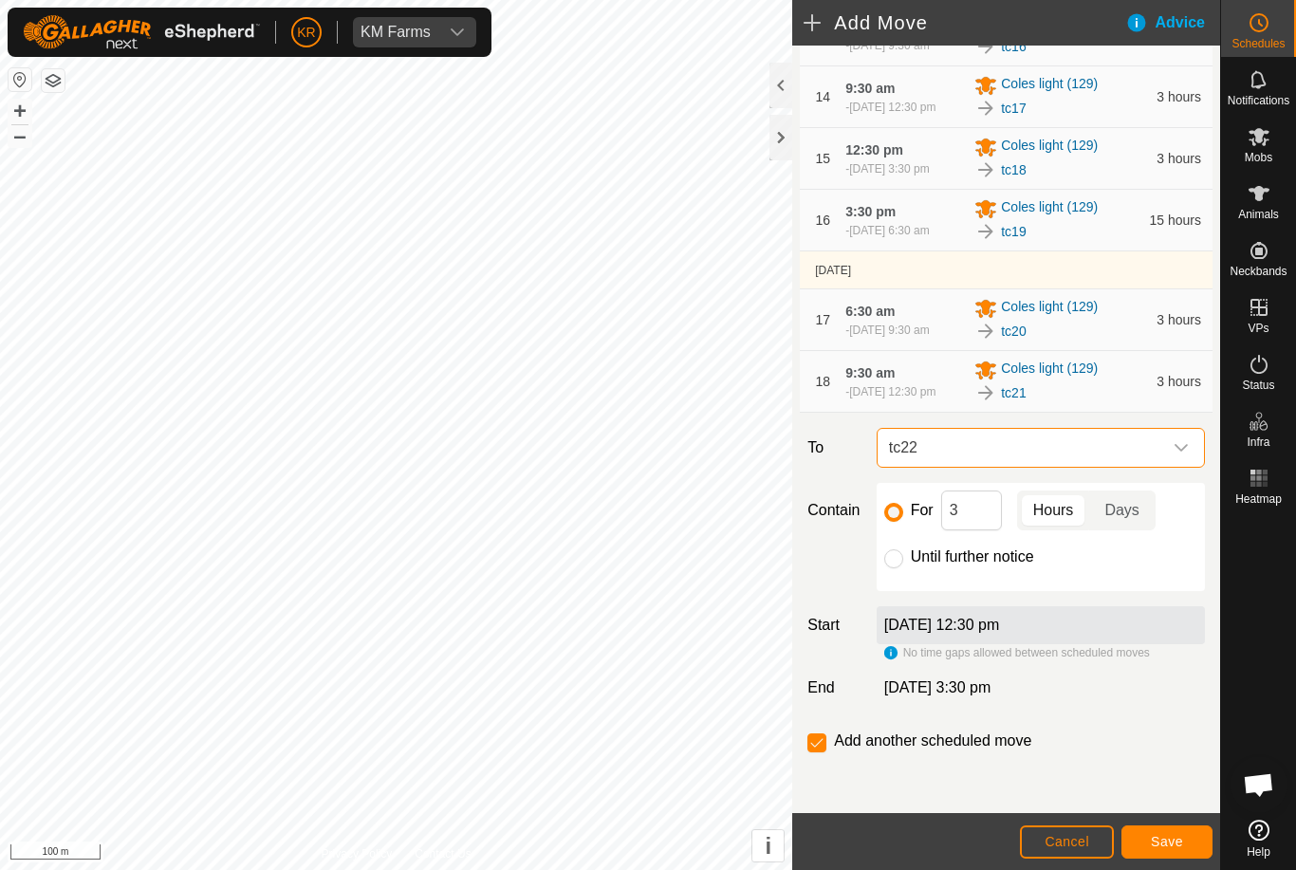
click at [1177, 832] on button "Save" at bounding box center [1166, 841] width 91 height 33
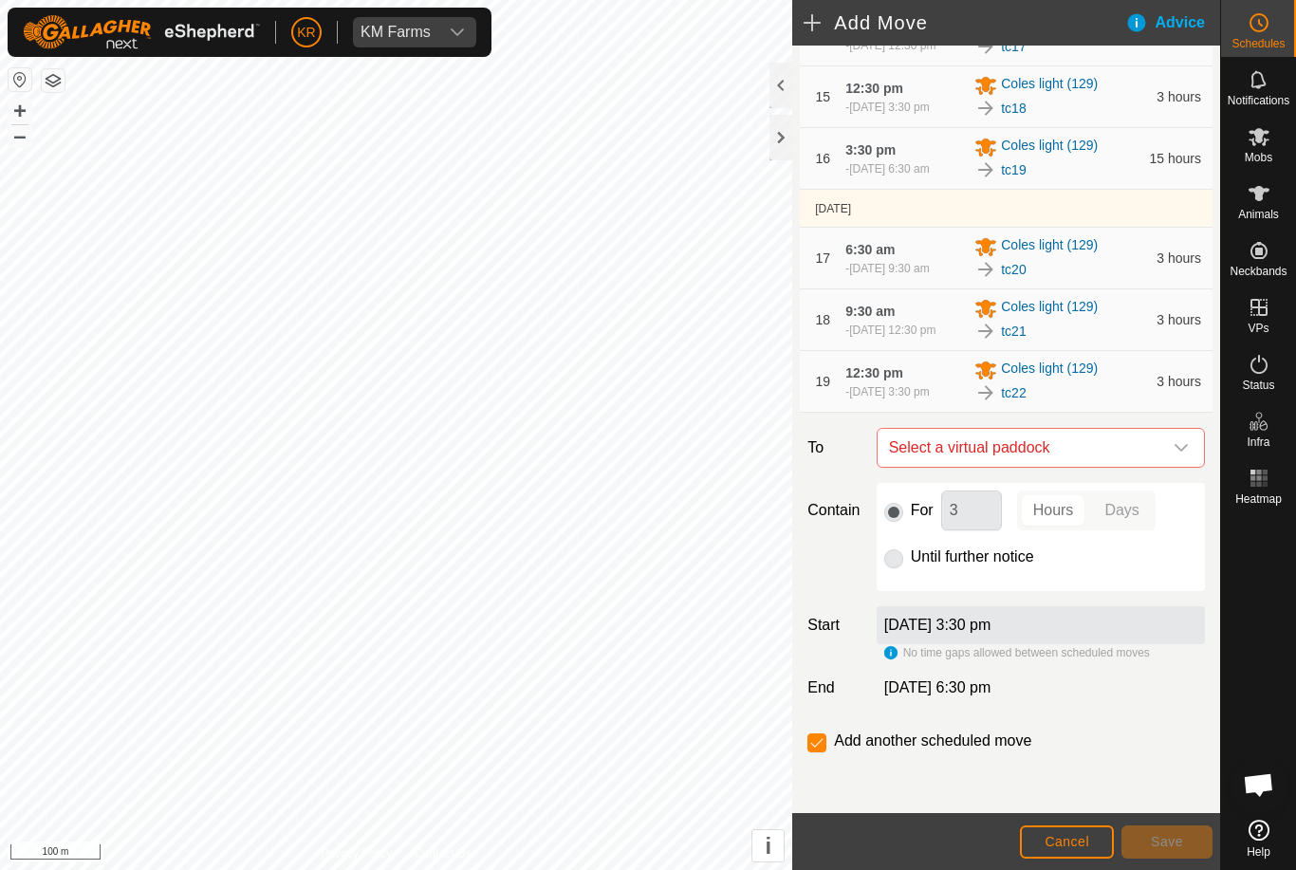
click at [1185, 455] on icon "dropdown trigger" at bounding box center [1180, 447] width 15 height 15
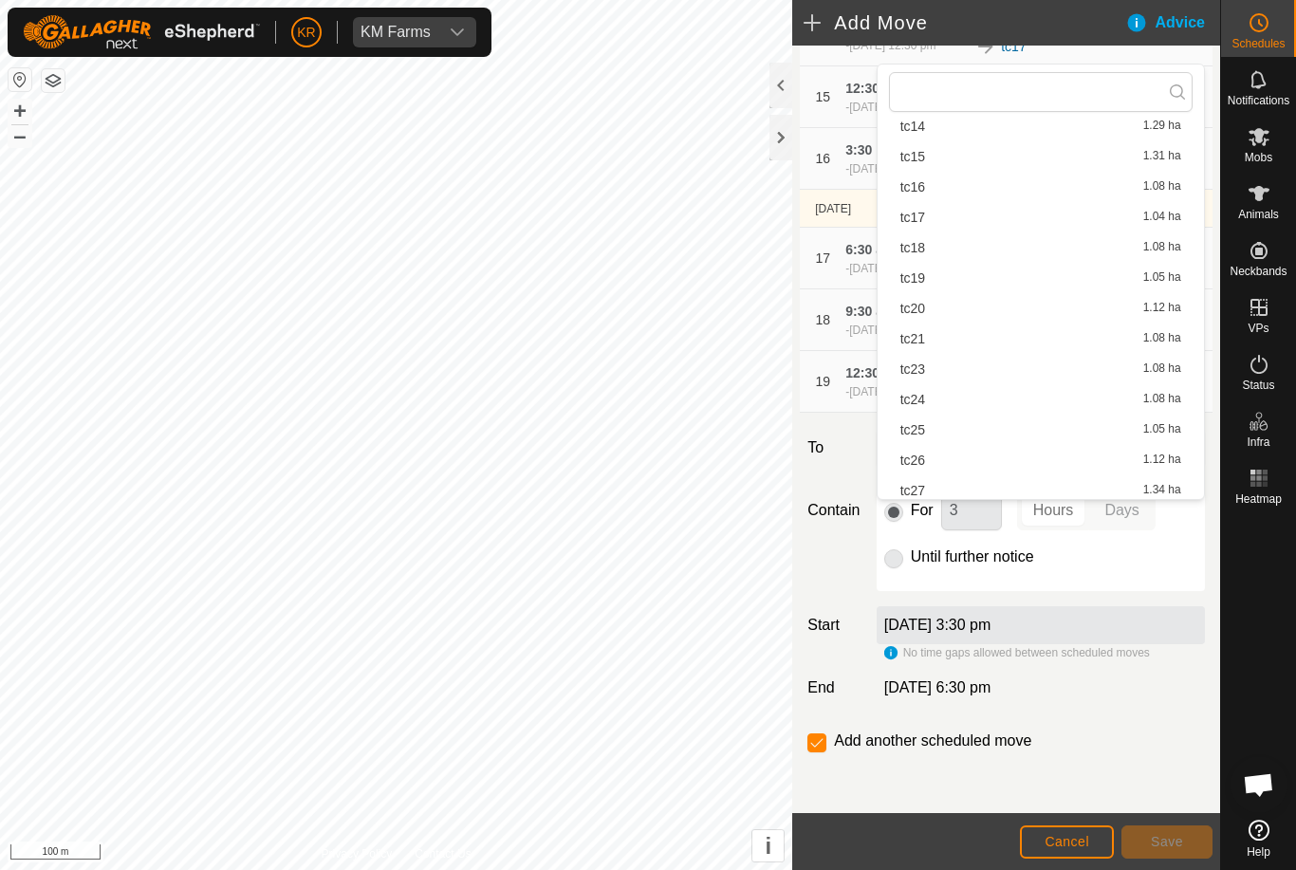
scroll to position [395, 0]
click at [929, 362] on div "tc23 1.08 ha" at bounding box center [1040, 359] width 281 height 13
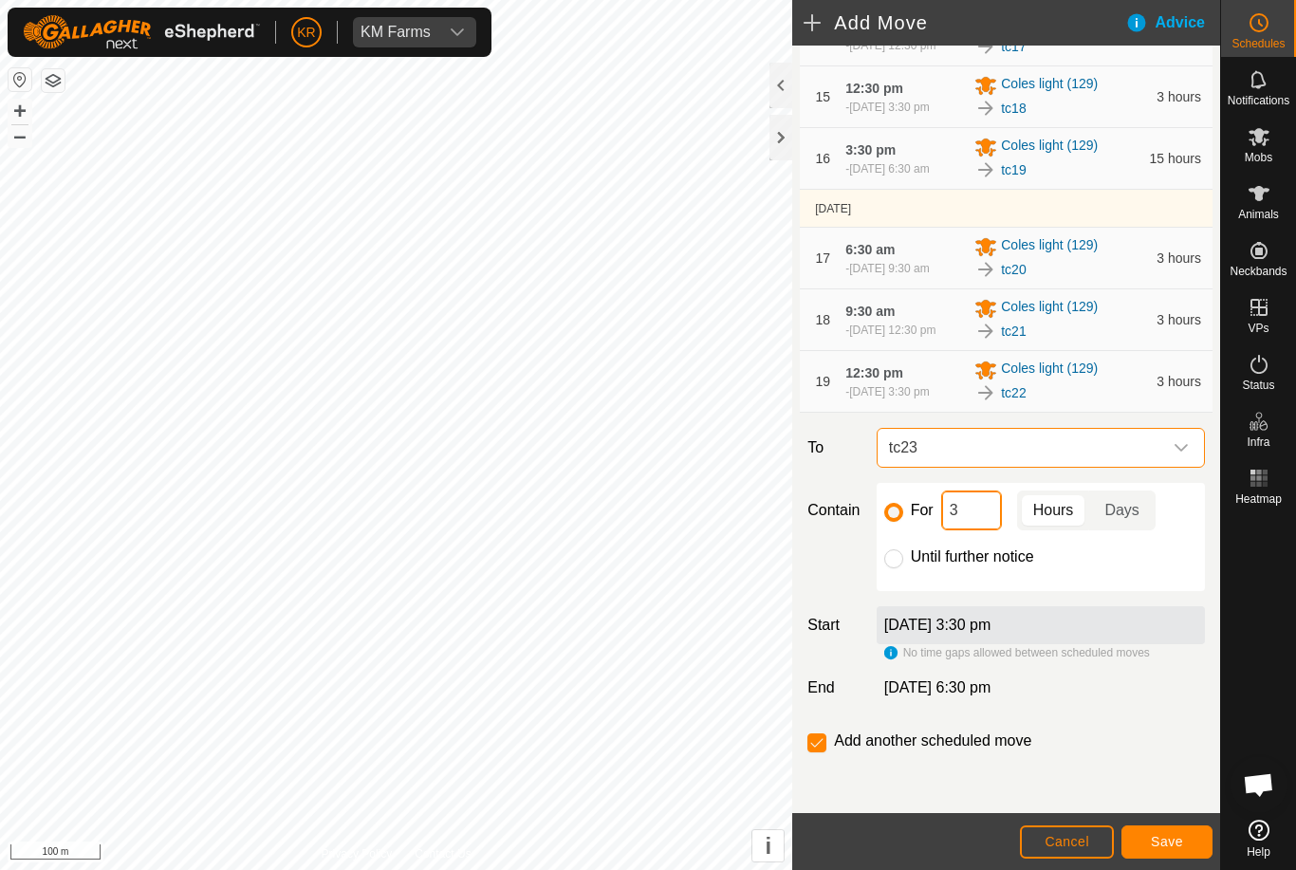
click at [986, 530] on input "3" at bounding box center [971, 510] width 61 height 40
click at [1165, 838] on span "Save" at bounding box center [1166, 841] width 32 height 15
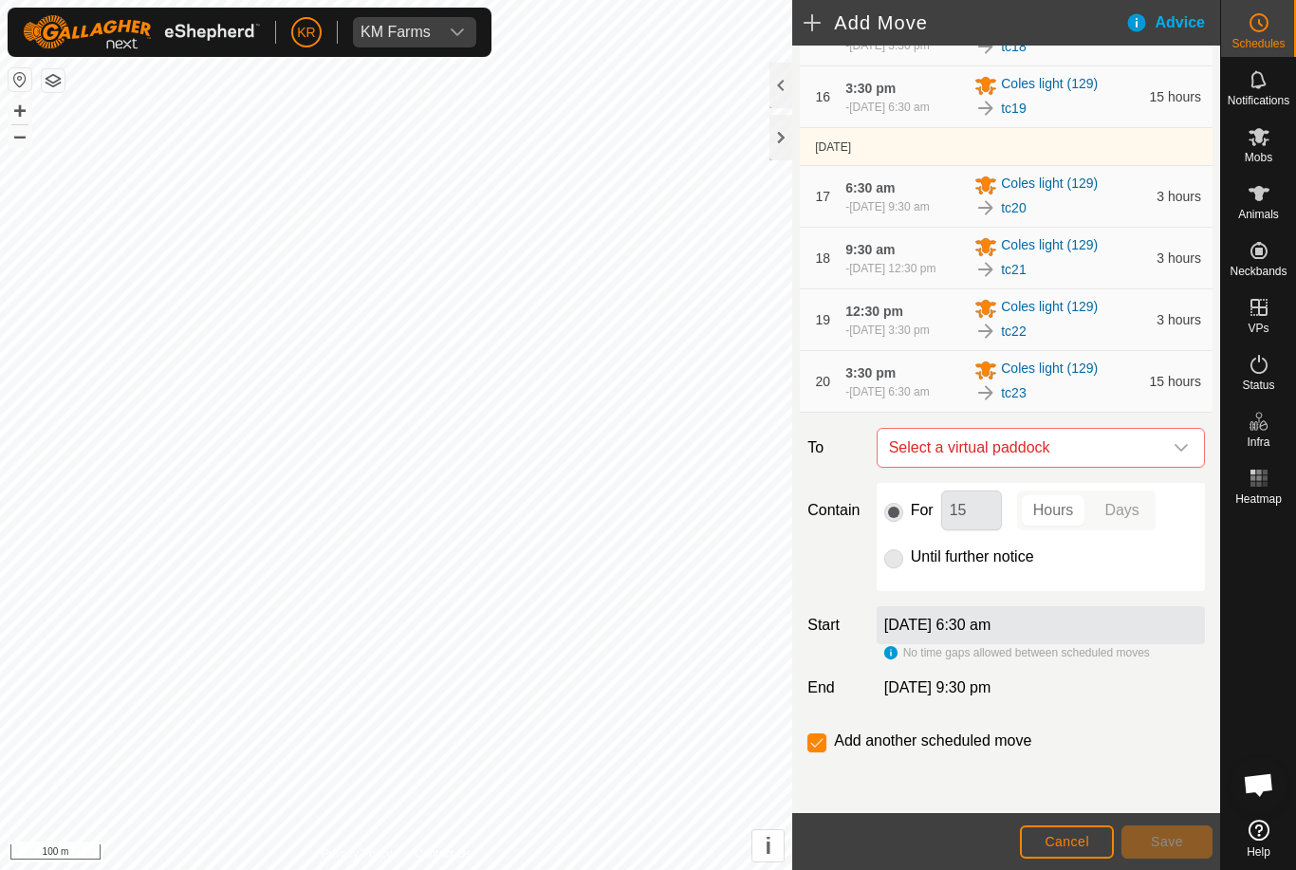
click at [1176, 455] on icon "dropdown trigger" at bounding box center [1180, 447] width 15 height 15
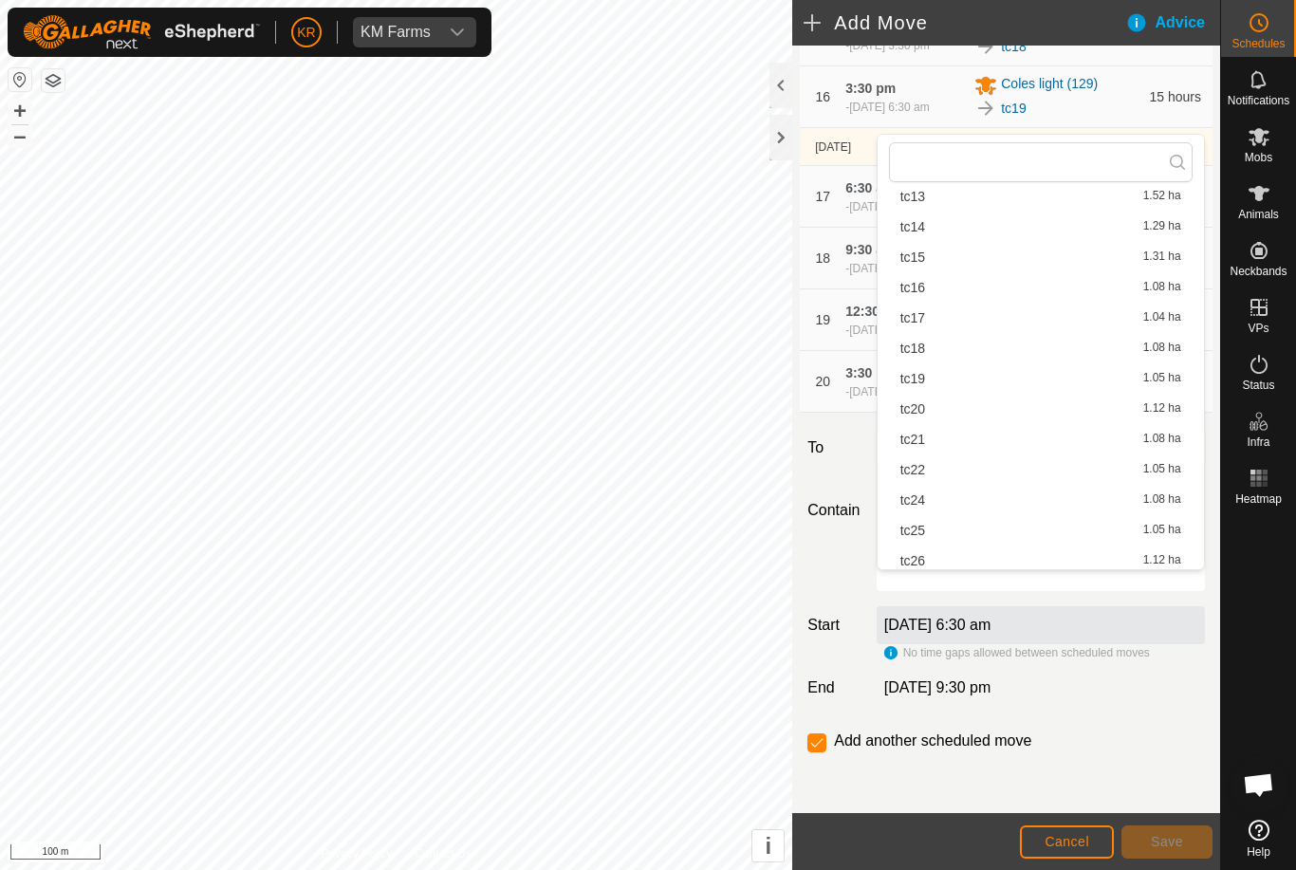
scroll to position [352, 0]
click at [919, 506] on span "tc24" at bounding box center [912, 502] width 25 height 13
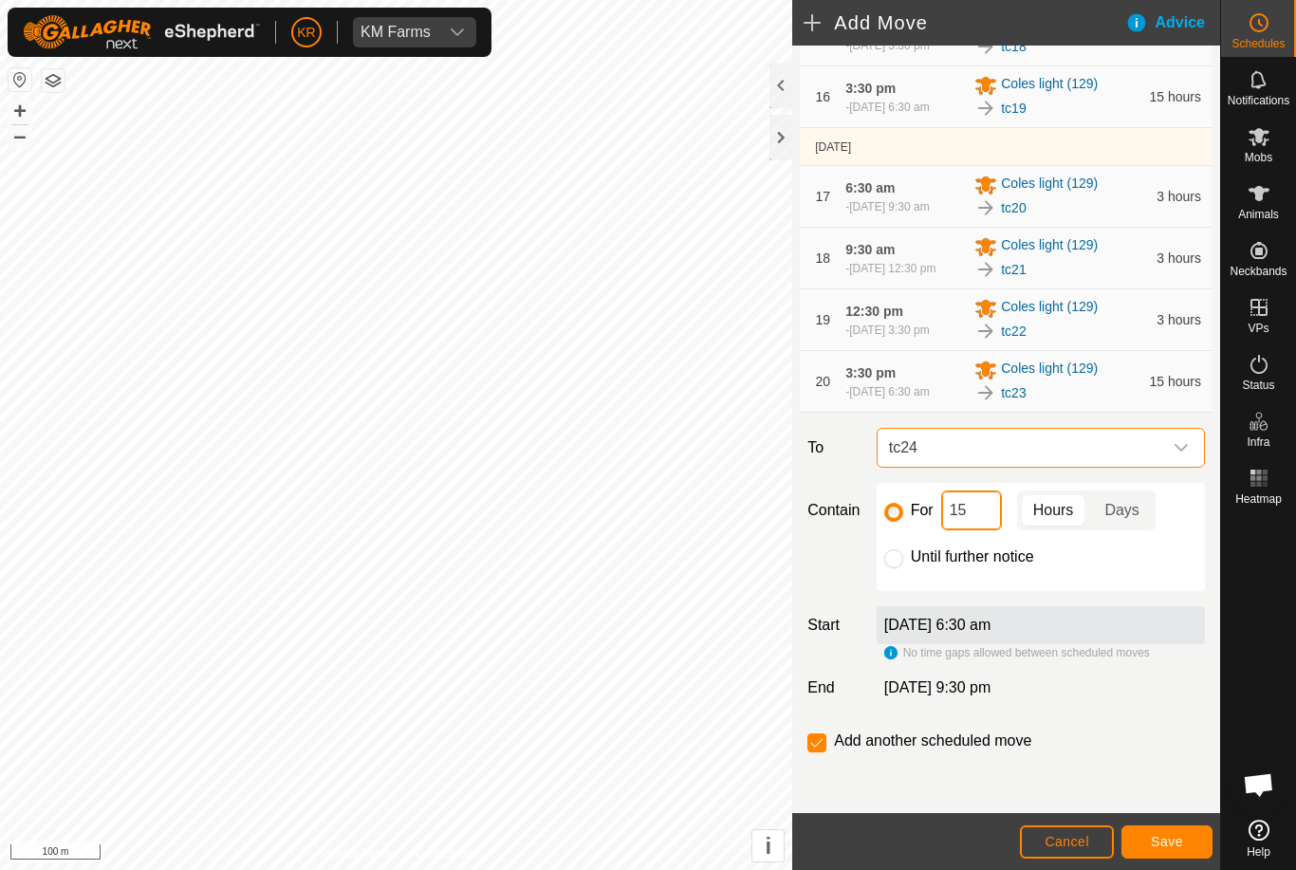
click at [981, 530] on input "15" at bounding box center [971, 510] width 61 height 40
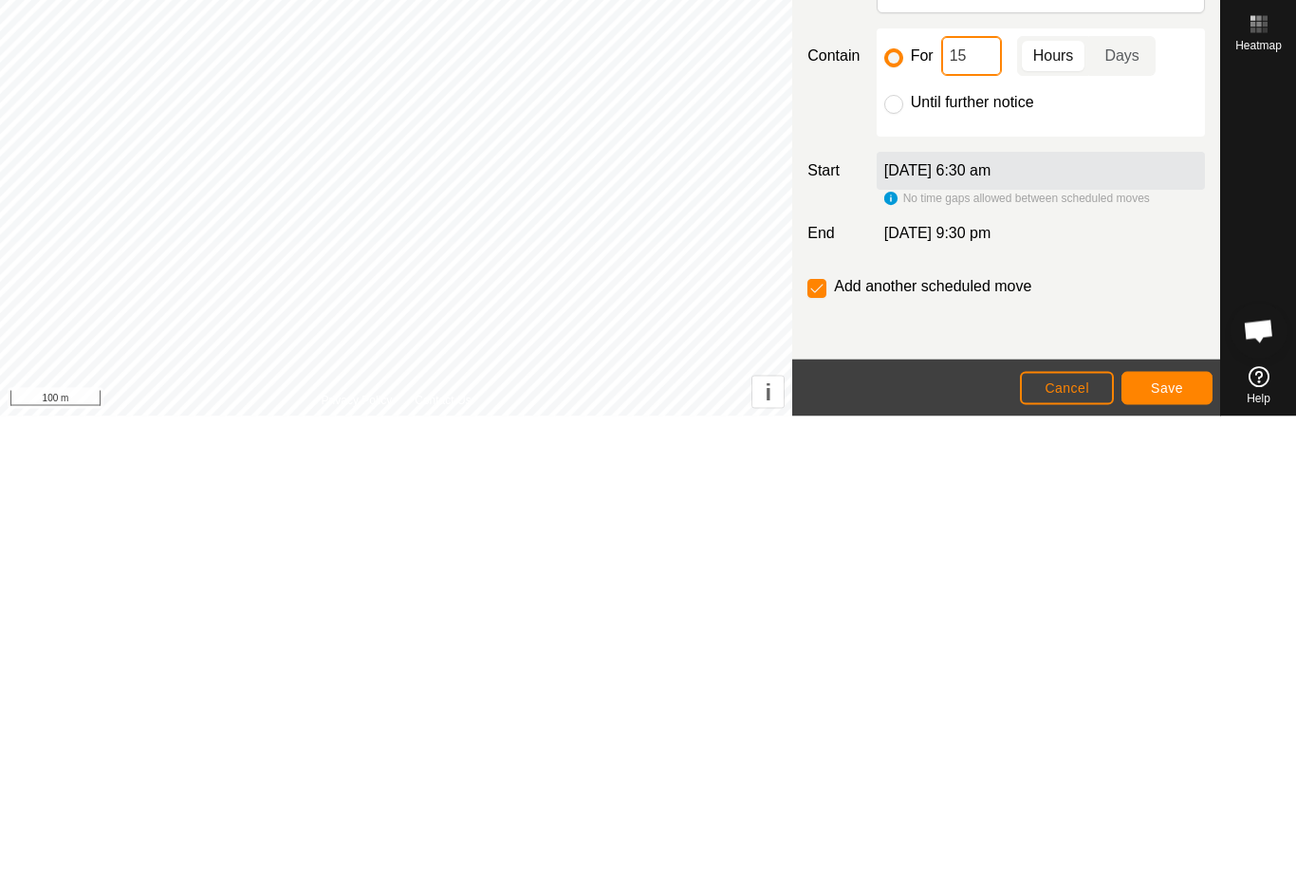
type input "1"
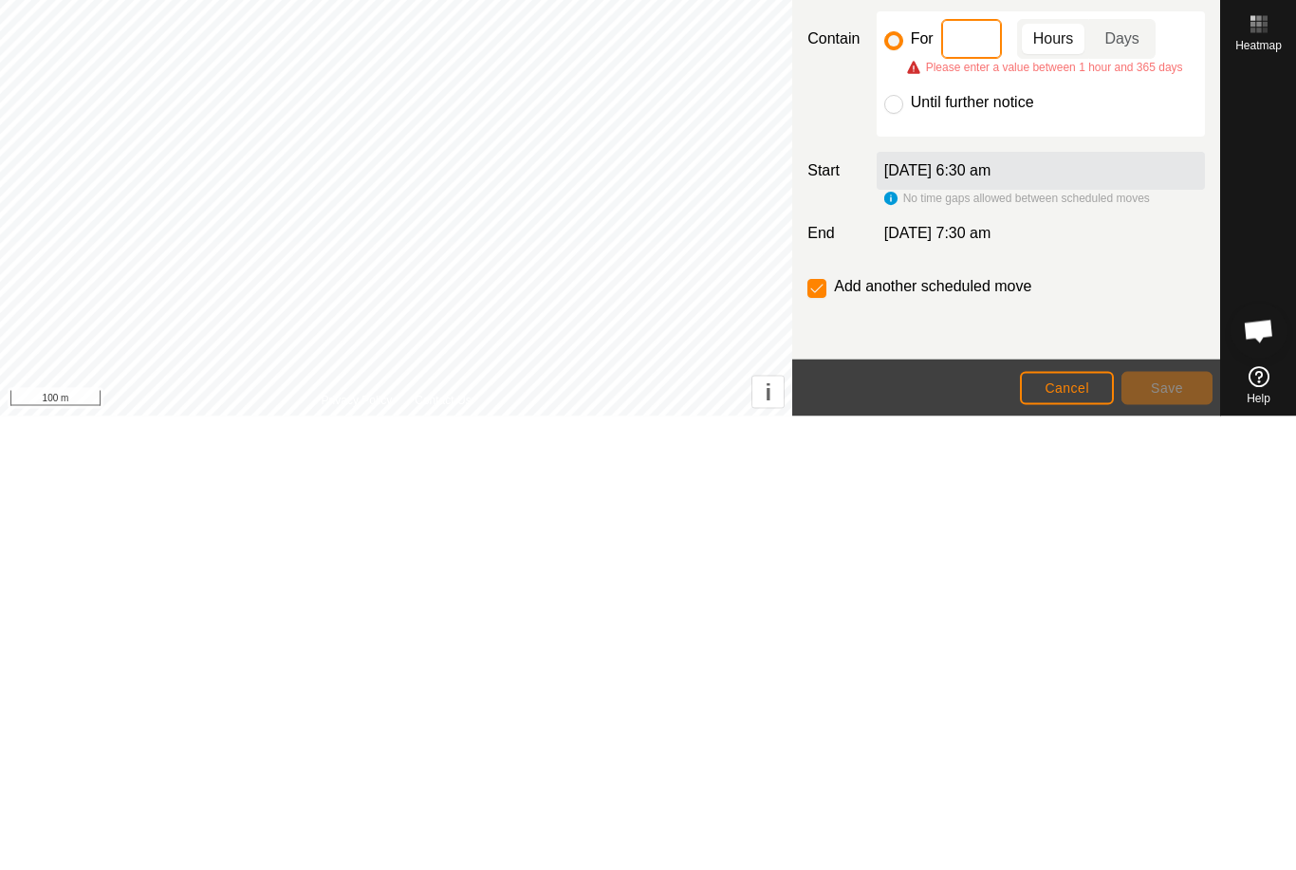
type input "3"
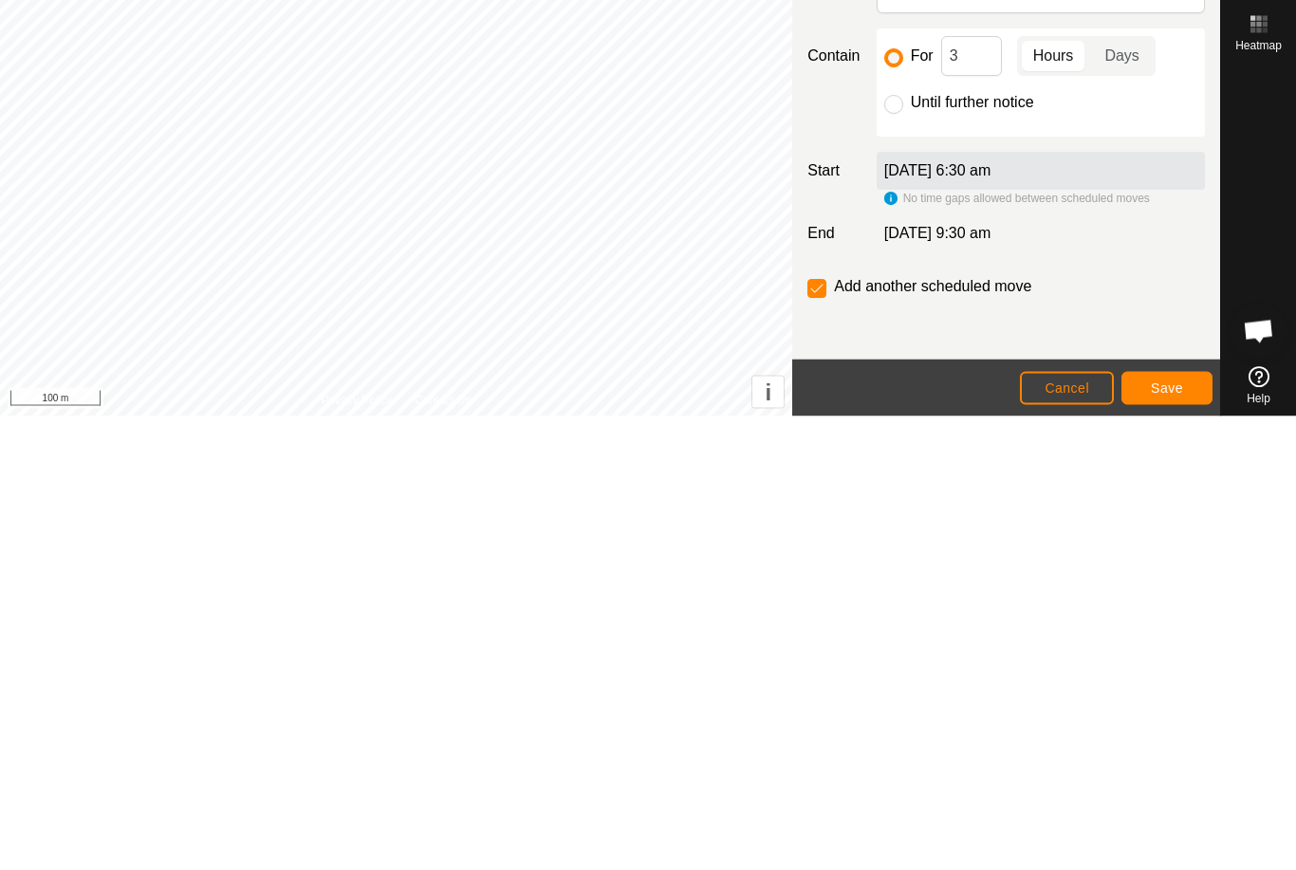
click at [1175, 834] on span "Save" at bounding box center [1166, 841] width 32 height 15
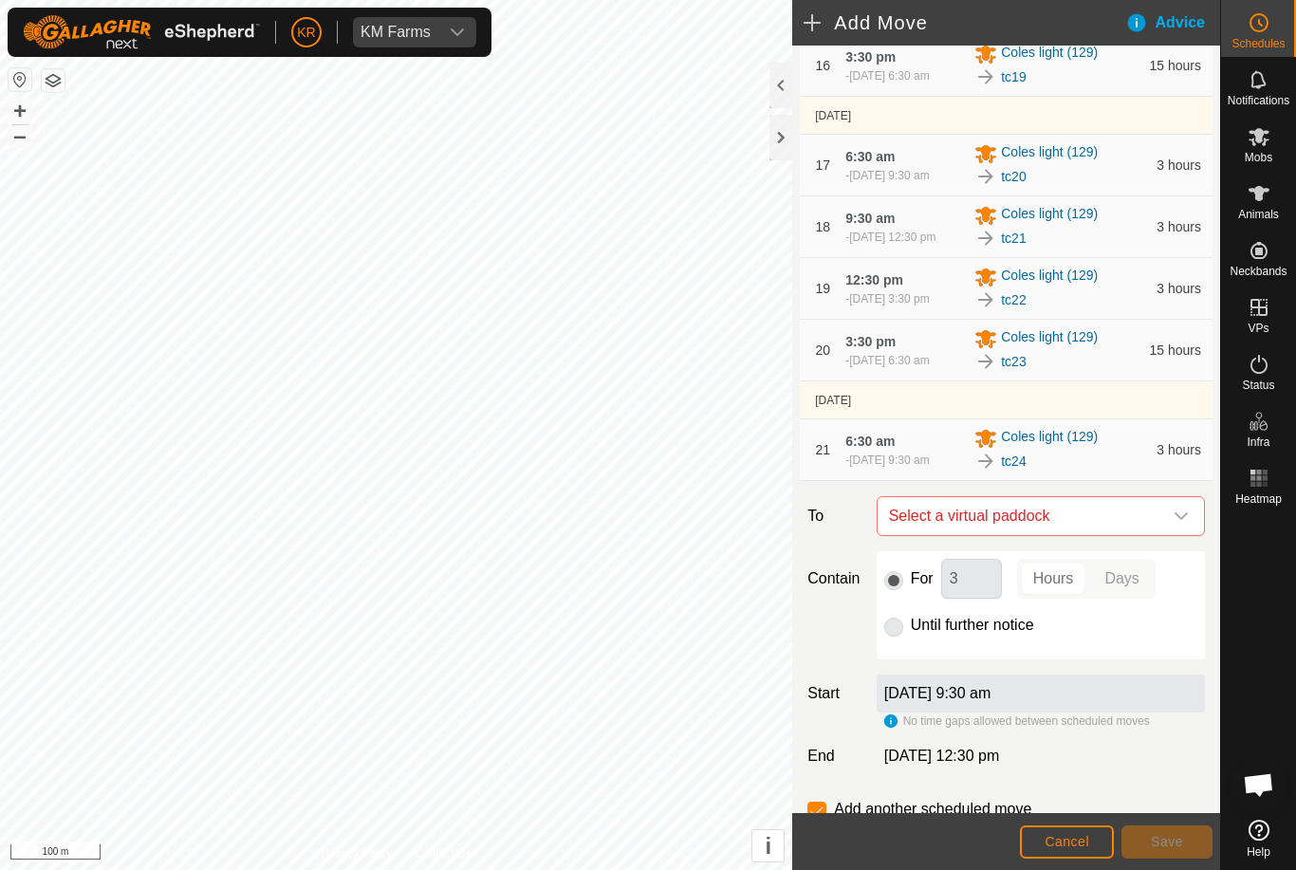
click at [1173, 524] on icon "dropdown trigger" at bounding box center [1180, 515] width 15 height 15
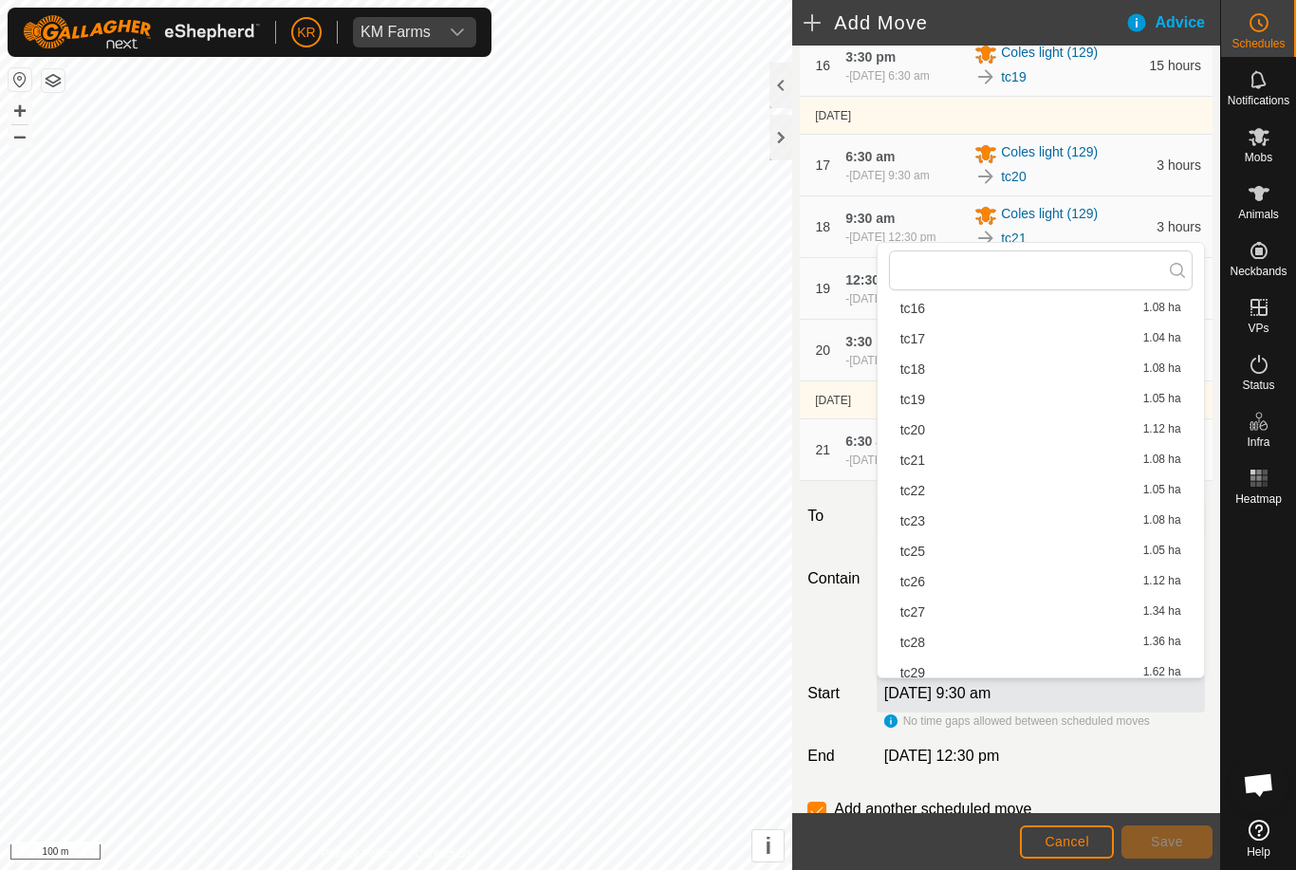
scroll to position [452, 0]
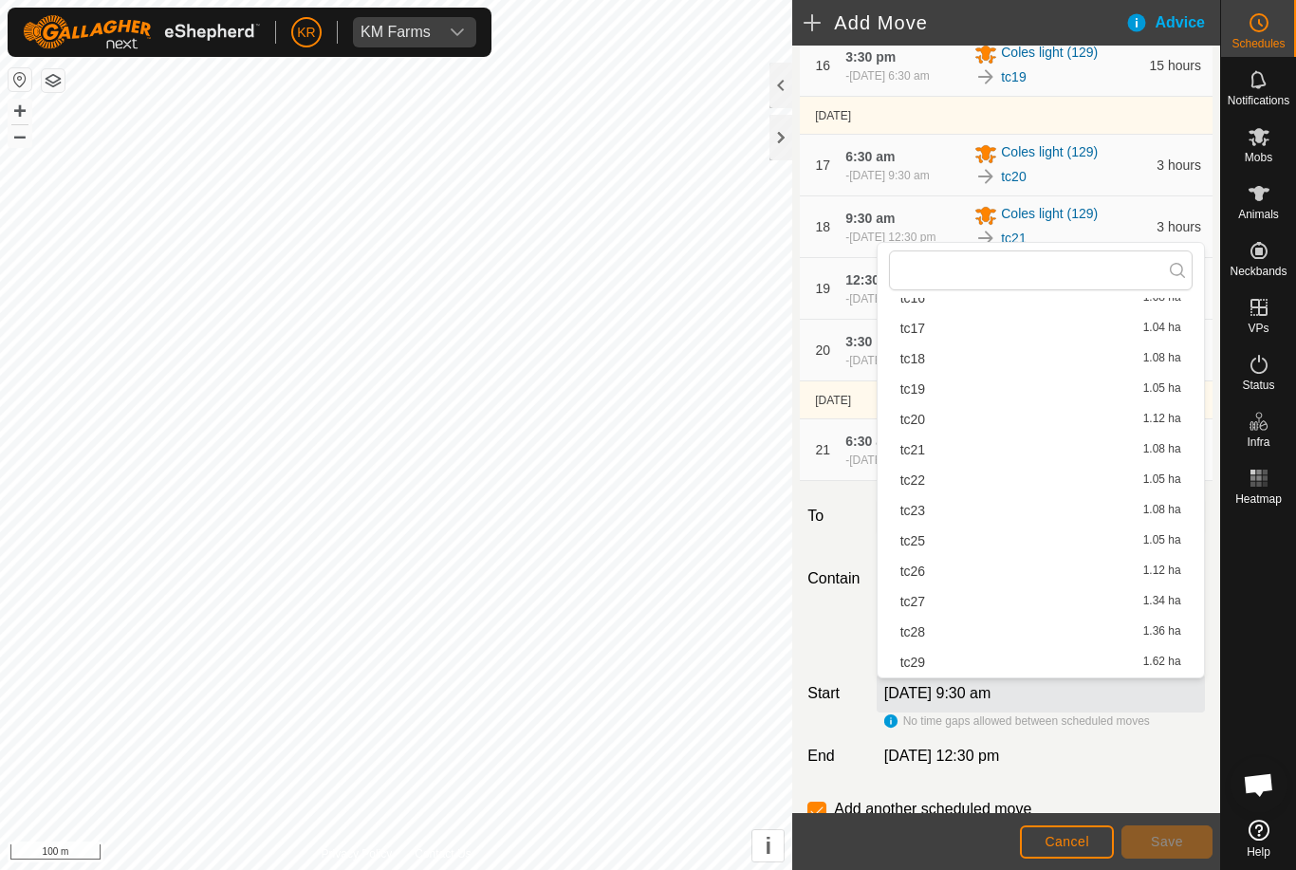
click at [936, 547] on div "tc25 1.05 ha" at bounding box center [1040, 540] width 281 height 13
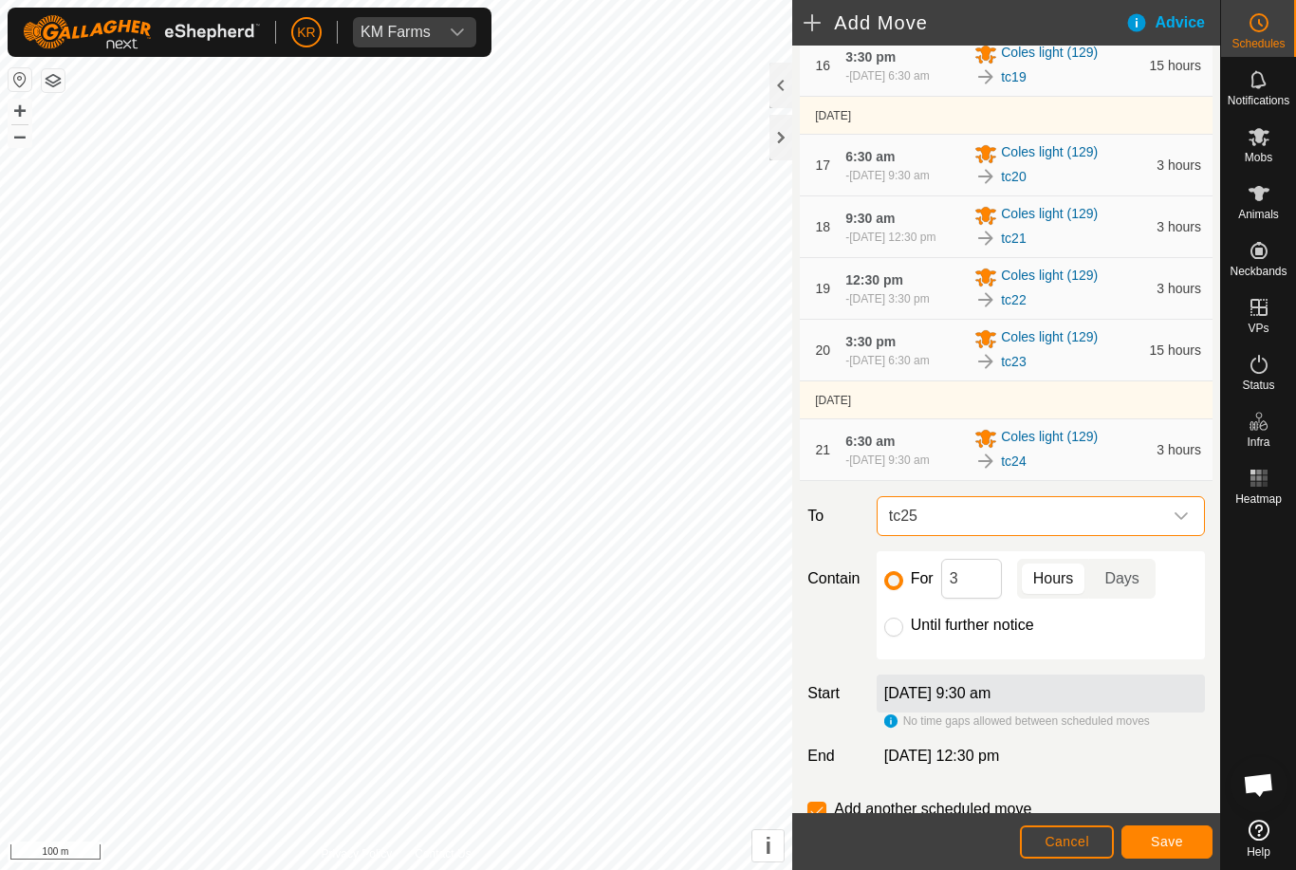
click at [1168, 839] on span "Save" at bounding box center [1166, 841] width 32 height 15
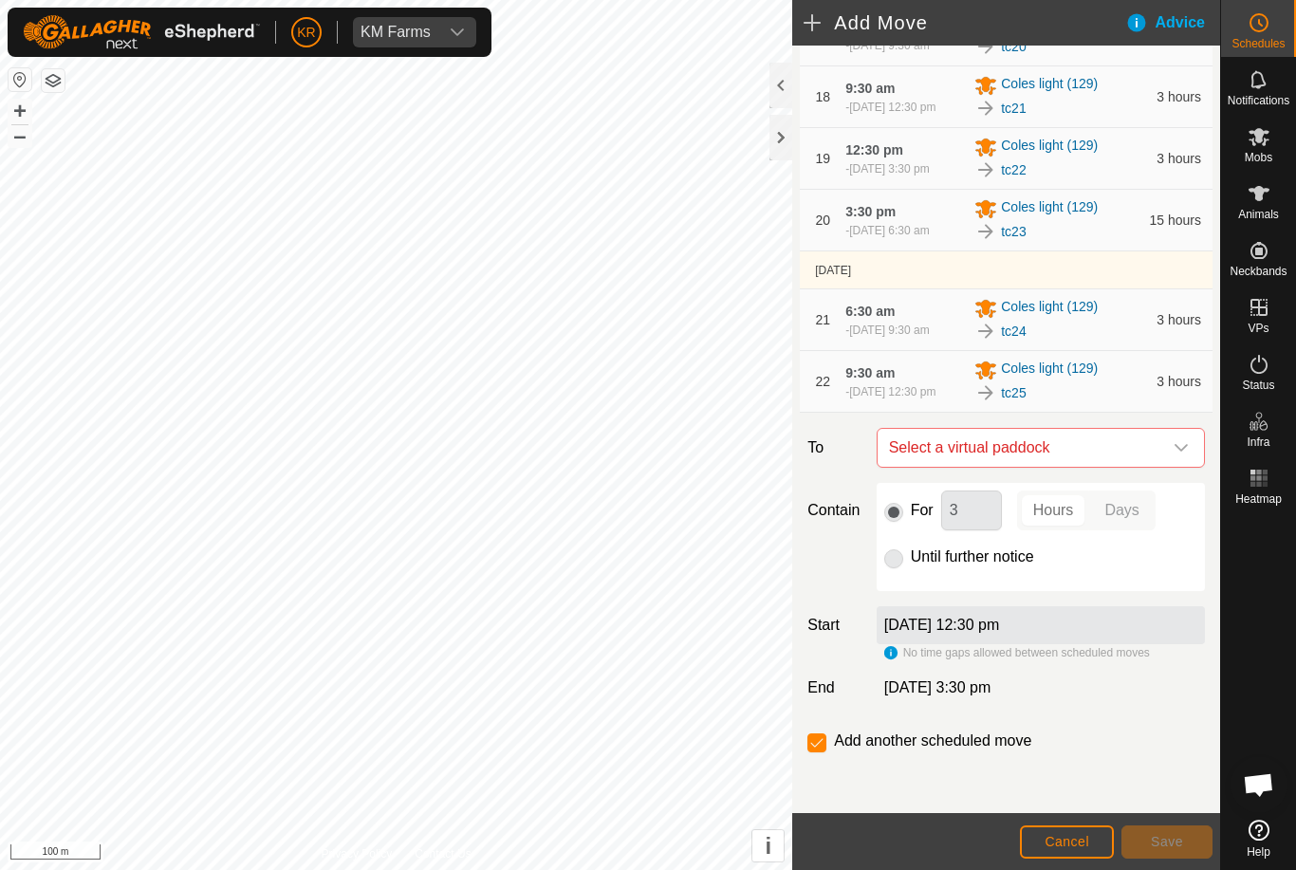
scroll to position [1428, 0]
click at [1188, 467] on div "dropdown trigger" at bounding box center [1181, 448] width 38 height 38
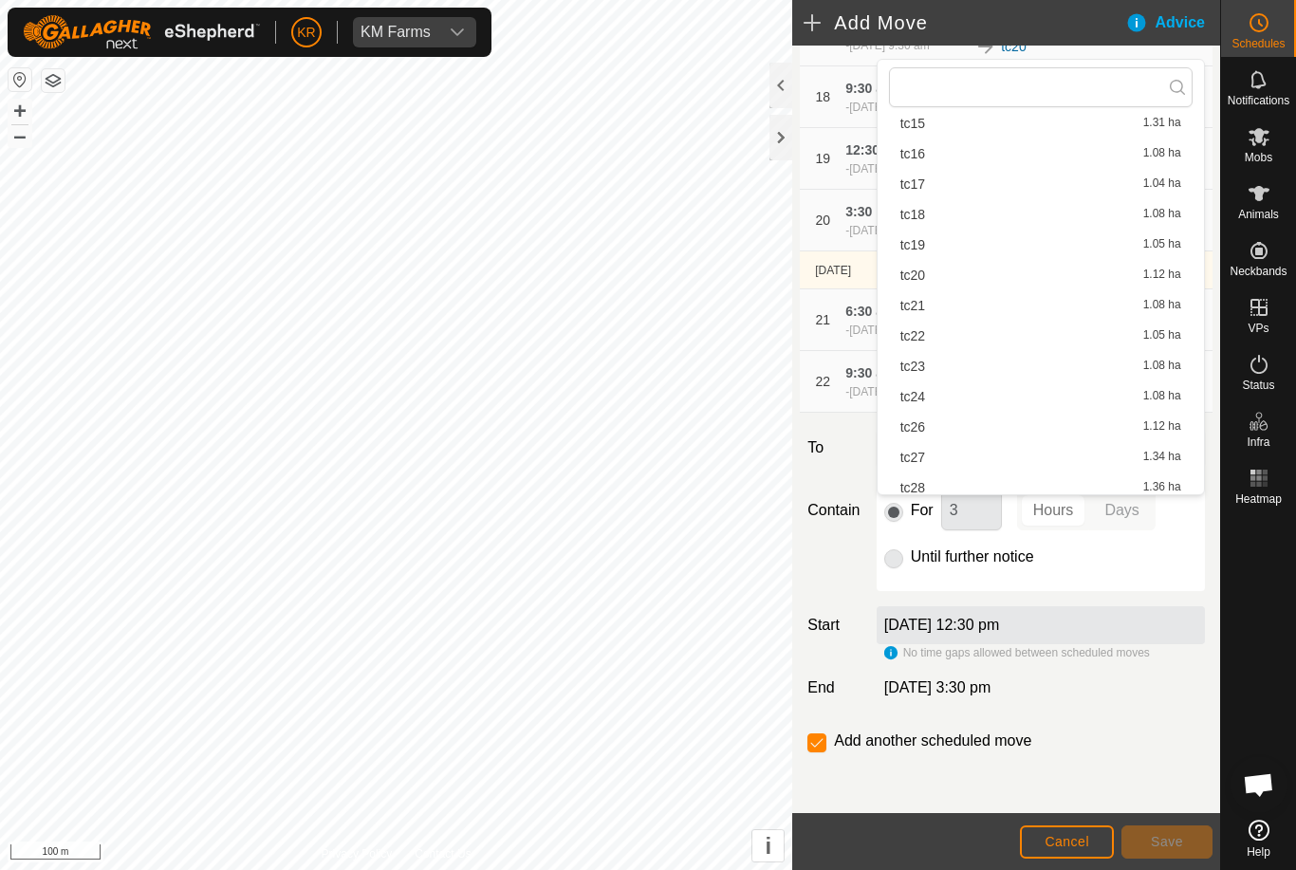
scroll to position [416, 0]
click at [925, 427] on span "tc26" at bounding box center [912, 423] width 25 height 13
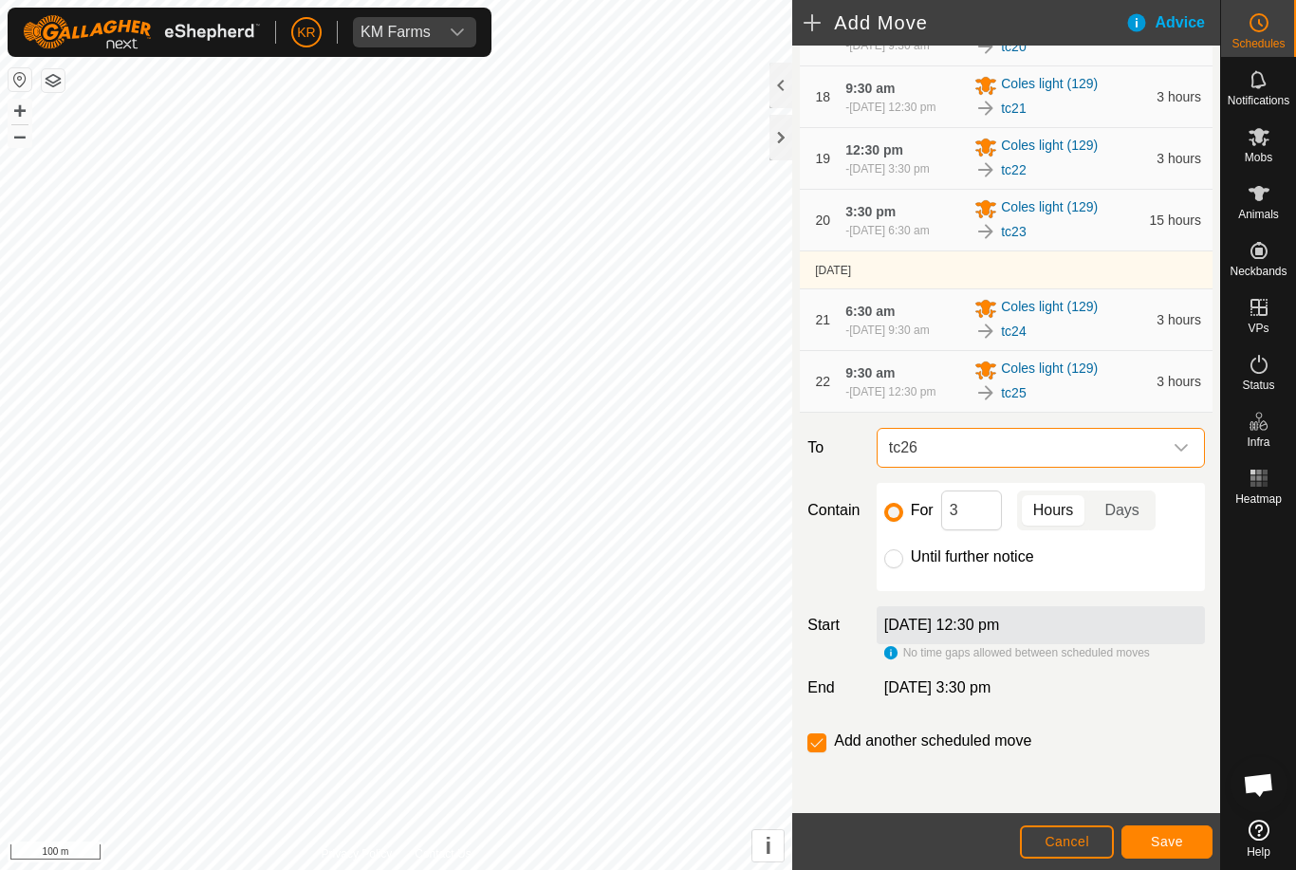
click at [1169, 845] on span "Save" at bounding box center [1166, 841] width 32 height 15
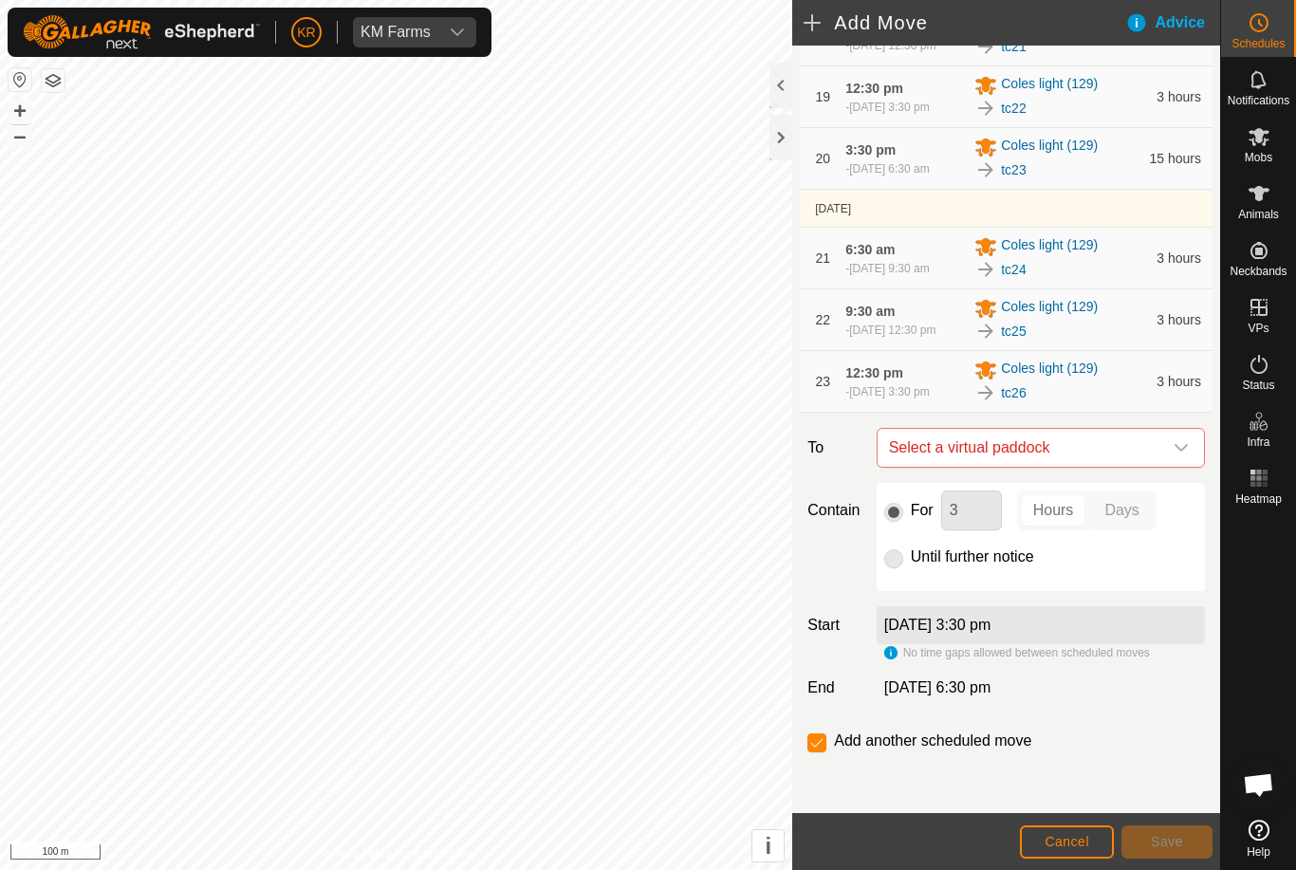
click at [1171, 467] on div "dropdown trigger" at bounding box center [1181, 448] width 38 height 38
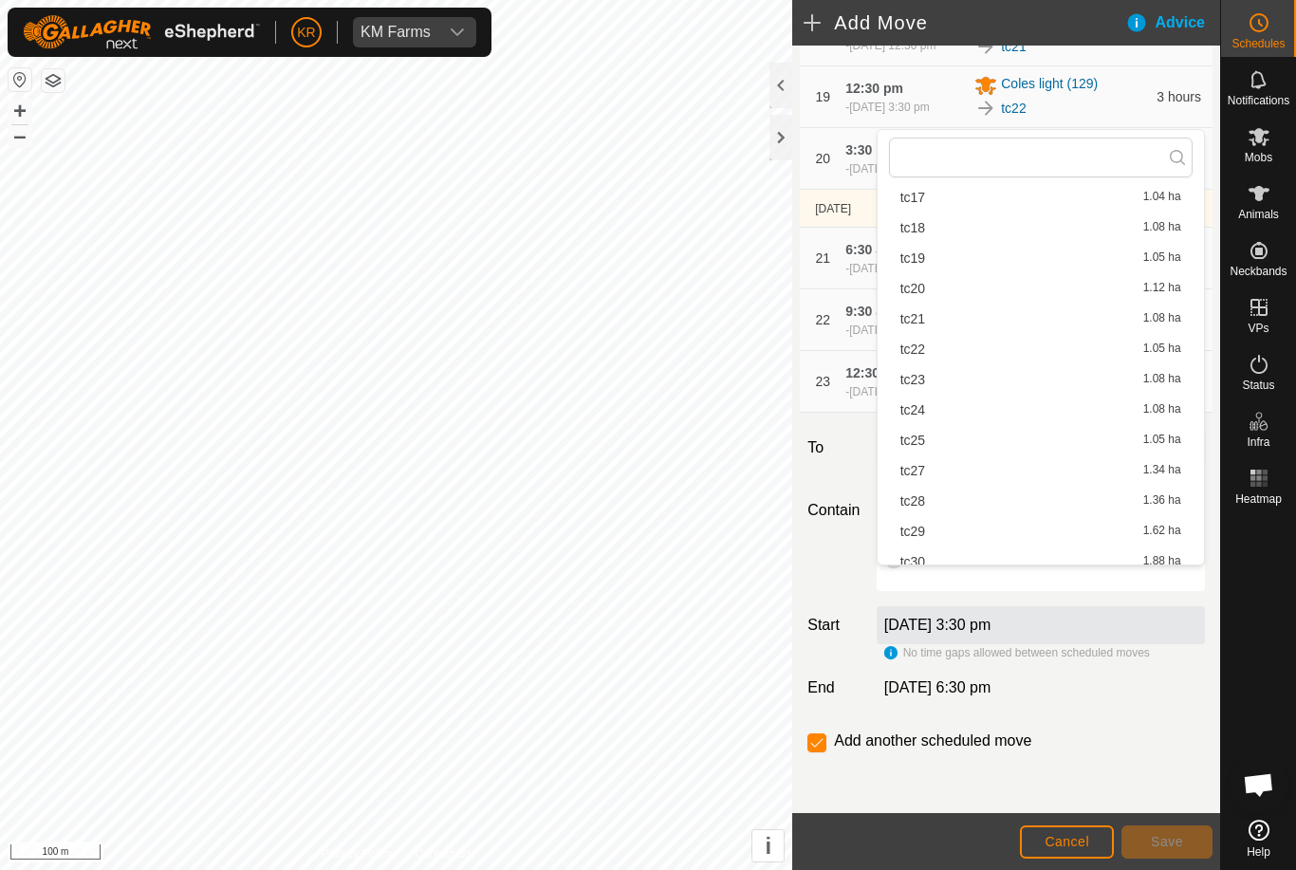
scroll to position [474, 0]
click at [932, 466] on div "tc27 1.34 ha" at bounding box center [1040, 466] width 281 height 13
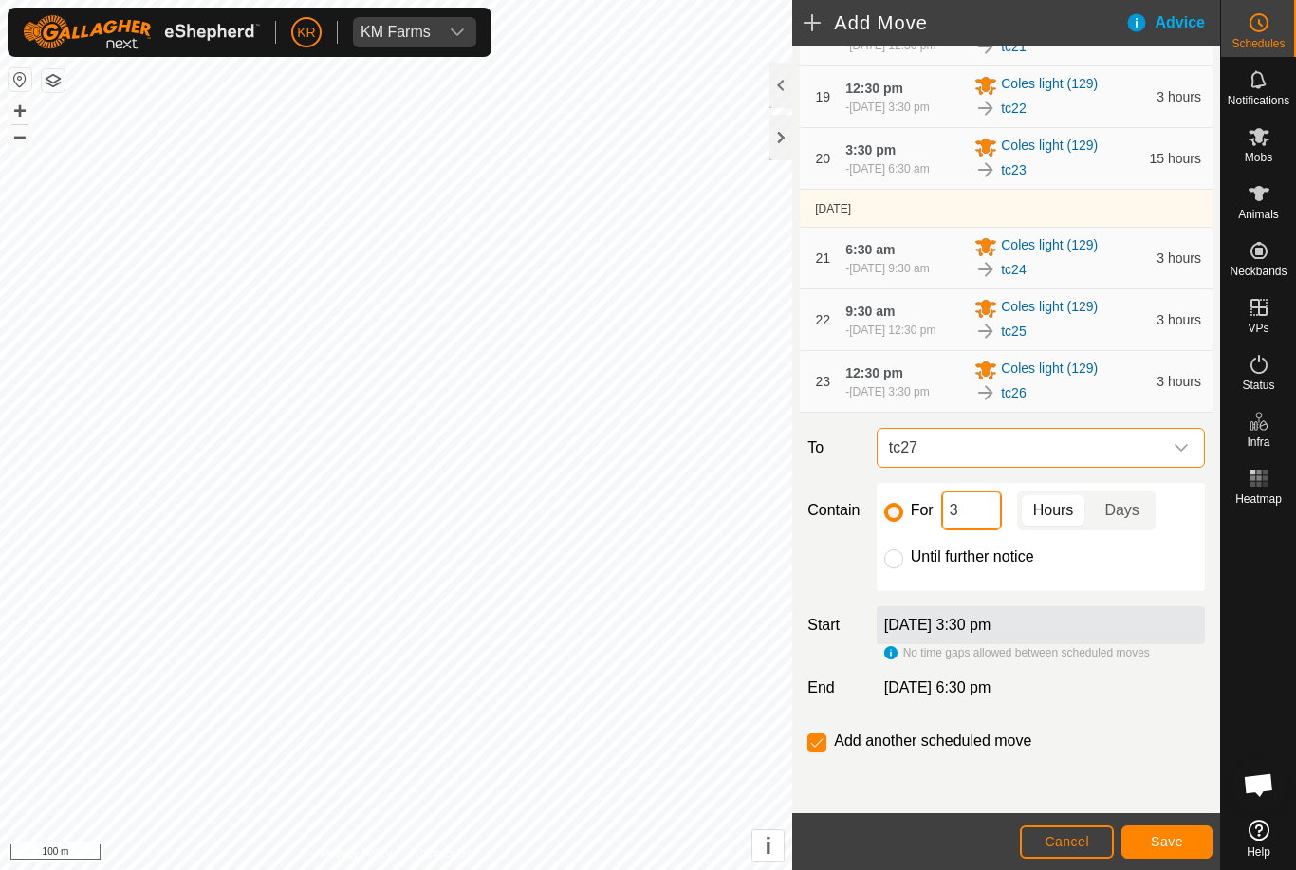
click at [987, 530] on input "3" at bounding box center [971, 510] width 61 height 40
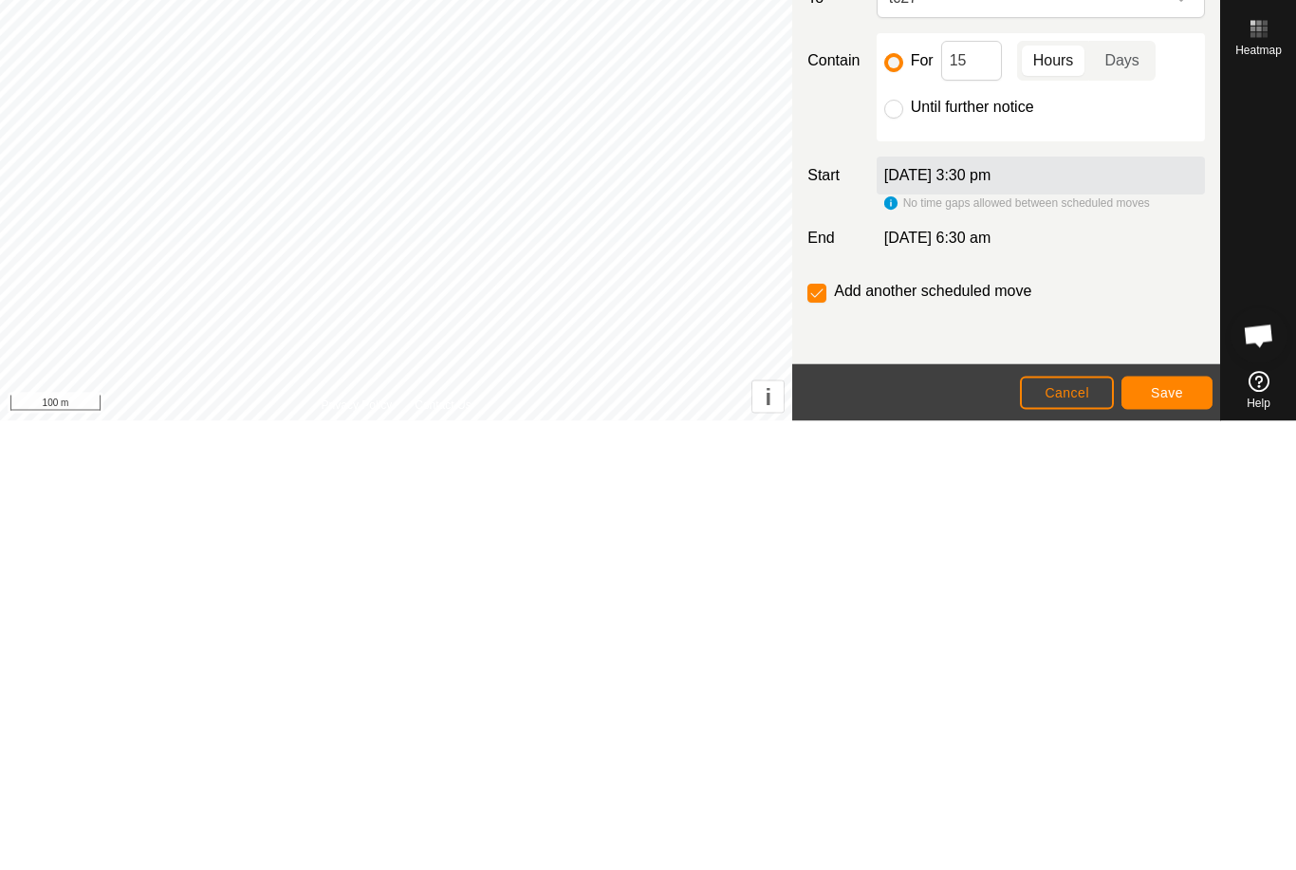
click at [1171, 834] on span "Save" at bounding box center [1166, 841] width 32 height 15
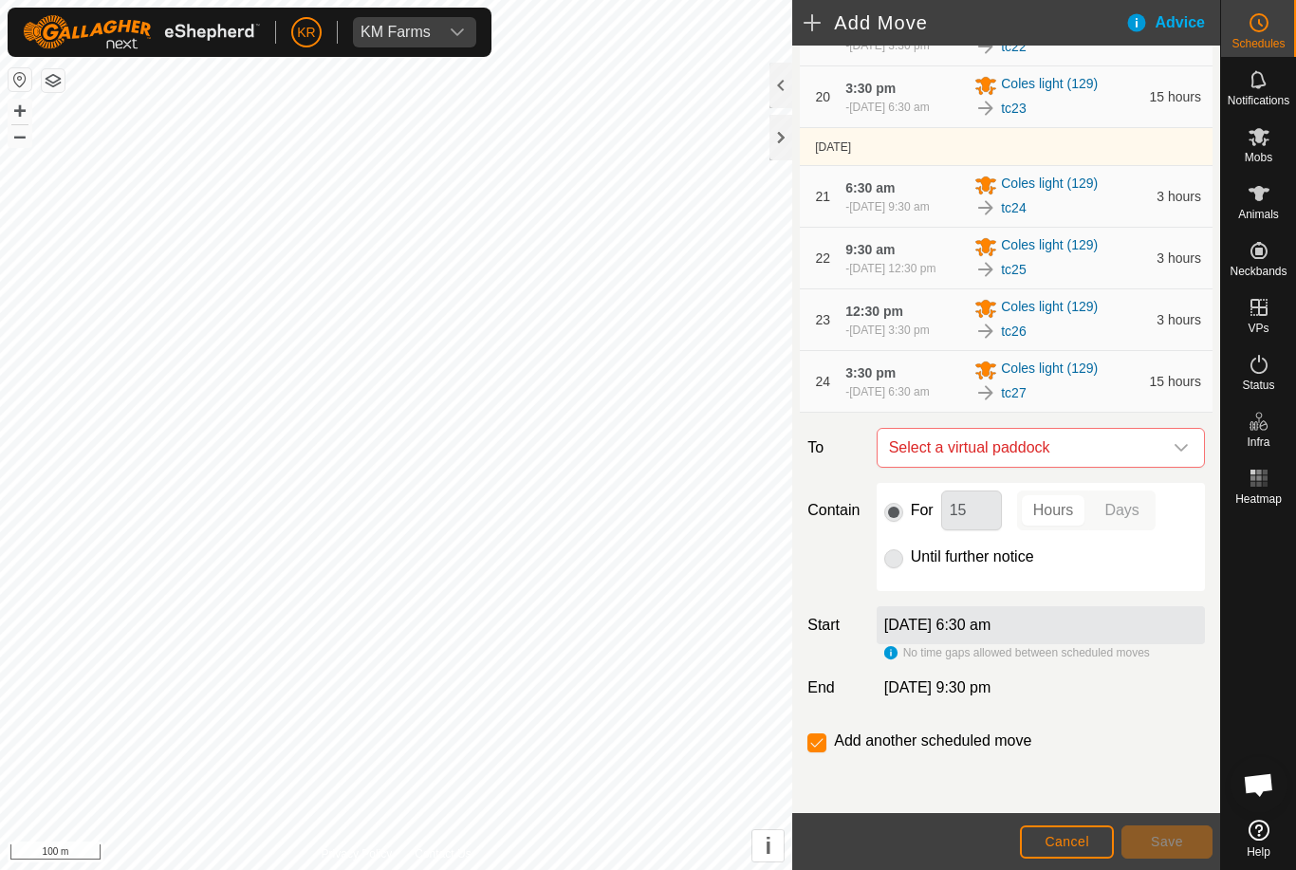
click at [1171, 467] on div "dropdown trigger" at bounding box center [1181, 448] width 38 height 38
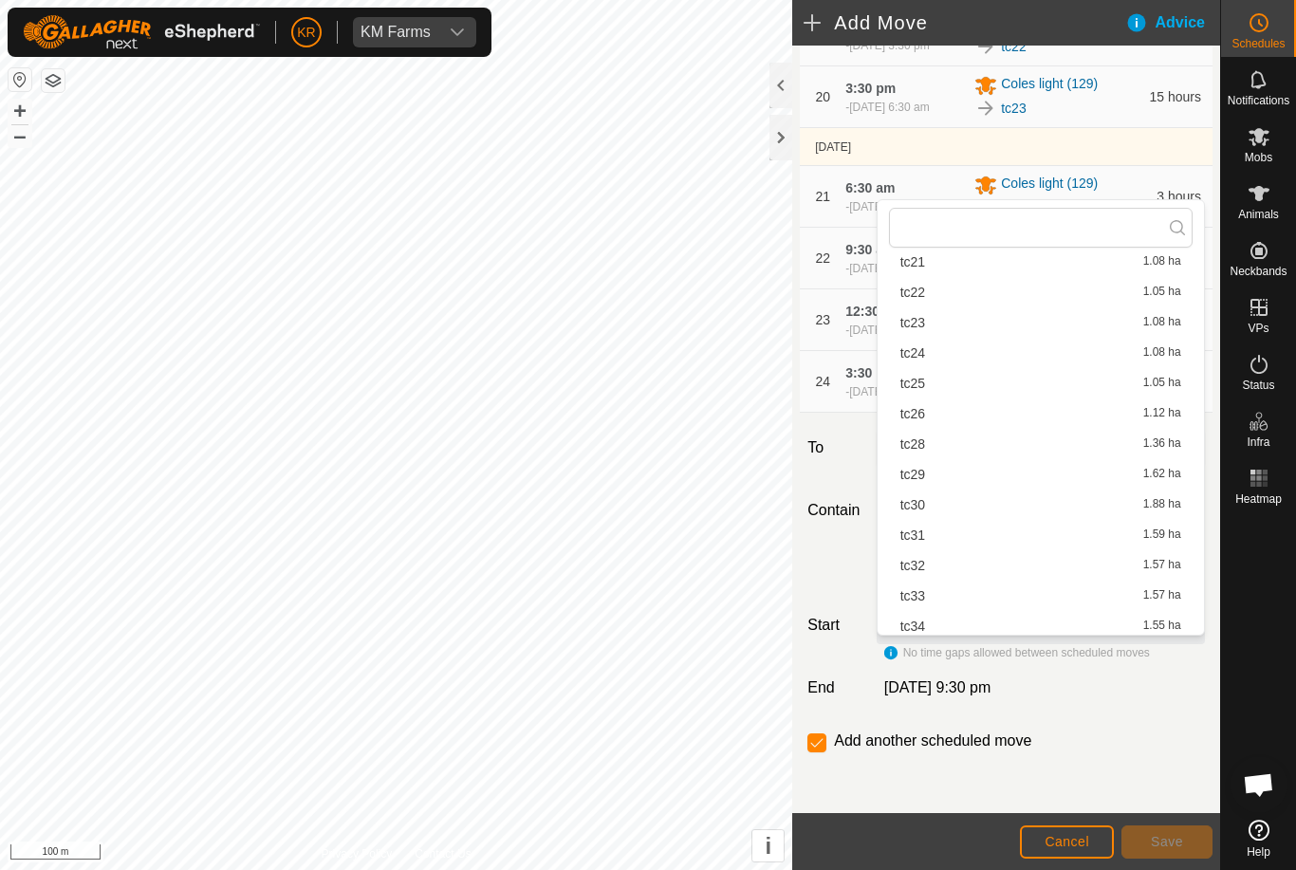
scroll to position [646, 0]
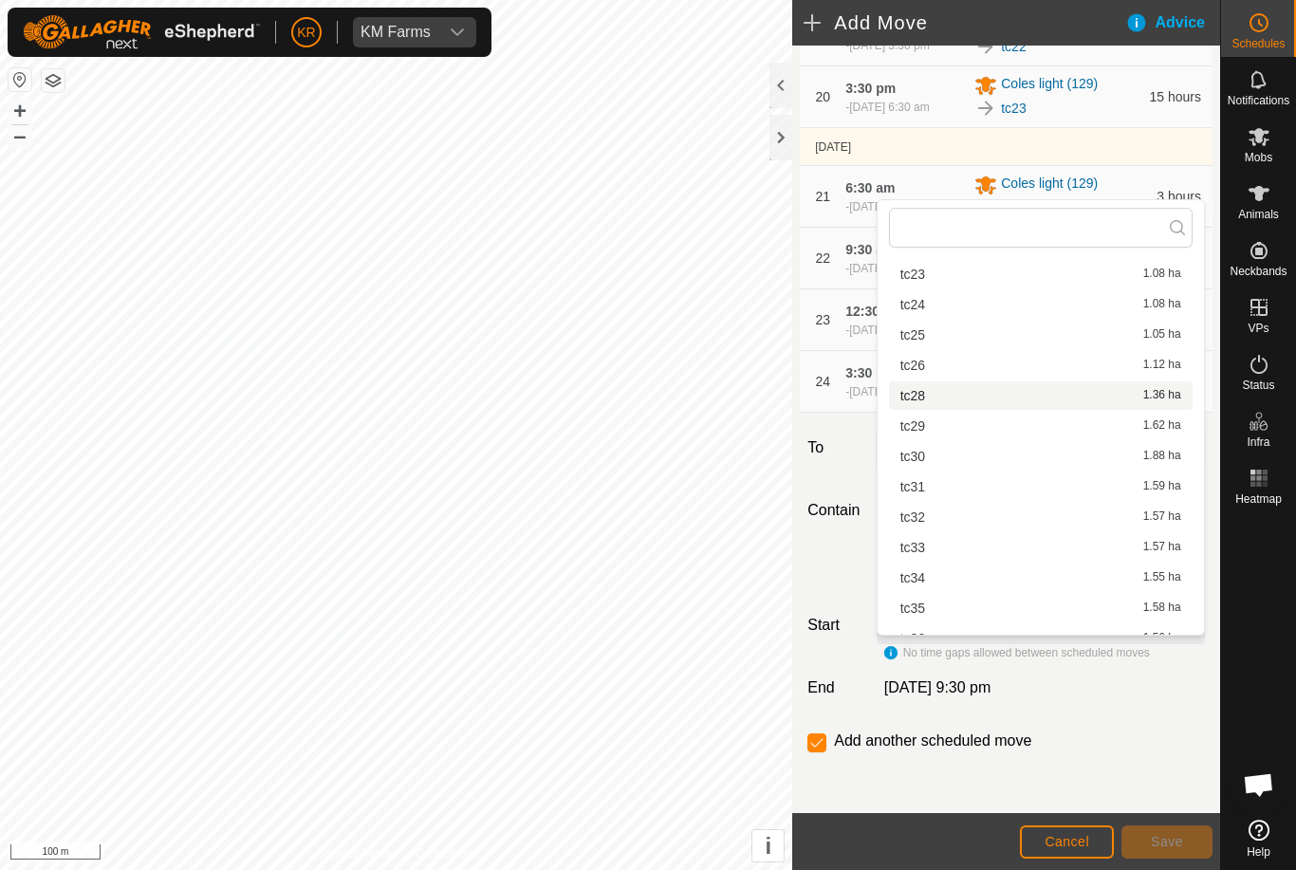
click at [930, 399] on div "tc28 1.36 ha" at bounding box center [1040, 395] width 281 height 13
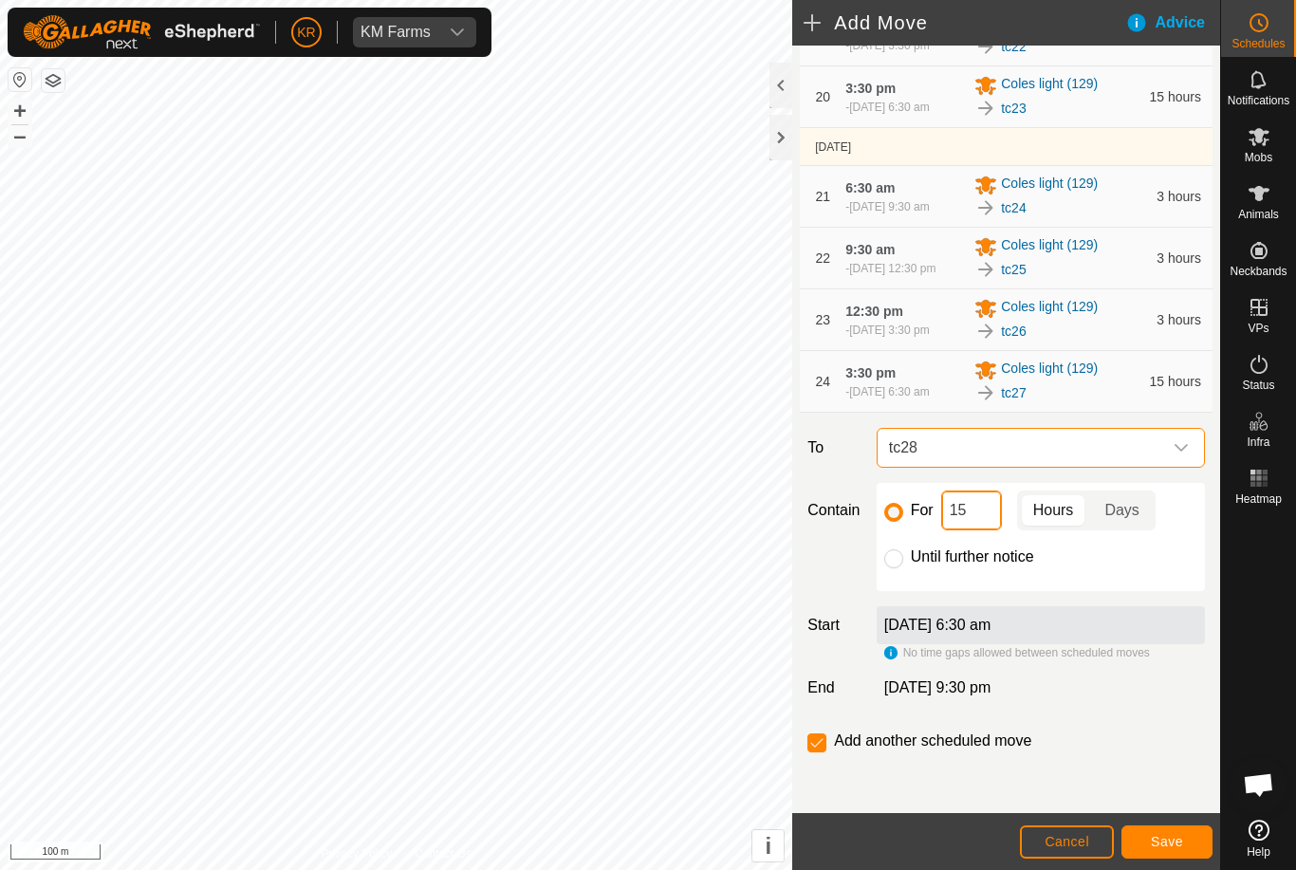
click at [973, 530] on input "15" at bounding box center [971, 510] width 61 height 40
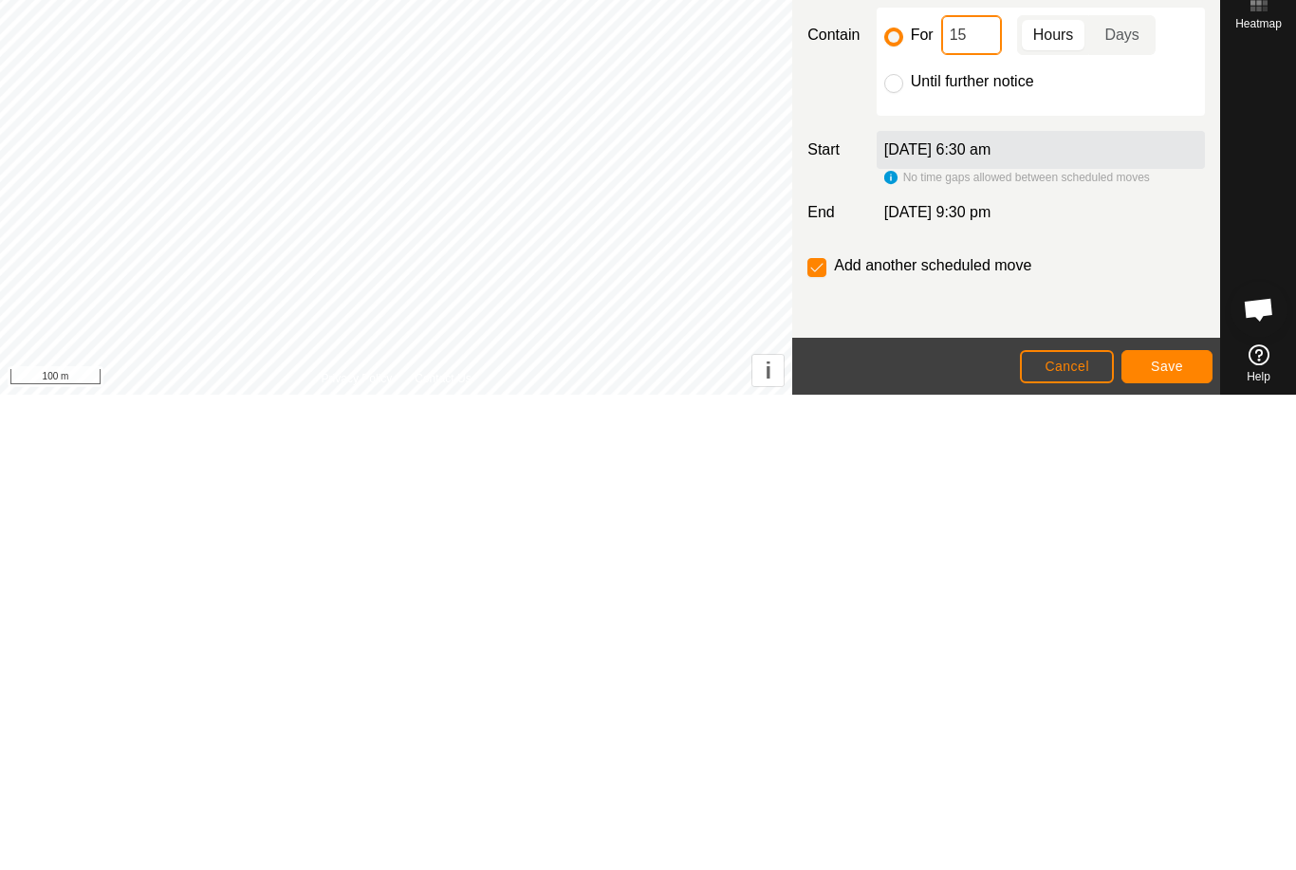
type input "1"
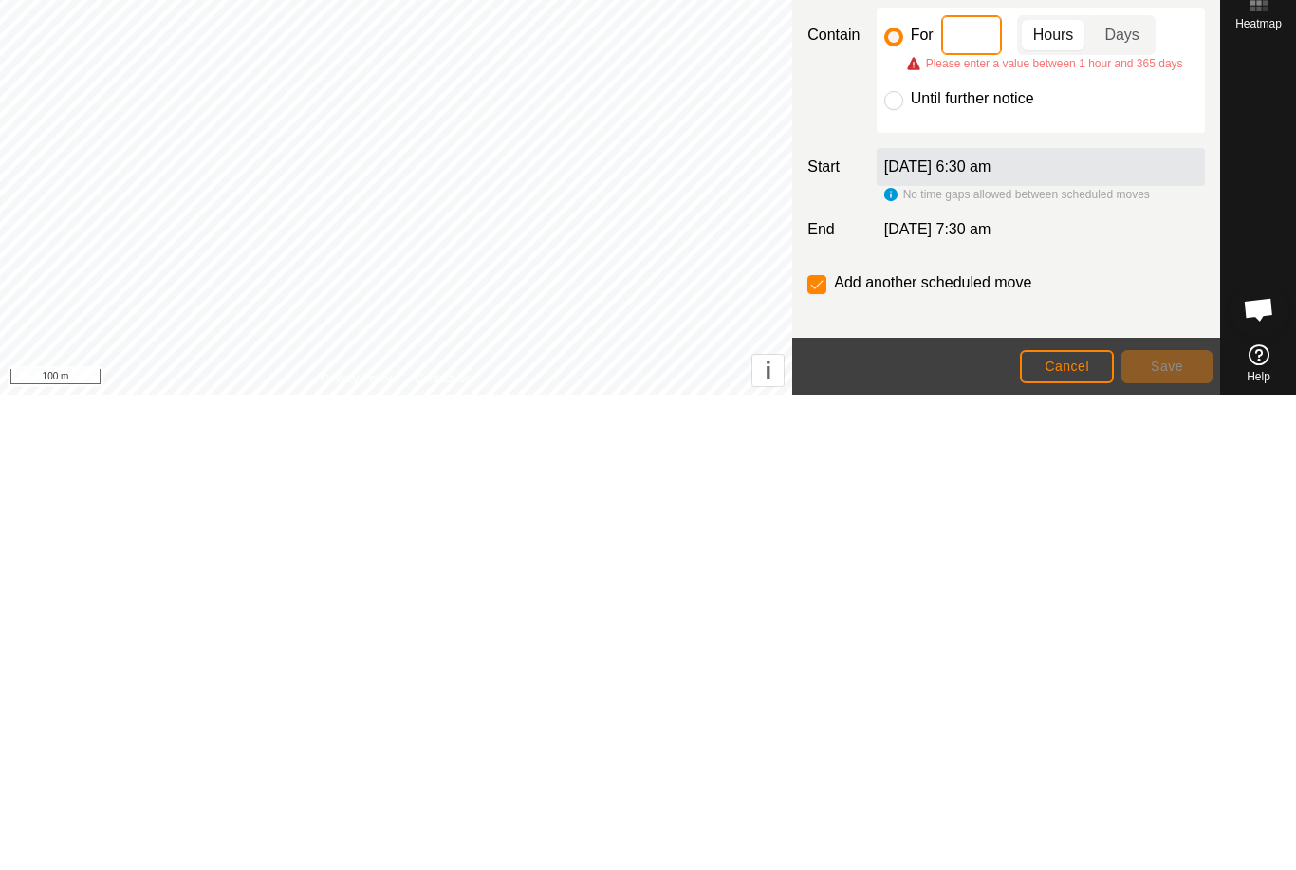
type input "3"
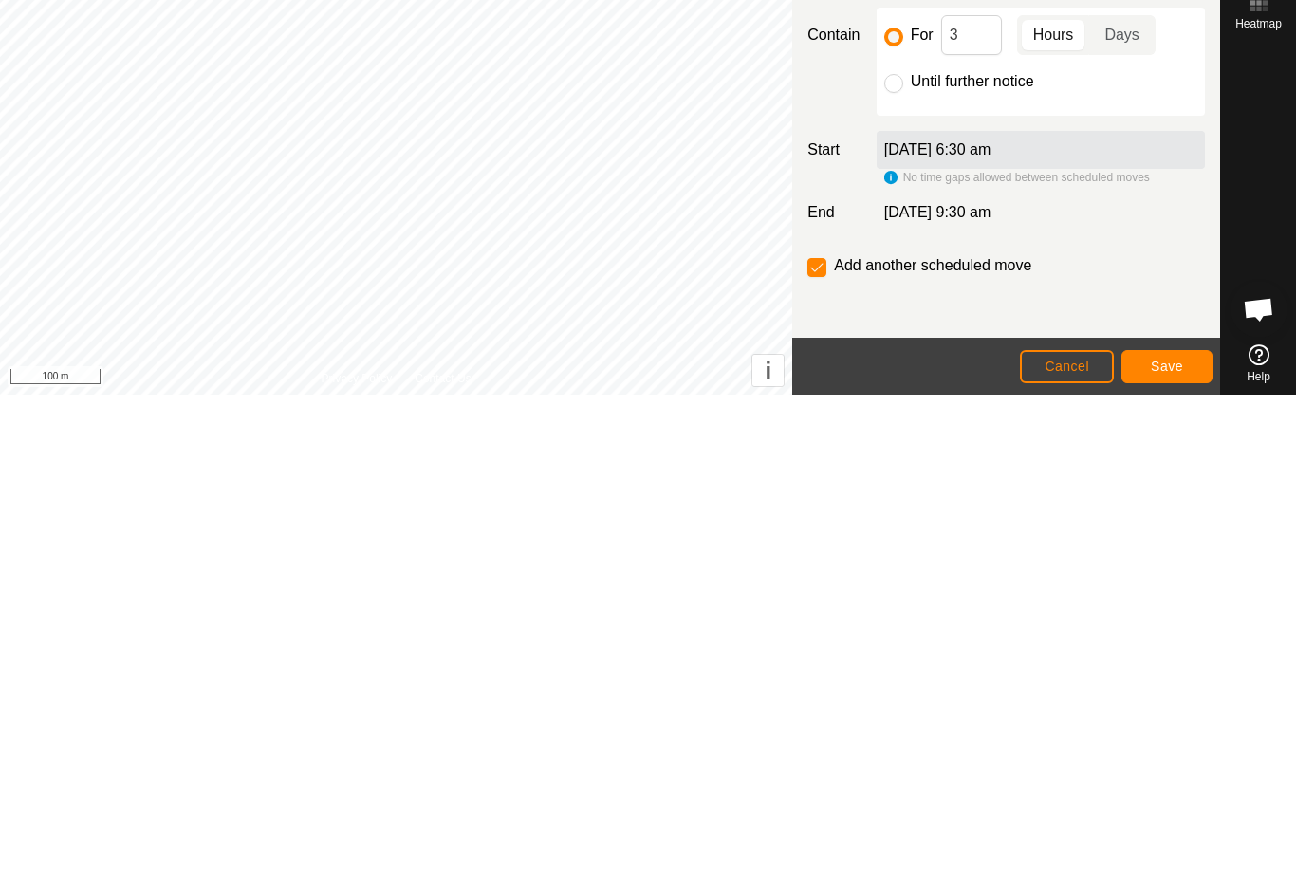
click at [1193, 825] on button "Save" at bounding box center [1166, 841] width 91 height 33
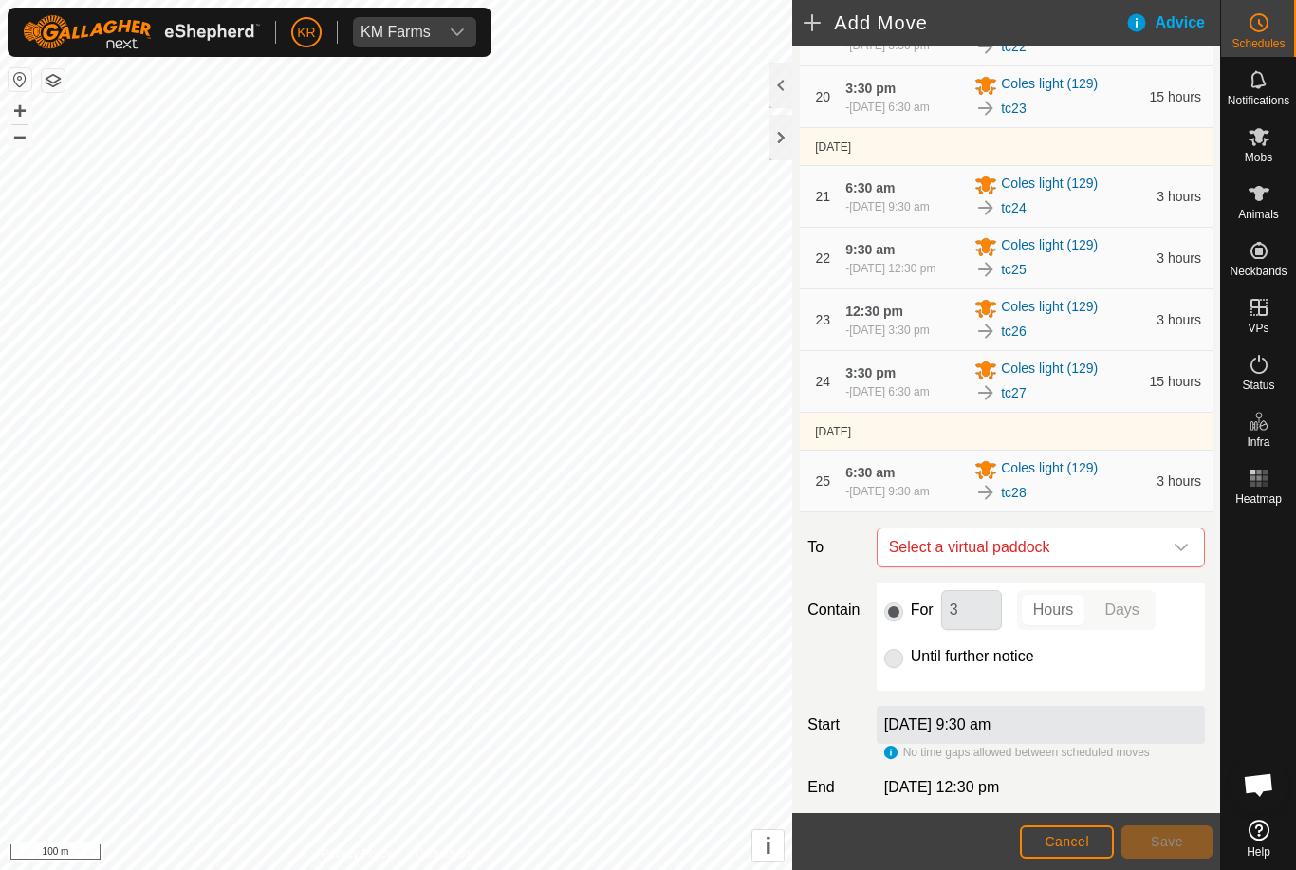
click at [1181, 551] on icon "dropdown trigger" at bounding box center [1180, 547] width 13 height 8
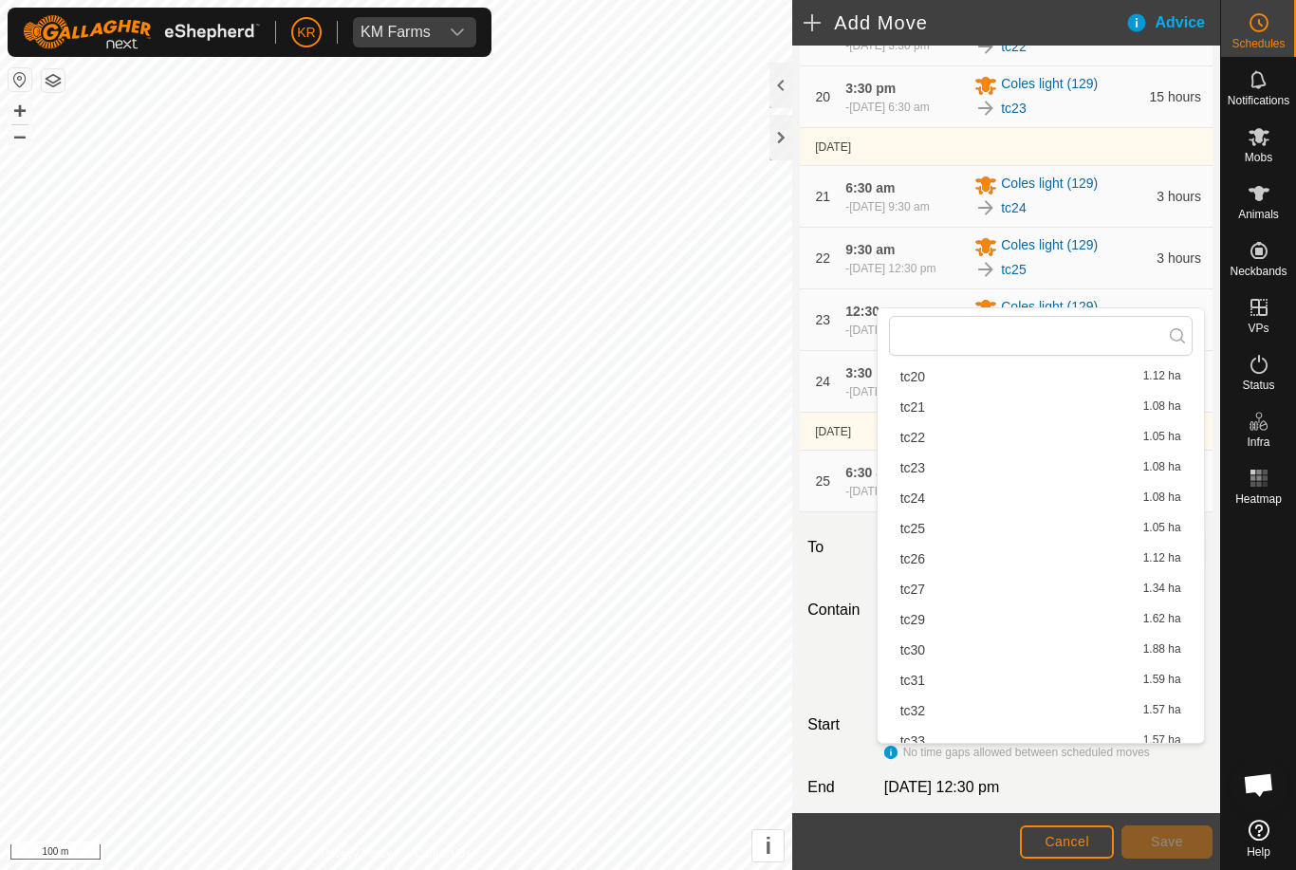
scroll to position [561, 0]
click at [927, 619] on div "tc29 1.62 ha" at bounding box center [1040, 618] width 281 height 13
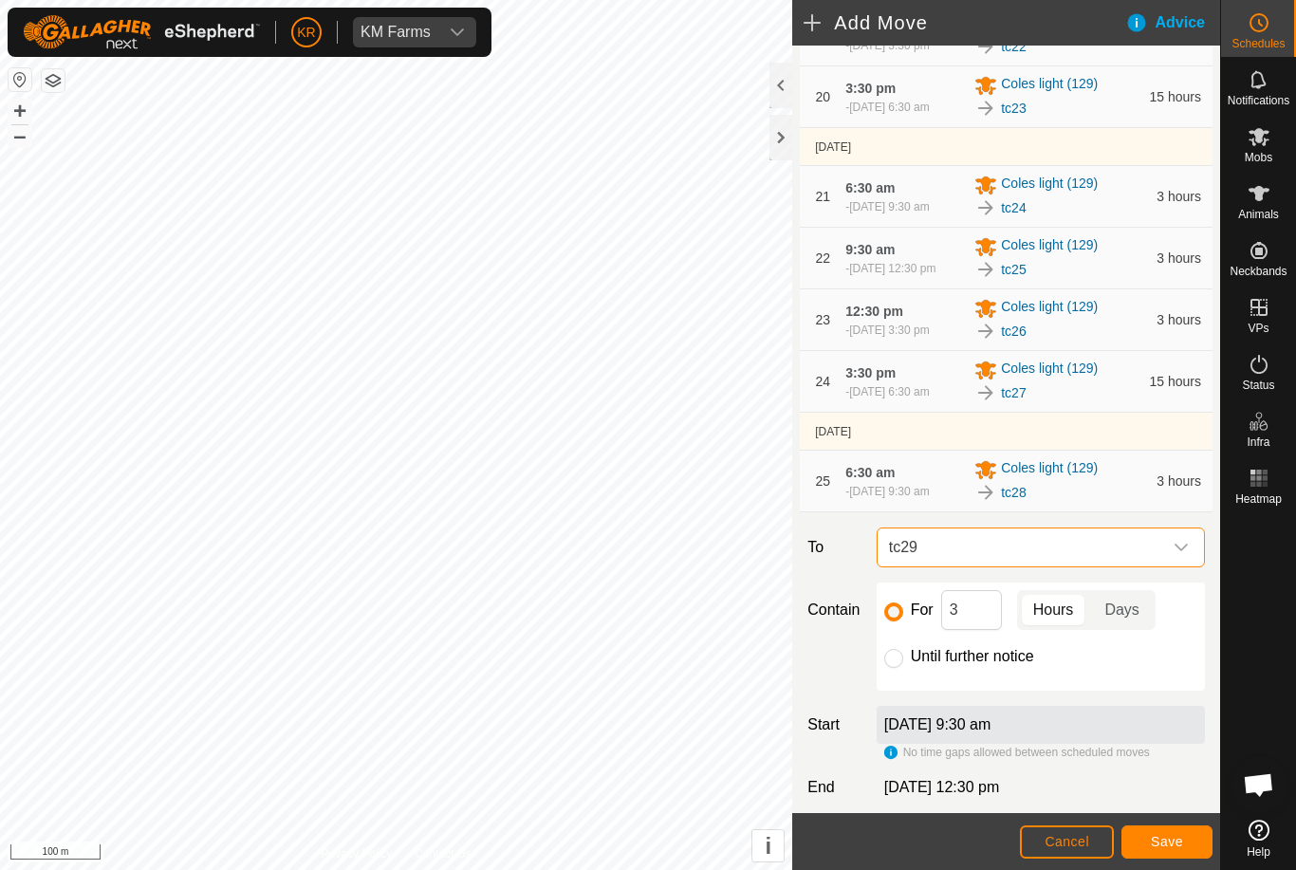
click at [1180, 838] on span "Save" at bounding box center [1166, 841] width 32 height 15
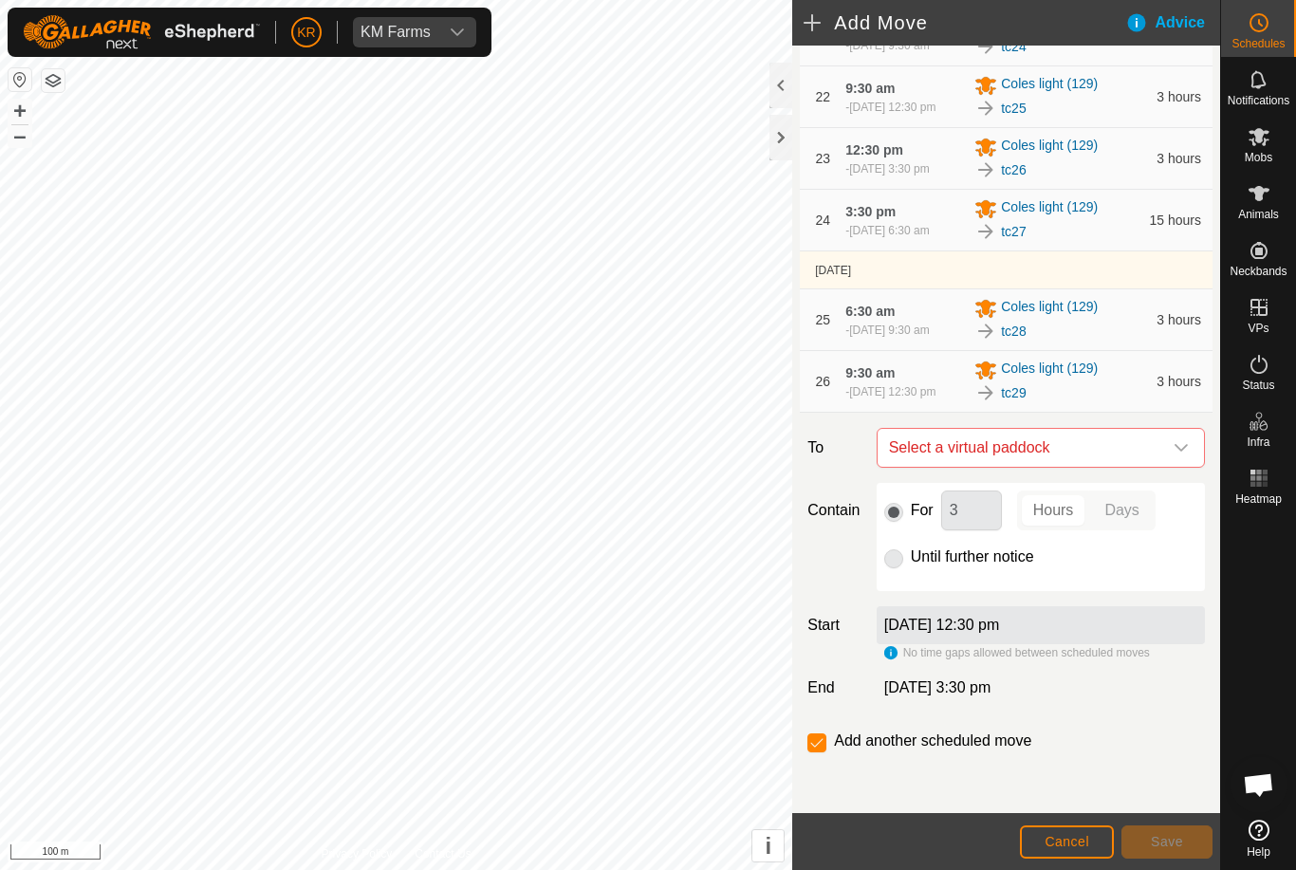
scroll to position [1756, 0]
click at [1173, 455] on icon "dropdown trigger" at bounding box center [1180, 447] width 15 height 15
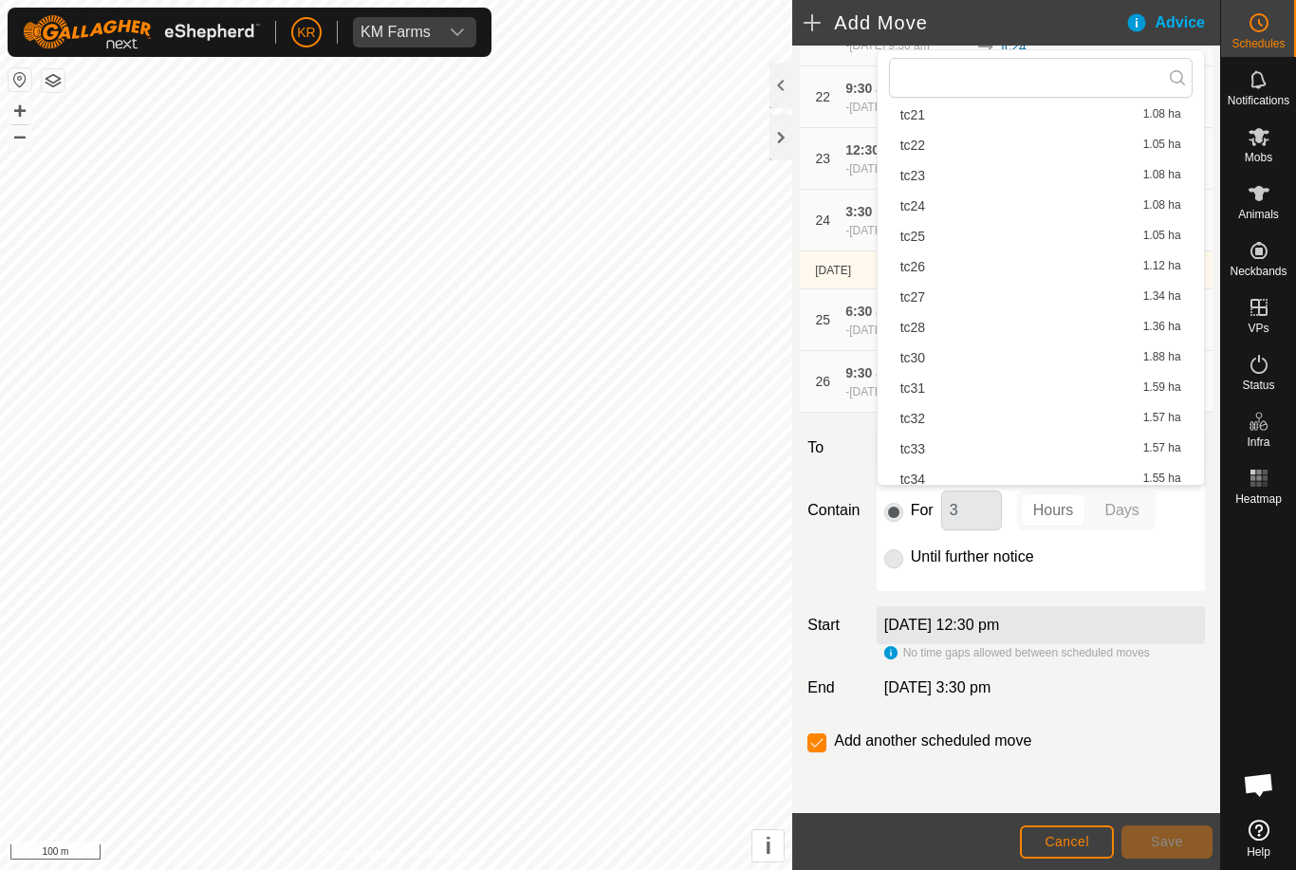
scroll to position [606, 0]
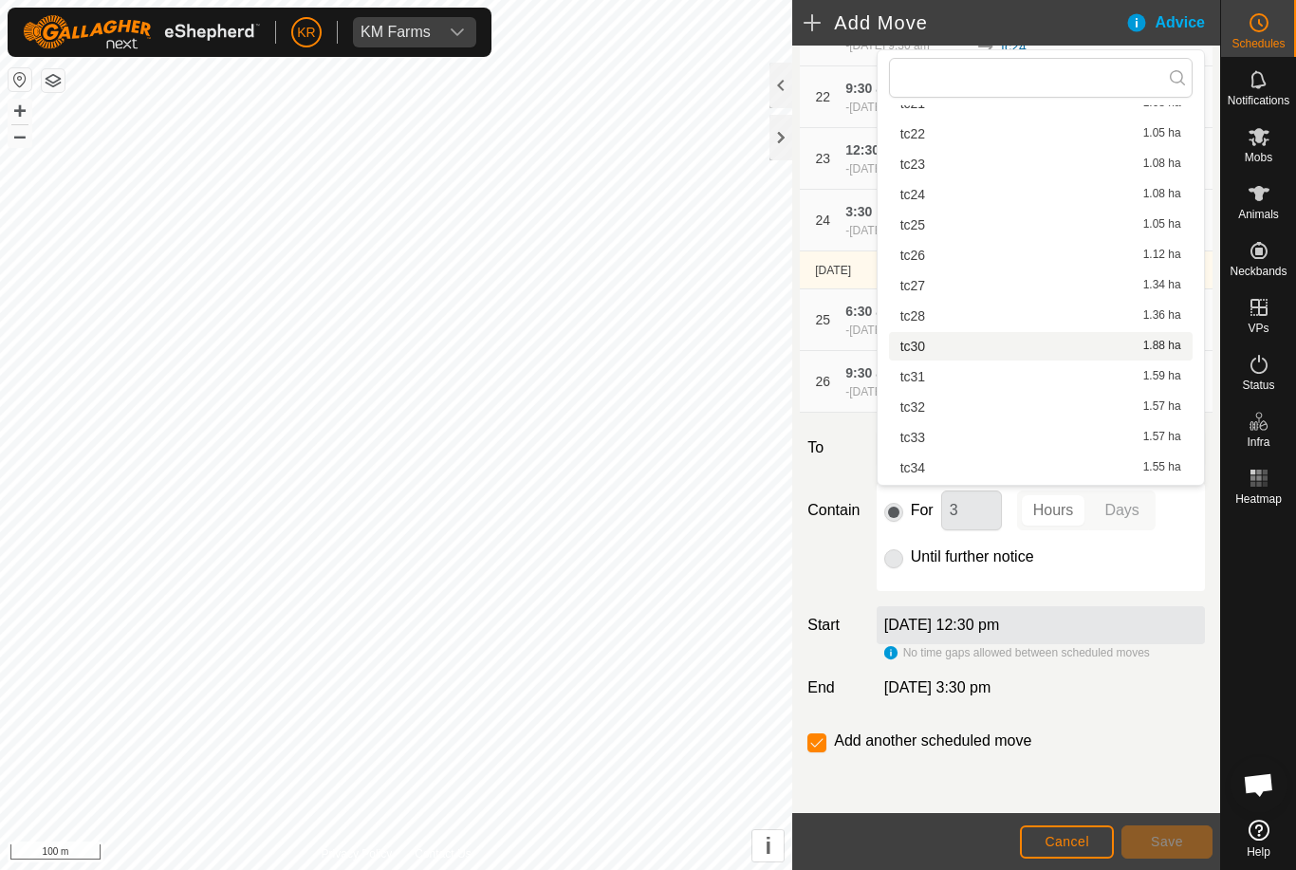
click at [948, 343] on div "tc30 1.88 ha" at bounding box center [1040, 346] width 281 height 13
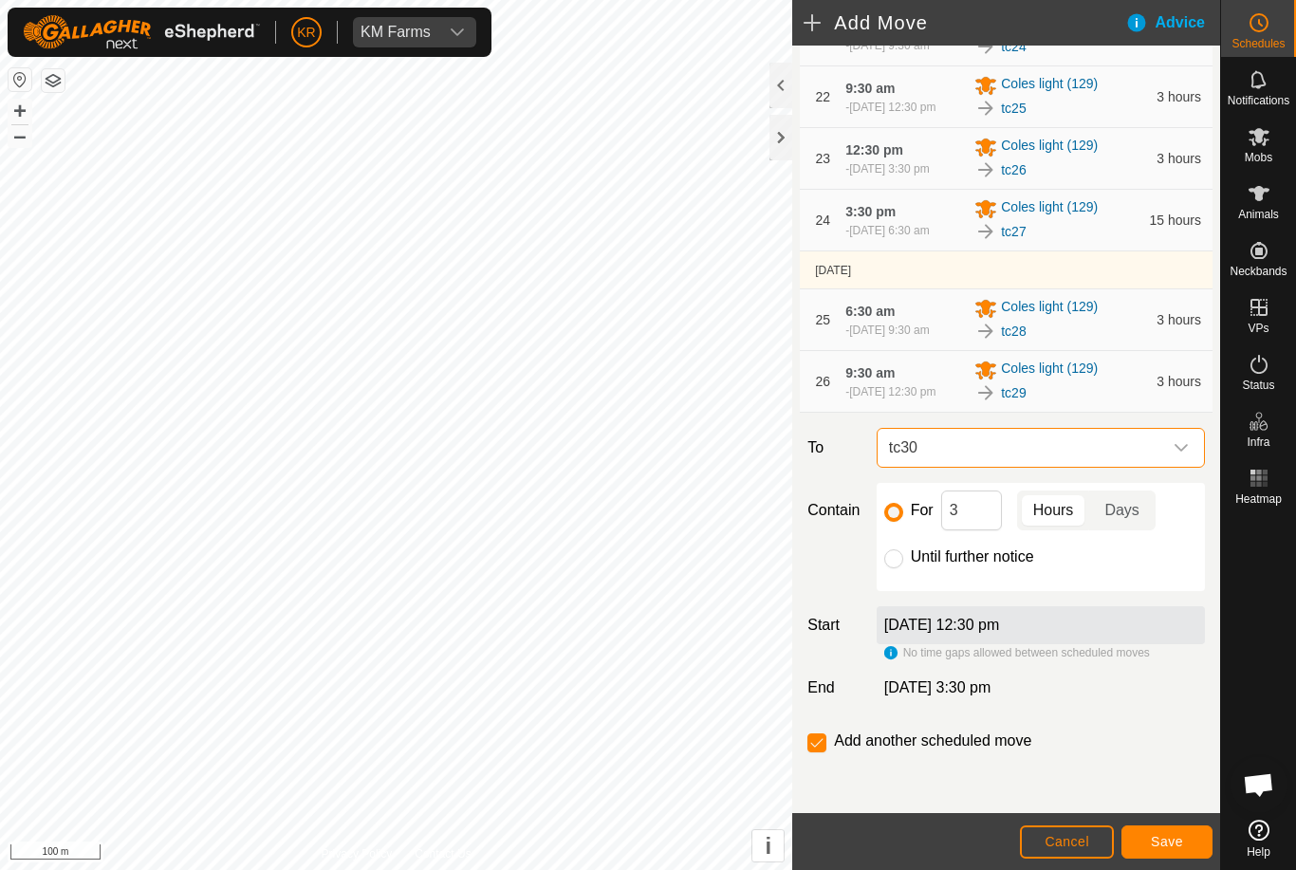
click at [1169, 842] on span "Save" at bounding box center [1166, 841] width 32 height 15
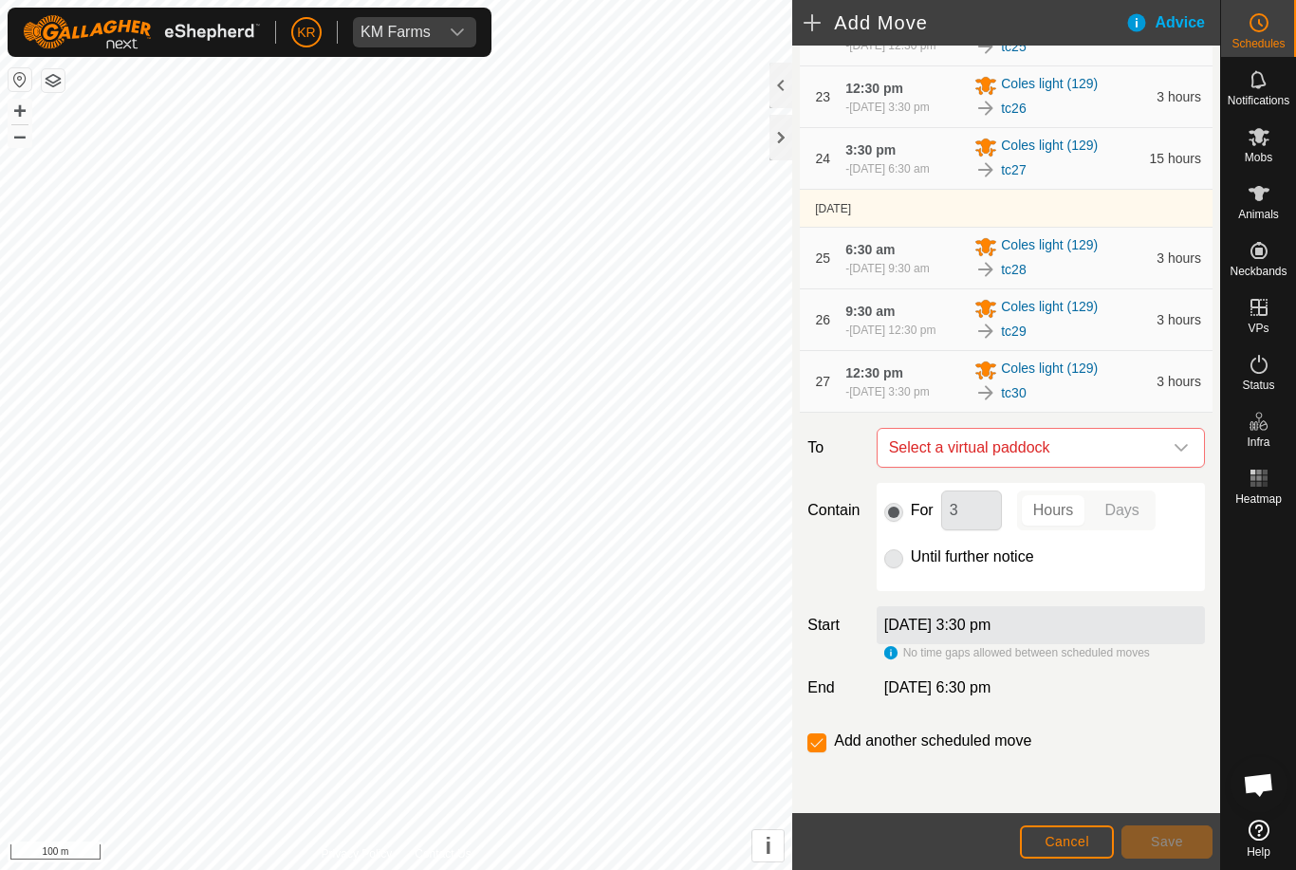
click at [1182, 455] on icon "dropdown trigger" at bounding box center [1180, 447] width 15 height 15
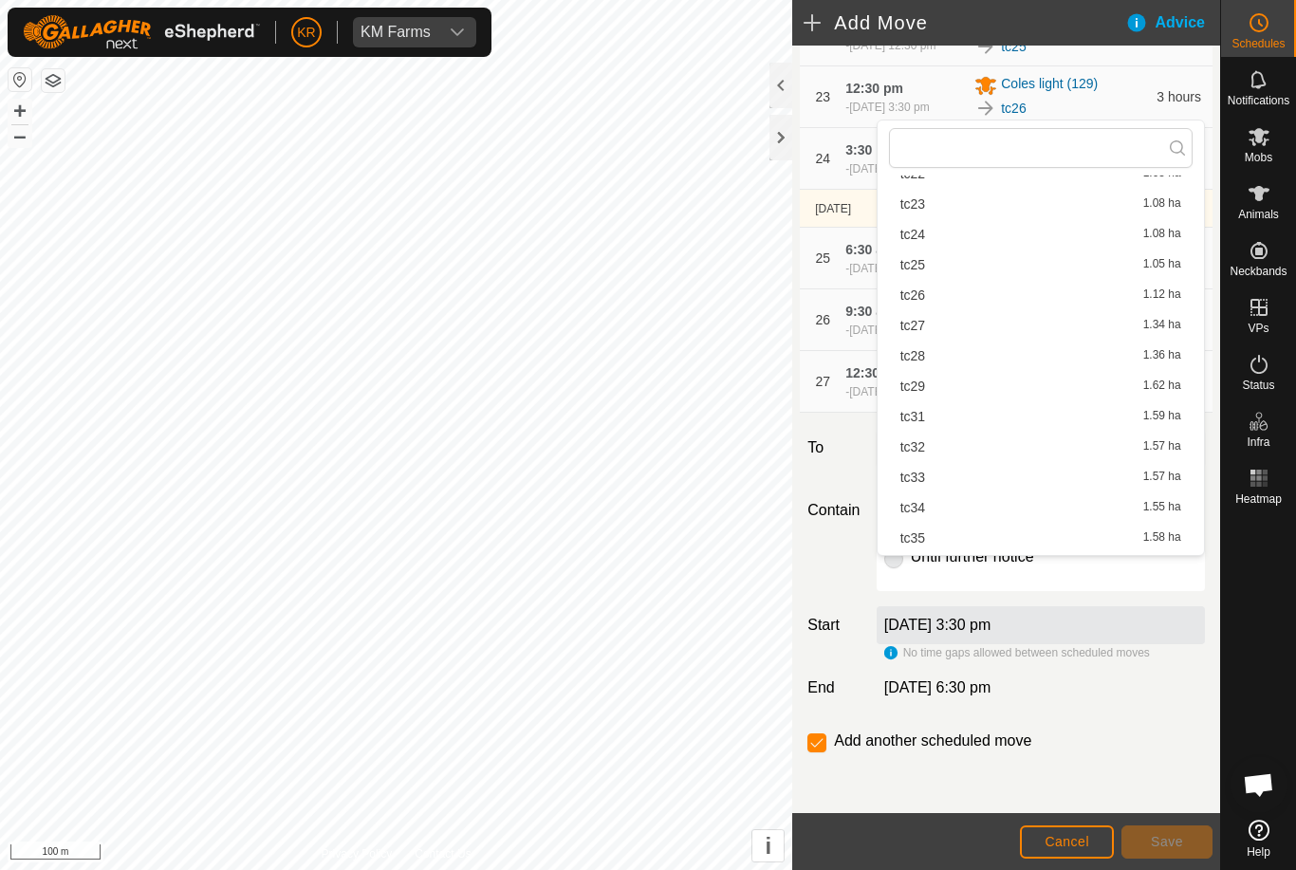
scroll to position [654, 0]
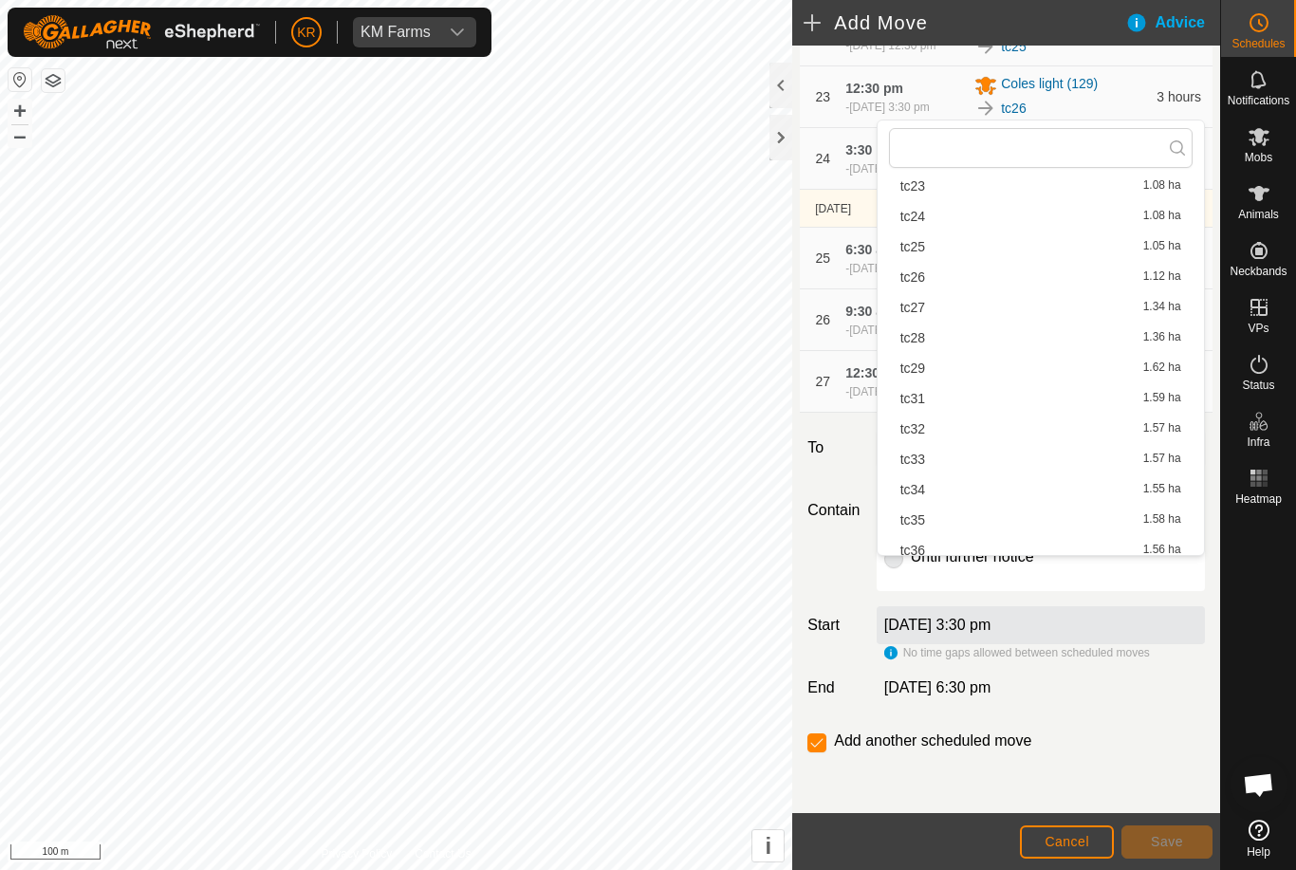
click at [935, 399] on div "tc31 1.59 ha" at bounding box center [1040, 398] width 281 height 13
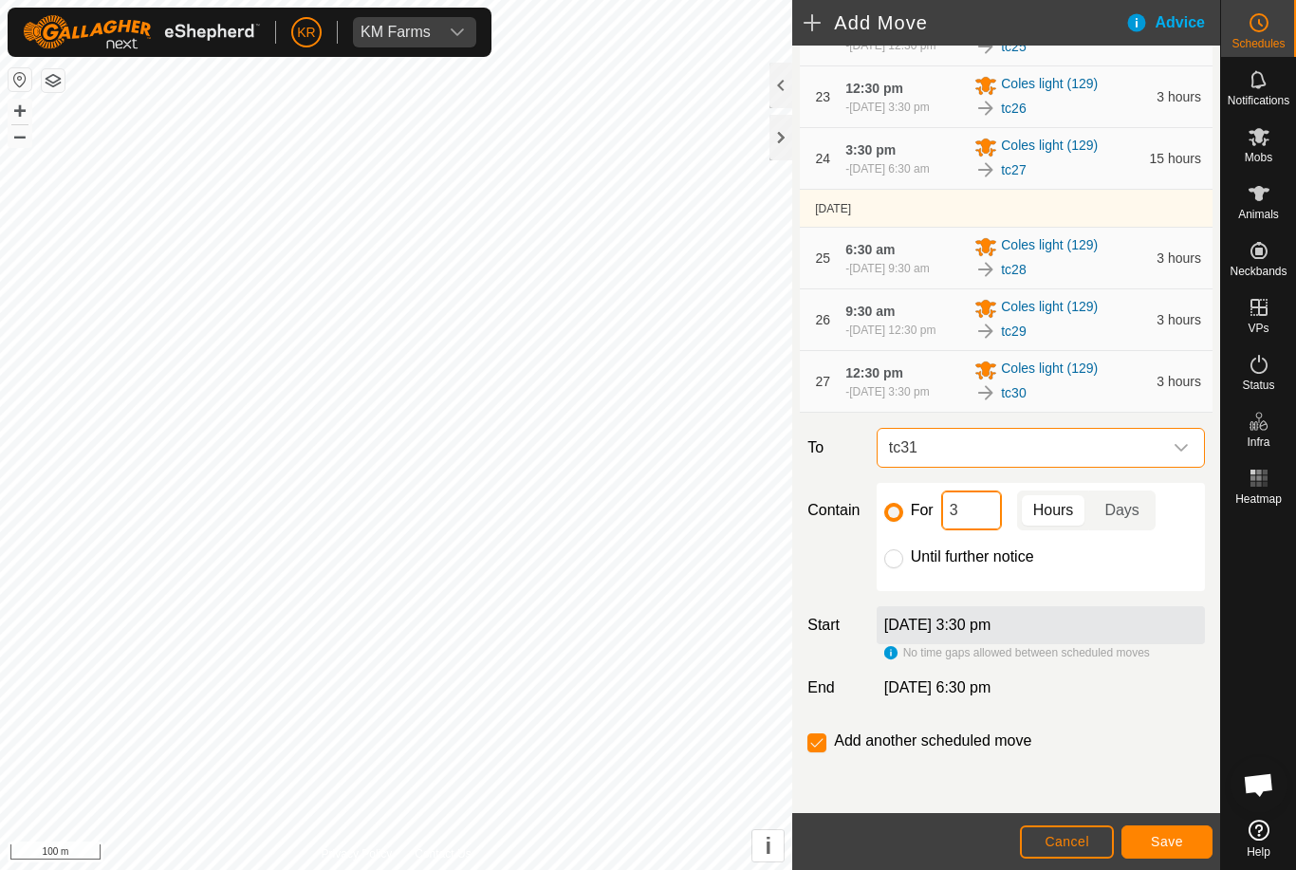
click at [994, 530] on input "3" at bounding box center [971, 510] width 61 height 40
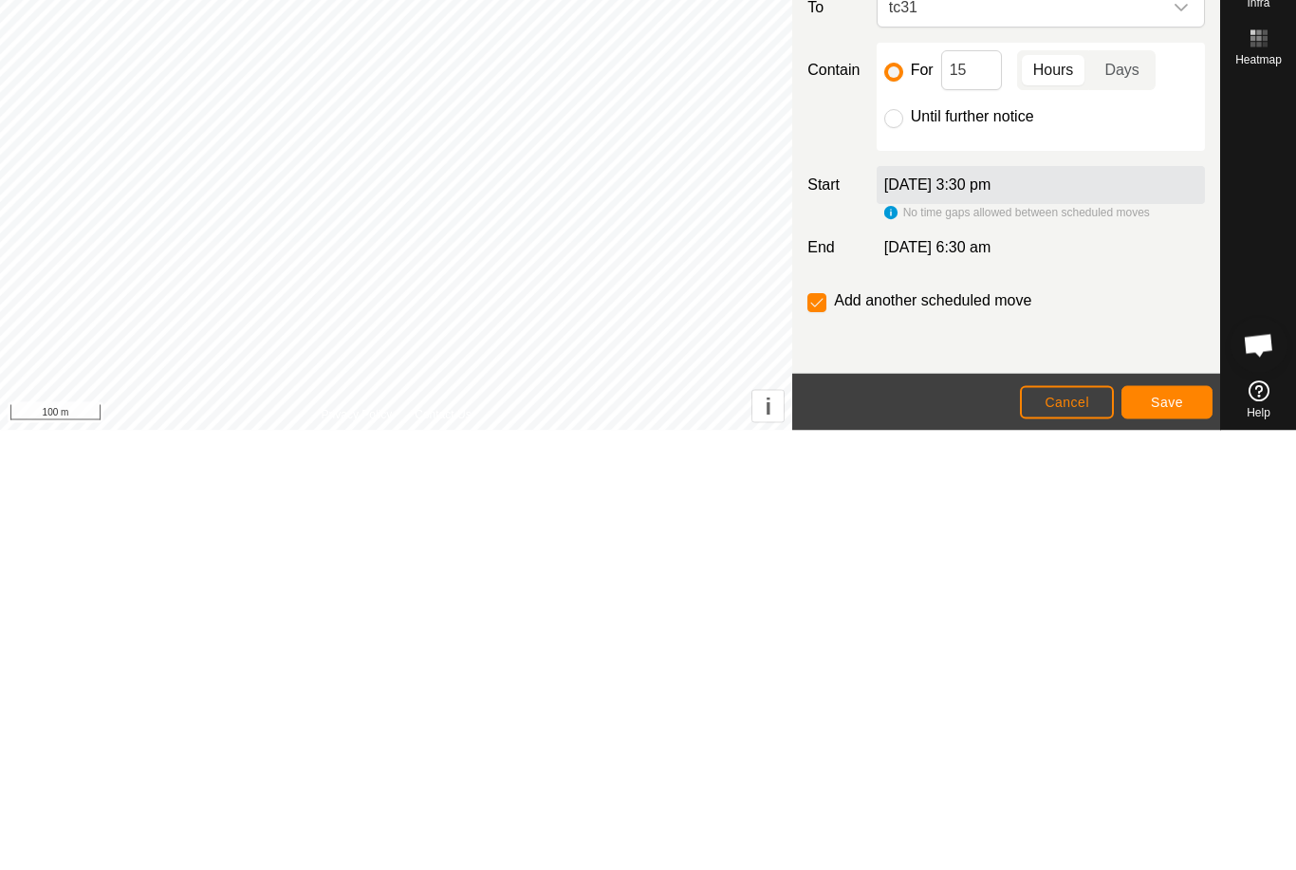
click at [1176, 825] on button "Save" at bounding box center [1166, 841] width 91 height 33
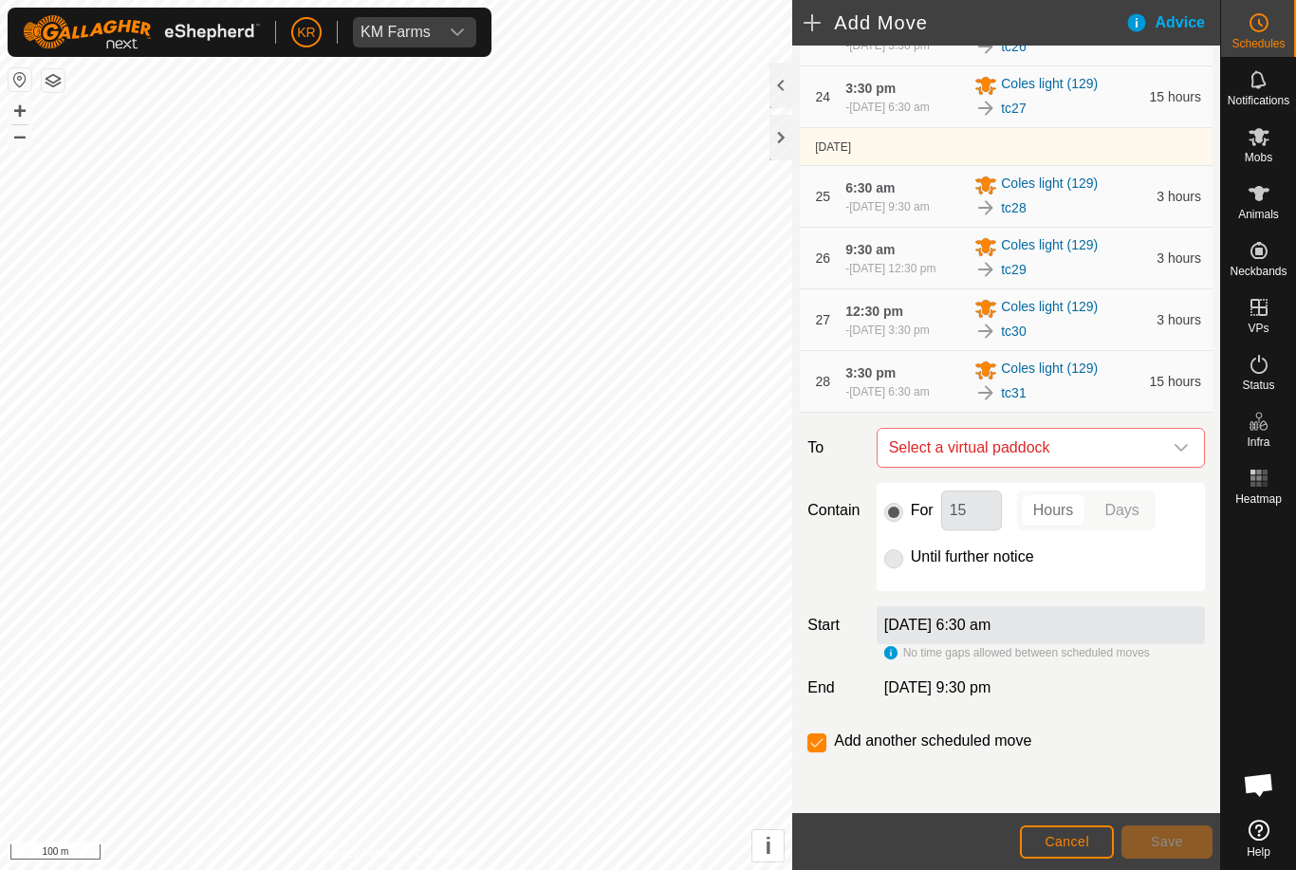
click at [1179, 455] on icon "dropdown trigger" at bounding box center [1180, 447] width 15 height 15
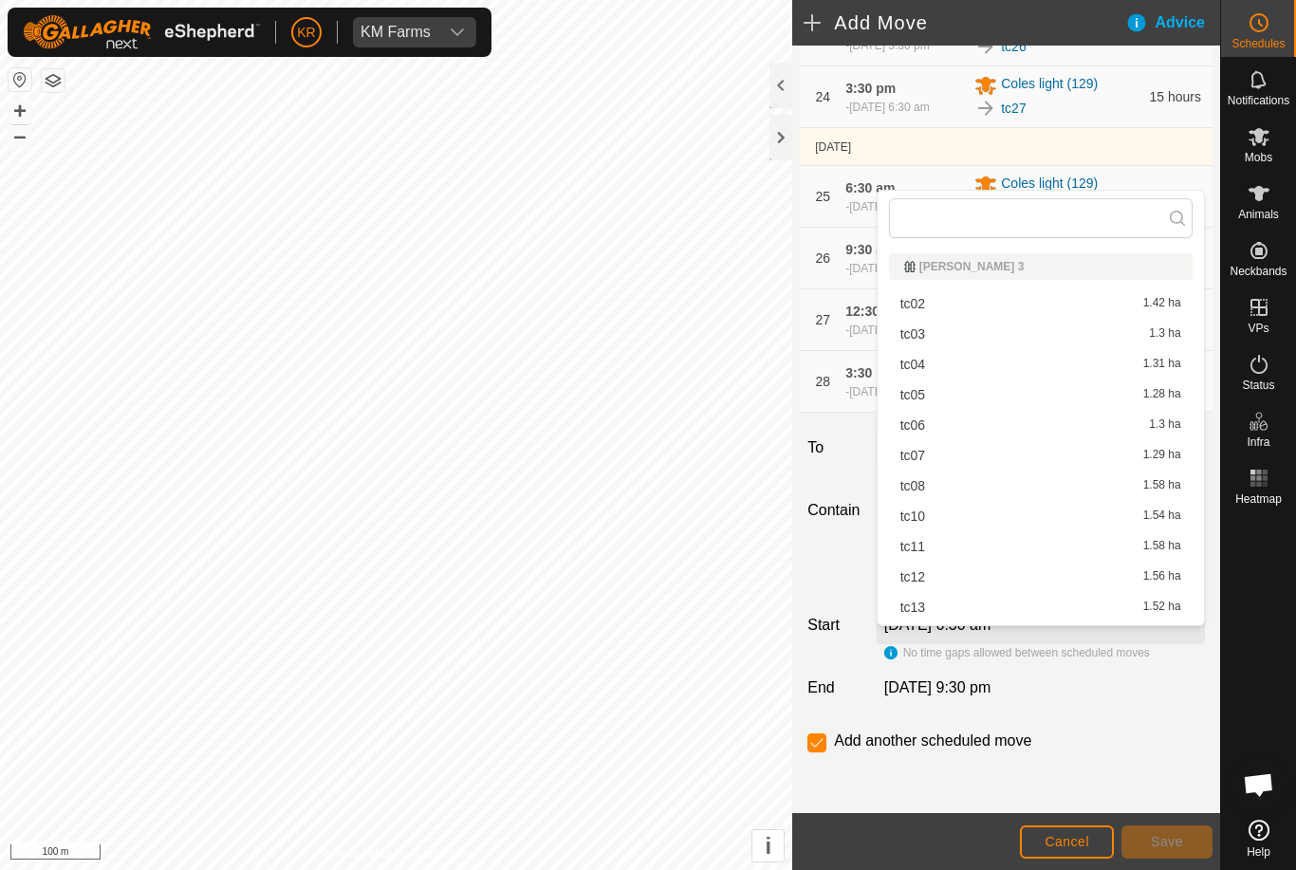
click at [1267, 661] on div at bounding box center [1258, 662] width 75 height 300
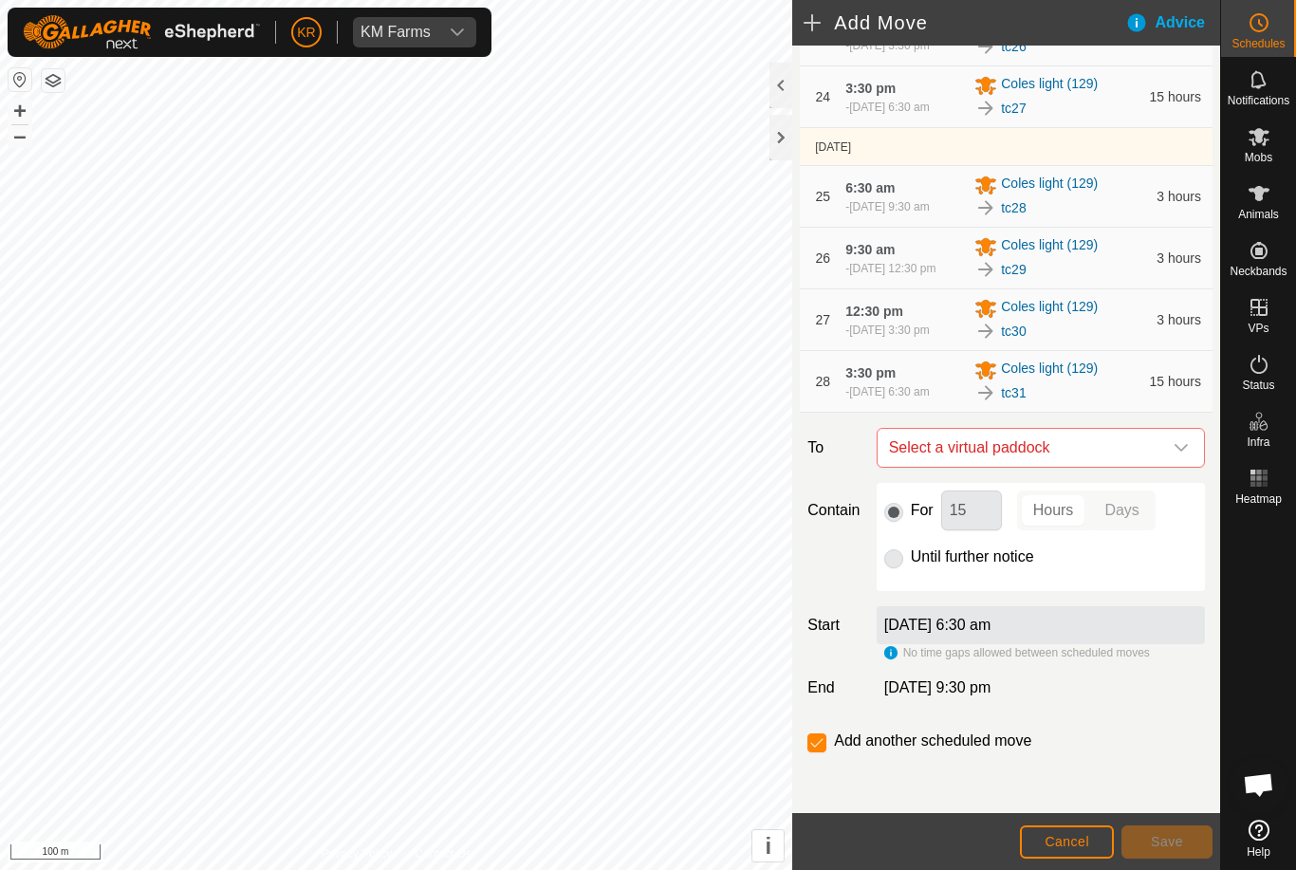
click at [1184, 455] on icon "dropdown trigger" at bounding box center [1180, 447] width 15 height 15
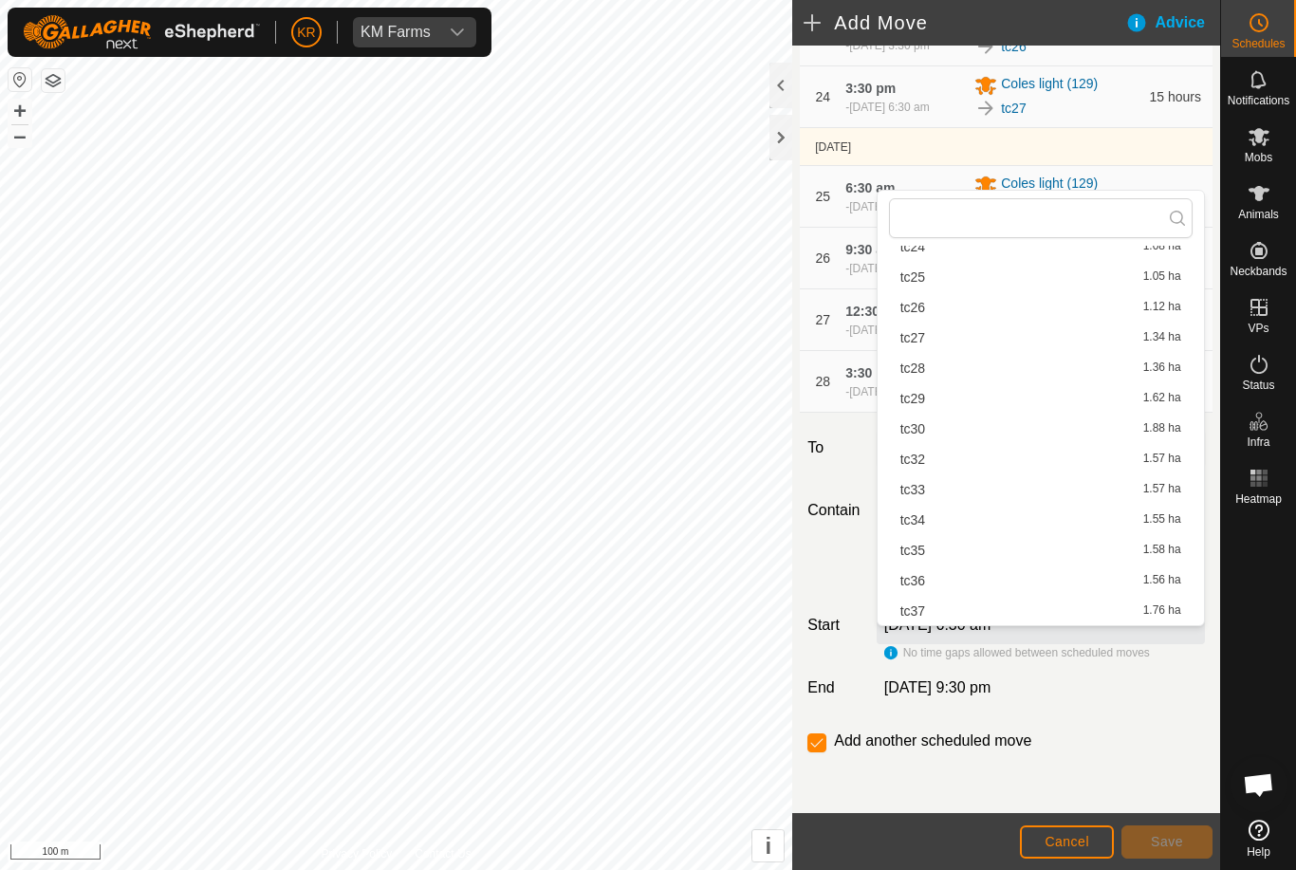
scroll to position [694, 0]
click at [926, 459] on div "tc32 1.57 ha" at bounding box center [1040, 458] width 281 height 13
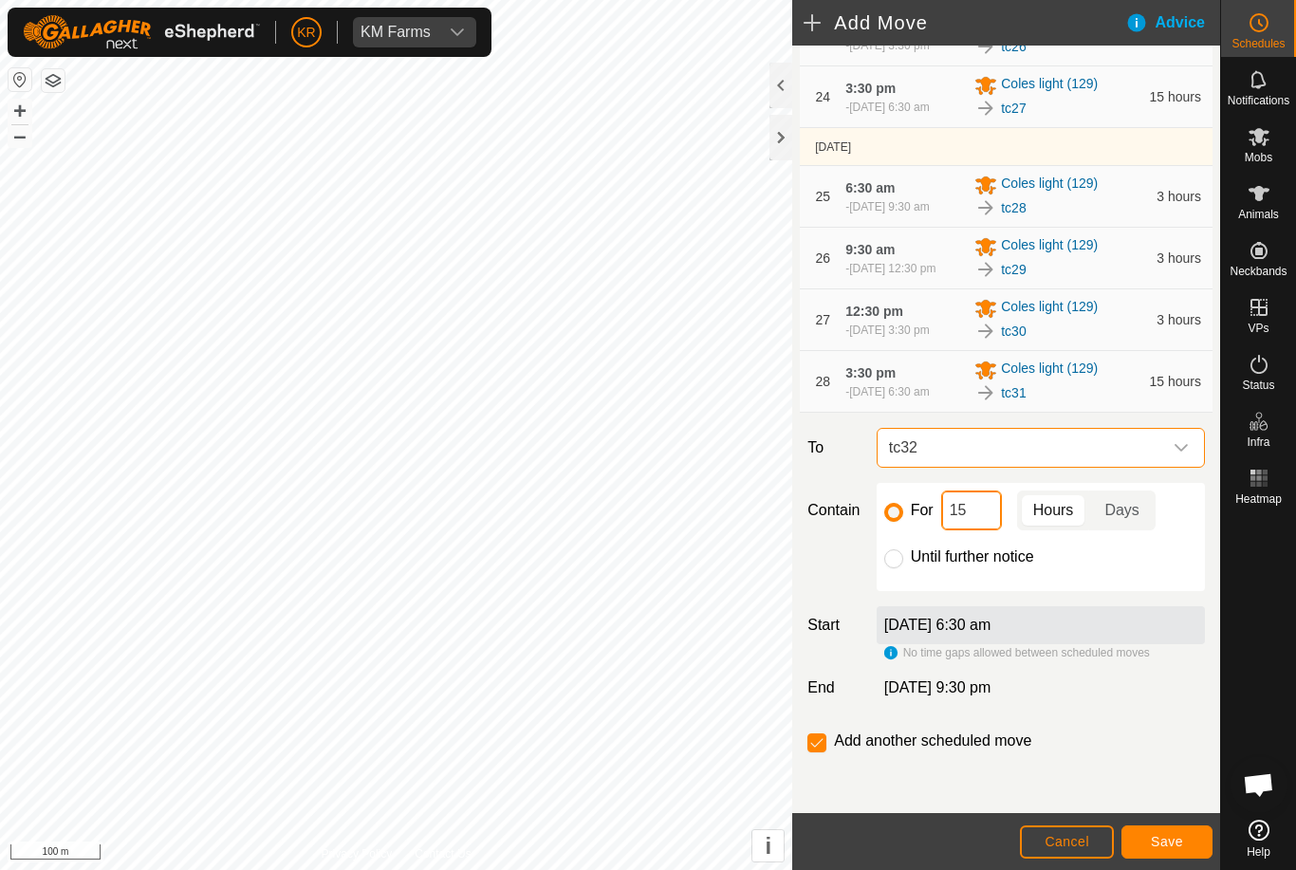
click at [978, 530] on input "15" at bounding box center [971, 510] width 61 height 40
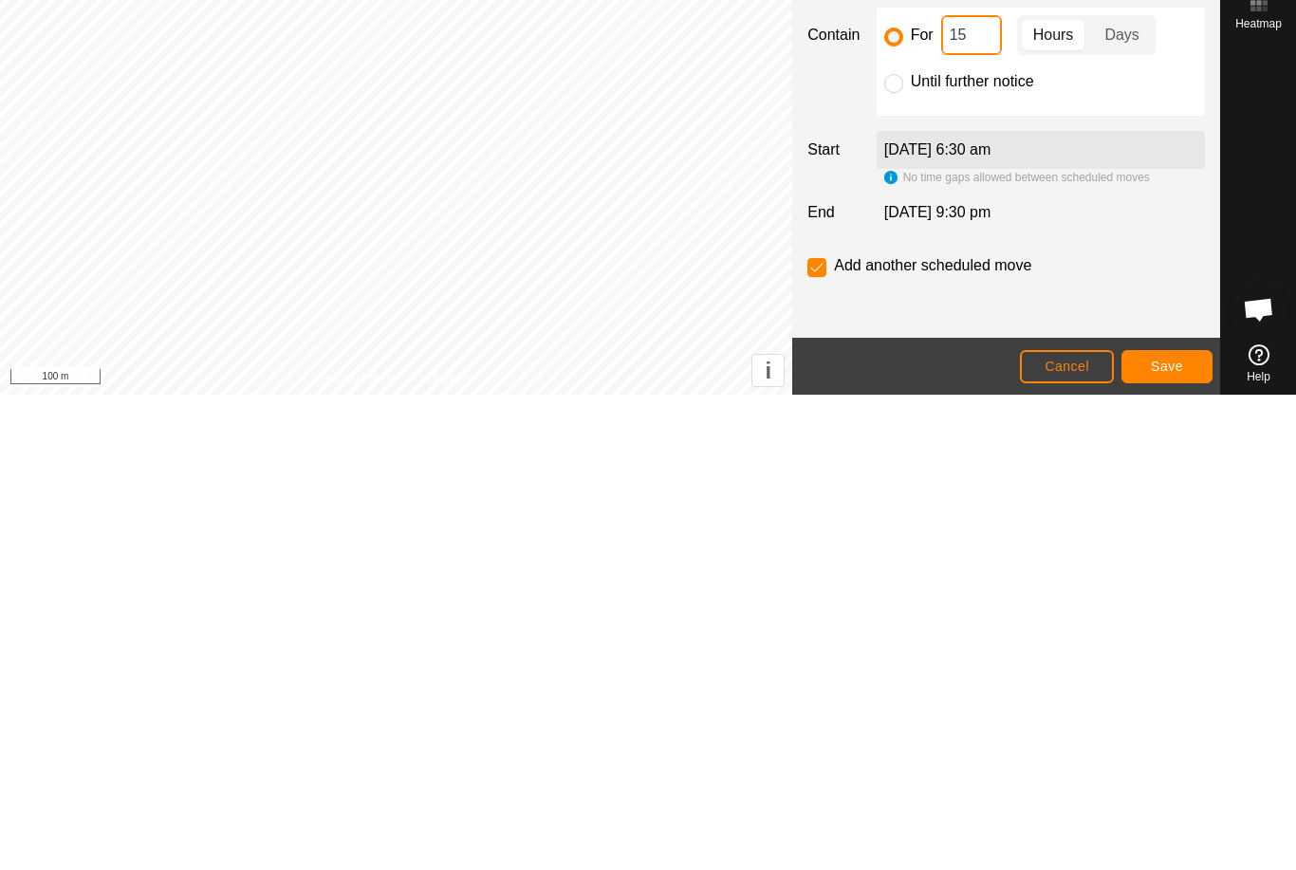
type input "1"
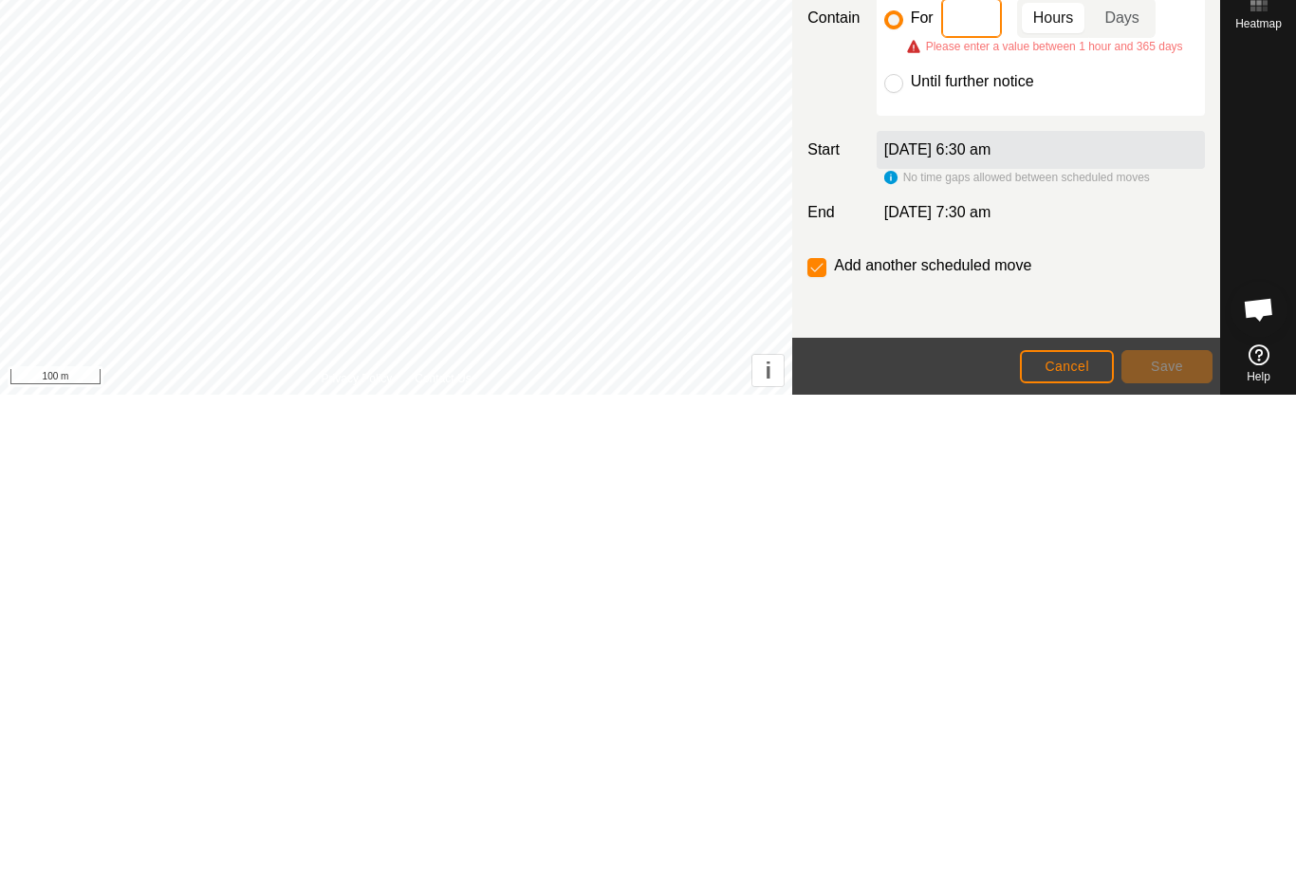
type input "3"
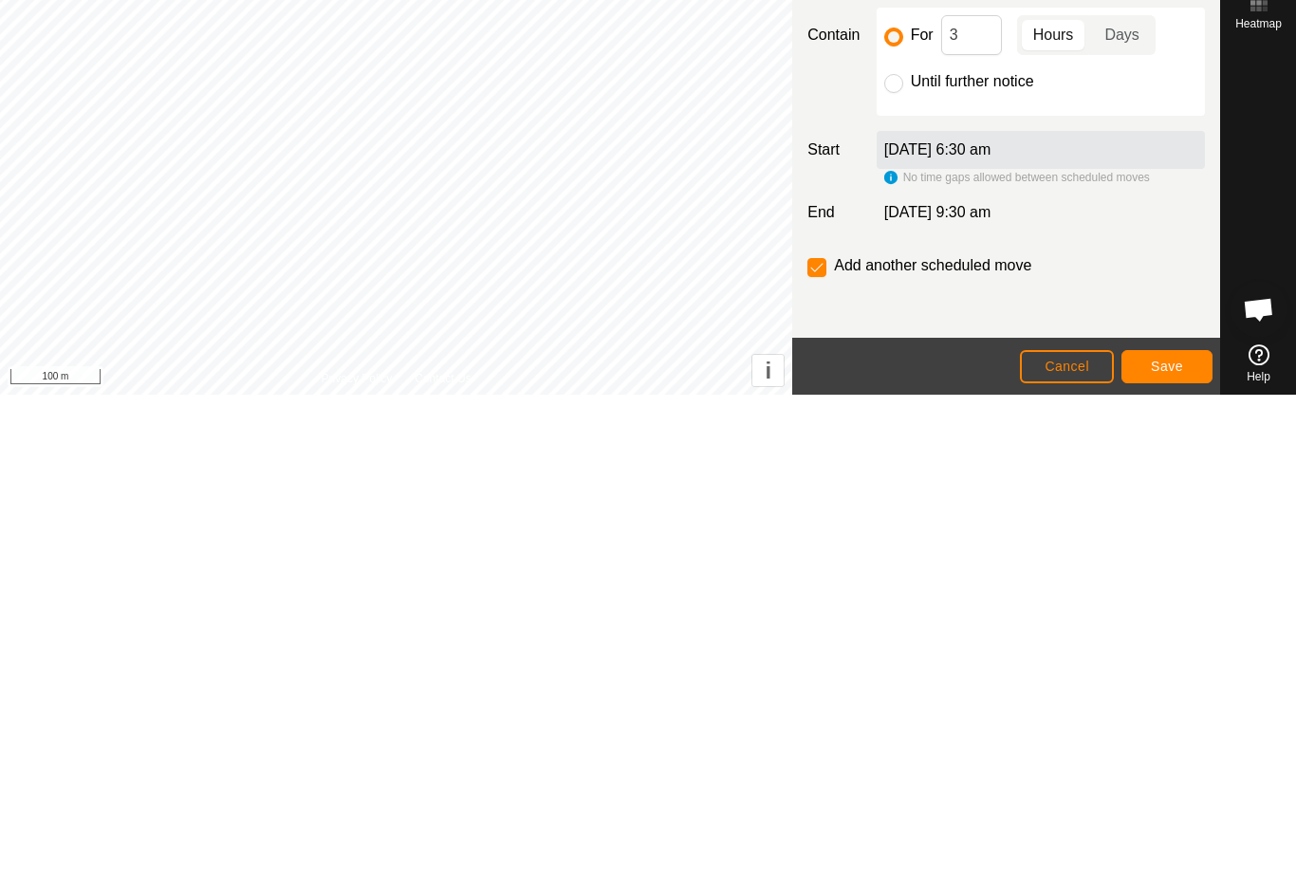
click at [1175, 834] on span "Save" at bounding box center [1166, 841] width 32 height 15
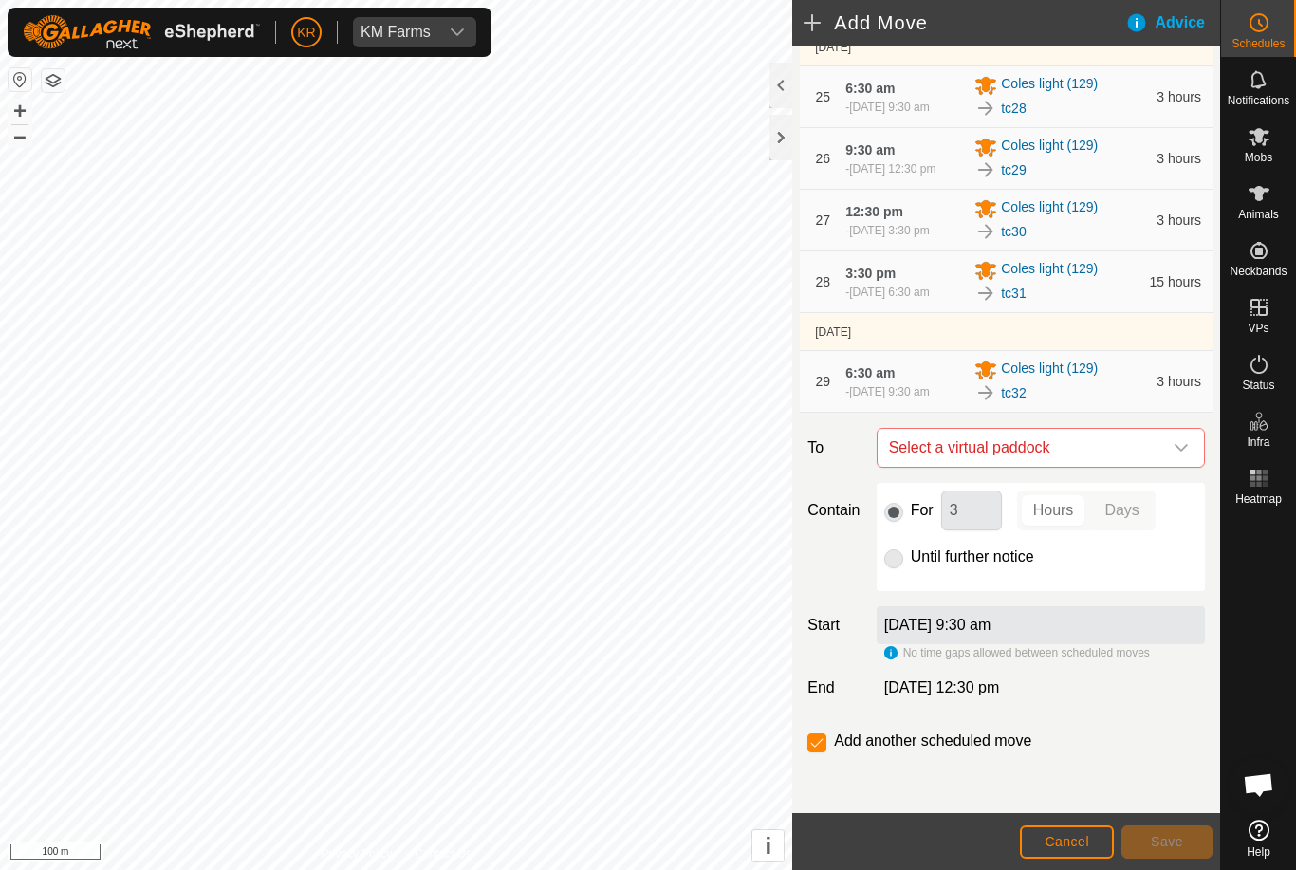
scroll to position [2045, 0]
click at [1171, 457] on div "dropdown trigger" at bounding box center [1181, 448] width 38 height 38
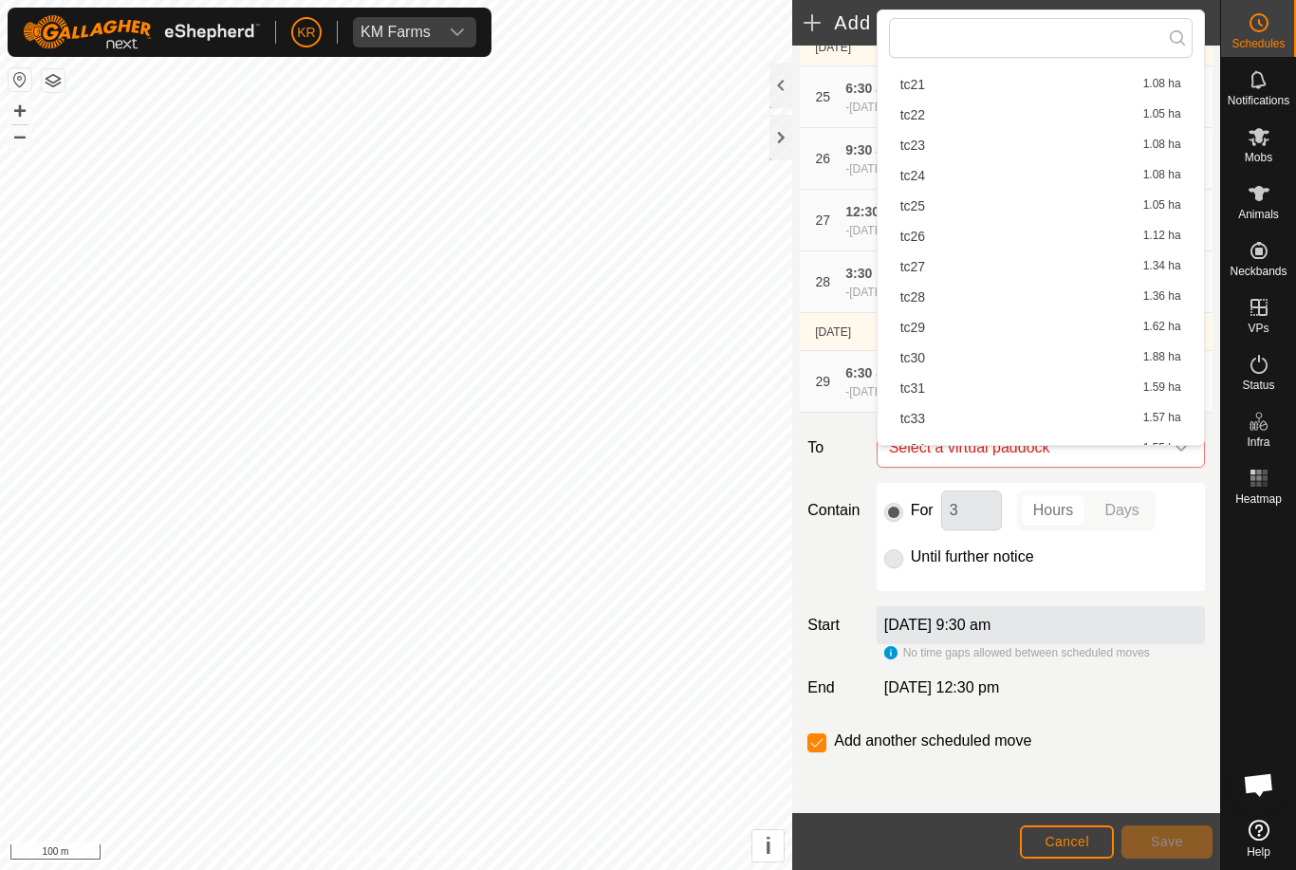
scroll to position [588, 0]
click at [927, 420] on div "tc33 1.57 ha" at bounding box center [1040, 415] width 281 height 13
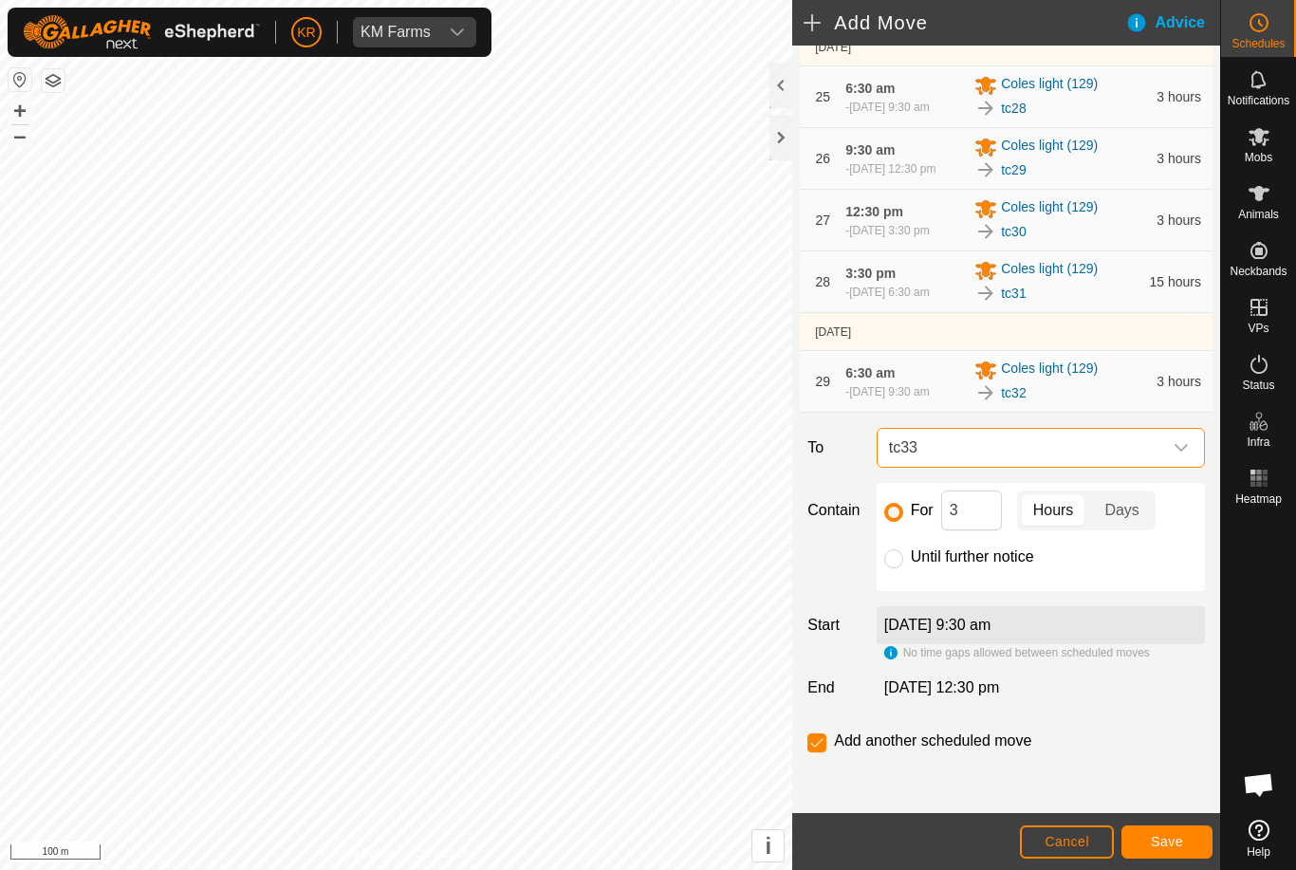
click at [1176, 841] on span "Save" at bounding box center [1166, 841] width 32 height 15
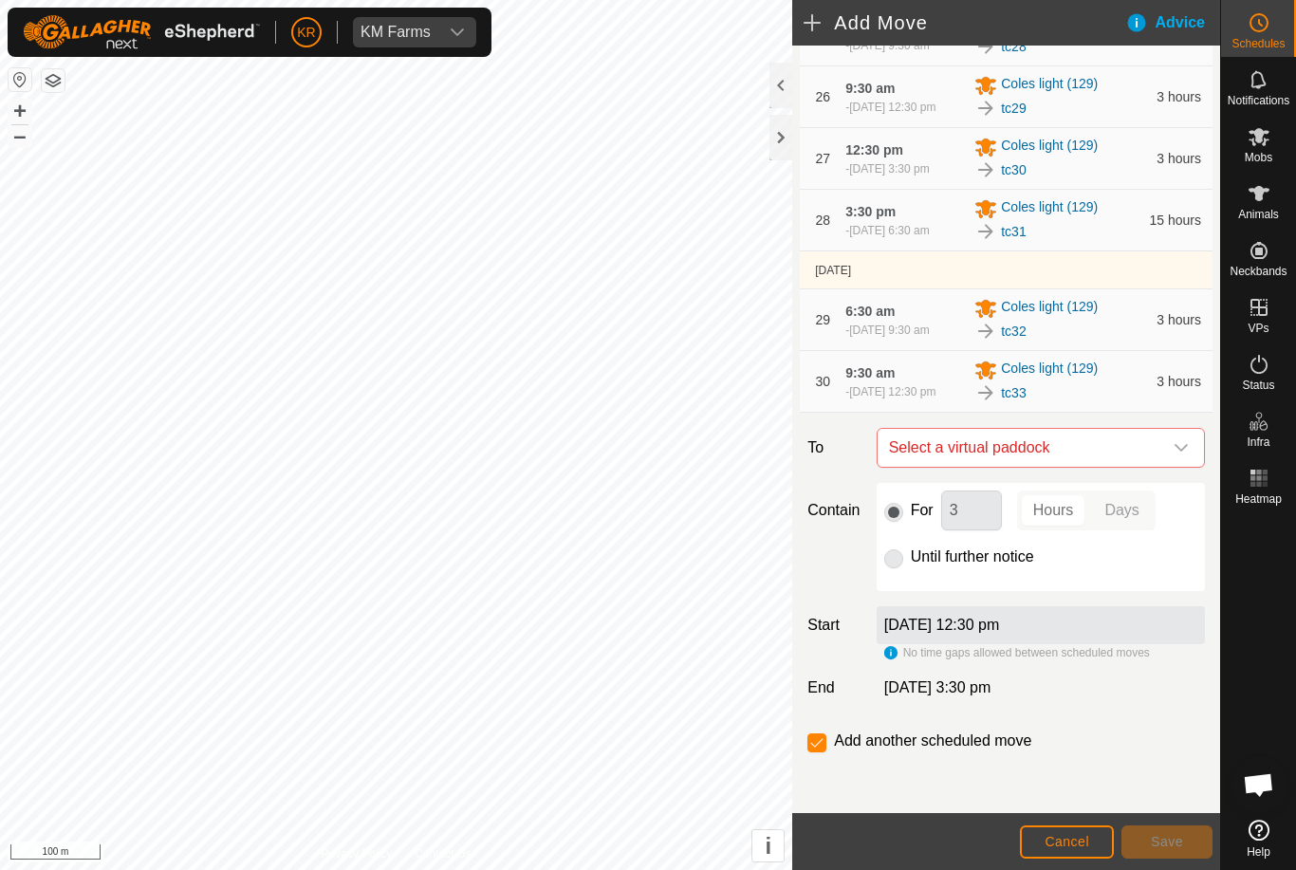
click at [1178, 467] on div "dropdown trigger" at bounding box center [1181, 448] width 38 height 38
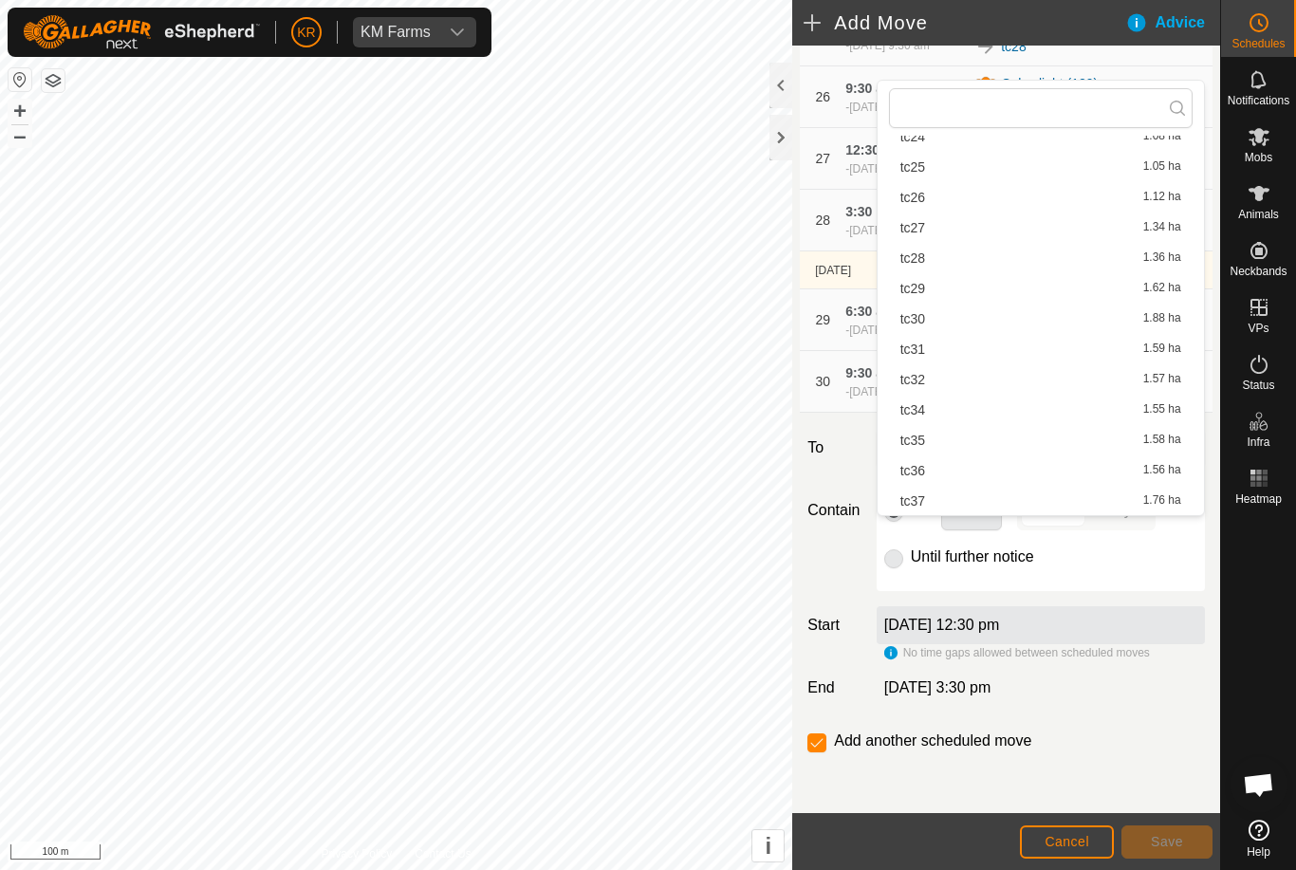
scroll to position [694, 0]
click at [924, 411] on span "tc34" at bounding box center [912, 409] width 25 height 13
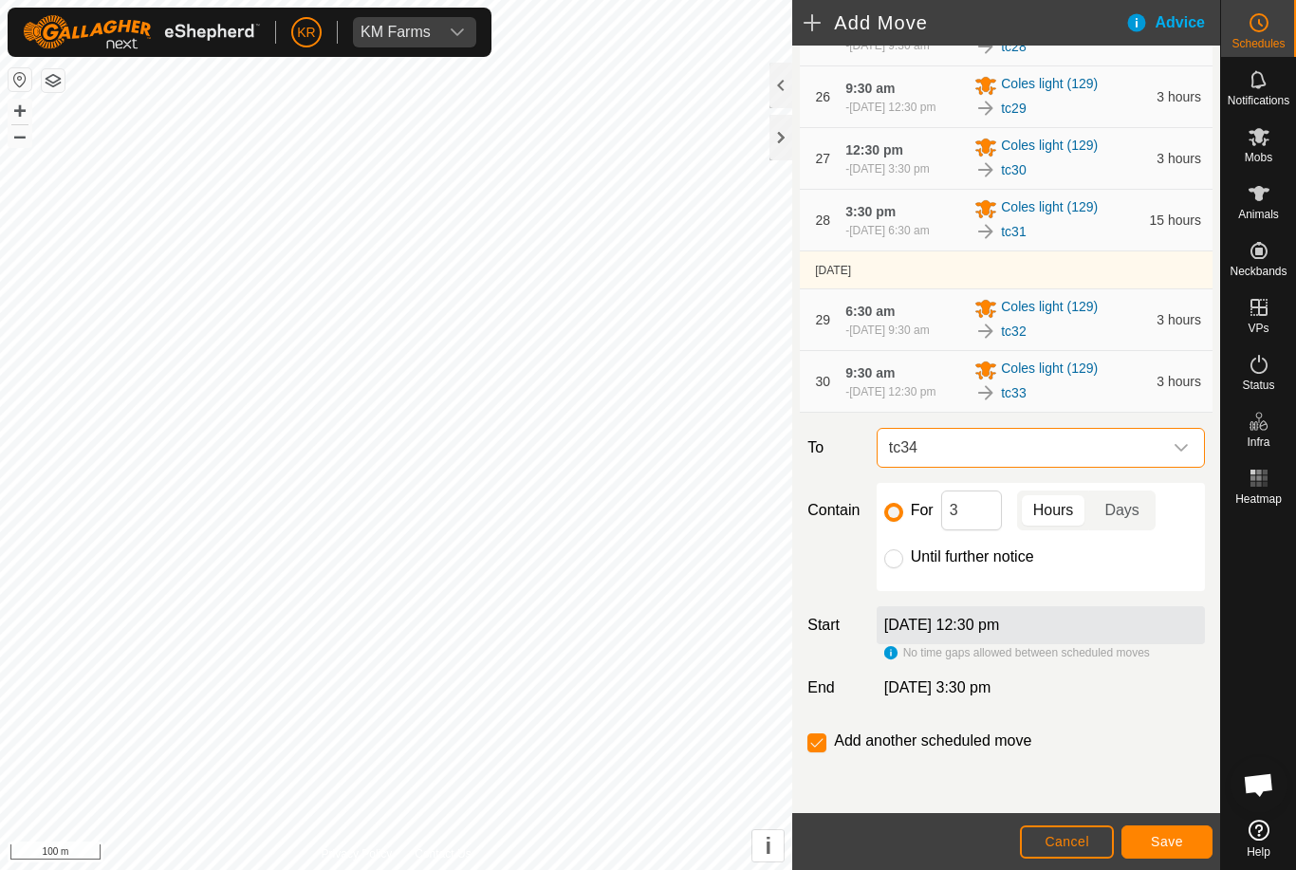
click at [1190, 837] on button "Save" at bounding box center [1166, 841] width 91 height 33
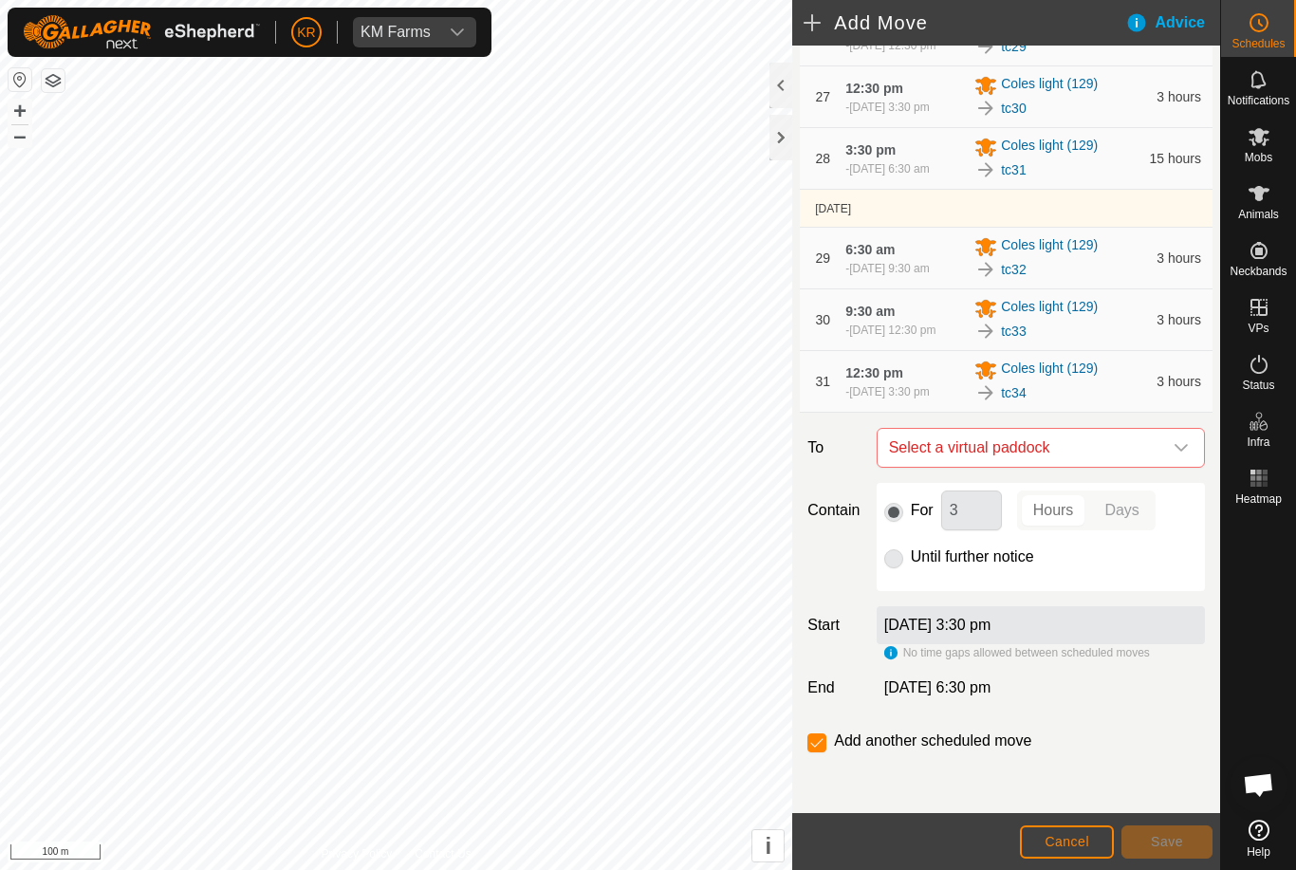
click at [1186, 455] on icon "dropdown trigger" at bounding box center [1180, 447] width 15 height 15
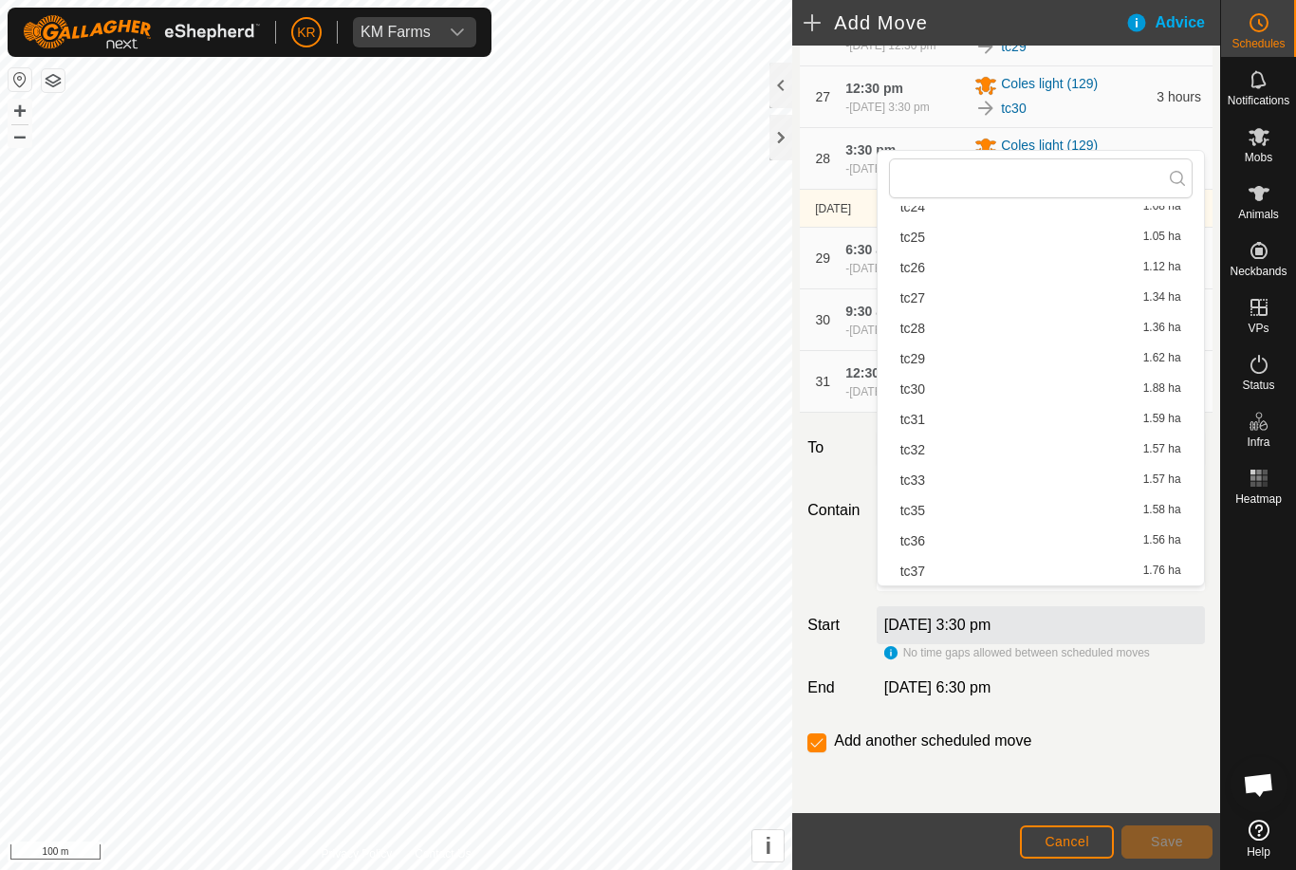
click at [928, 506] on div "tc35 1.58 ha" at bounding box center [1040, 510] width 281 height 13
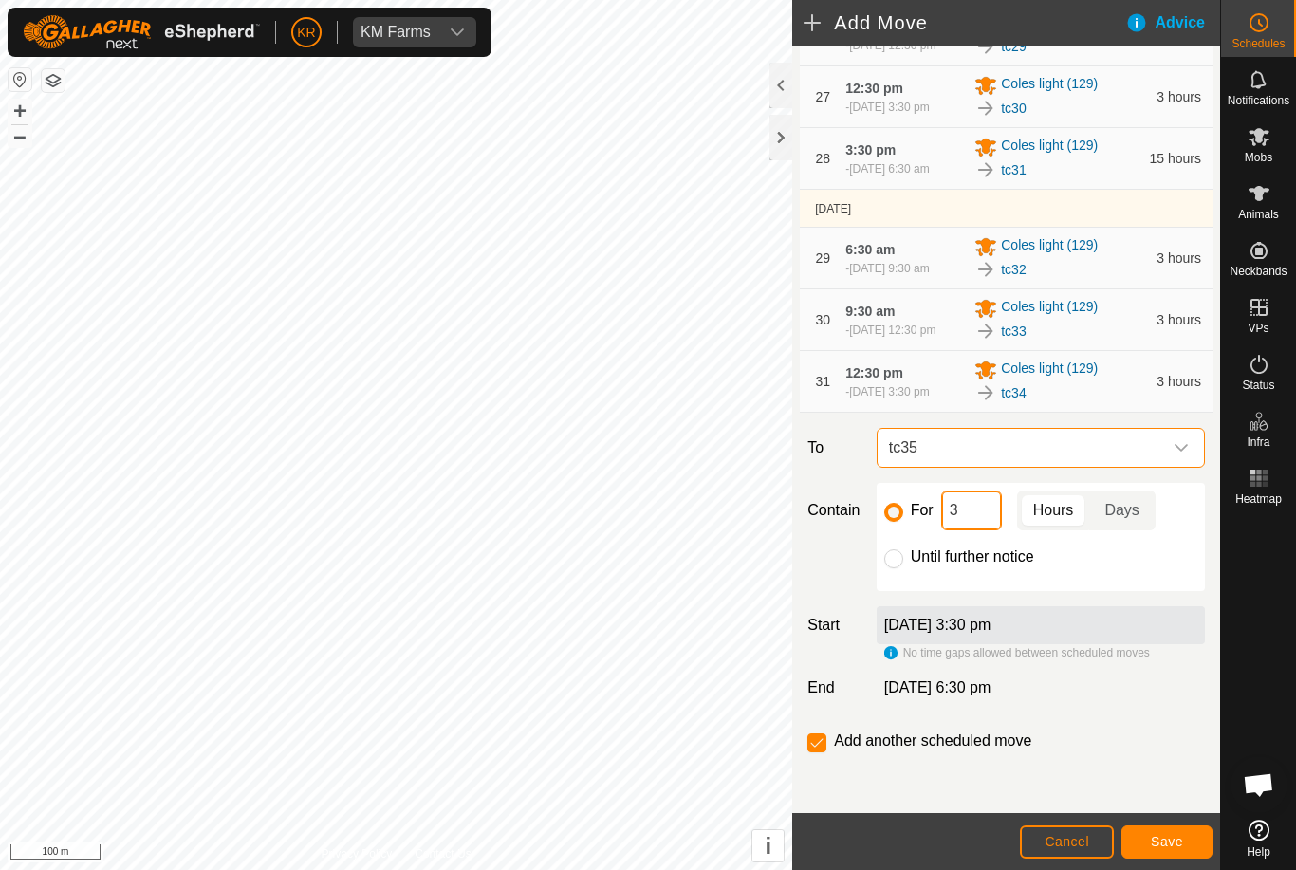
click at [967, 530] on input "3" at bounding box center [971, 510] width 61 height 40
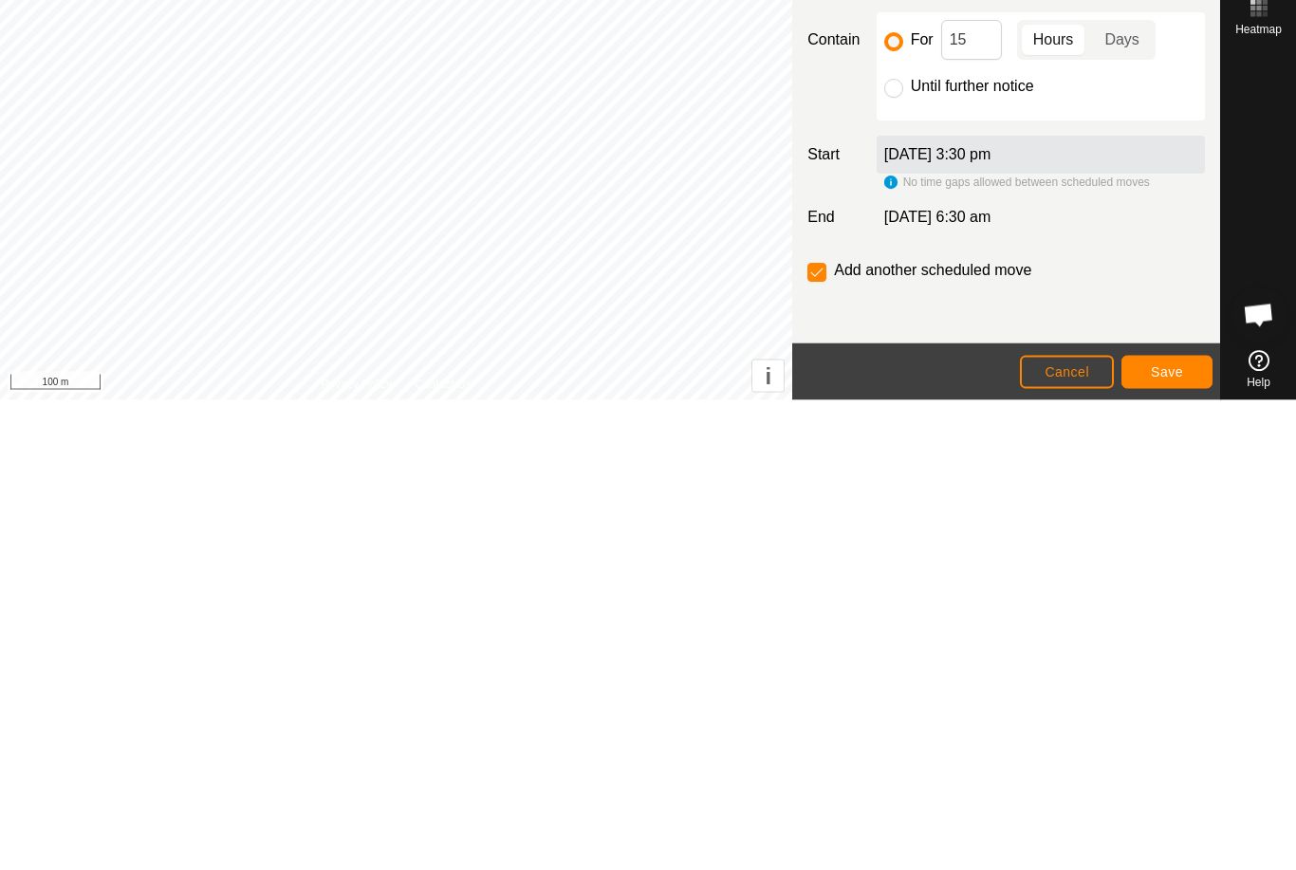
click at [1162, 834] on span "Save" at bounding box center [1166, 841] width 32 height 15
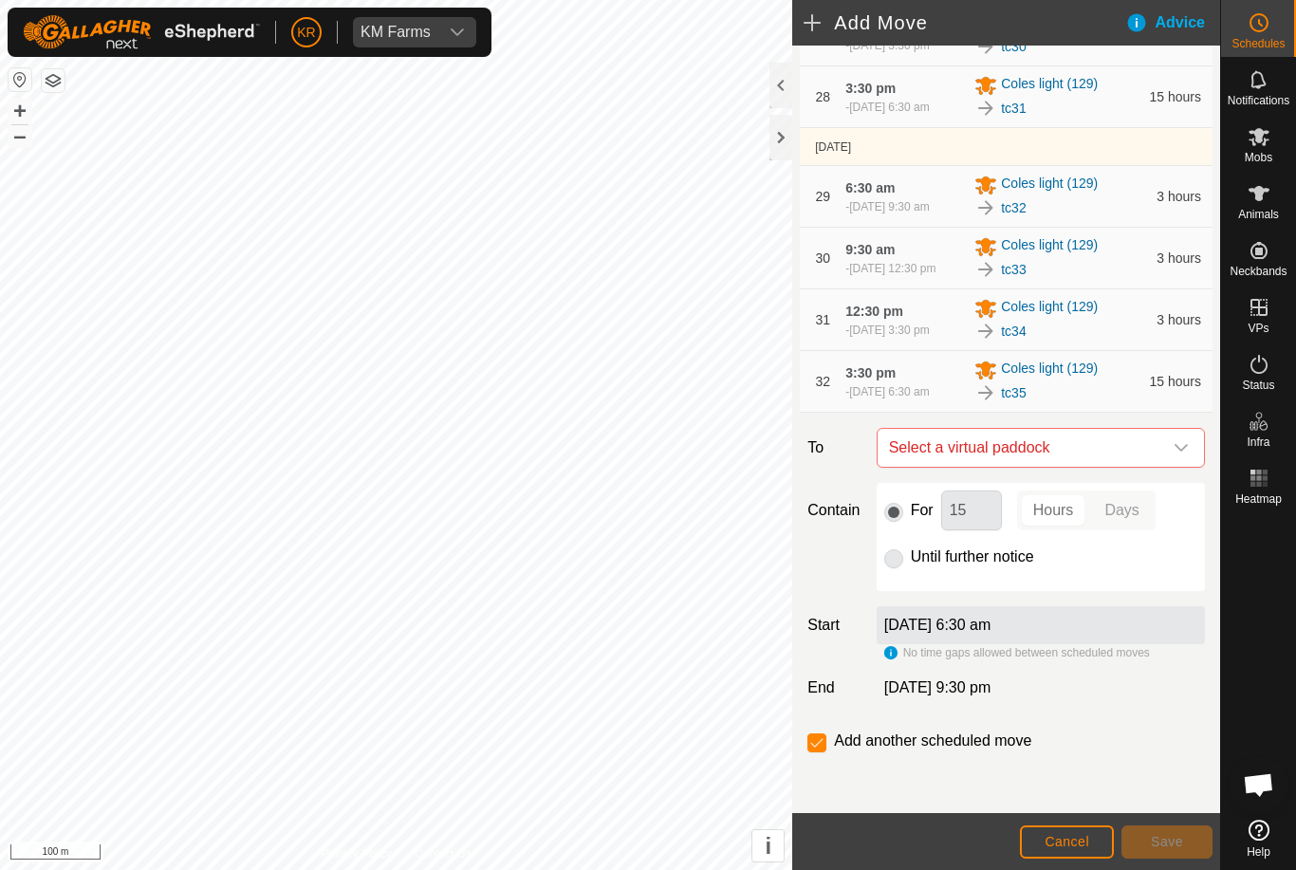
click at [1176, 455] on icon "dropdown trigger" at bounding box center [1180, 447] width 15 height 15
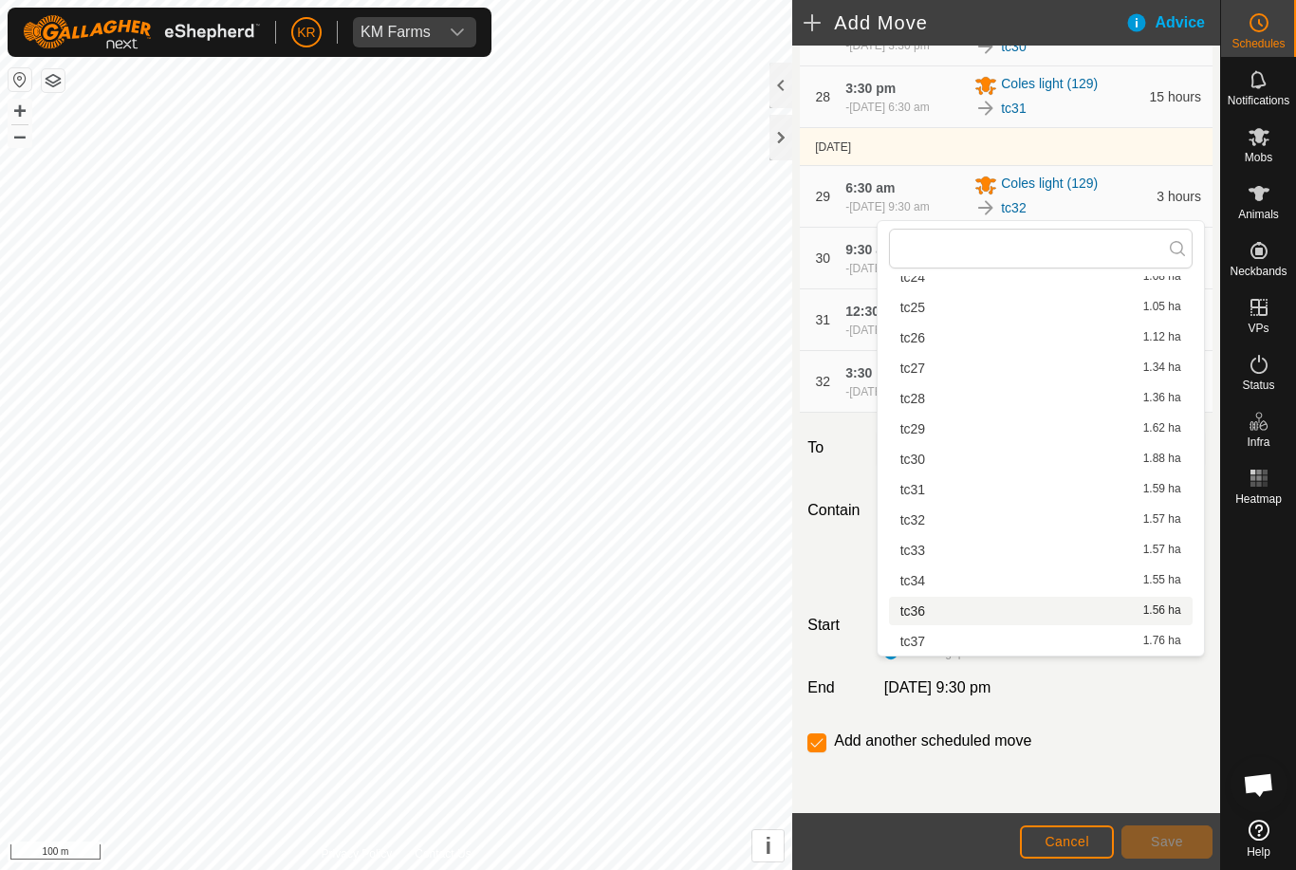
click at [928, 614] on div "tc36 1.56 ha" at bounding box center [1040, 610] width 281 height 13
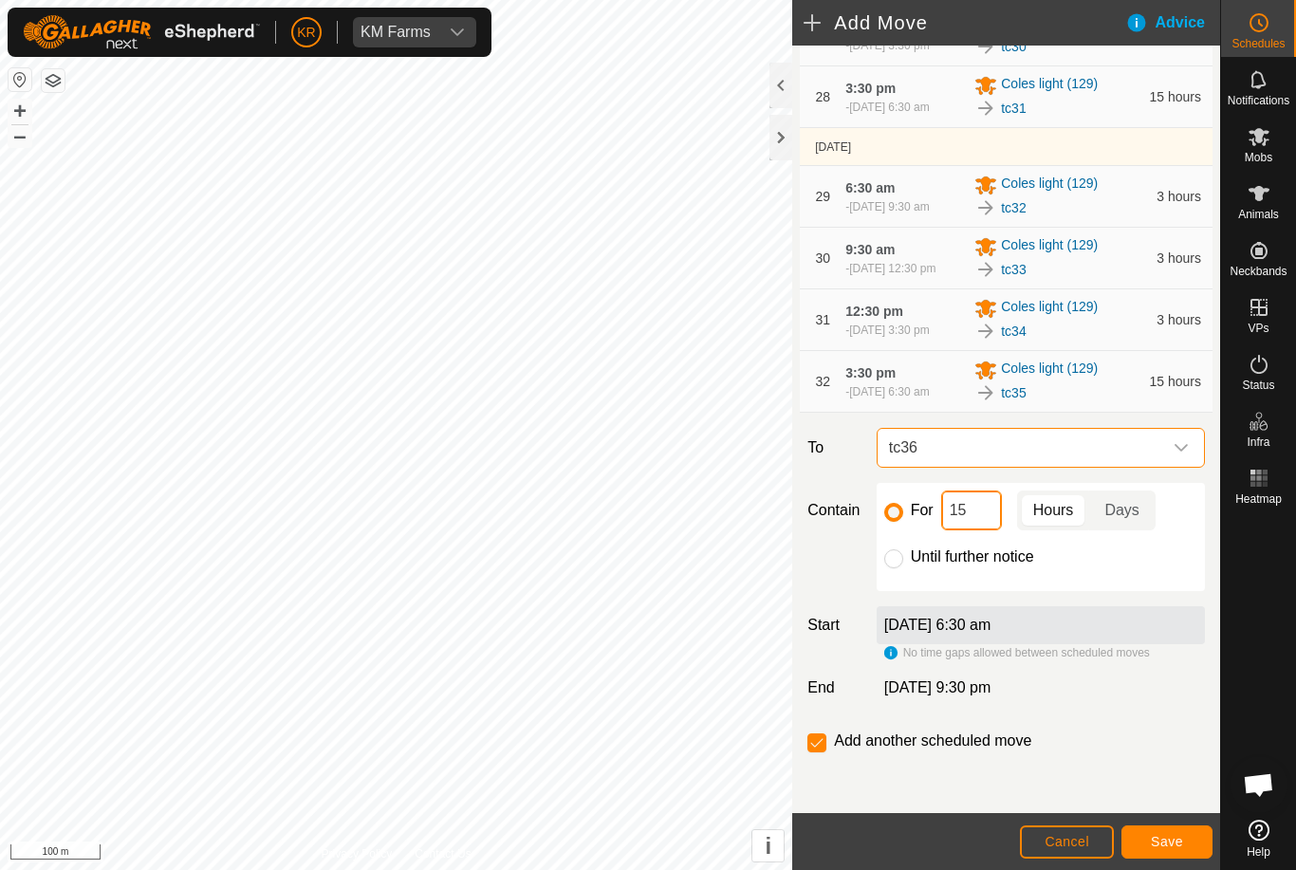
click at [971, 530] on input "15" at bounding box center [971, 510] width 61 height 40
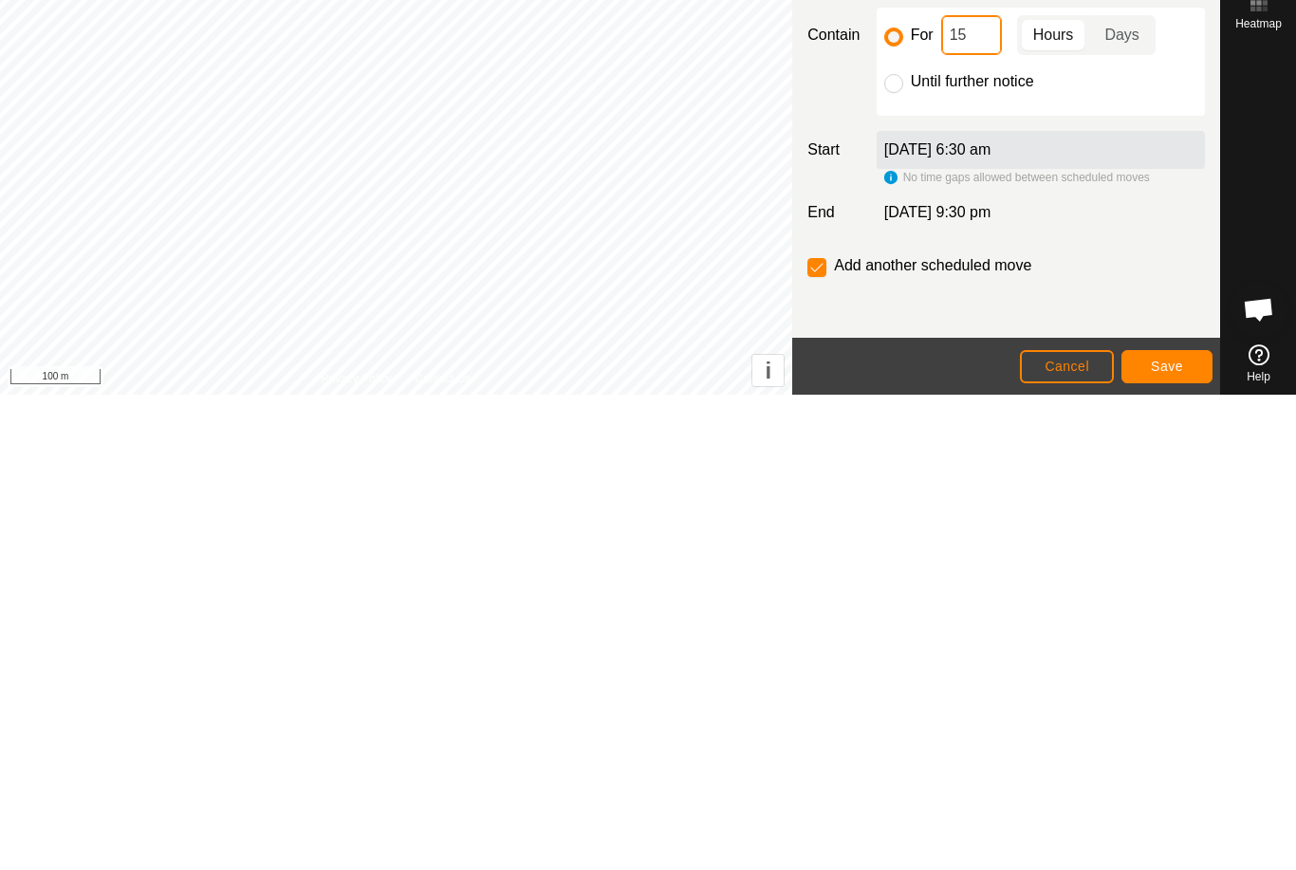
type input "1"
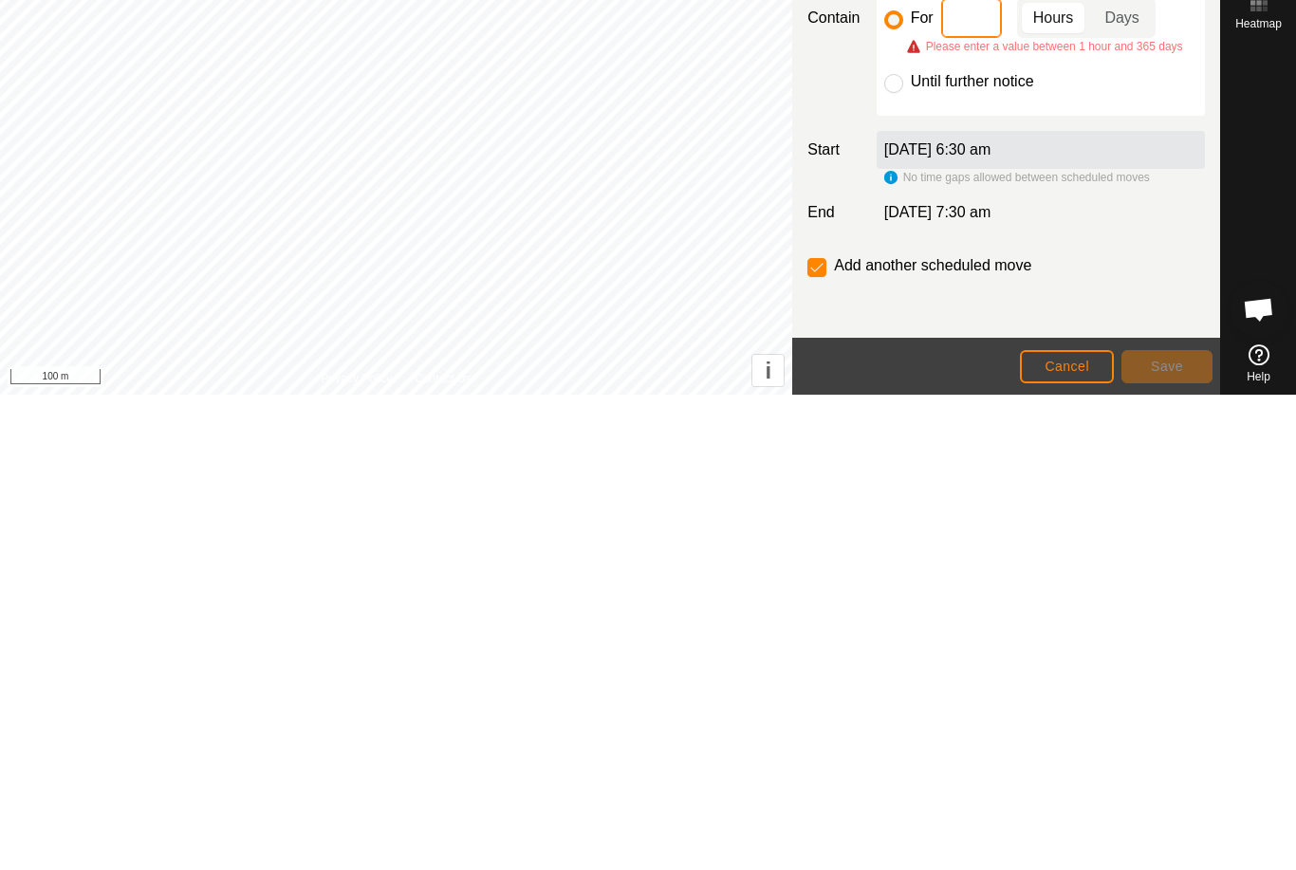
type input "2"
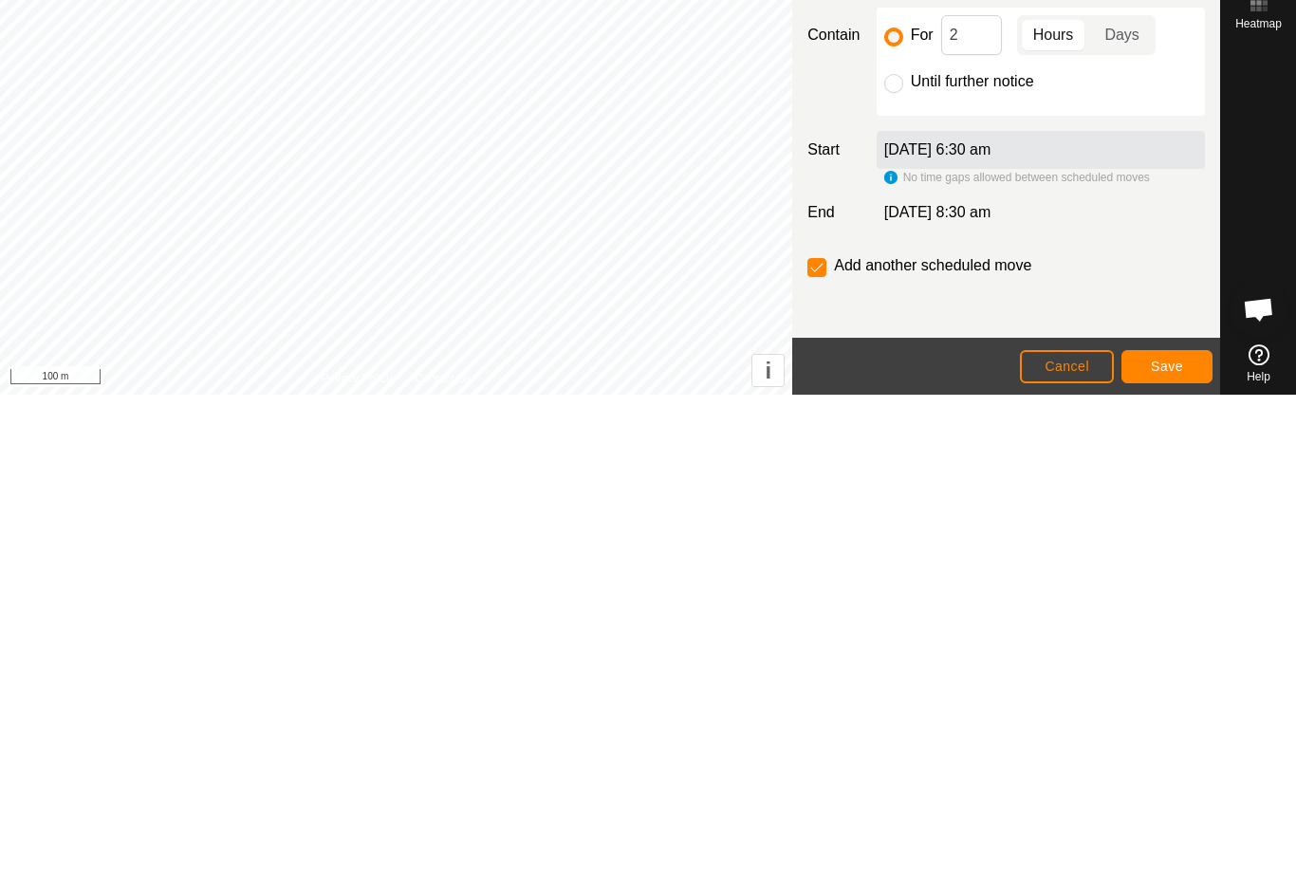
click at [1171, 834] on span "Save" at bounding box center [1166, 841] width 32 height 15
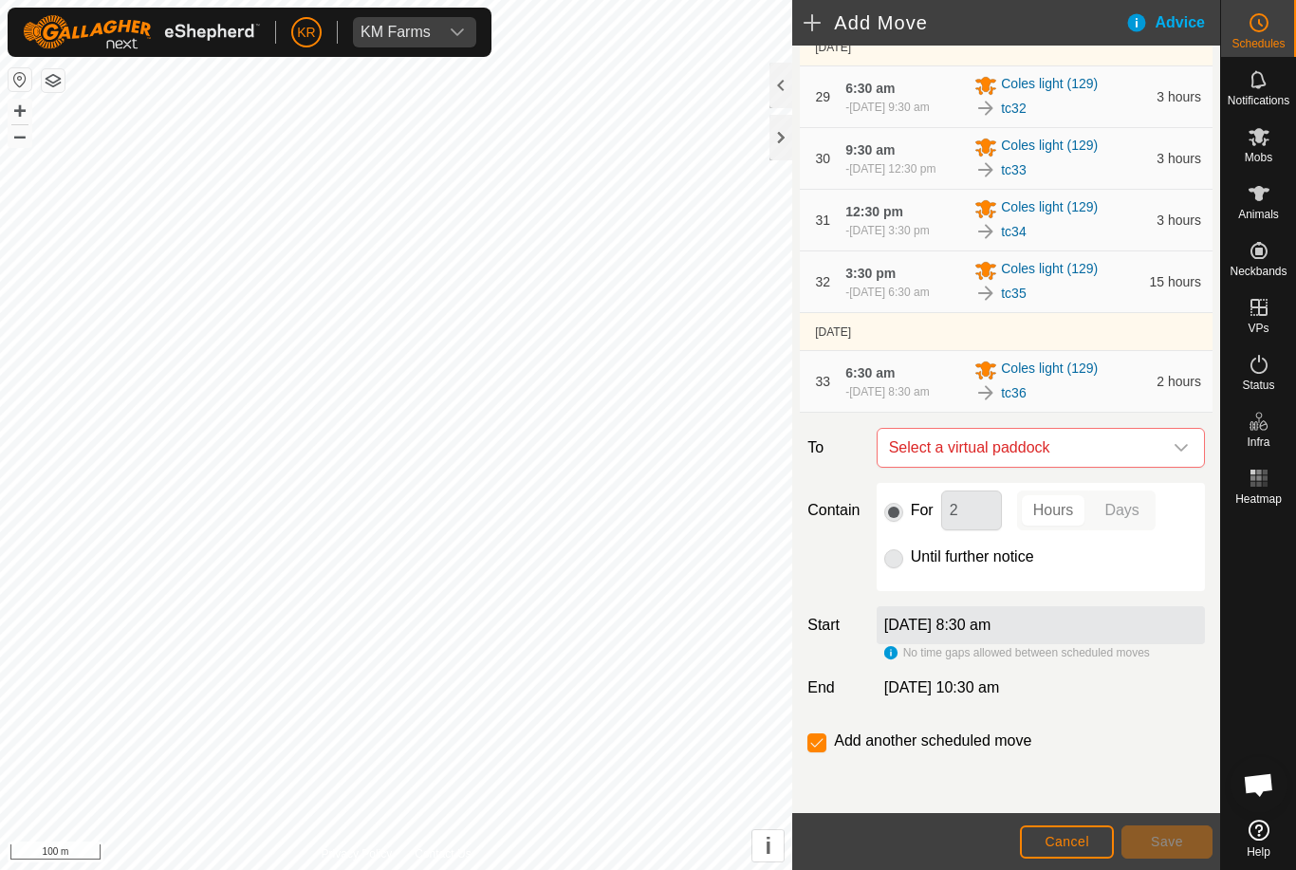
scroll to position [2380, 0]
click at [1179, 443] on icon "dropdown trigger" at bounding box center [1180, 447] width 15 height 15
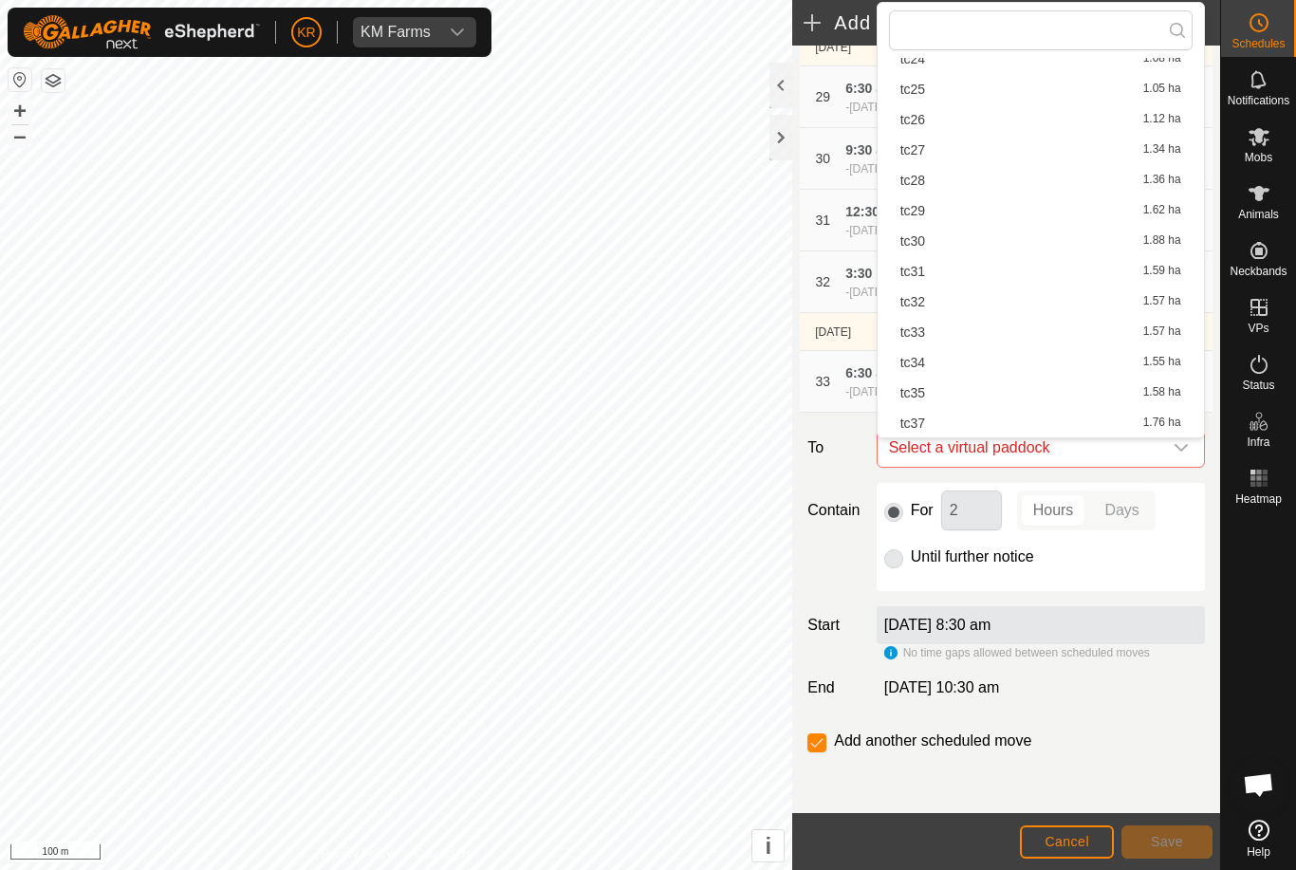
scroll to position [694, 0]
click at [948, 417] on div "tc37 1.76 ha" at bounding box center [1040, 422] width 281 height 13
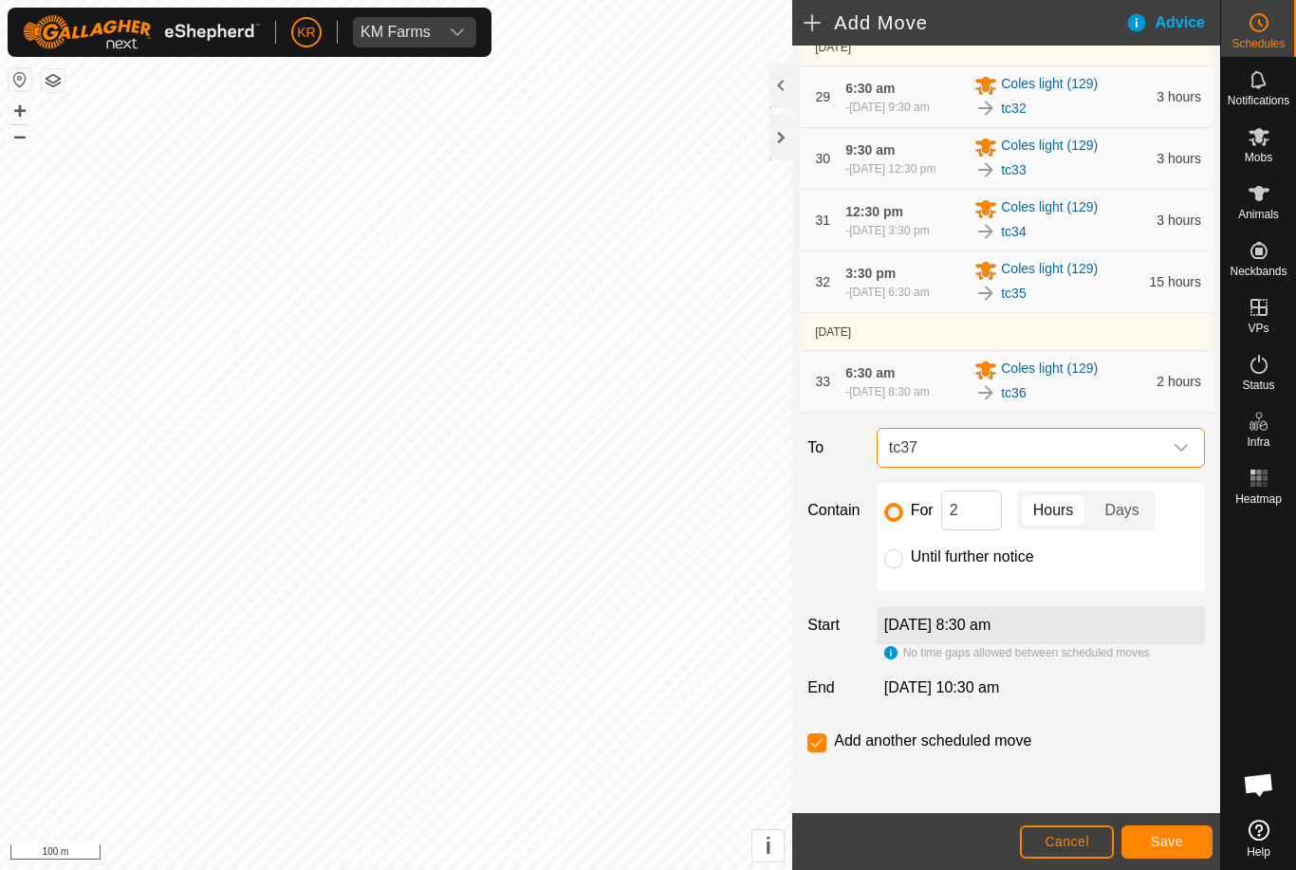
click at [901, 556] on input "Until further notice" at bounding box center [893, 558] width 19 height 19
radio input "true"
checkbox input "false"
click at [1180, 834] on span "Save" at bounding box center [1166, 841] width 32 height 15
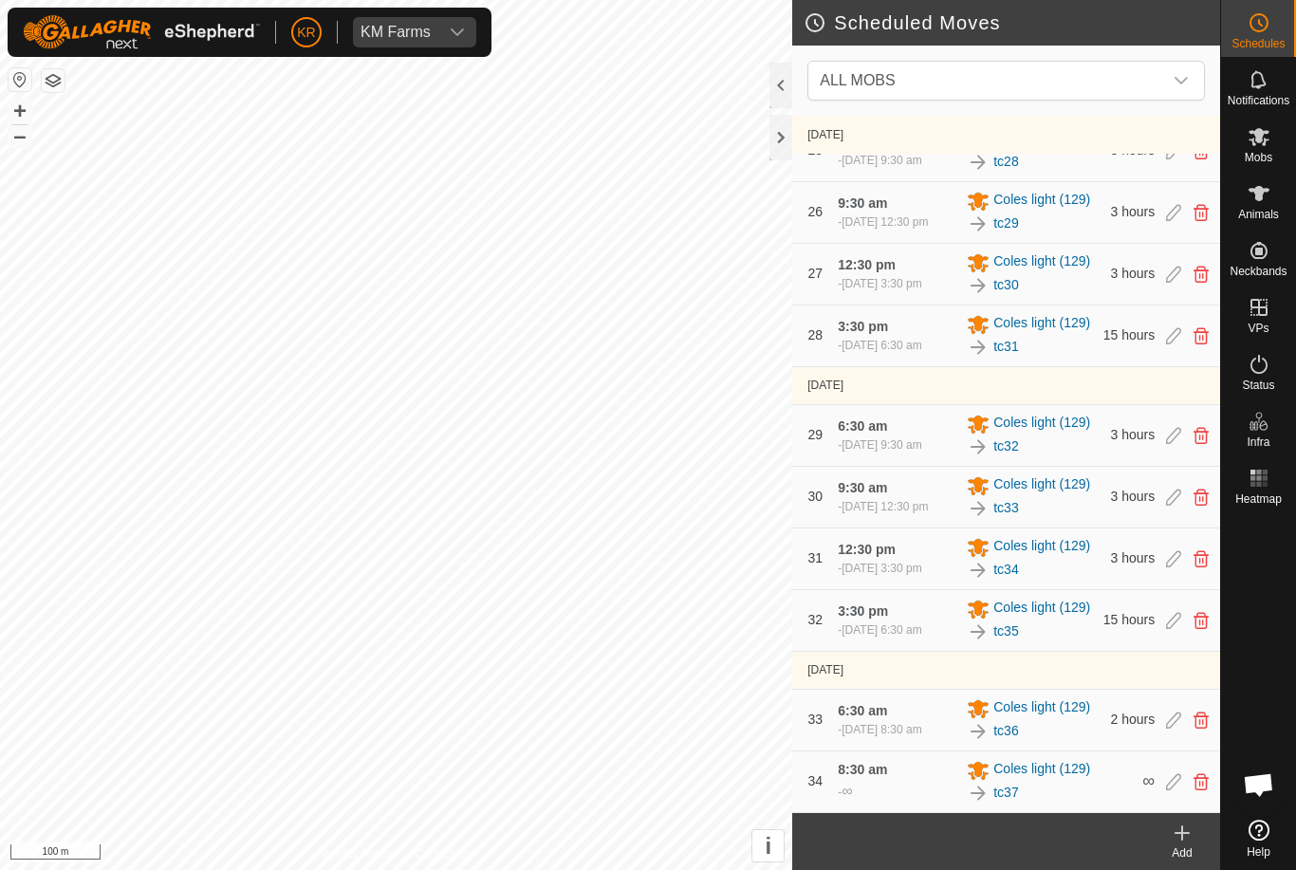
scroll to position [2023, 0]
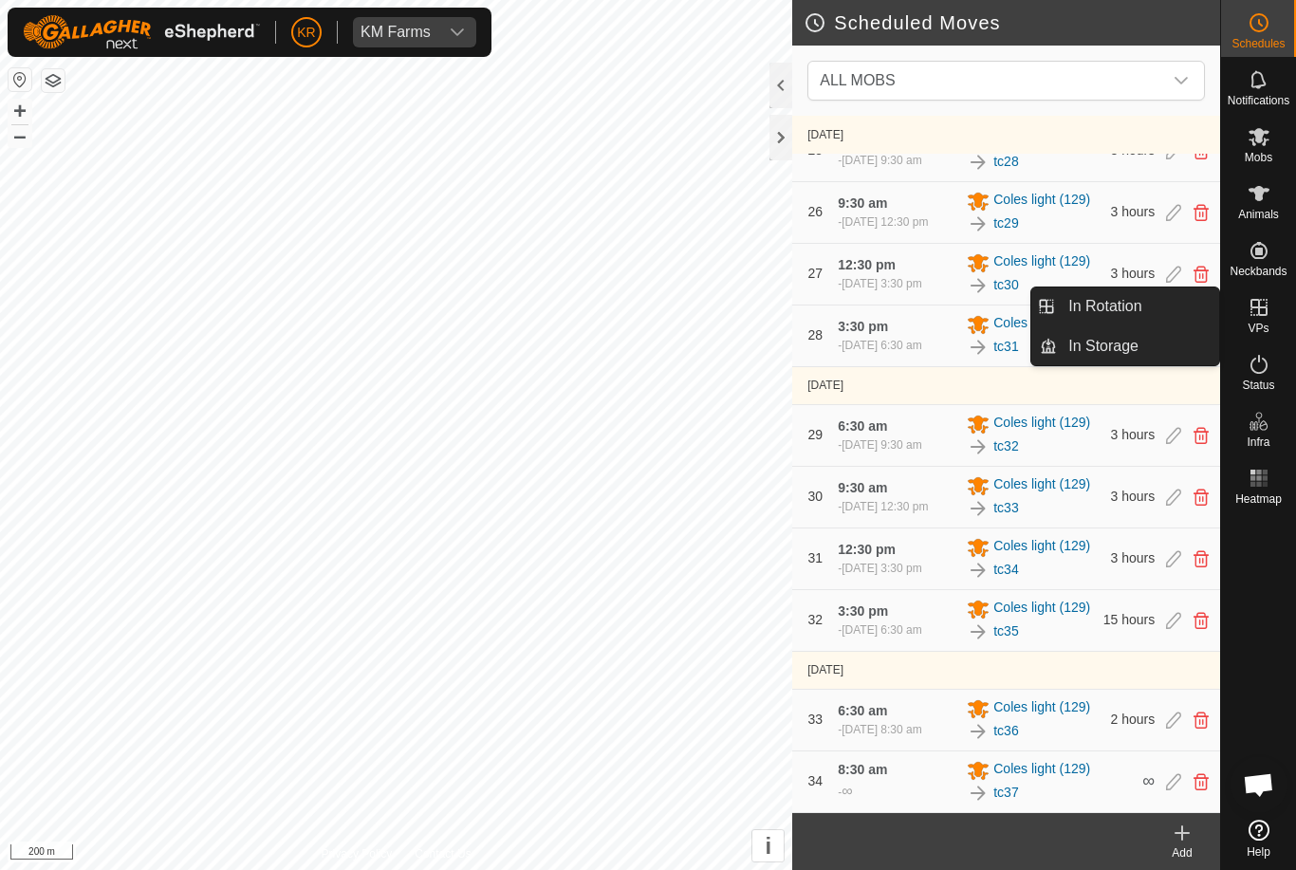
click at [1130, 342] on span "In Storage" at bounding box center [1103, 346] width 70 height 23
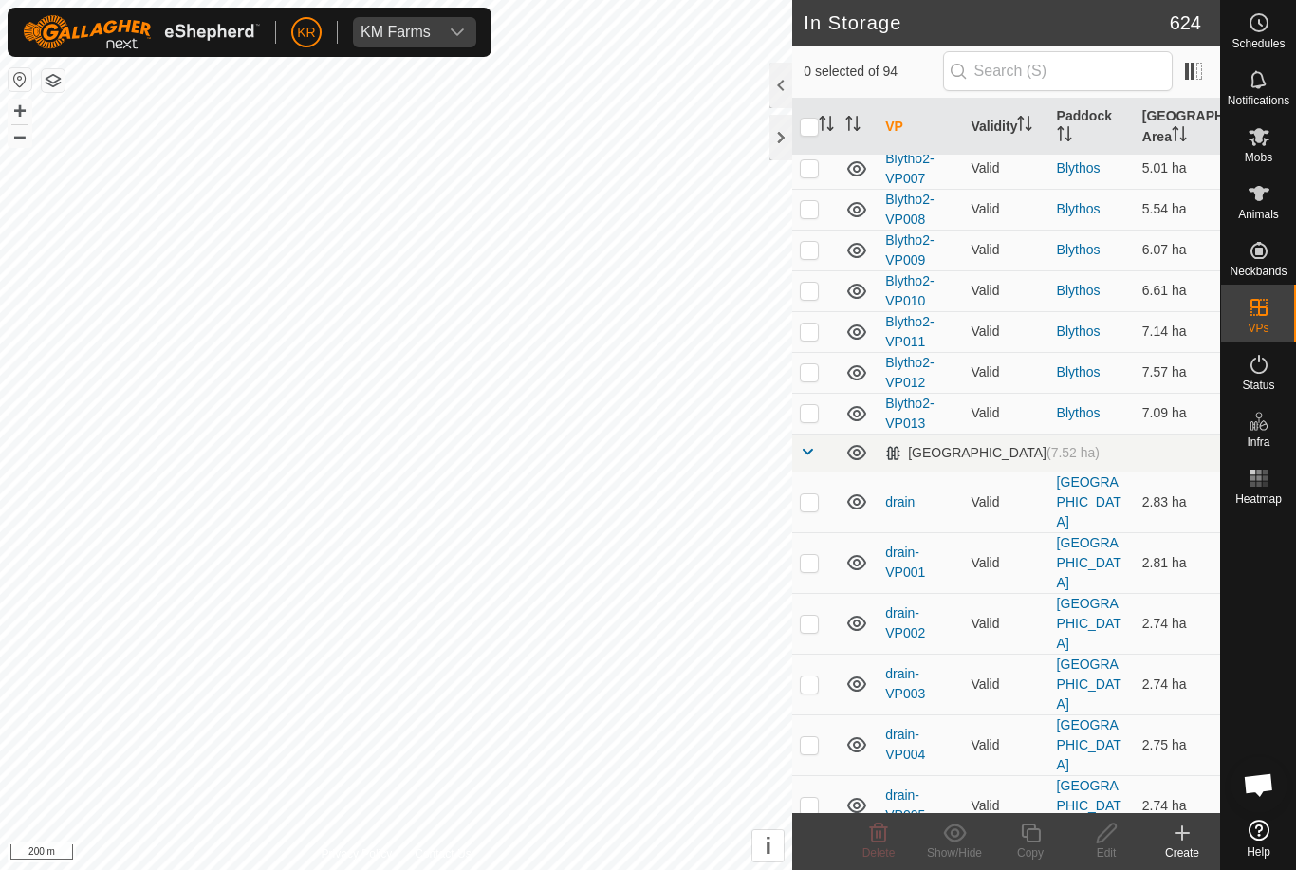
scroll to position [326, 0]
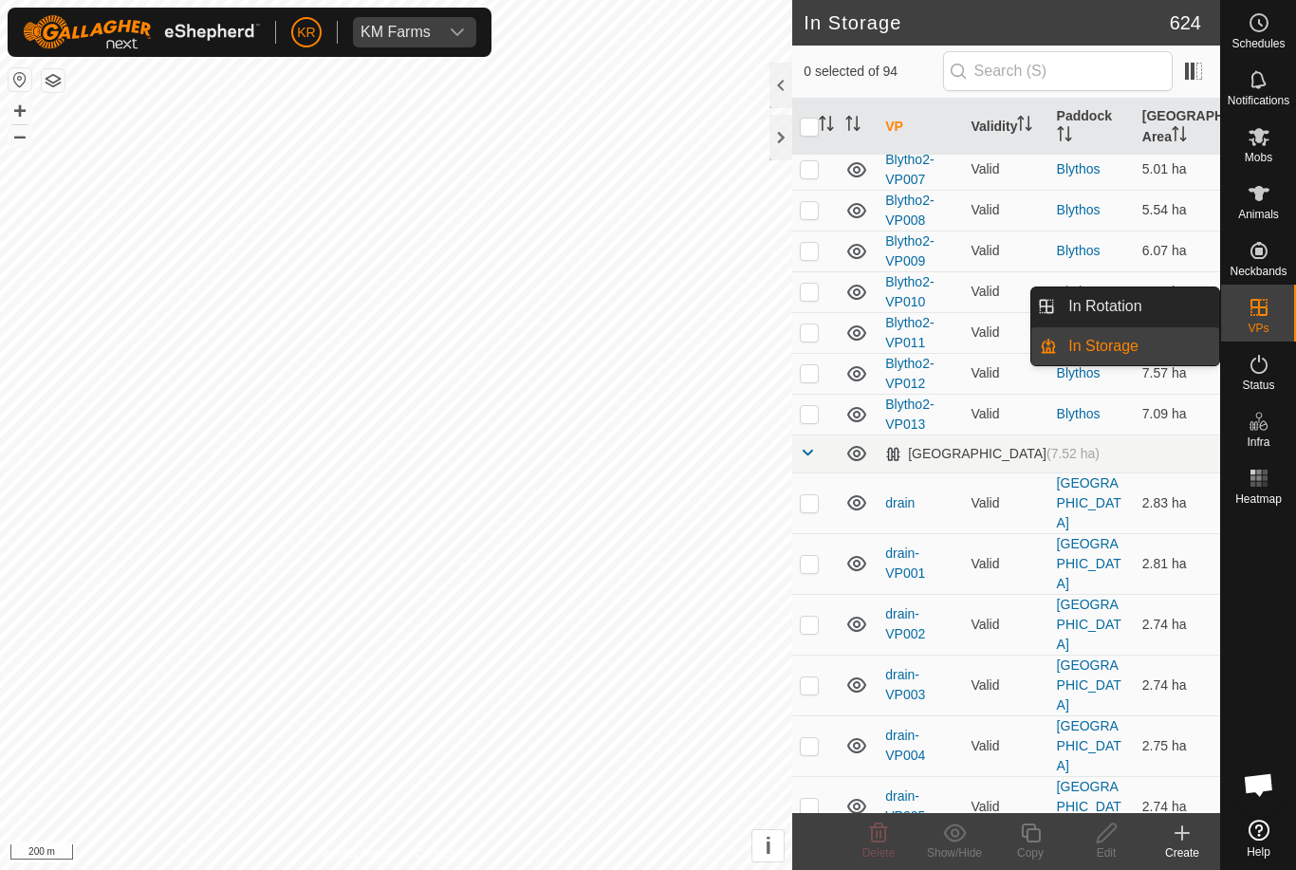
click at [1148, 311] on link "In Rotation" at bounding box center [1138, 306] width 162 height 38
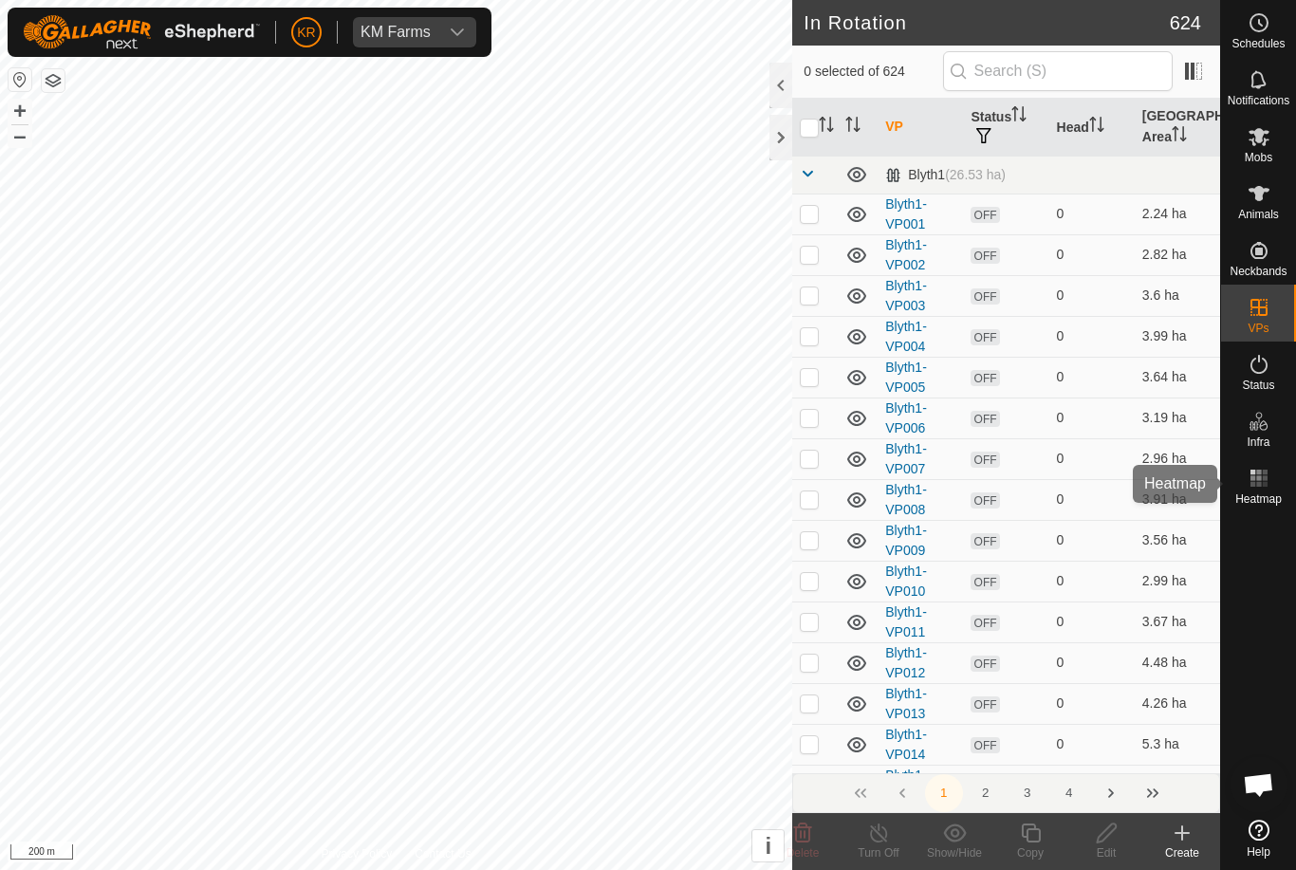
click at [1248, 510] on div "Heatmap" at bounding box center [1258, 483] width 75 height 57
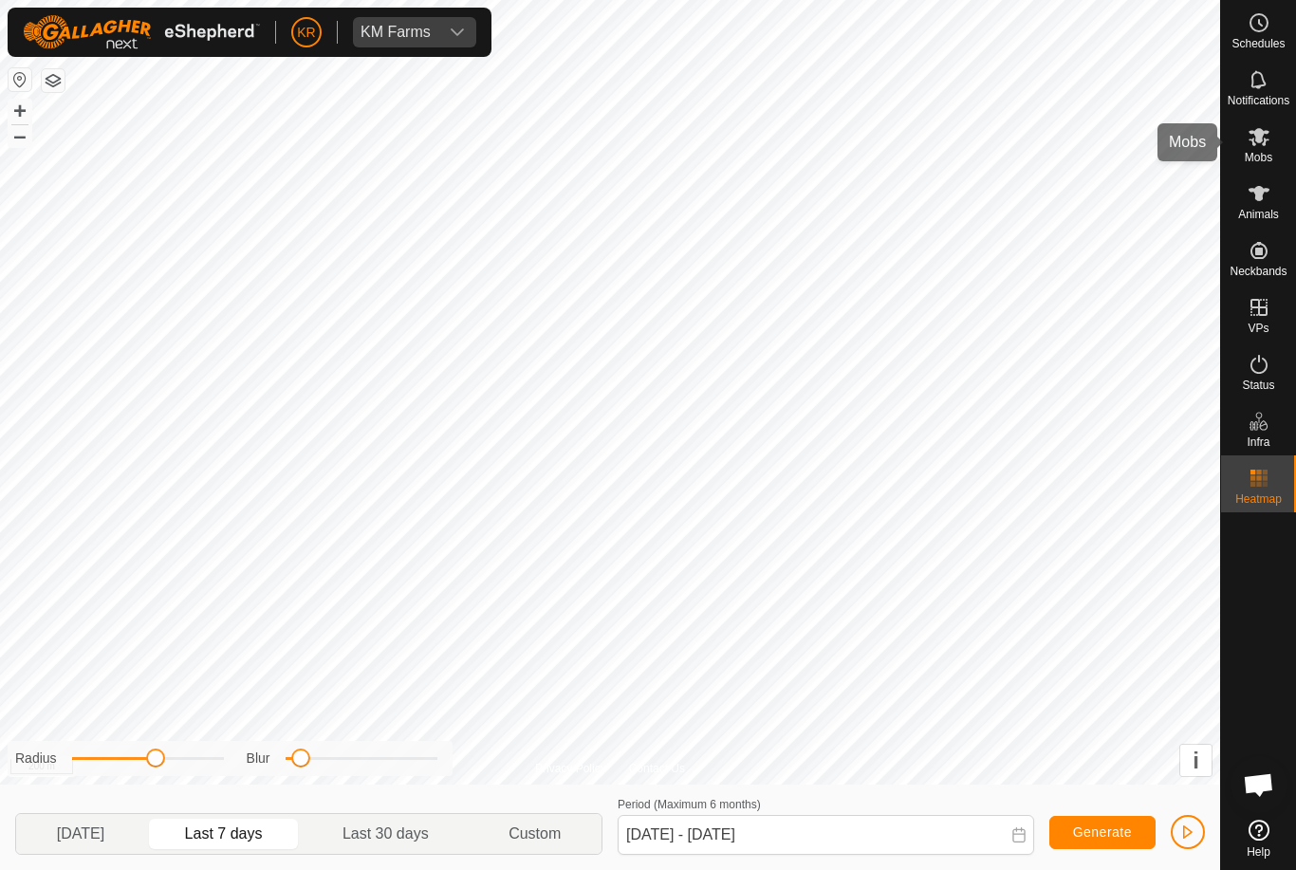
click at [1255, 142] on icon at bounding box center [1258, 136] width 23 height 23
